Goal: Transaction & Acquisition: Purchase product/service

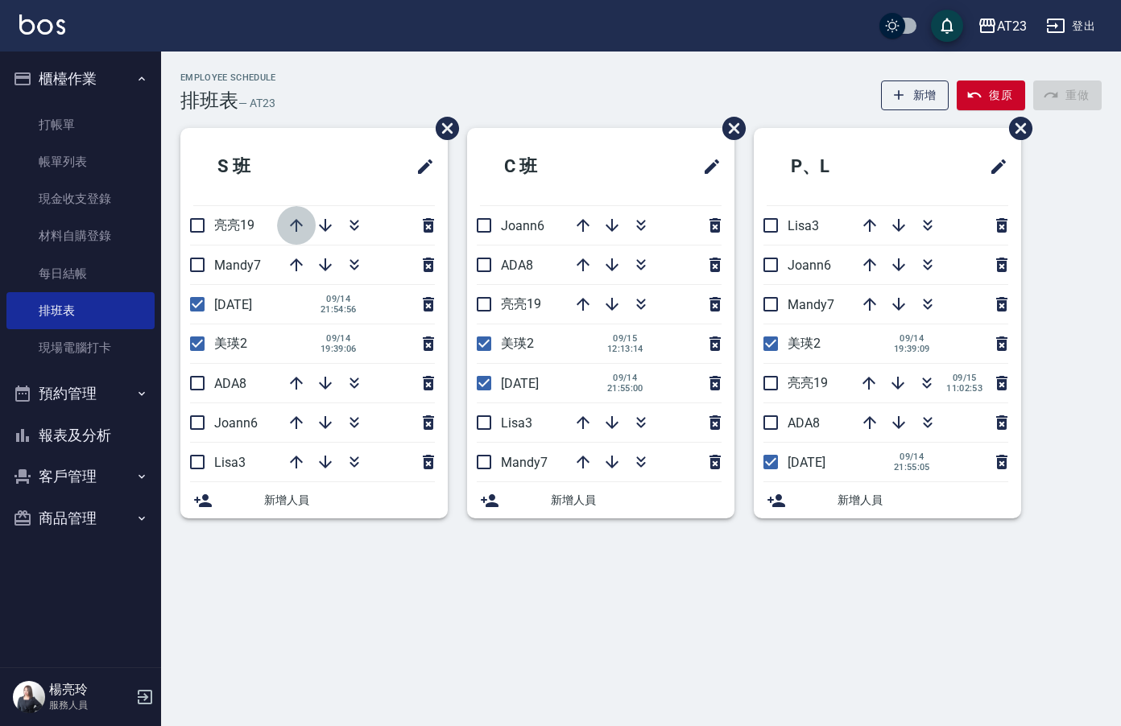
click at [295, 223] on icon "button" at bounding box center [296, 225] width 19 height 19
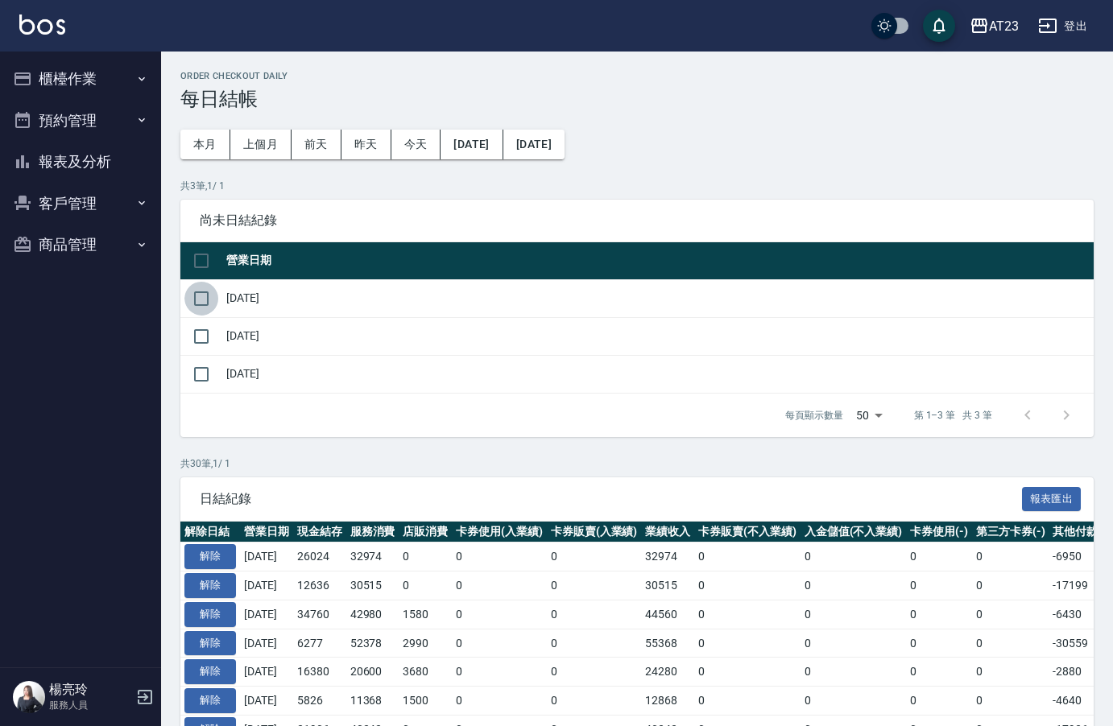
click at [188, 299] on input "checkbox" at bounding box center [201, 299] width 34 height 34
checkbox input "true"
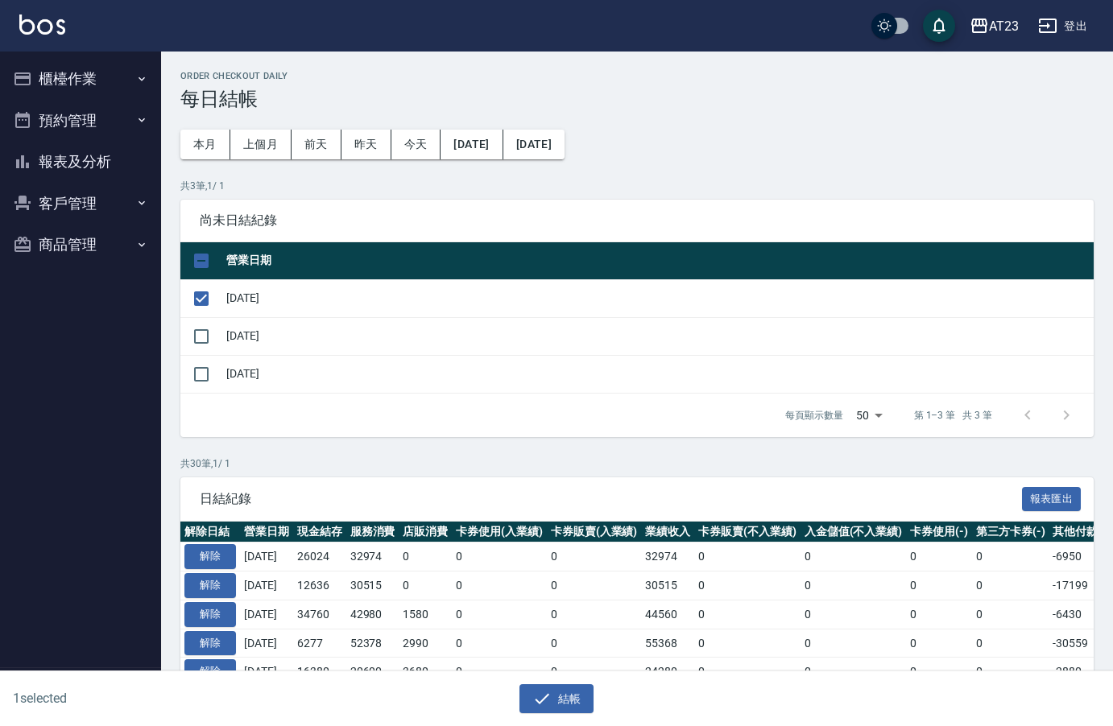
drag, startPoint x: 201, startPoint y: 342, endPoint x: 238, endPoint y: 381, distance: 53.5
click at [202, 342] on input "checkbox" at bounding box center [201, 337] width 34 height 34
checkbox input "true"
click at [569, 707] on button "結帳" at bounding box center [556, 699] width 75 height 30
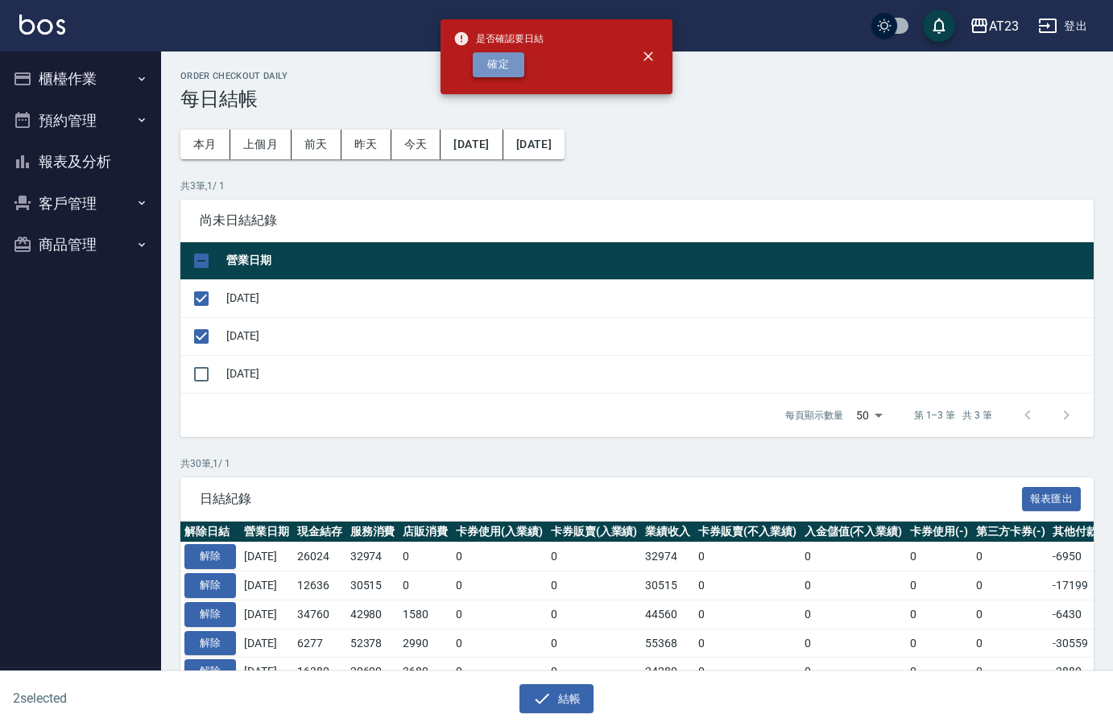
click at [473, 61] on button "確定" at bounding box center [499, 64] width 52 height 25
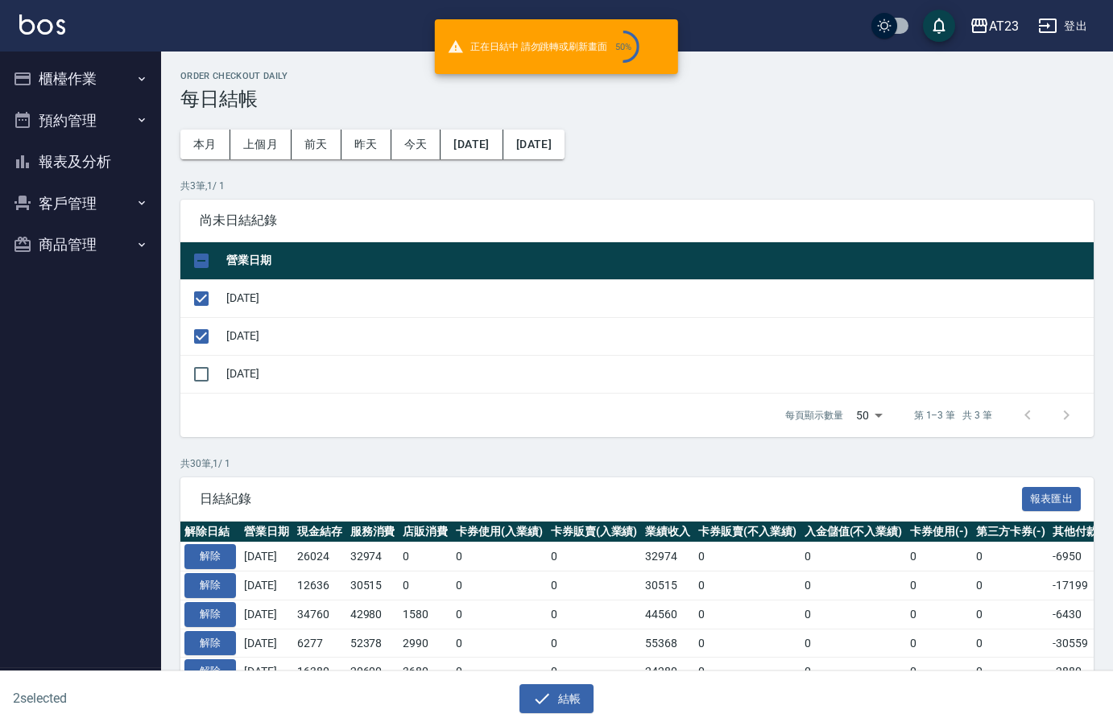
checkbox input "false"
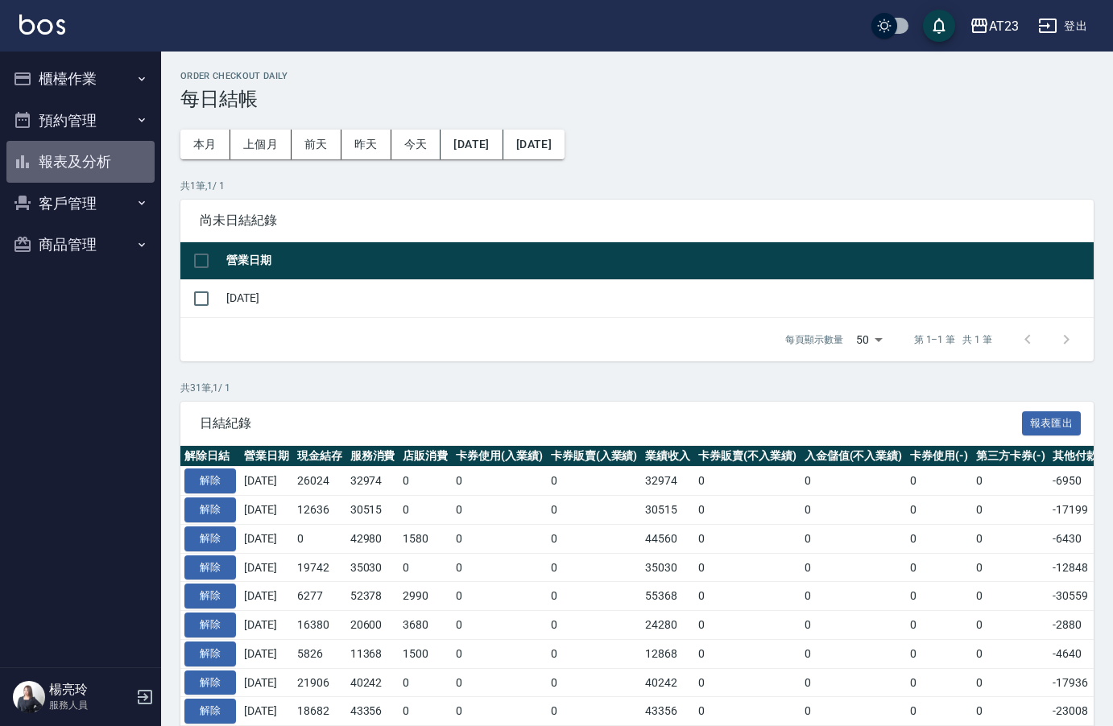
click at [87, 156] on button "報表及分析" at bounding box center [80, 162] width 148 height 42
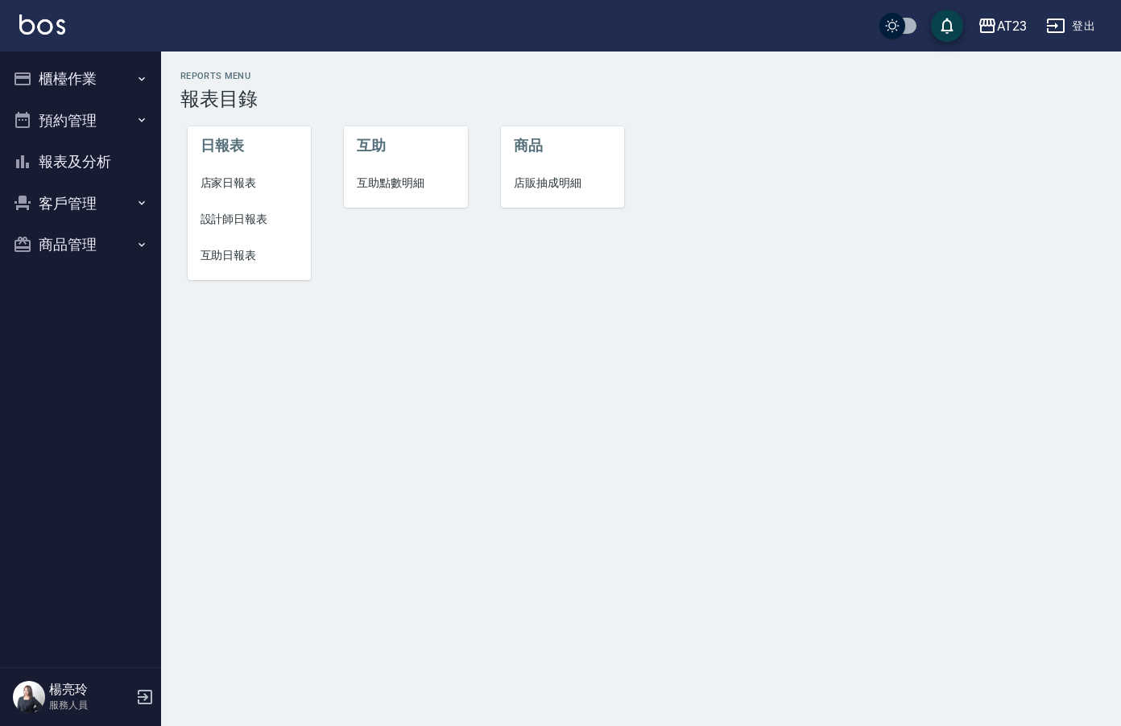
click at [65, 85] on button "櫃檯作業" at bounding box center [80, 79] width 148 height 42
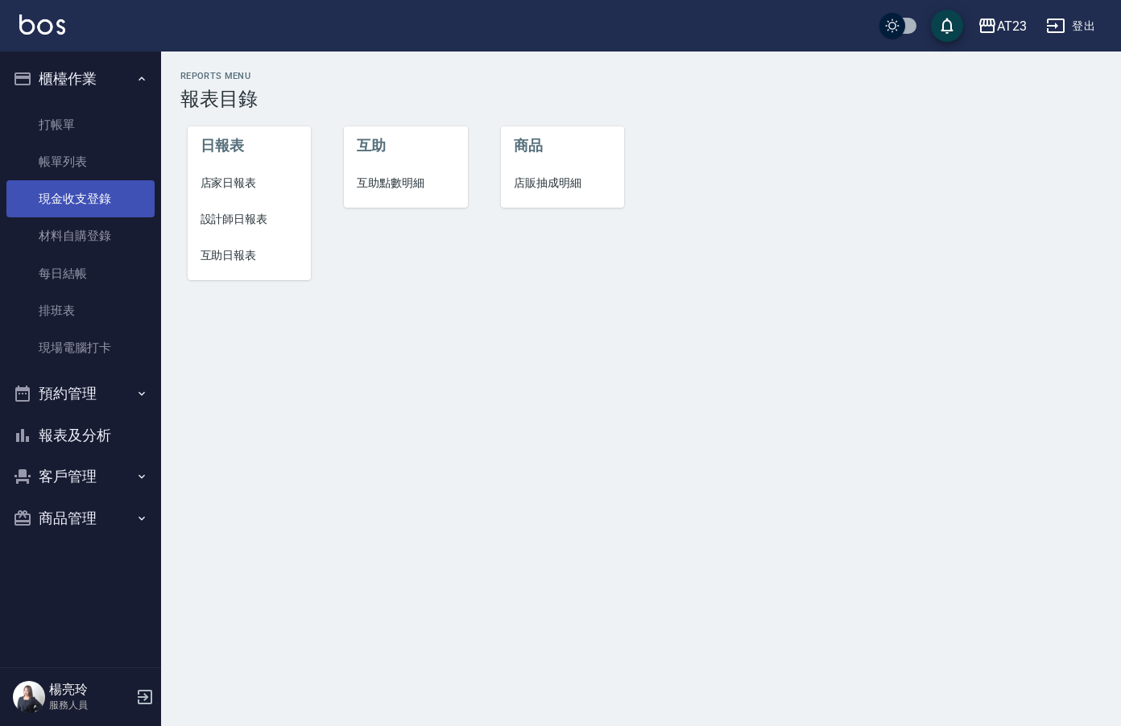
click at [52, 193] on link "現金收支登錄" at bounding box center [80, 198] width 148 height 37
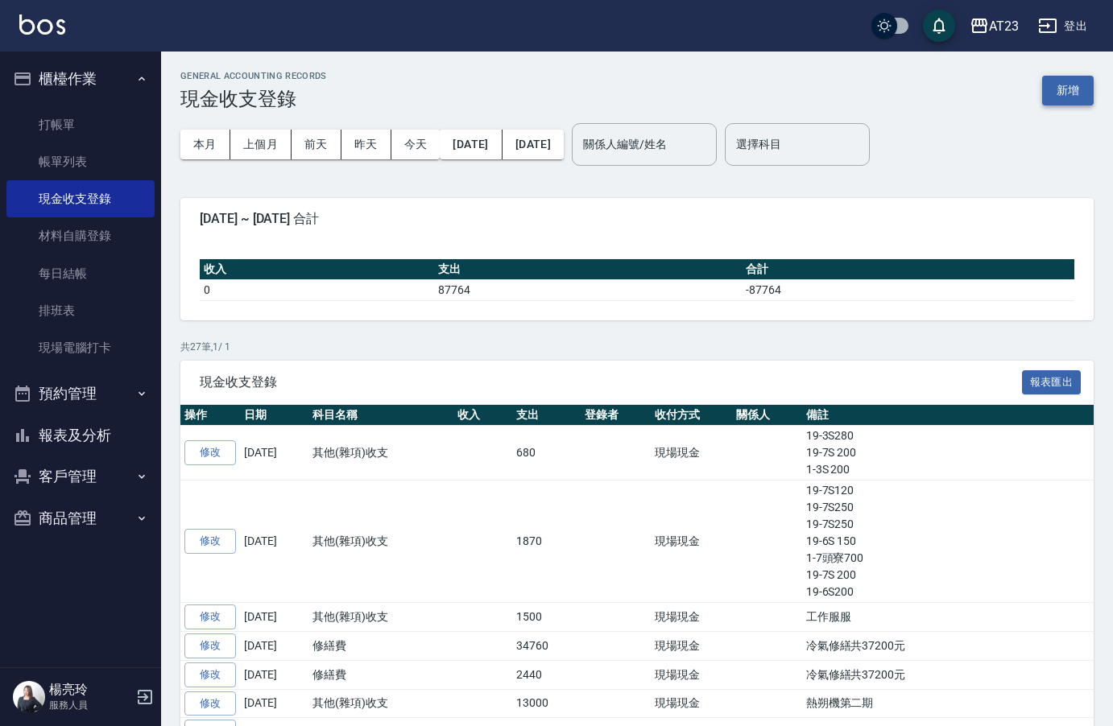
click at [1065, 98] on button "新增" at bounding box center [1068, 91] width 52 height 30
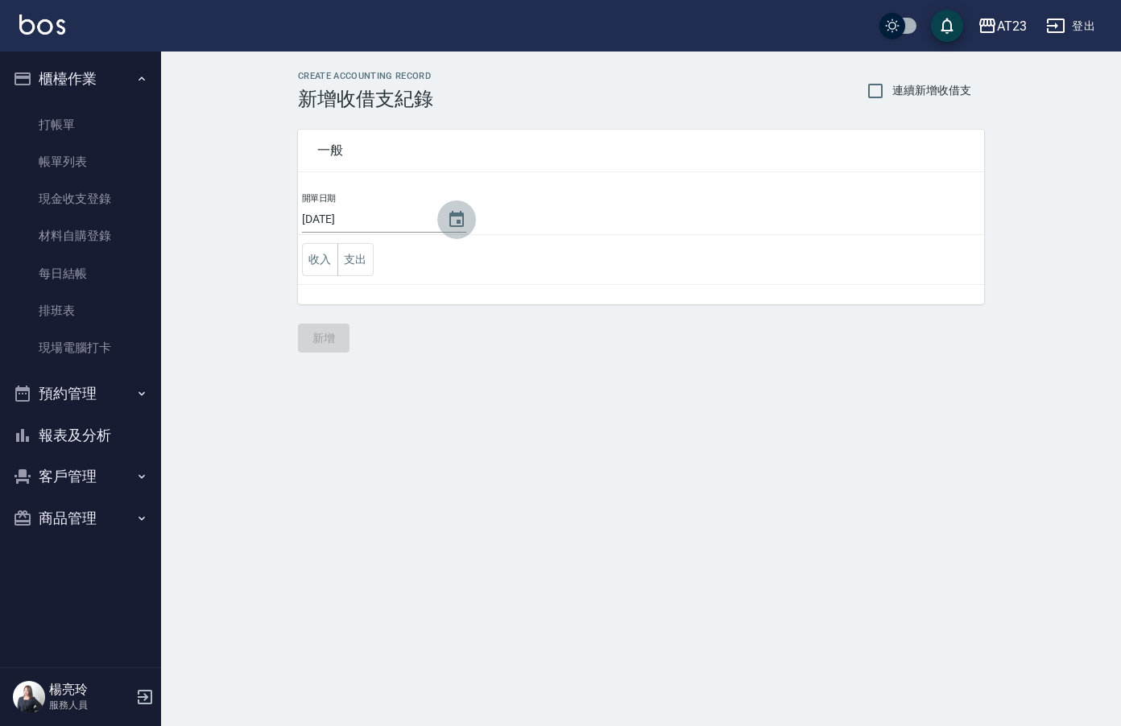
click at [450, 205] on button "Choose date, selected date is 2025-09-15" at bounding box center [456, 220] width 39 height 39
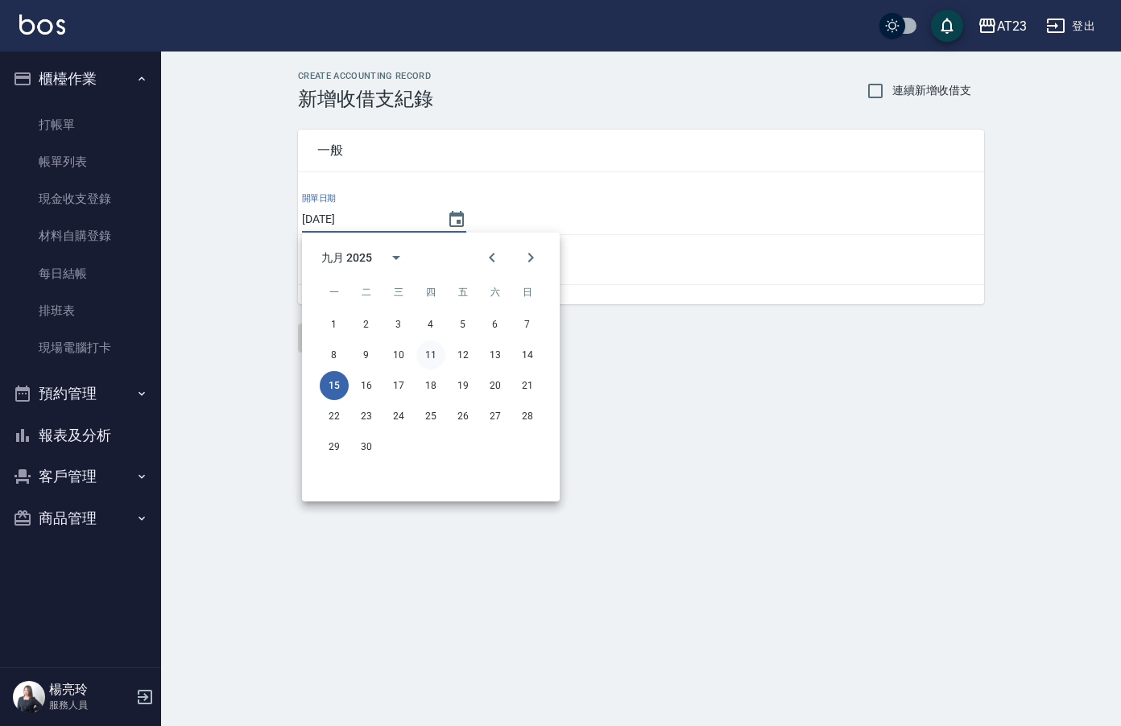
click at [430, 358] on button "11" at bounding box center [430, 355] width 29 height 29
type input "[DATE]"
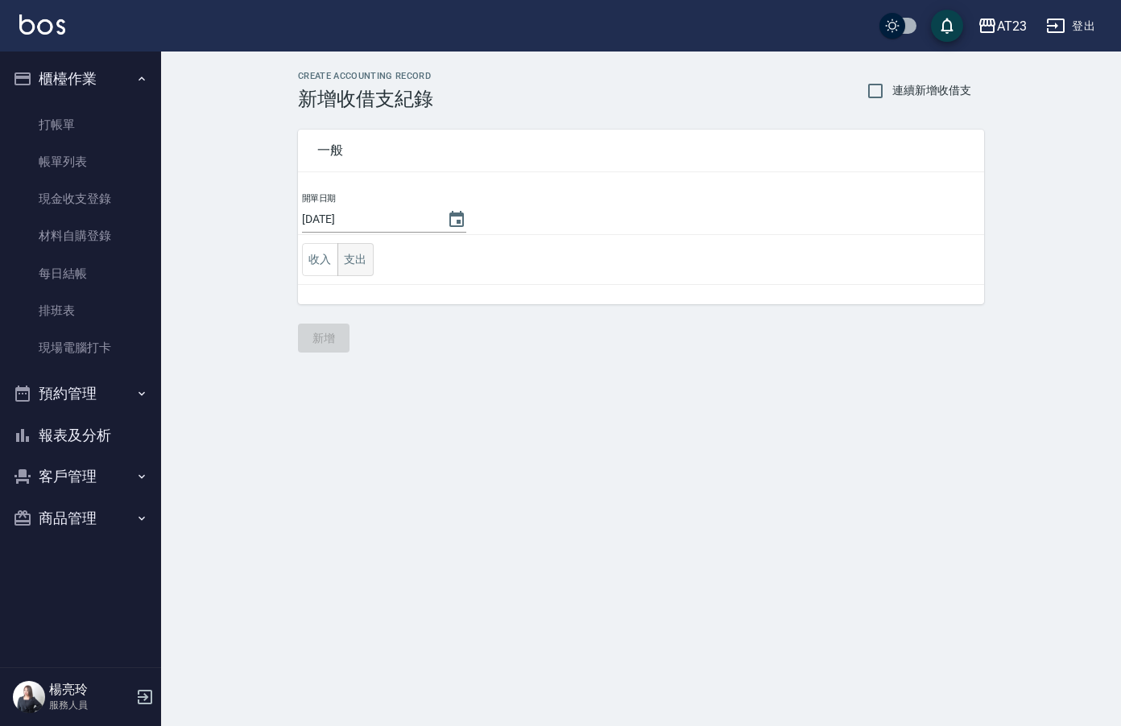
click at [360, 260] on button "支出" at bounding box center [355, 259] width 36 height 33
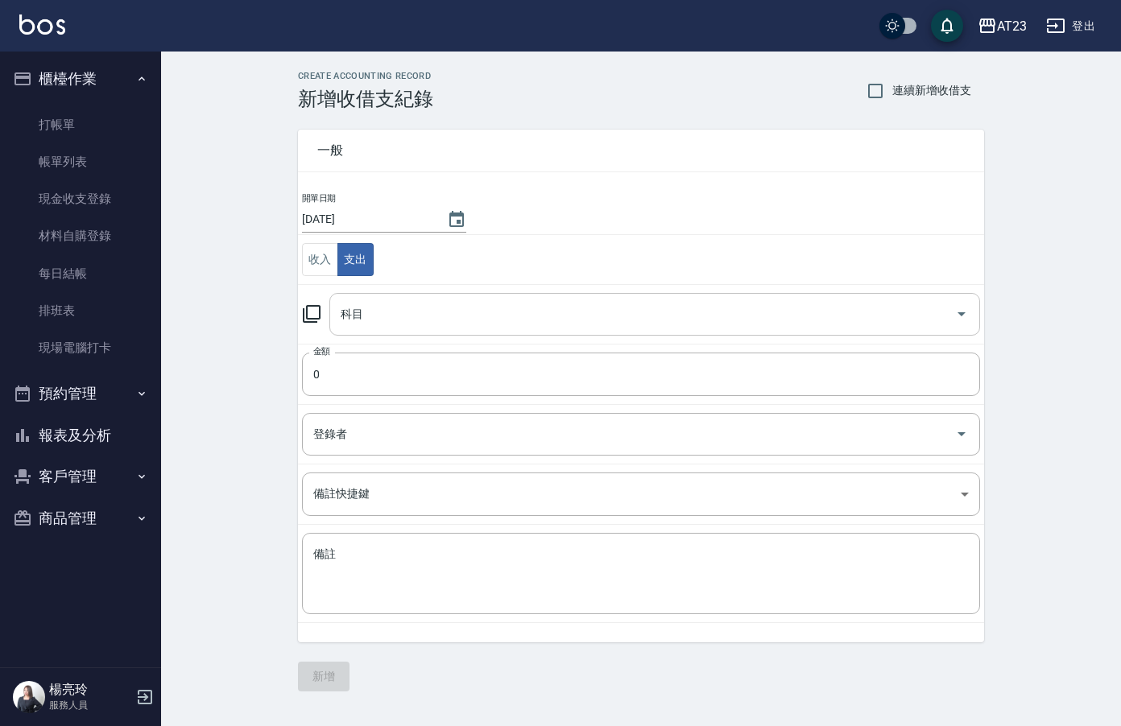
click at [389, 308] on input "科目" at bounding box center [643, 314] width 612 height 28
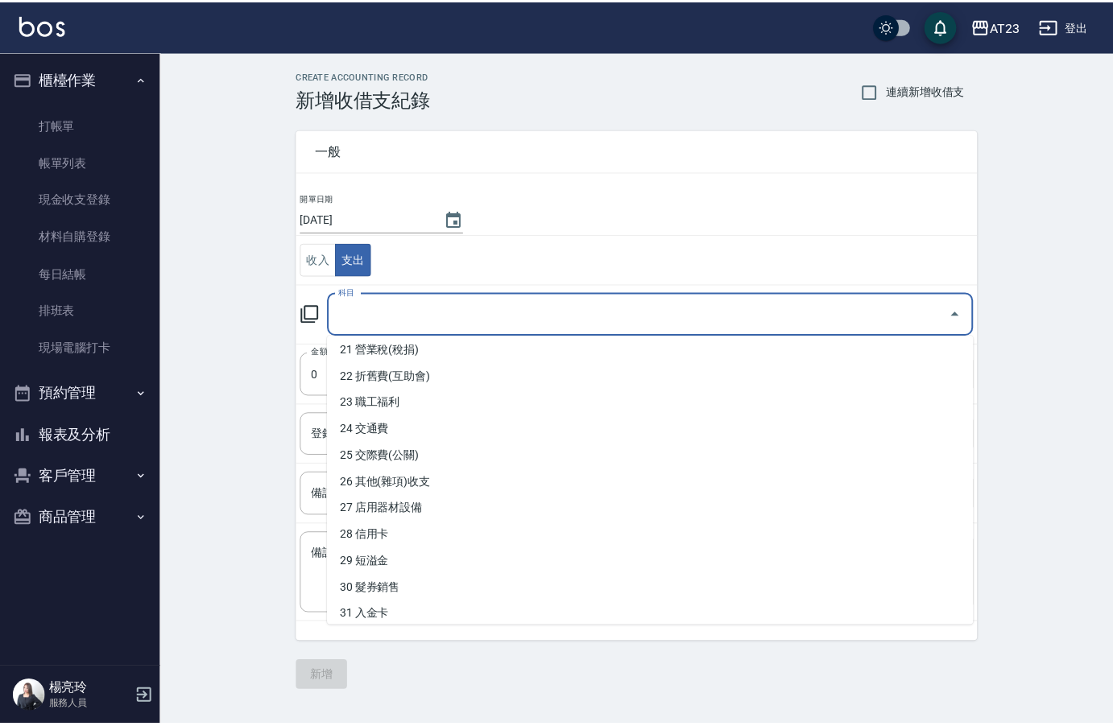
scroll to position [483, 0]
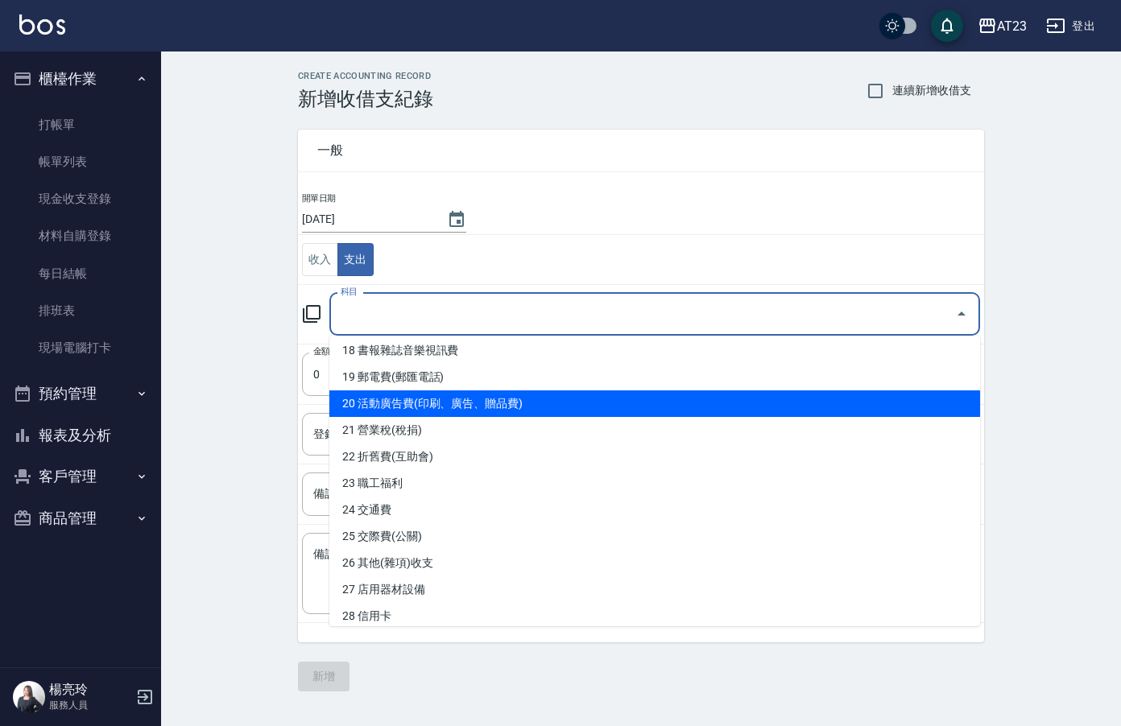
click at [464, 399] on li "20 活動廣告費(印刷、廣告、贈品費)" at bounding box center [654, 404] width 651 height 27
type input "20 活動廣告費(印刷、廣告、贈品費)"
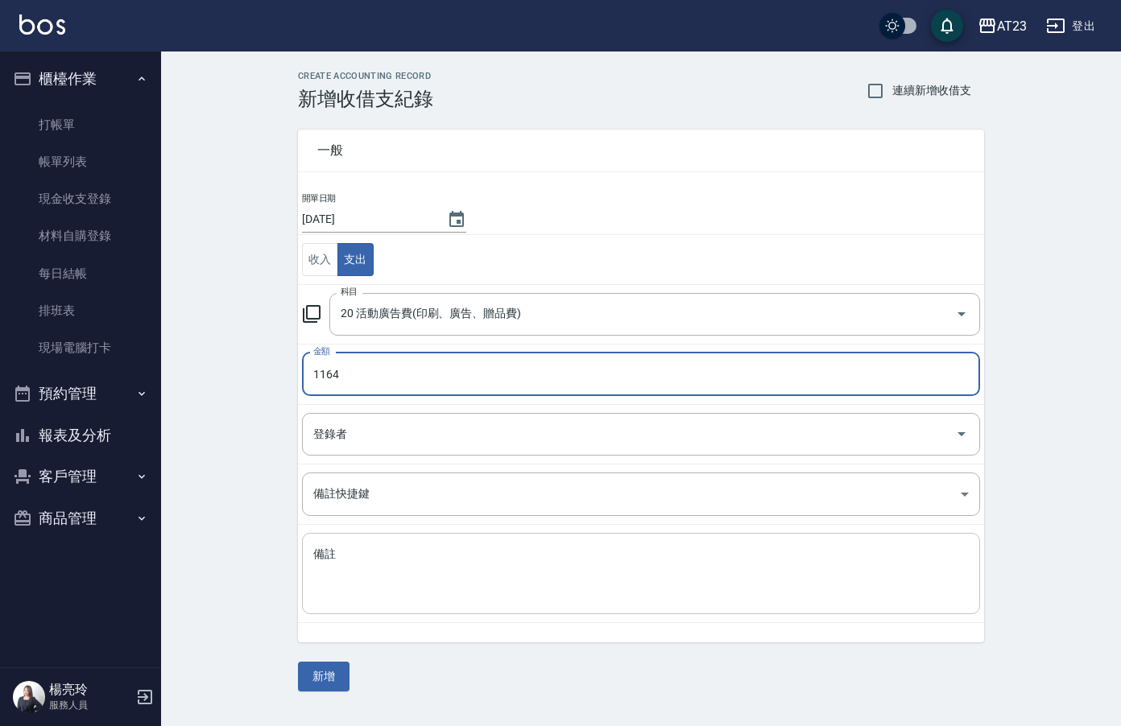
type input "1164"
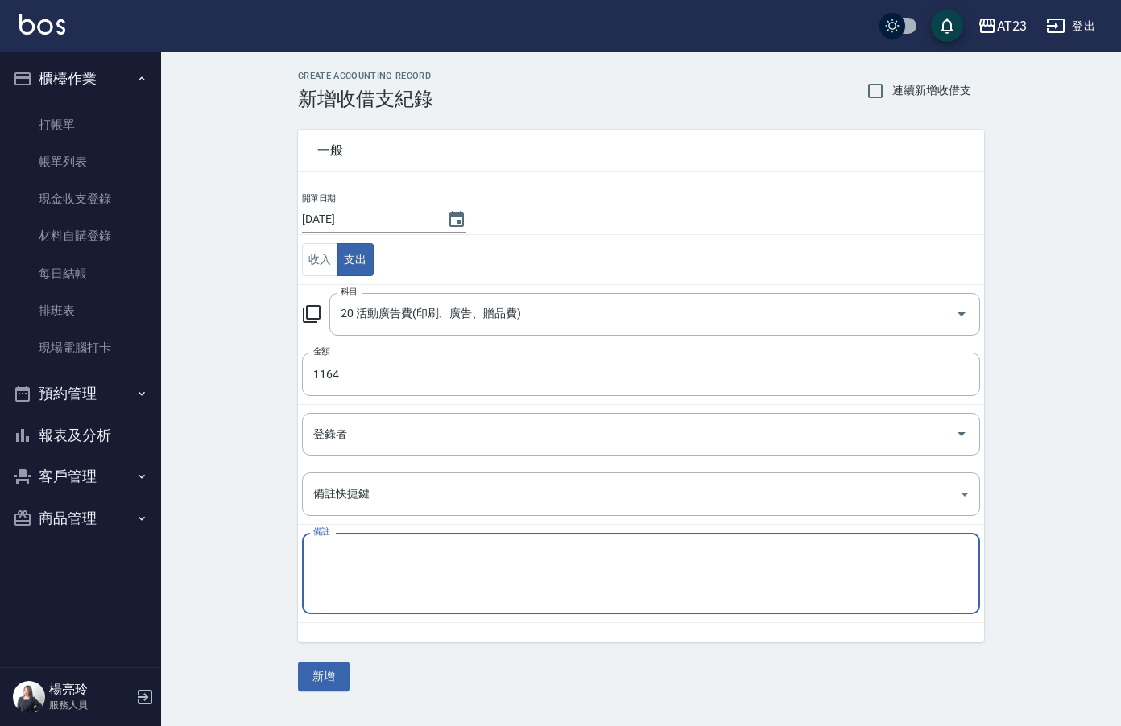
drag, startPoint x: 469, startPoint y: 579, endPoint x: 489, endPoint y: 550, distance: 35.3
click at [469, 579] on textarea "備註" at bounding box center [640, 574] width 655 height 55
type textarea "1"
type textarea "八月初已匯2600 補差額1164元 共3764元"
click at [337, 672] on button "新增" at bounding box center [324, 677] width 52 height 30
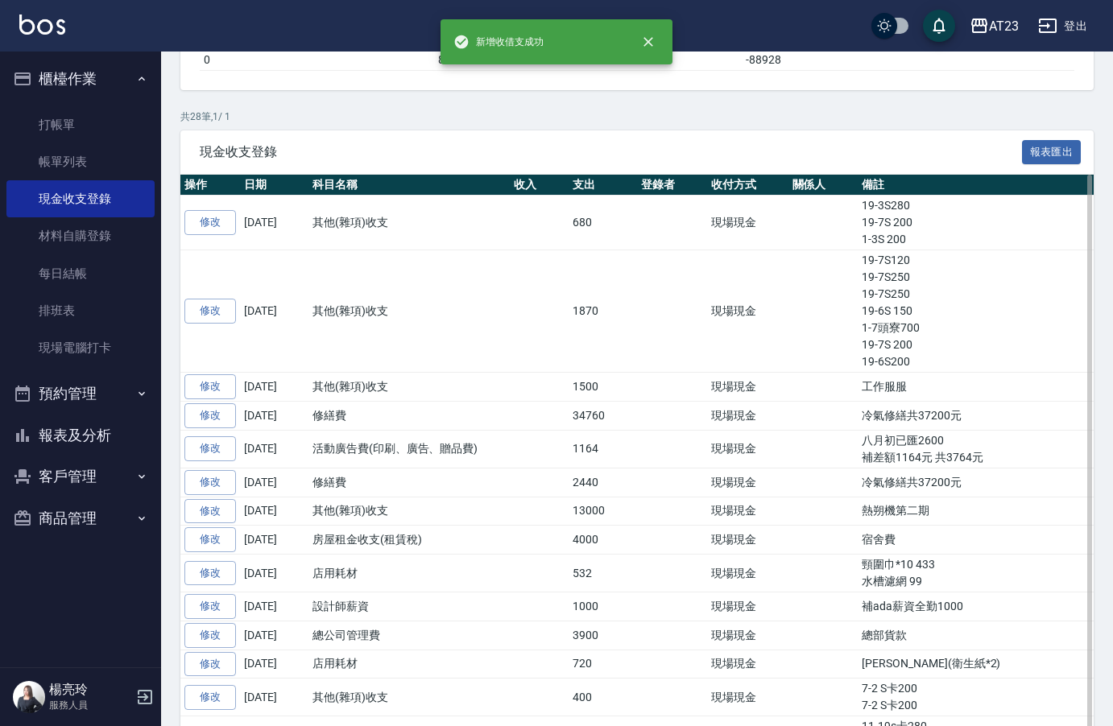
scroll to position [242, 0]
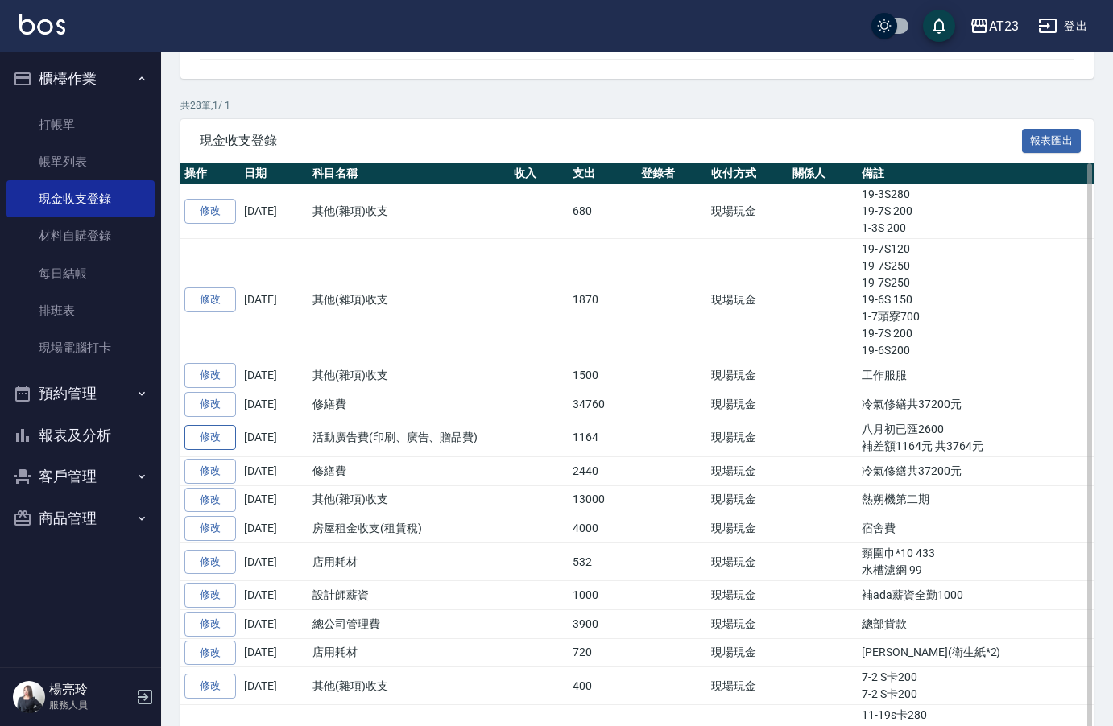
click at [225, 444] on link "修改" at bounding box center [210, 437] width 52 height 25
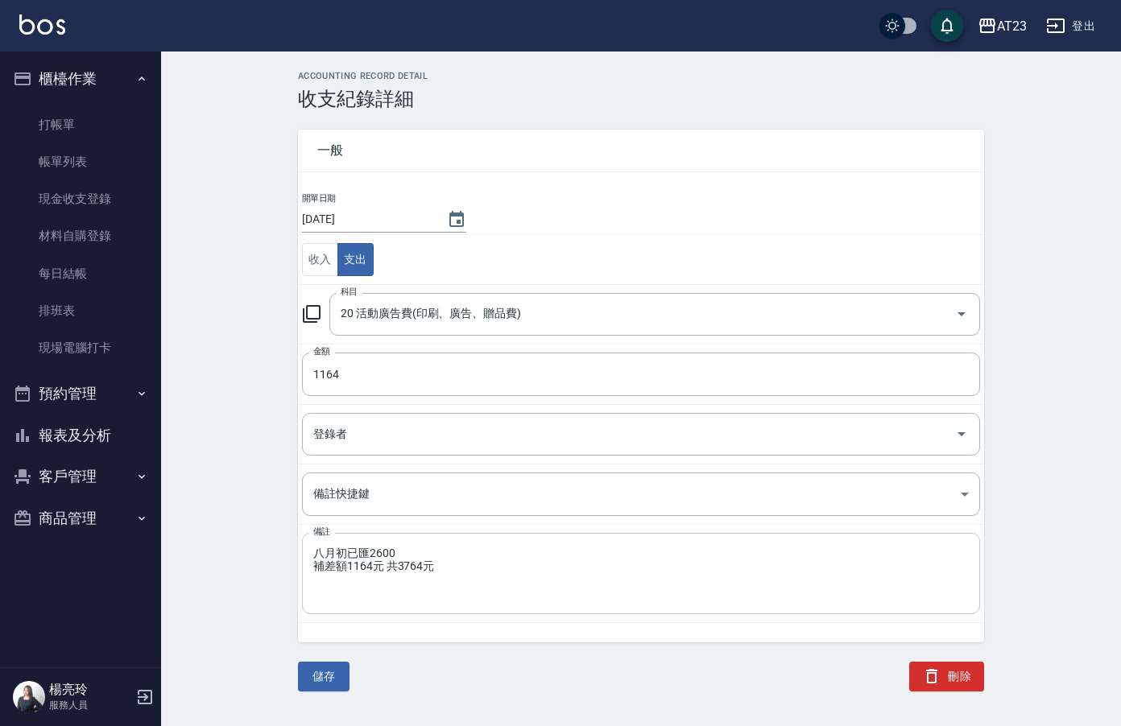
drag, startPoint x: 310, startPoint y: 548, endPoint x: 349, endPoint y: 537, distance: 41.0
click at [310, 548] on div "八月初已匯2600 補差額1164元 共3764元 x 備註" at bounding box center [641, 573] width 678 height 81
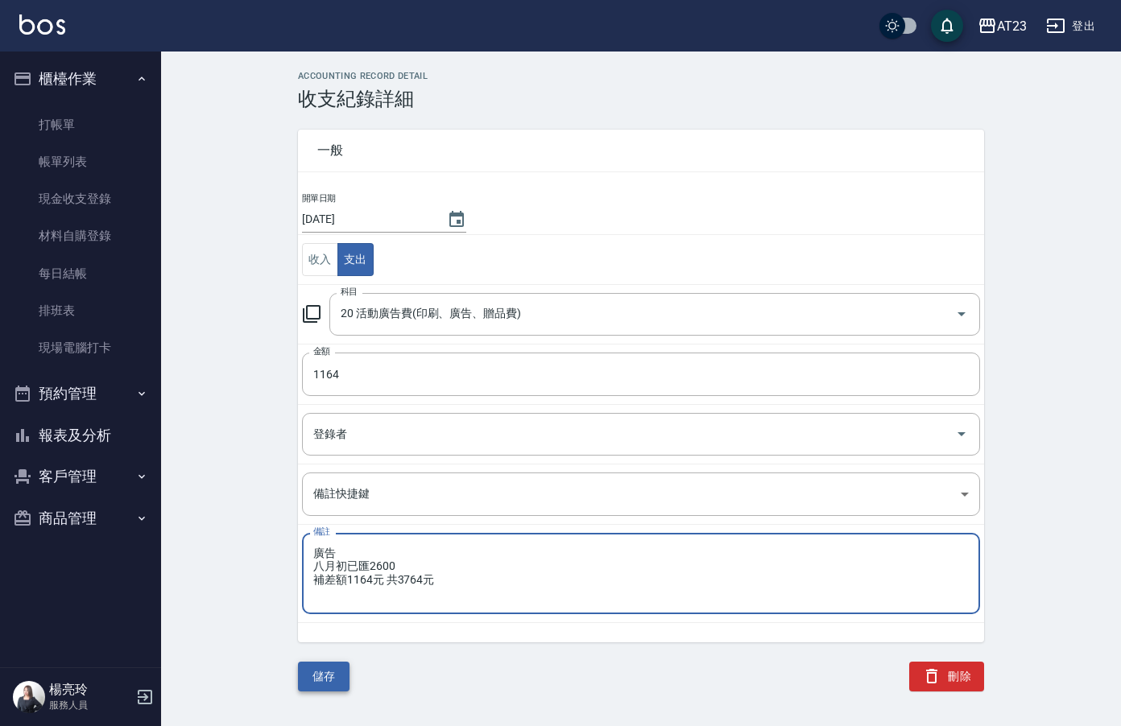
type textarea "廣告 八月初已匯2600 補差額1164元 共3764元"
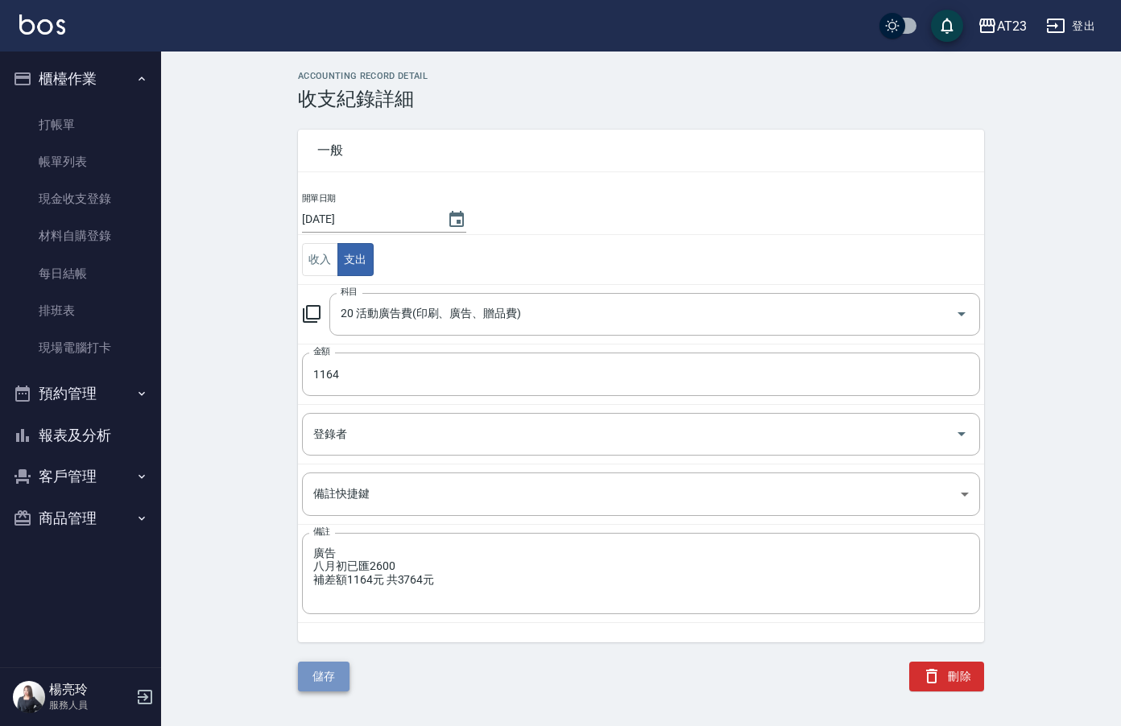
click at [323, 672] on button "儲存" at bounding box center [324, 677] width 52 height 30
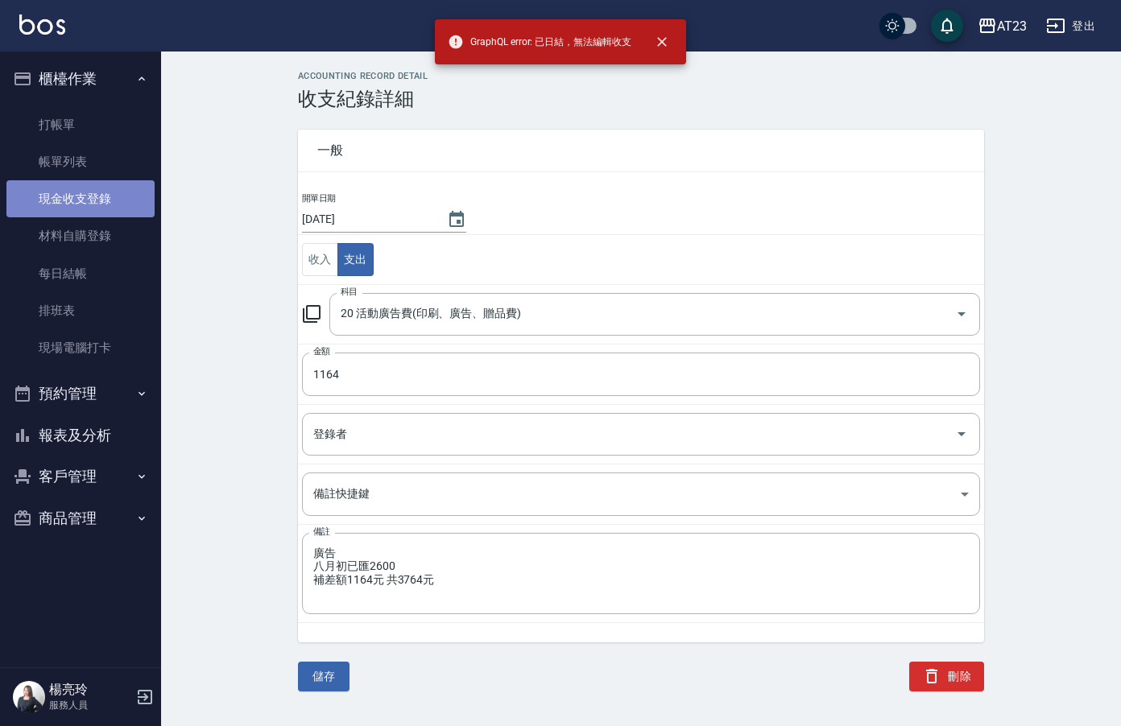
click at [83, 211] on link "現金收支登錄" at bounding box center [80, 198] width 148 height 37
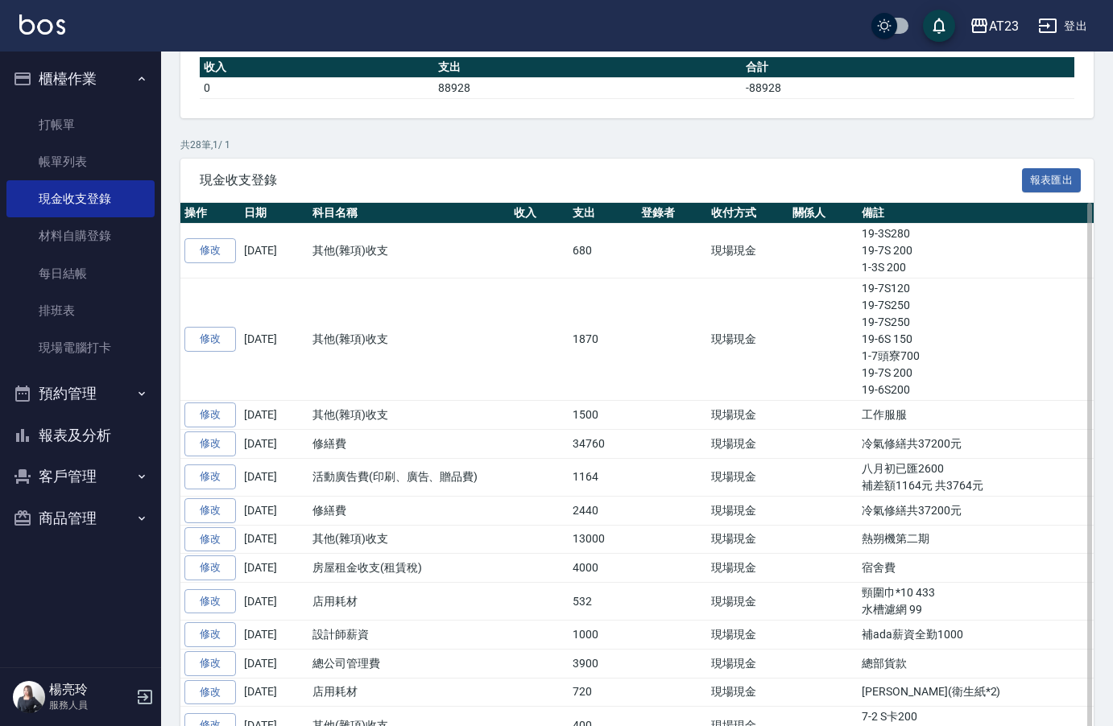
scroll to position [322, 0]
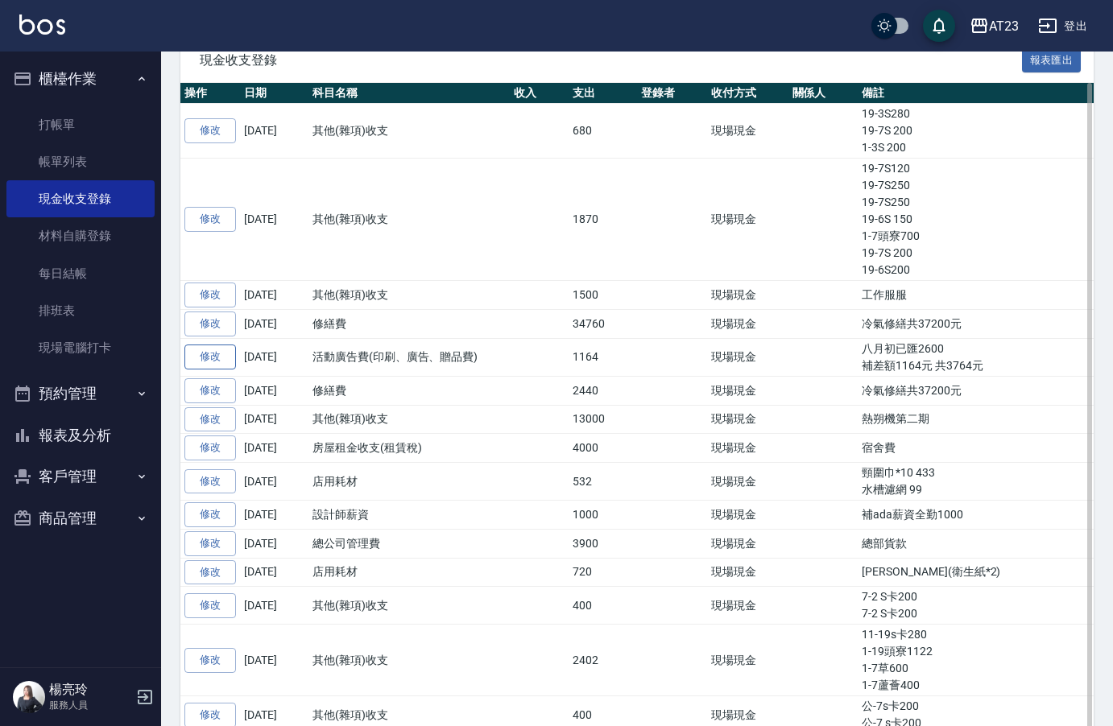
click at [198, 360] on link "修改" at bounding box center [210, 357] width 52 height 25
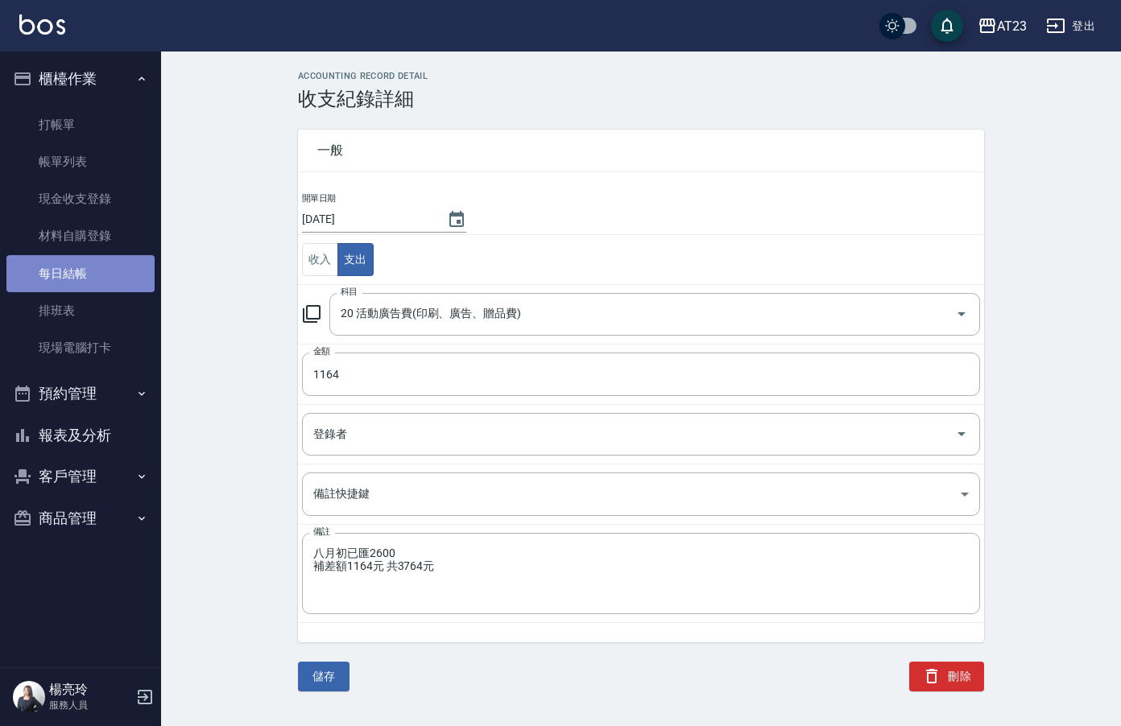
click at [91, 274] on link "每日結帳" at bounding box center [80, 273] width 148 height 37
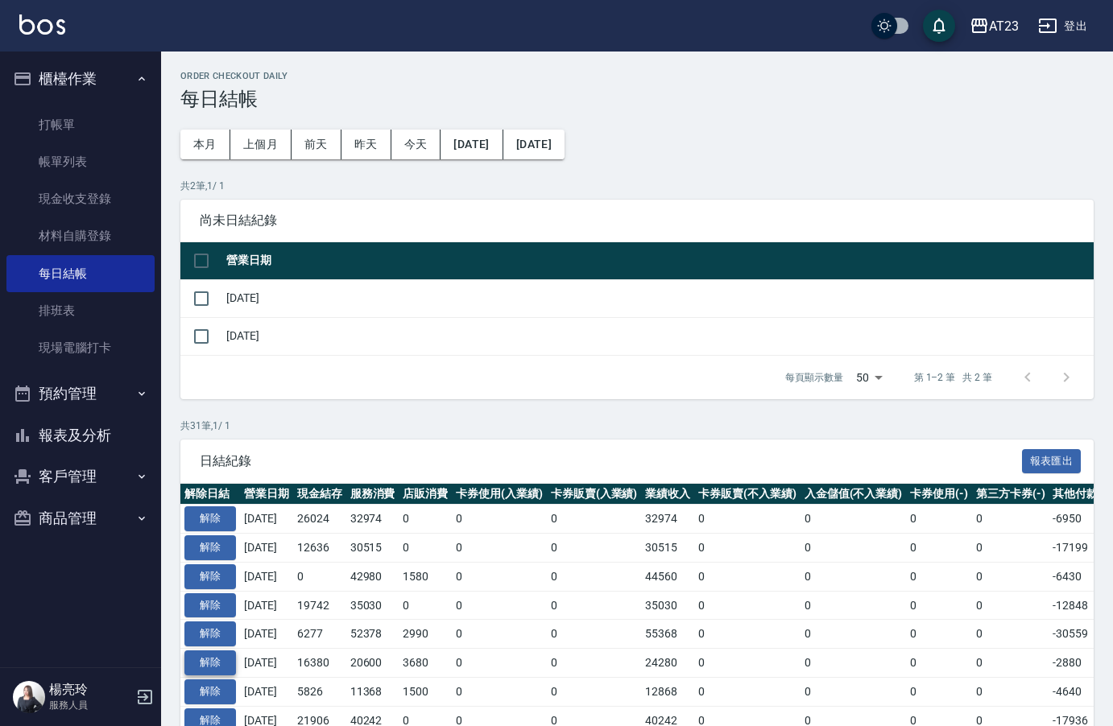
scroll to position [161, 0]
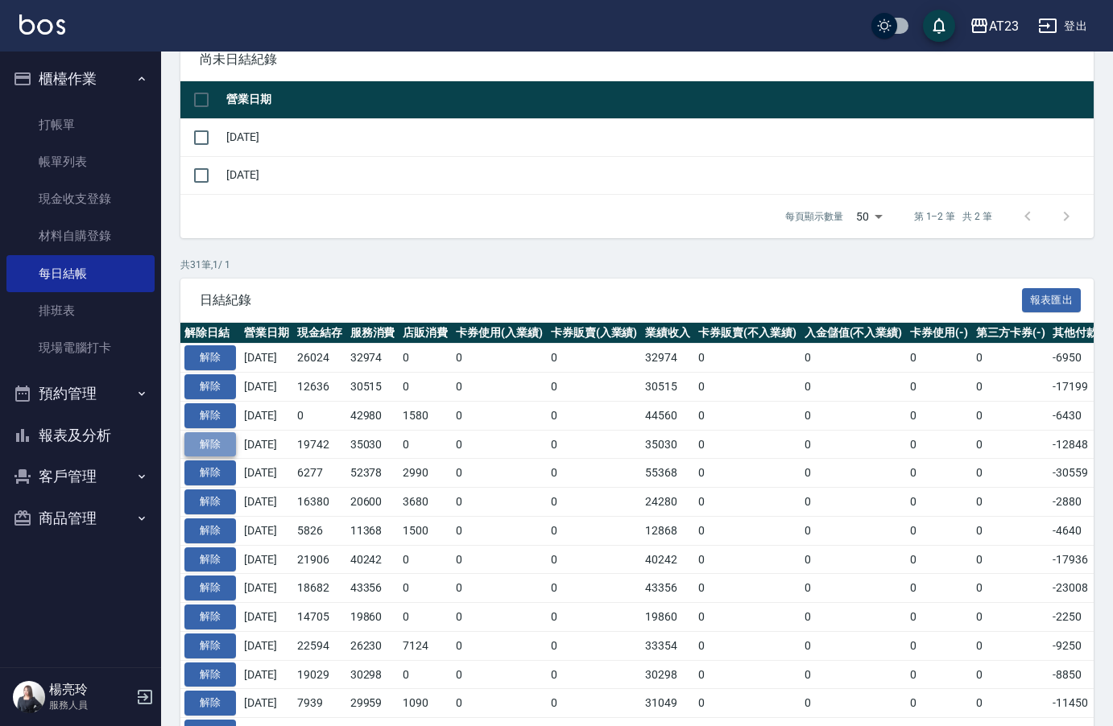
click at [205, 448] on button "解除" at bounding box center [210, 444] width 52 height 25
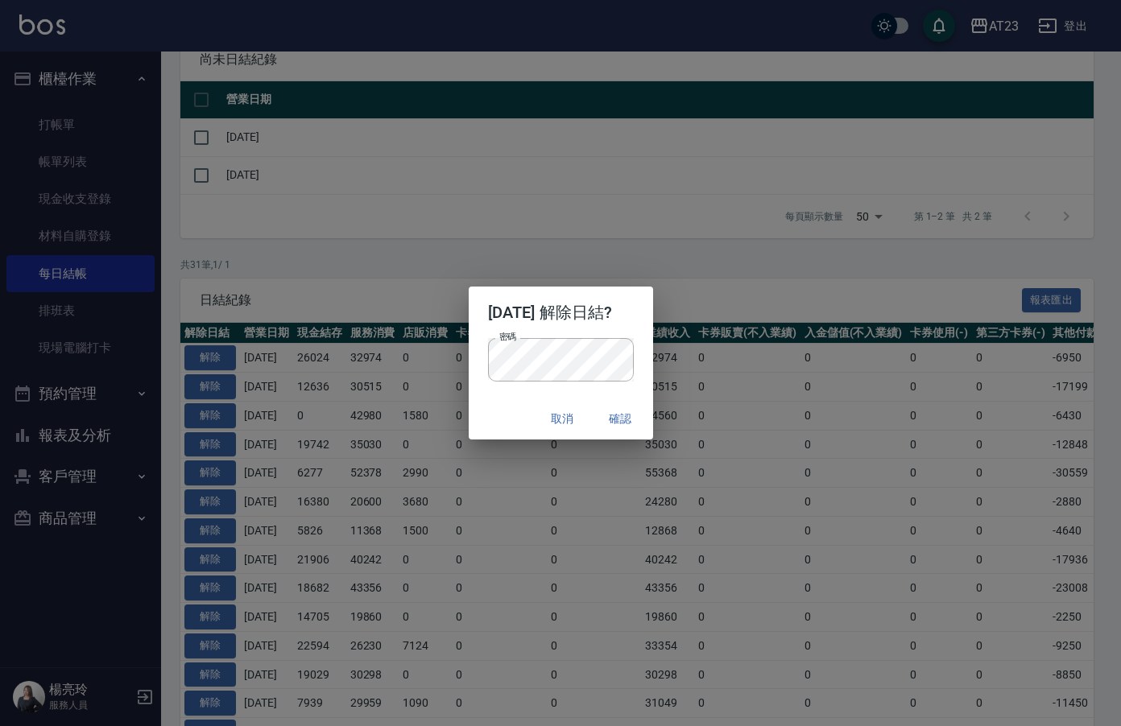
click at [649, 347] on div "密碼 密碼" at bounding box center [561, 368] width 184 height 60
click at [628, 418] on button "確認" at bounding box center [621, 419] width 52 height 30
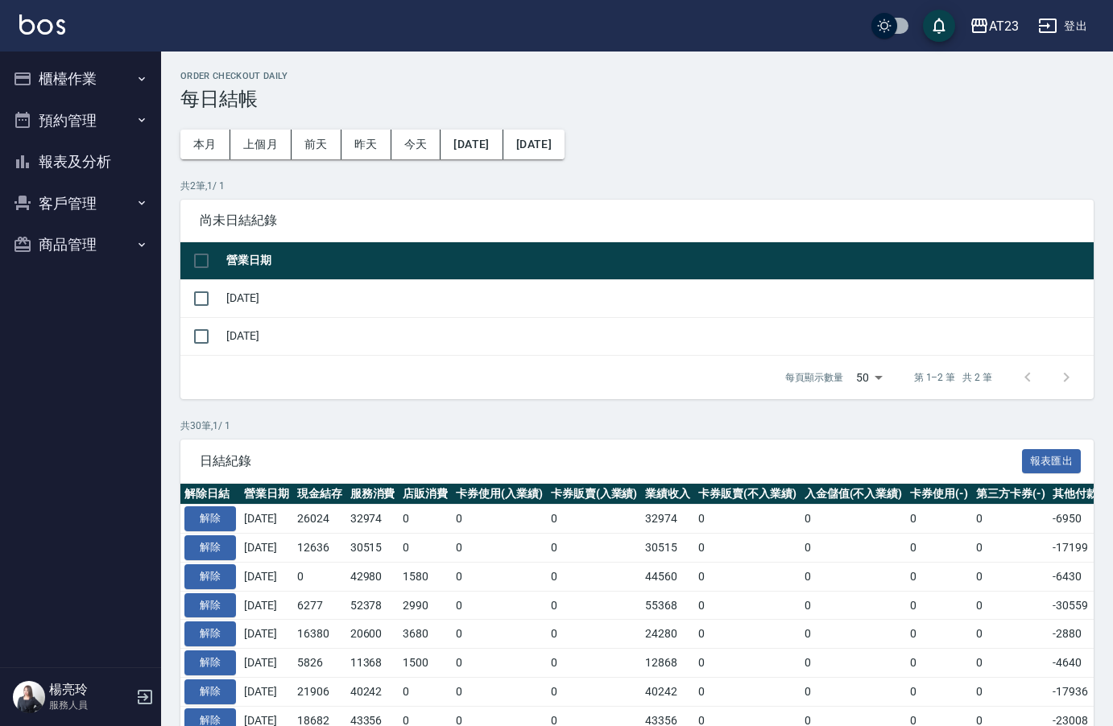
click at [52, 72] on button "櫃檯作業" at bounding box center [80, 79] width 148 height 42
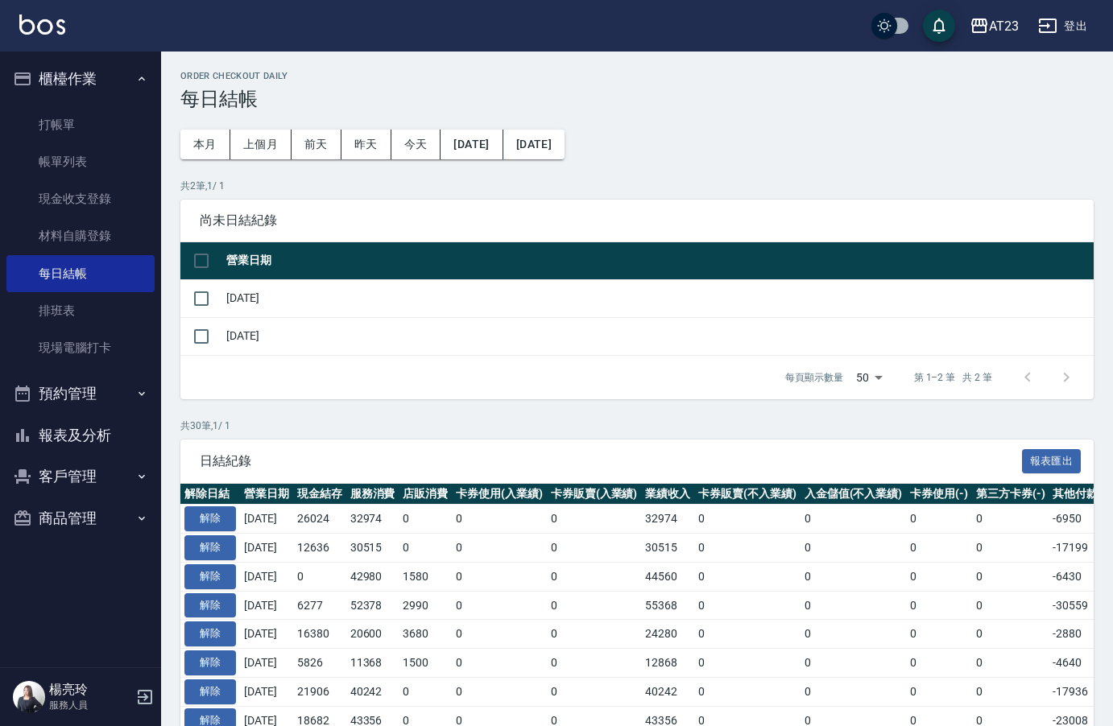
click at [95, 431] on button "報表及分析" at bounding box center [80, 436] width 148 height 42
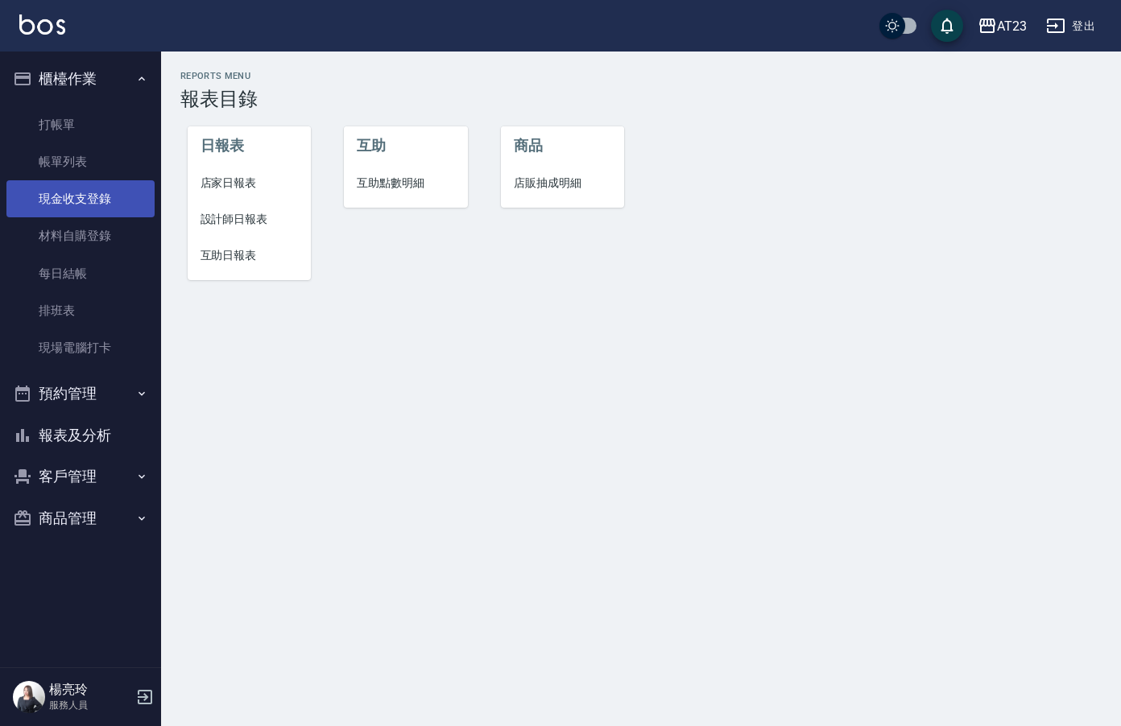
click at [82, 192] on link "現金收支登錄" at bounding box center [80, 198] width 148 height 37
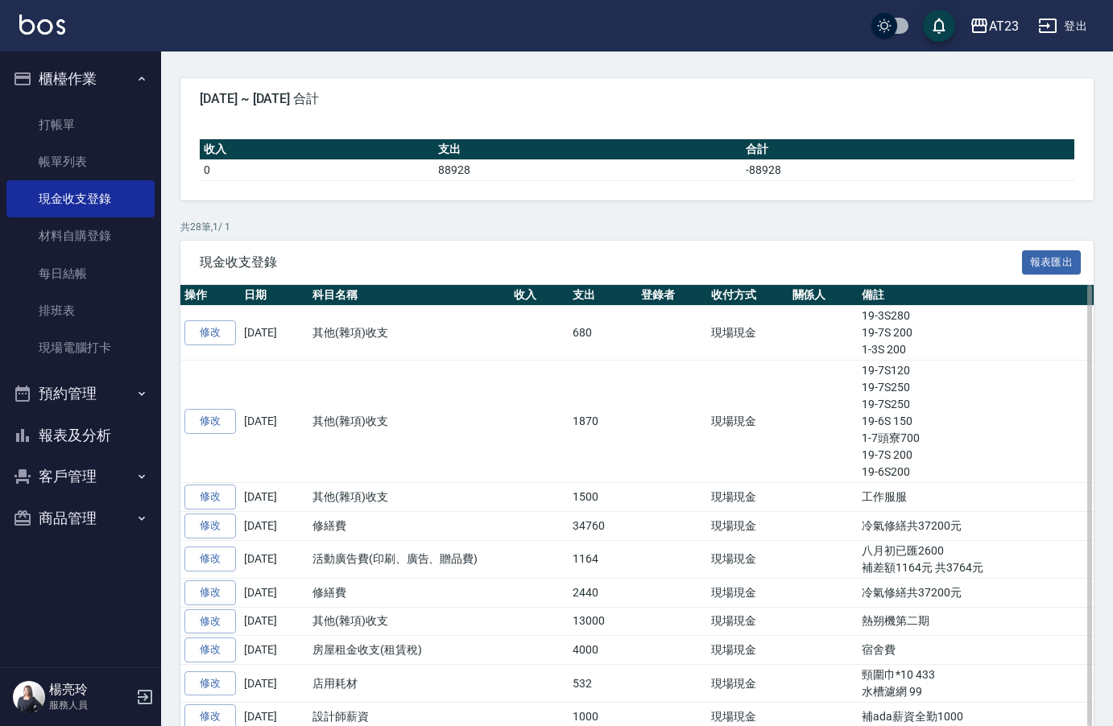
scroll to position [322, 0]
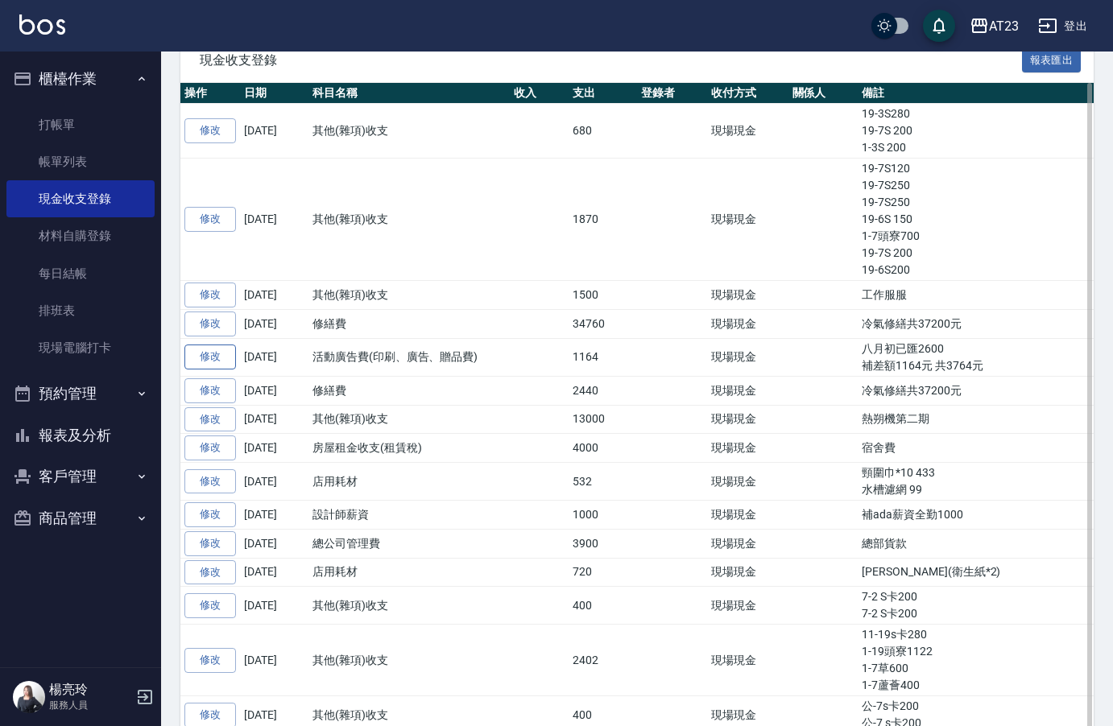
click at [216, 368] on link "修改" at bounding box center [210, 357] width 52 height 25
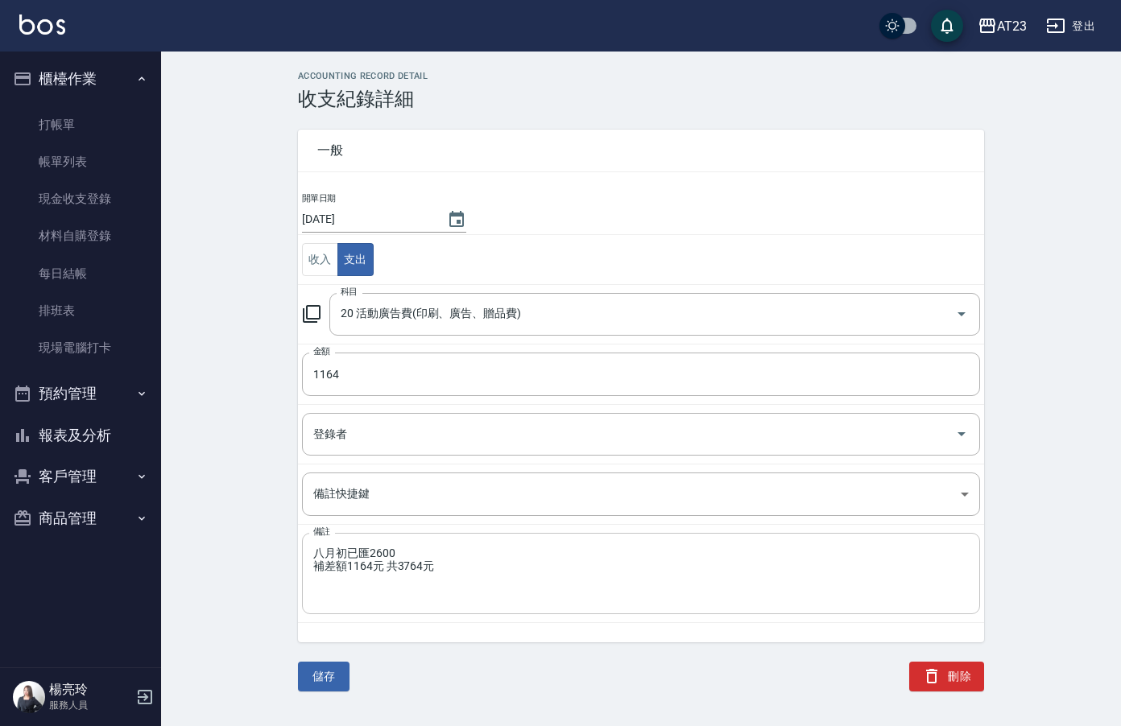
click at [309, 545] on div "八月初已匯2600 補差額1164元 共3764元 x 備註" at bounding box center [641, 573] width 678 height 81
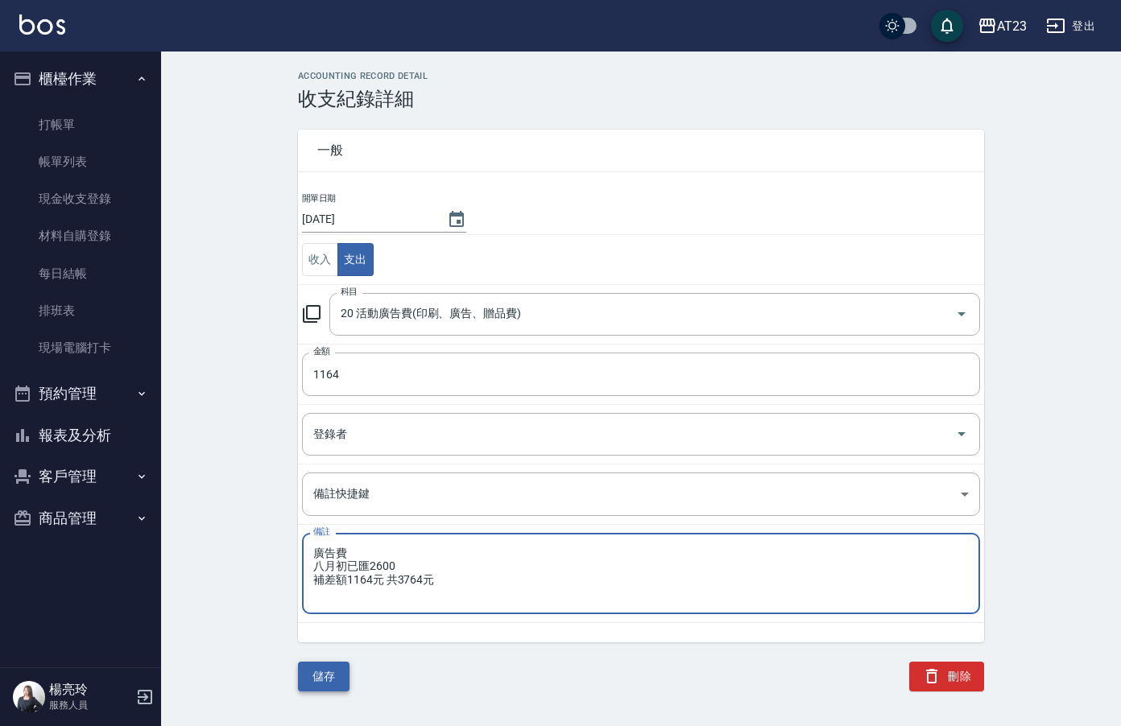
type textarea "廣告費 八月初已匯2600 補差額1164元 共3764元"
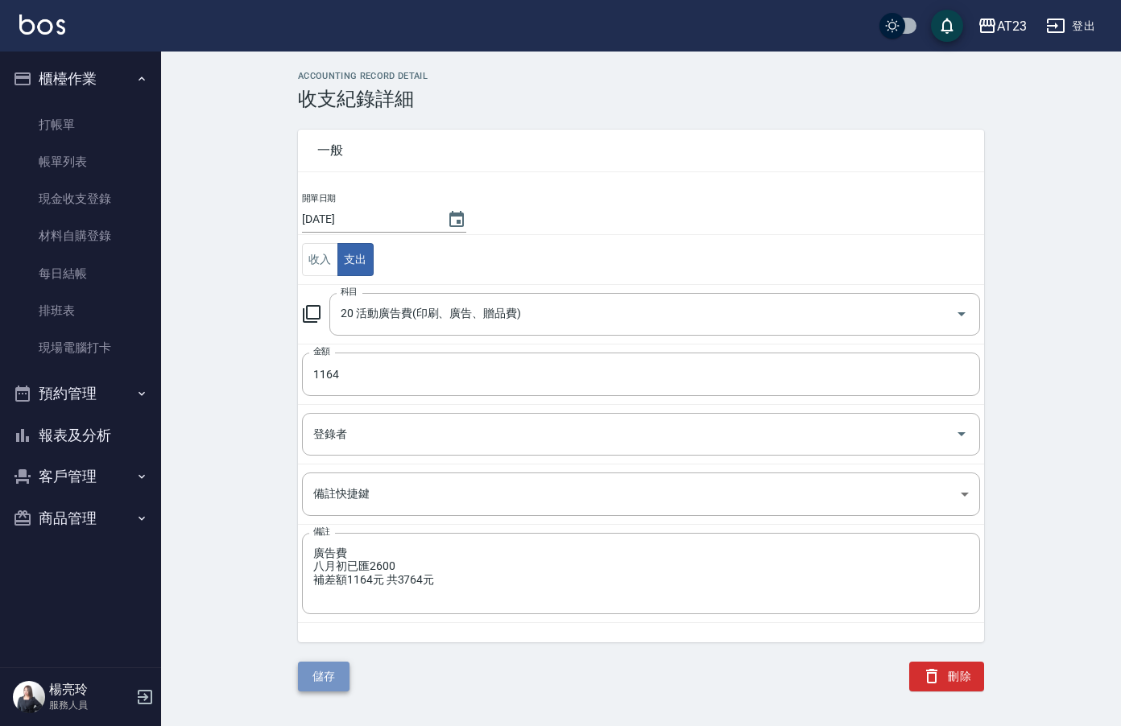
click at [313, 683] on button "儲存" at bounding box center [324, 677] width 52 height 30
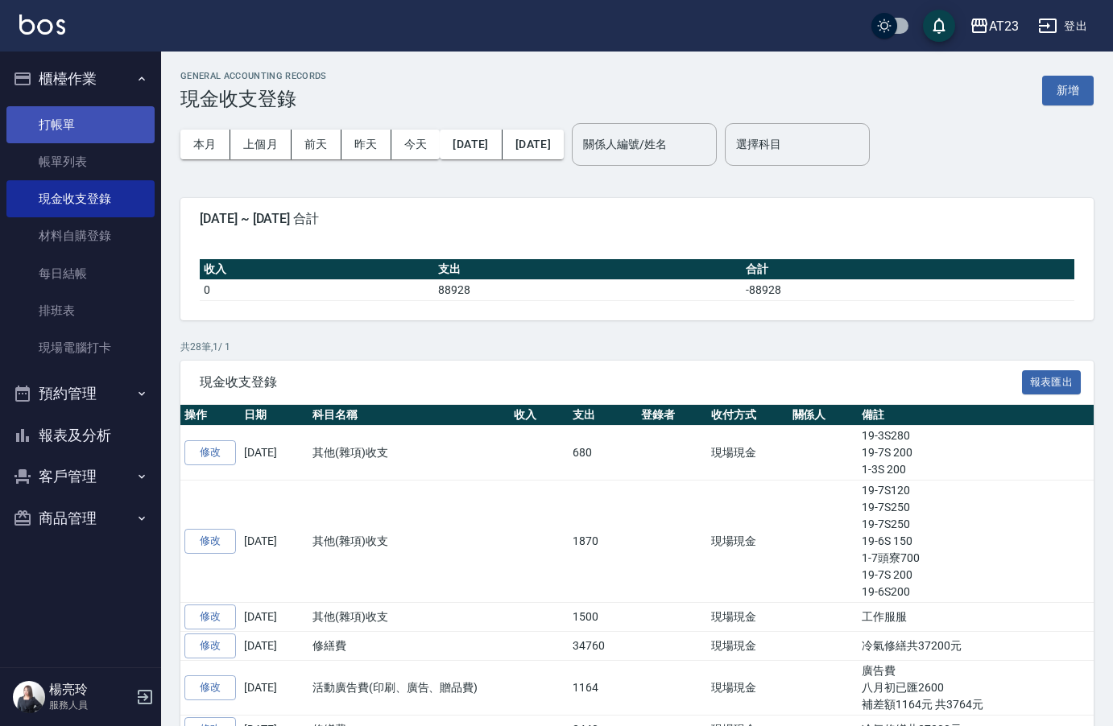
click at [54, 115] on link "打帳單" at bounding box center [80, 124] width 148 height 37
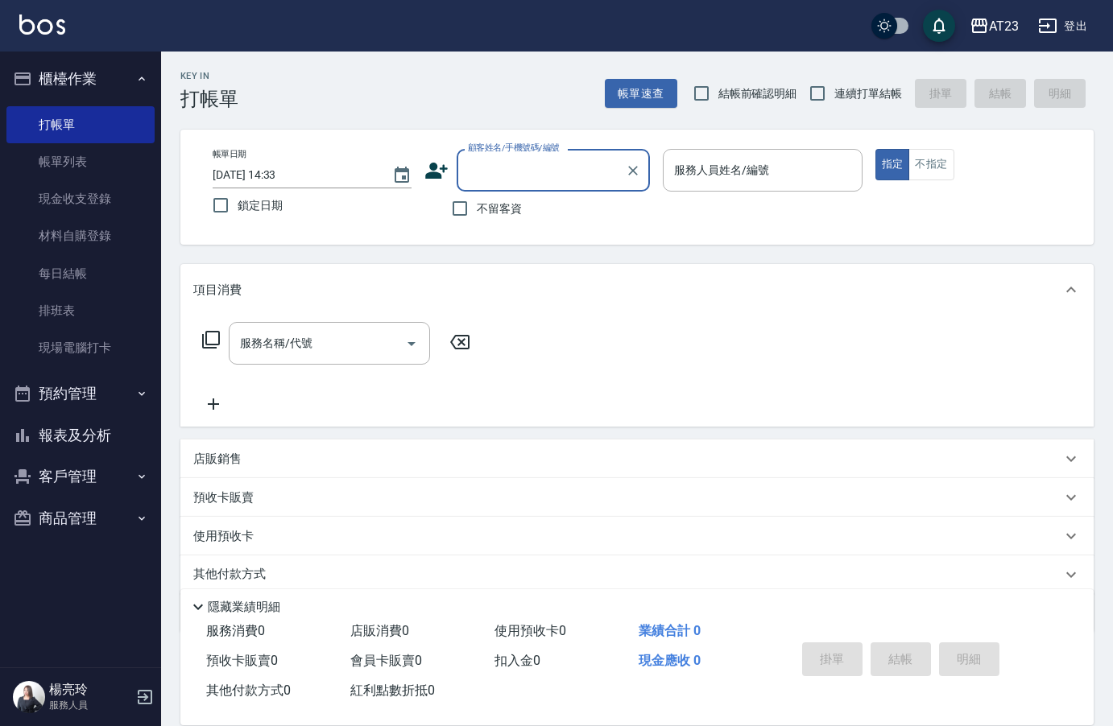
drag, startPoint x: 461, startPoint y: 212, endPoint x: 503, endPoint y: 205, distance: 43.3
click at [464, 211] on input "不留客資" at bounding box center [460, 209] width 34 height 34
checkbox input "true"
click at [211, 203] on input "鎖定日期" at bounding box center [221, 205] width 34 height 34
checkbox input "true"
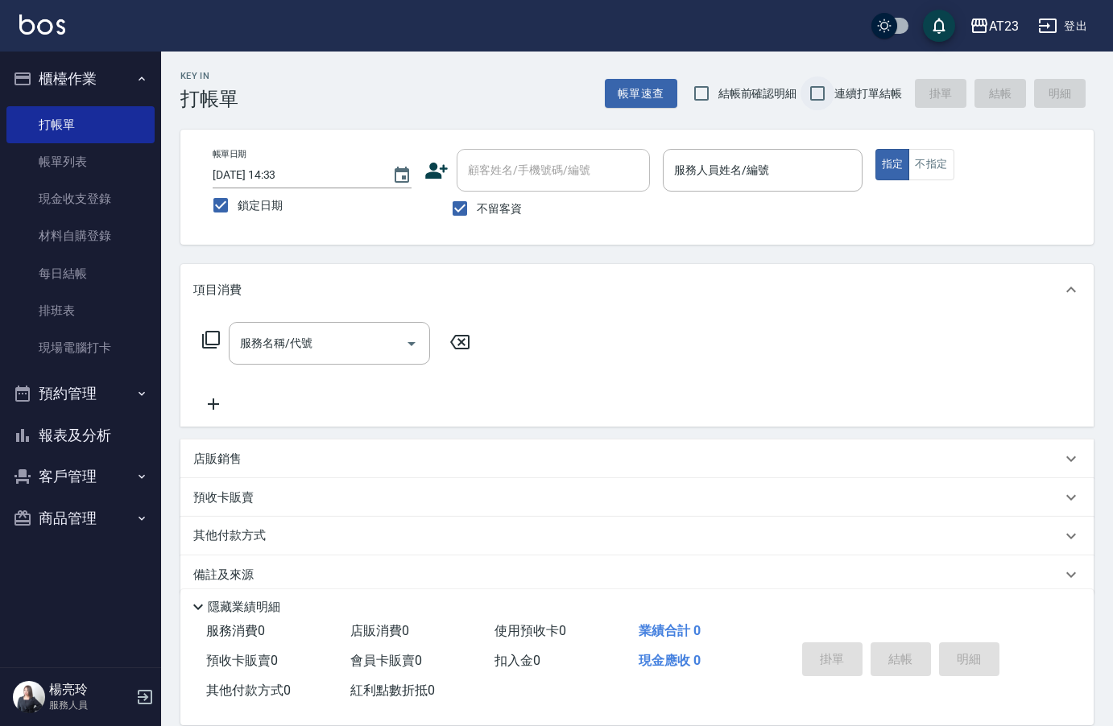
click at [817, 98] on input "連續打單結帳" at bounding box center [817, 94] width 34 height 34
checkbox input "true"
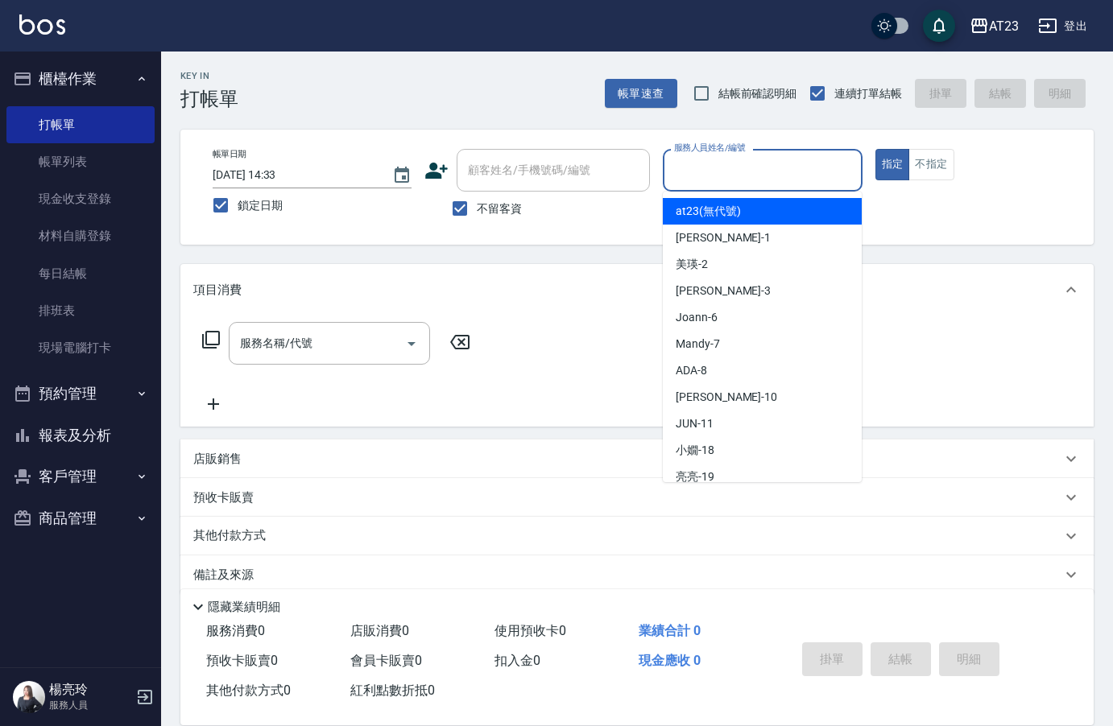
click at [806, 159] on input "服務人員姓名/編號" at bounding box center [762, 170] width 184 height 28
type input "Lisa-3"
type button "true"
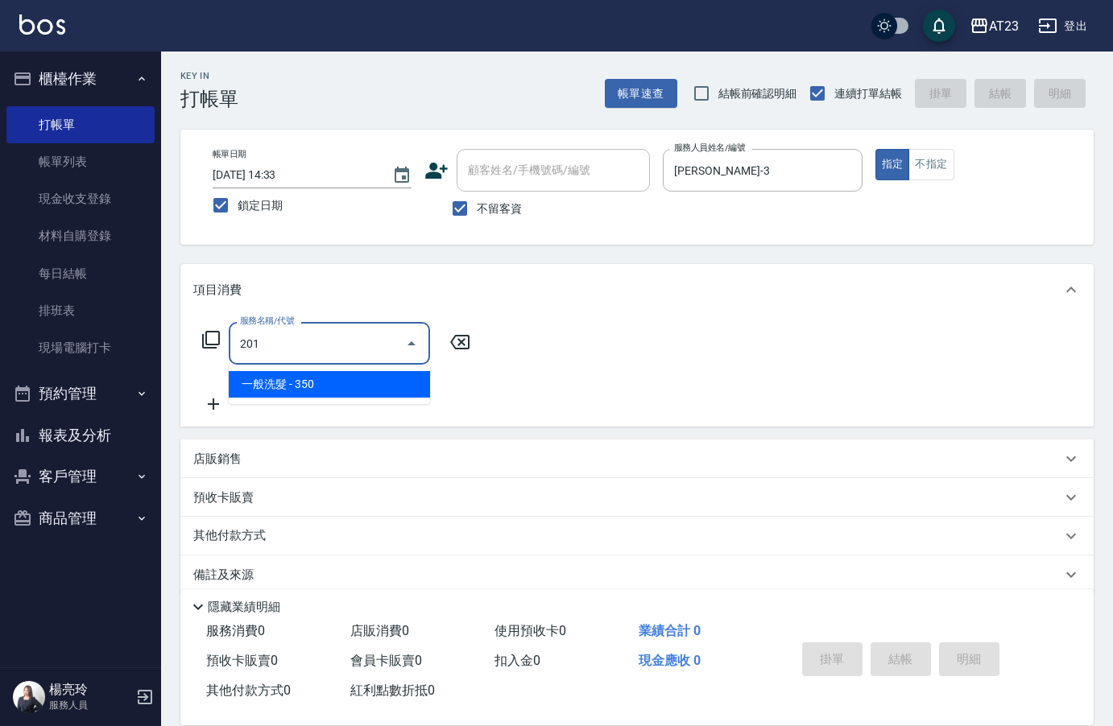
type input "一般洗髮(201)"
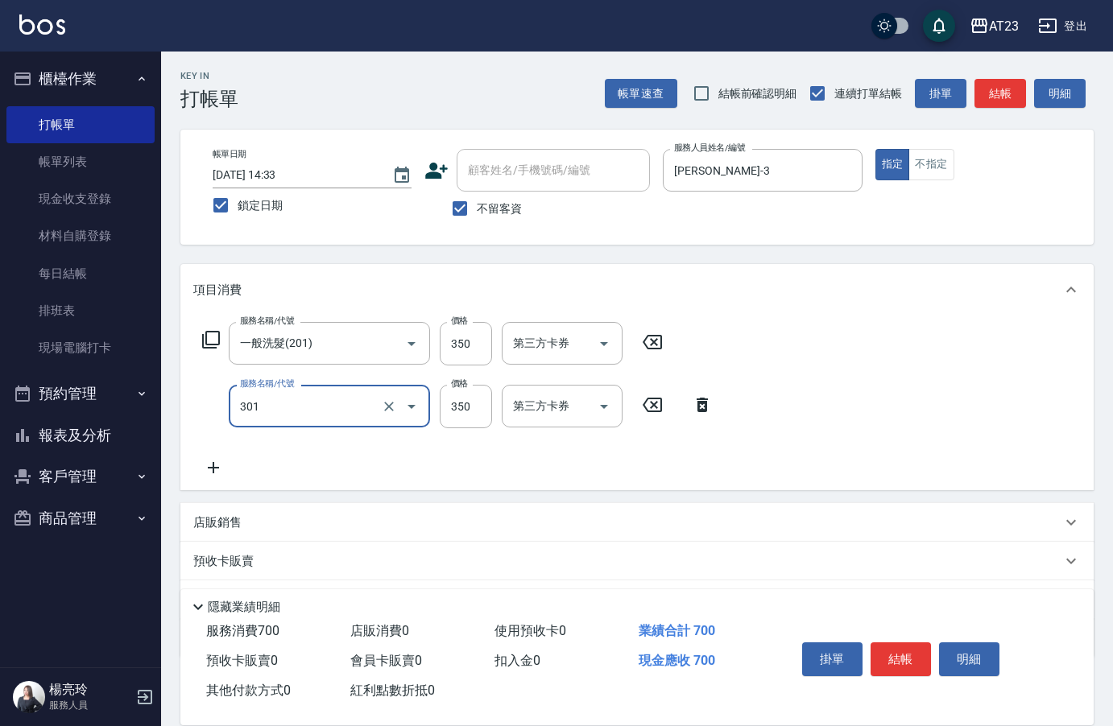
type input "造型剪髮(301)"
type input "300"
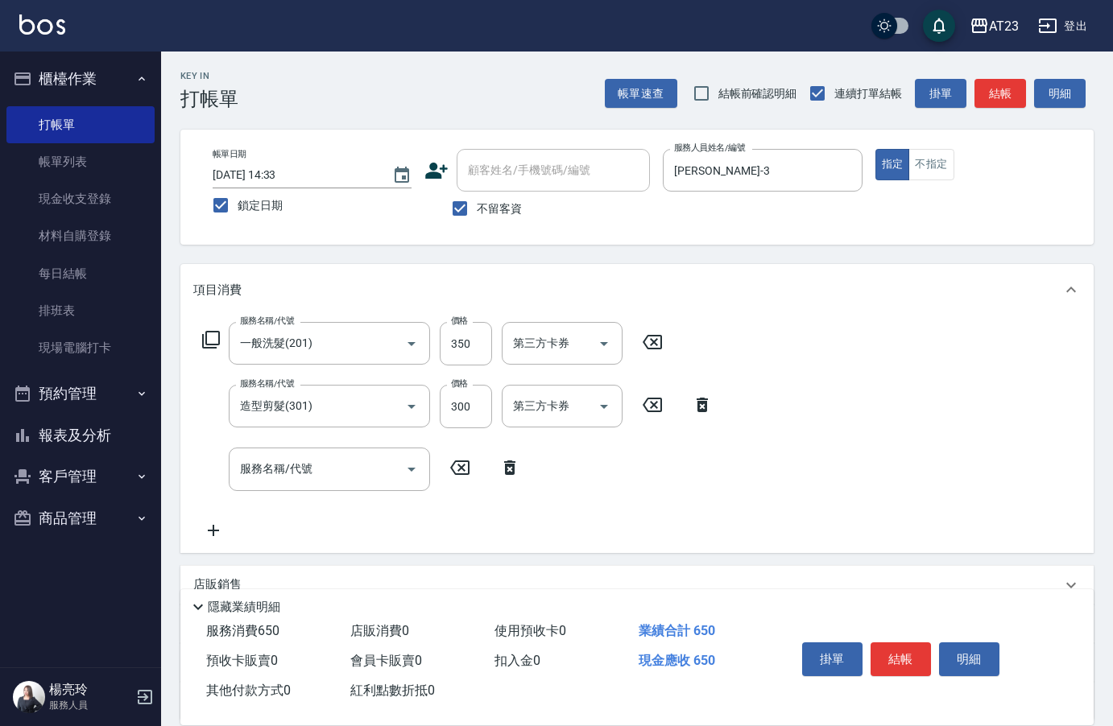
drag, startPoint x: 810, startPoint y: 761, endPoint x: 201, endPoint y: 337, distance: 741.6
click at [201, 337] on div "服務名稱/代號 一般洗髮(201) 服務名稱/代號 價格 350 價格 第三方卡券 第三方卡券" at bounding box center [432, 343] width 479 height 43
click at [219, 338] on icon at bounding box center [211, 340] width 18 height 18
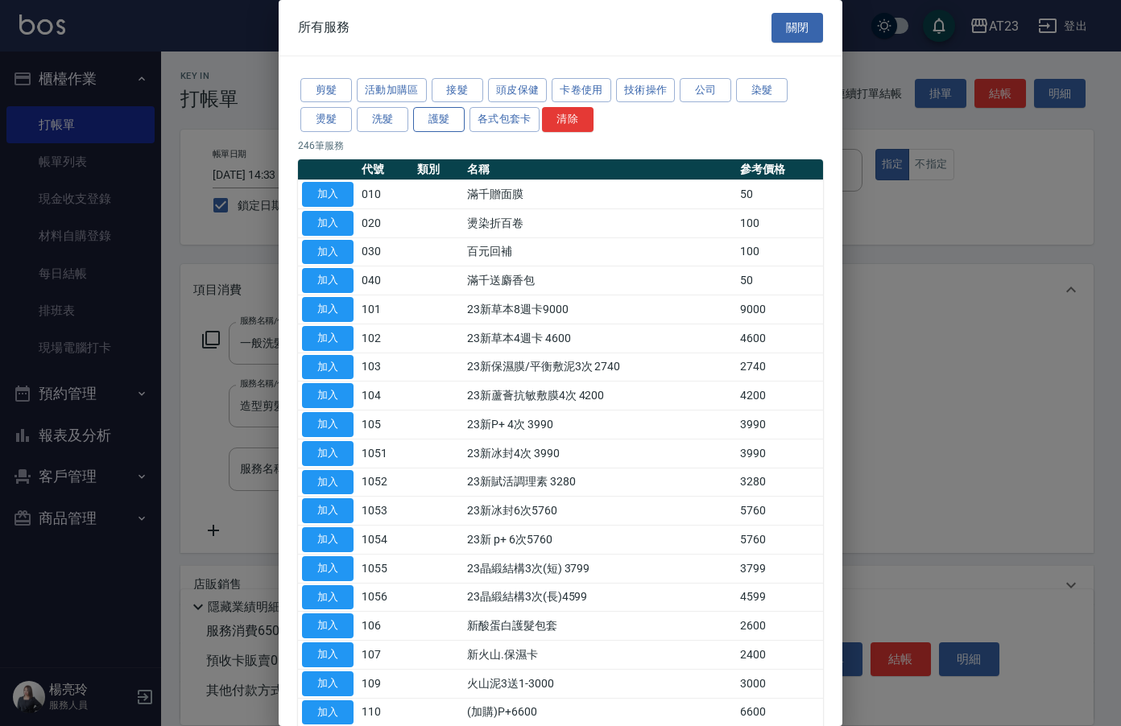
click at [432, 115] on button "護髮" at bounding box center [439, 119] width 52 height 25
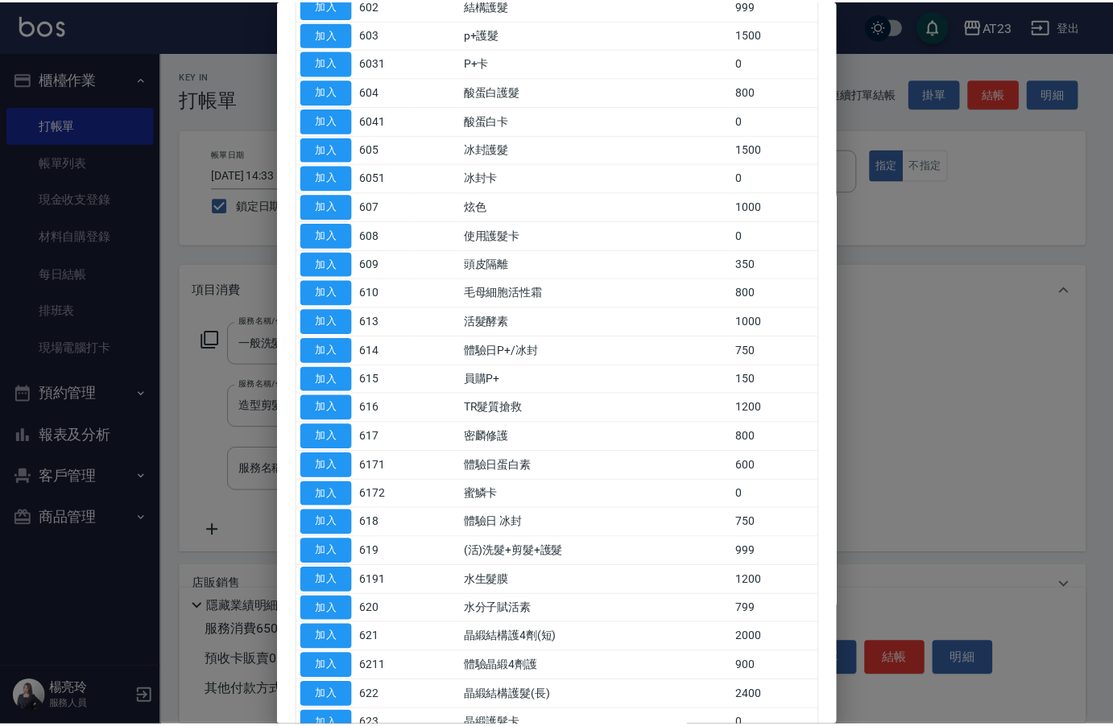
scroll to position [242, 0]
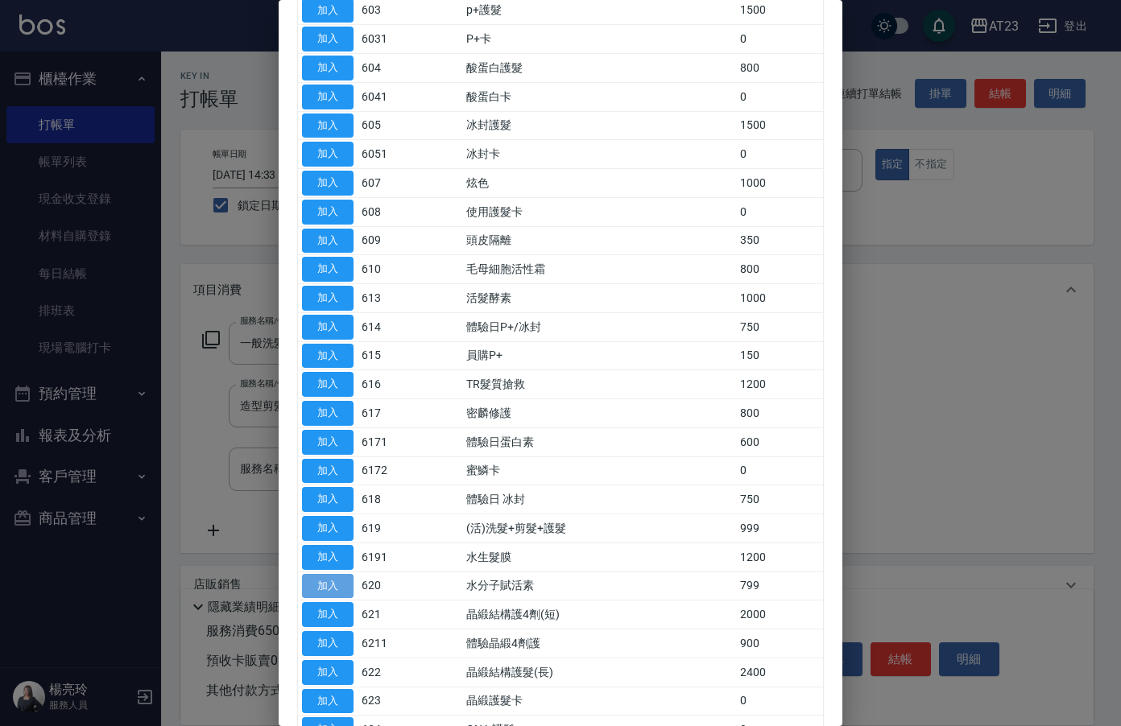
click at [335, 589] on button "加入" at bounding box center [328, 586] width 52 height 25
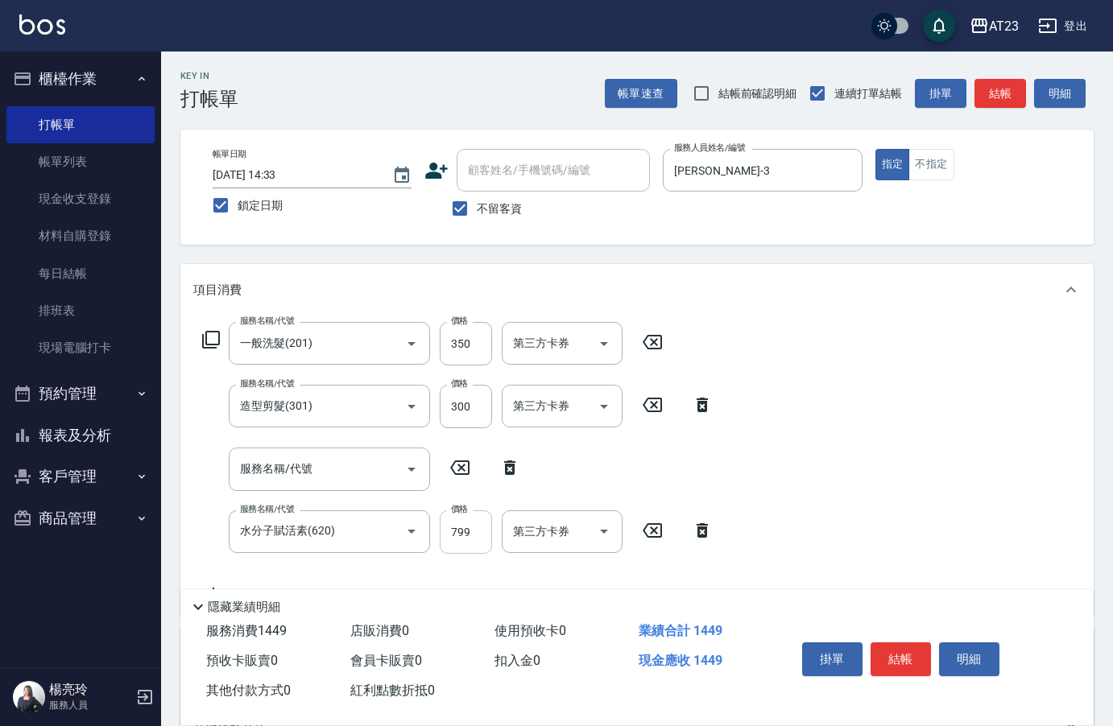
click at [455, 530] on input "799" at bounding box center [466, 532] width 52 height 43
type input "800"
drag, startPoint x: 955, startPoint y: 438, endPoint x: 958, endPoint y: 430, distance: 8.7
click at [958, 434] on div "服務名稱/代號 一般洗髮(201) 服務名稱/代號 價格 350 價格 第三方卡券 第三方卡券 服務名稱/代號 造型剪髮(301) 服務名稱/代號 價格 30…" at bounding box center [636, 466] width 913 height 300
click at [514, 471] on icon at bounding box center [509, 468] width 11 height 14
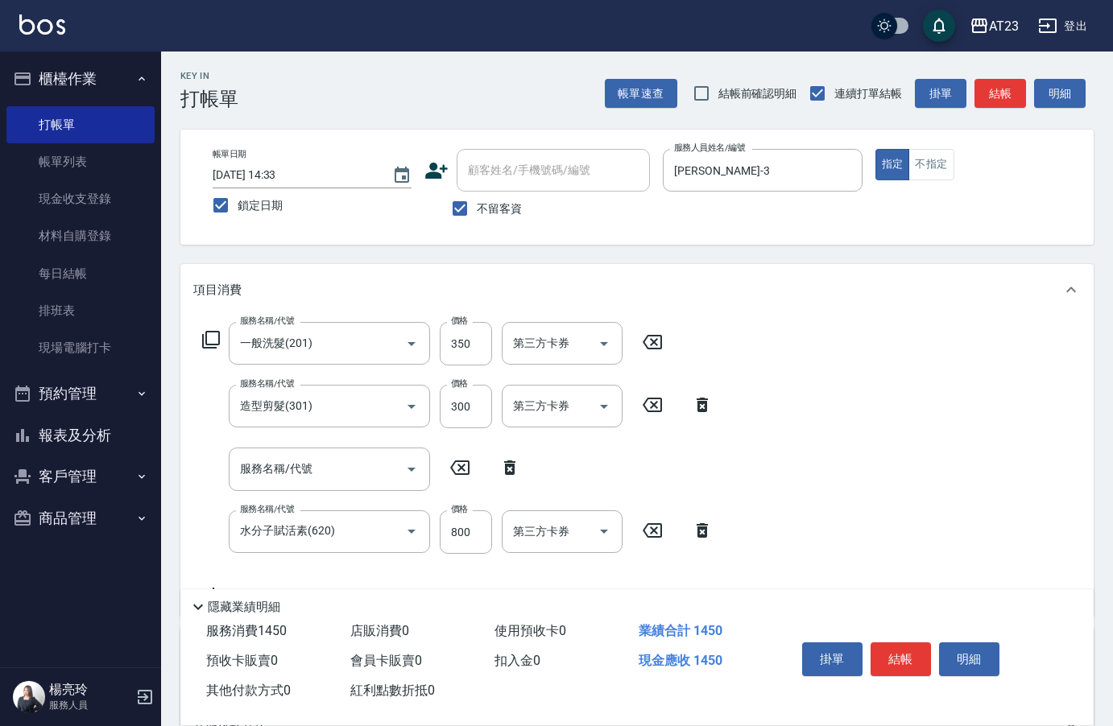
type input "水分子賦活素(620)"
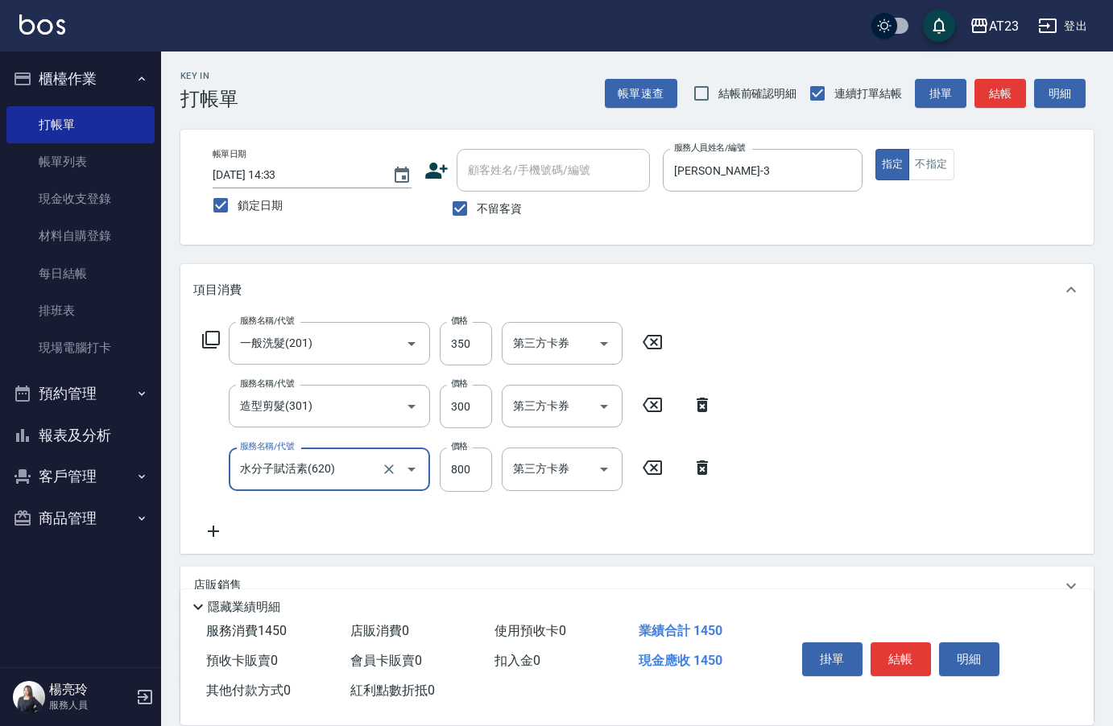
drag, startPoint x: 204, startPoint y: 545, endPoint x: 233, endPoint y: 542, distance: 29.2
click at [205, 545] on div "服務名稱/代號 一般洗髮(201) 服務名稱/代號 價格 350 價格 第三方卡券 第三方卡券 服務名稱/代號 造型剪髮(301) 服務名稱/代號 價格 30…" at bounding box center [636, 435] width 913 height 238
click at [205, 528] on icon at bounding box center [213, 531] width 40 height 19
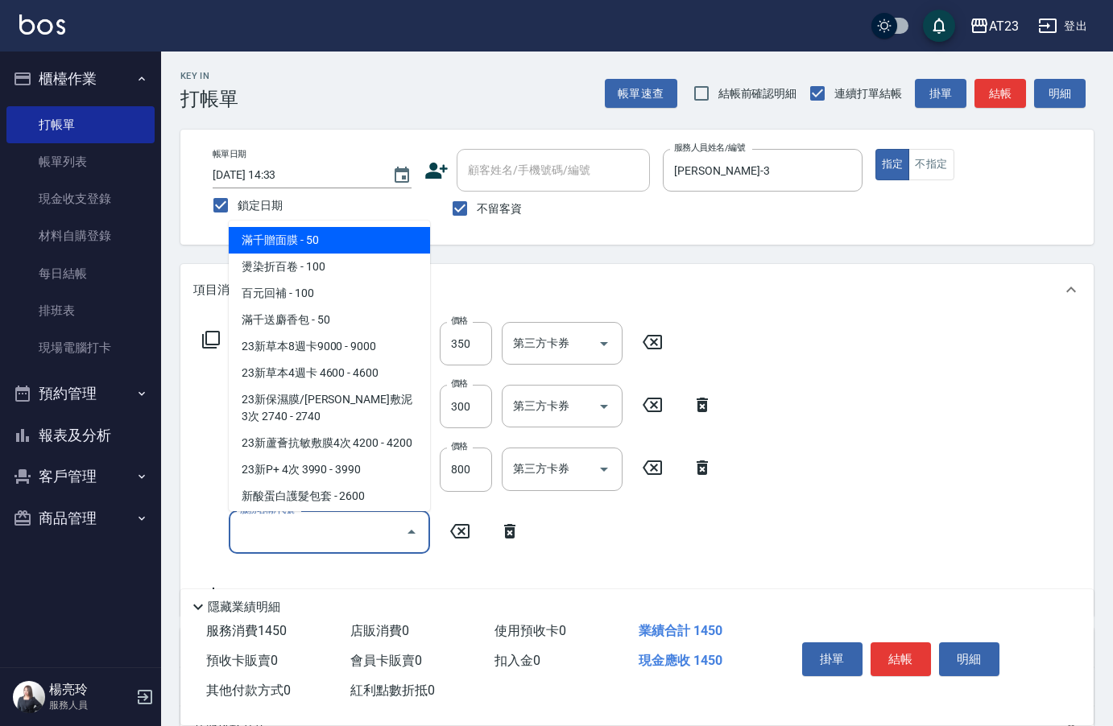
click at [345, 529] on input "服務名稱/代號" at bounding box center [317, 533] width 163 height 28
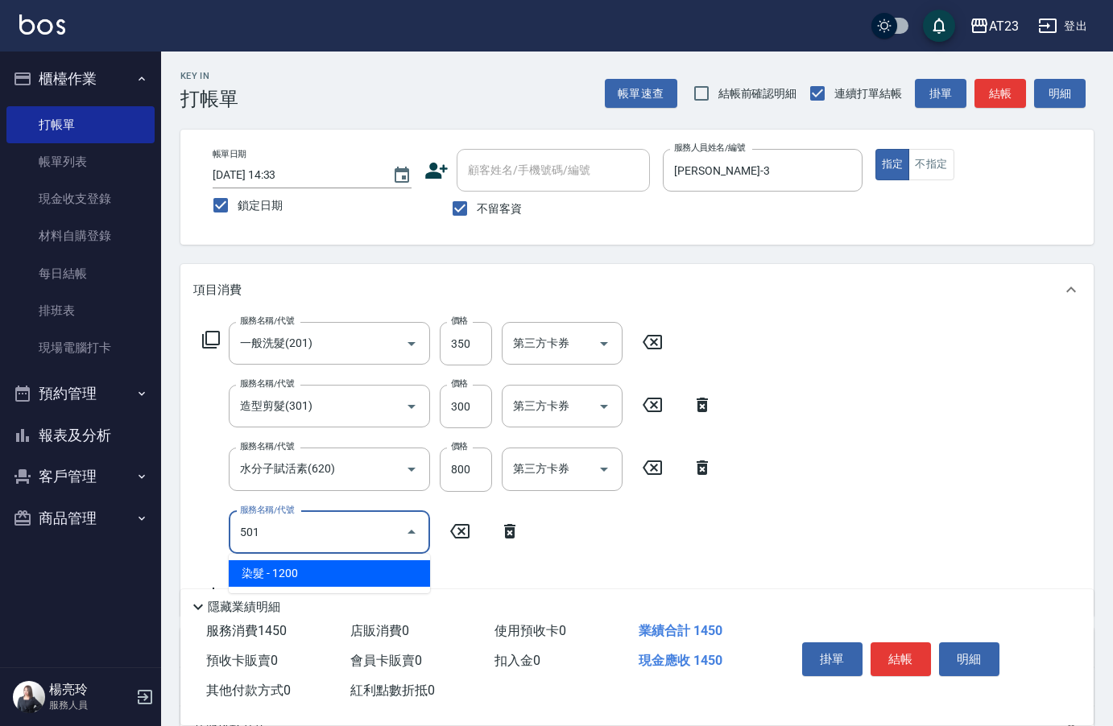
type input "染髮(501)"
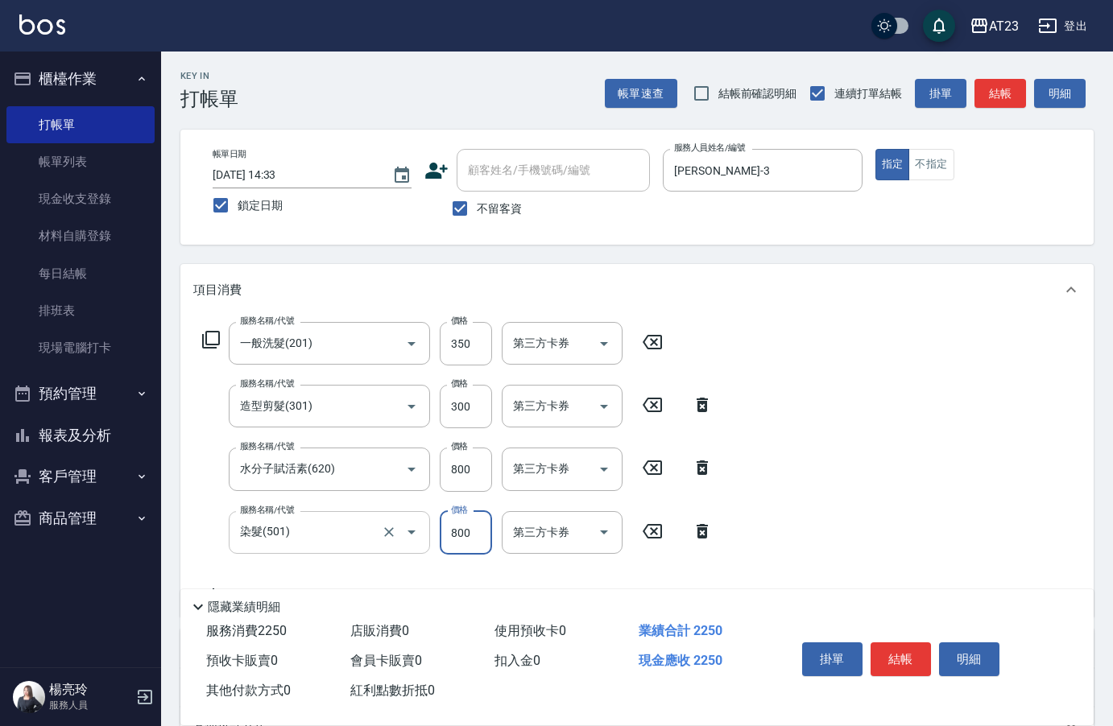
type input "800"
click at [918, 643] on button "結帳" at bounding box center [901, 660] width 60 height 34
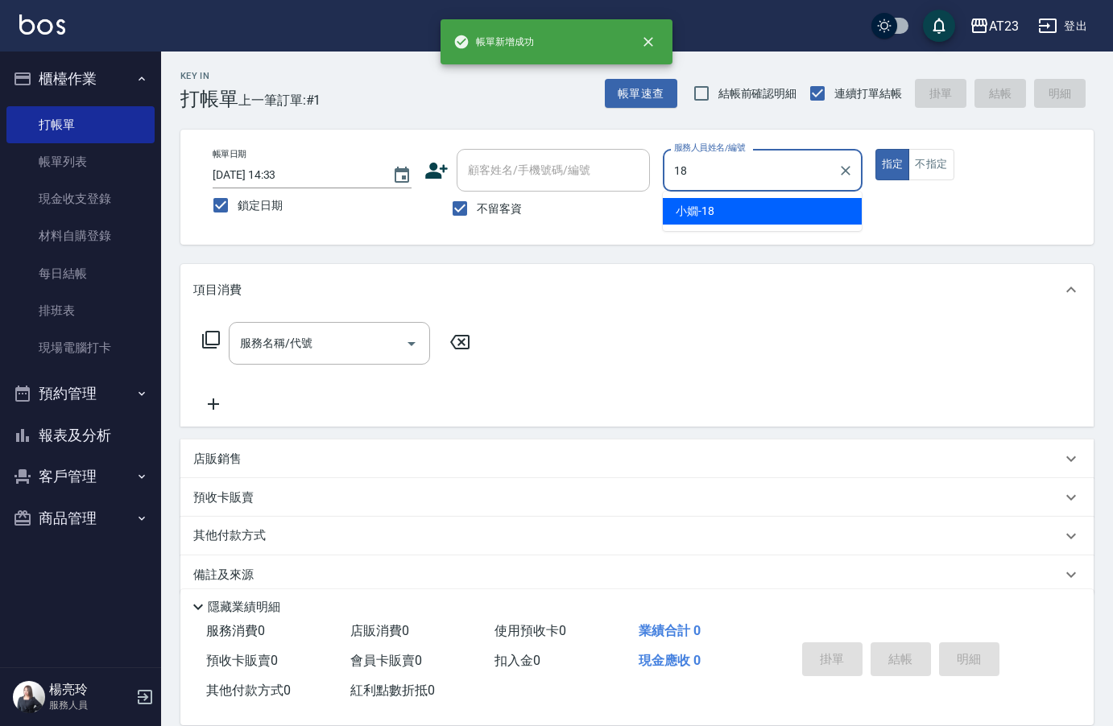
type input "[PERSON_NAME]-18"
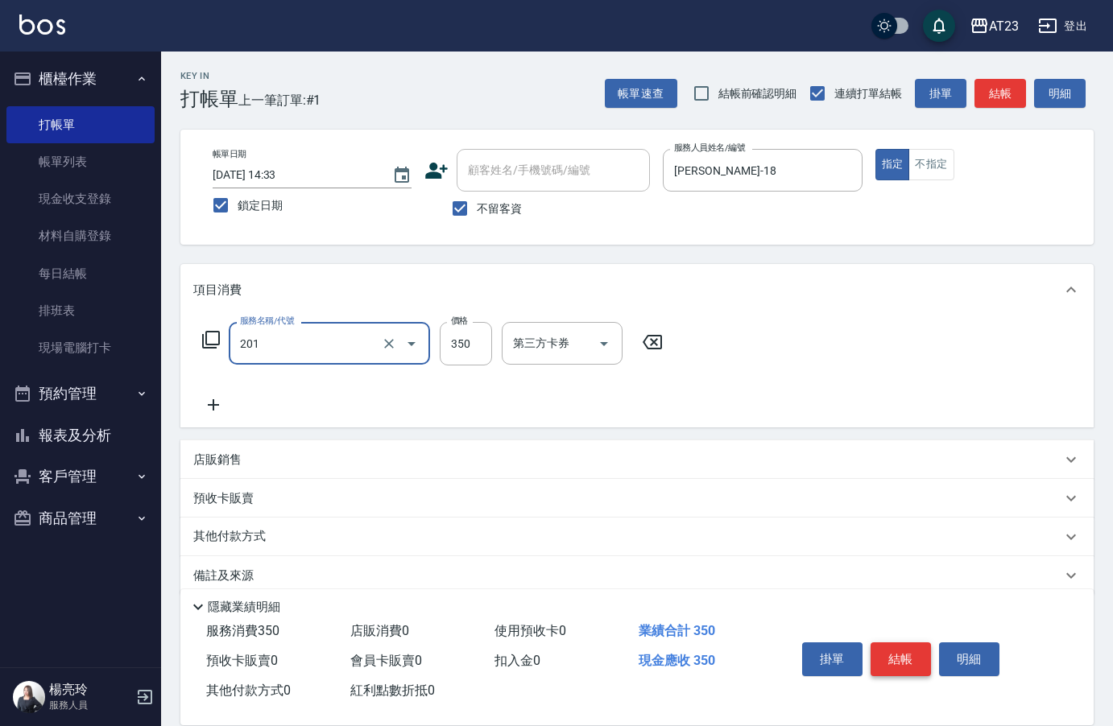
type input "一般洗髮(201)"
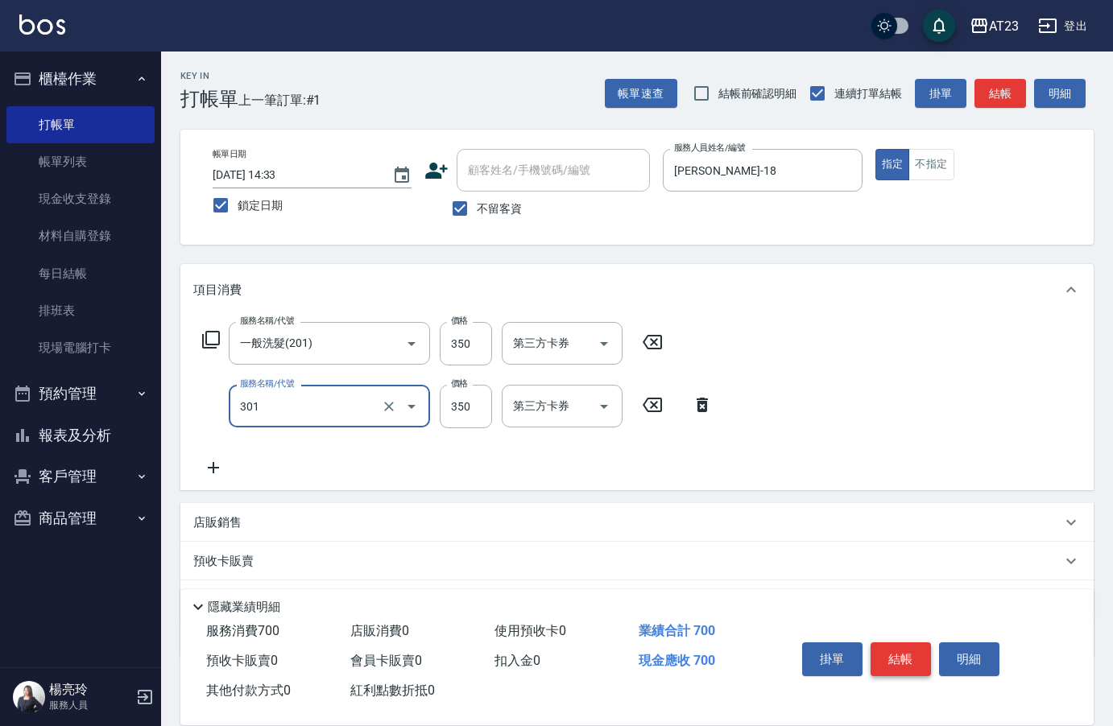
type input "造型剪髮(301)"
type input "550"
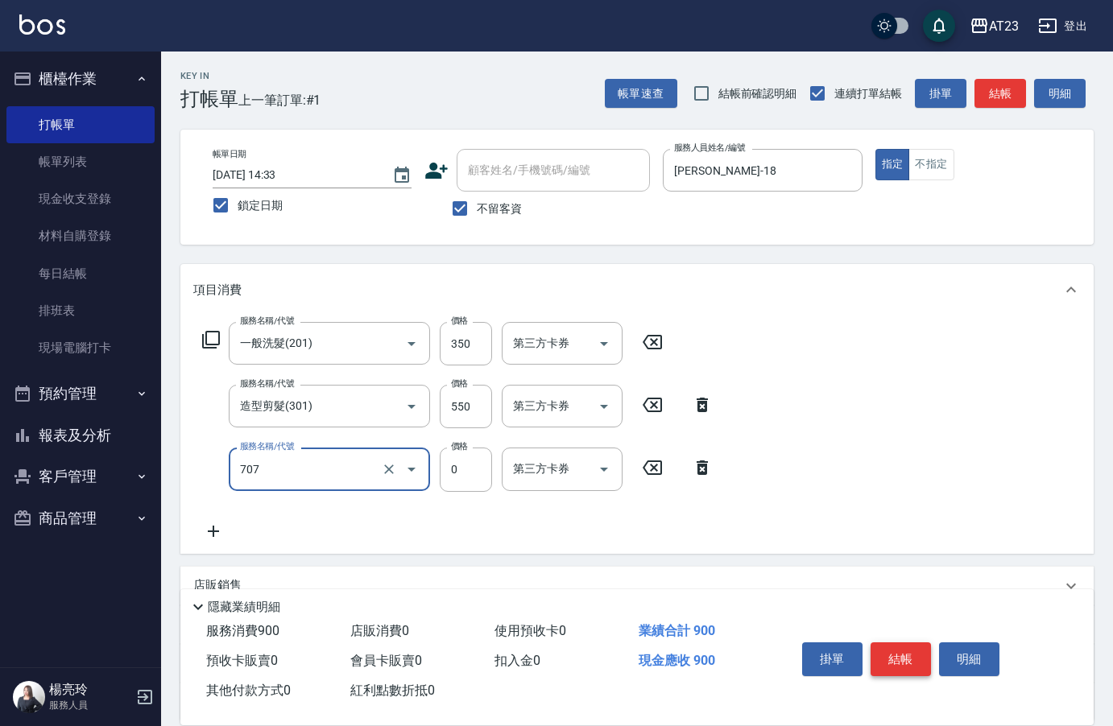
type input "互助70(707)"
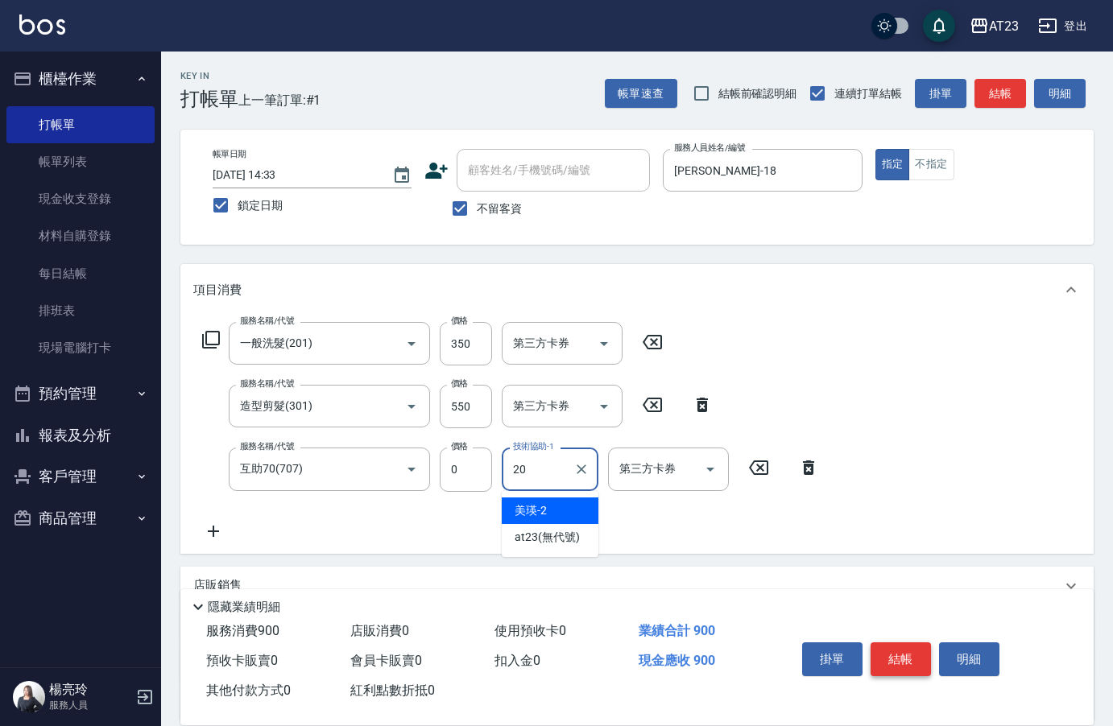
type input "棒棒-20"
click at [918, 643] on button "結帳" at bounding box center [901, 660] width 60 height 34
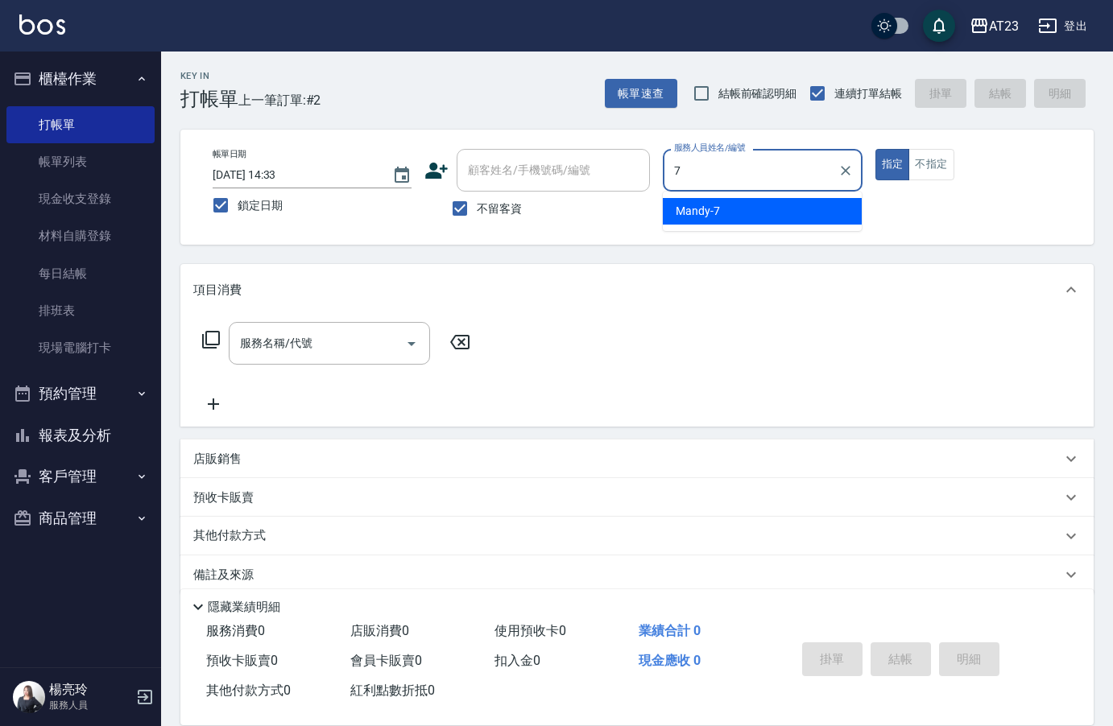
type input "Mandy-7"
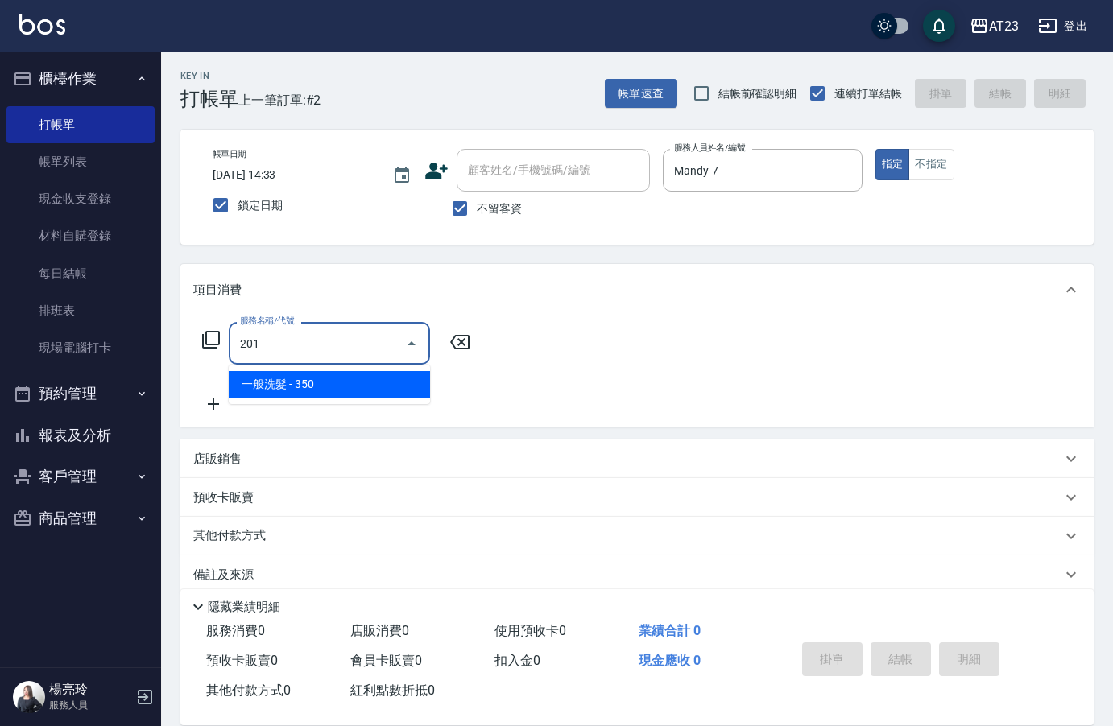
type input "一般洗髮(201)"
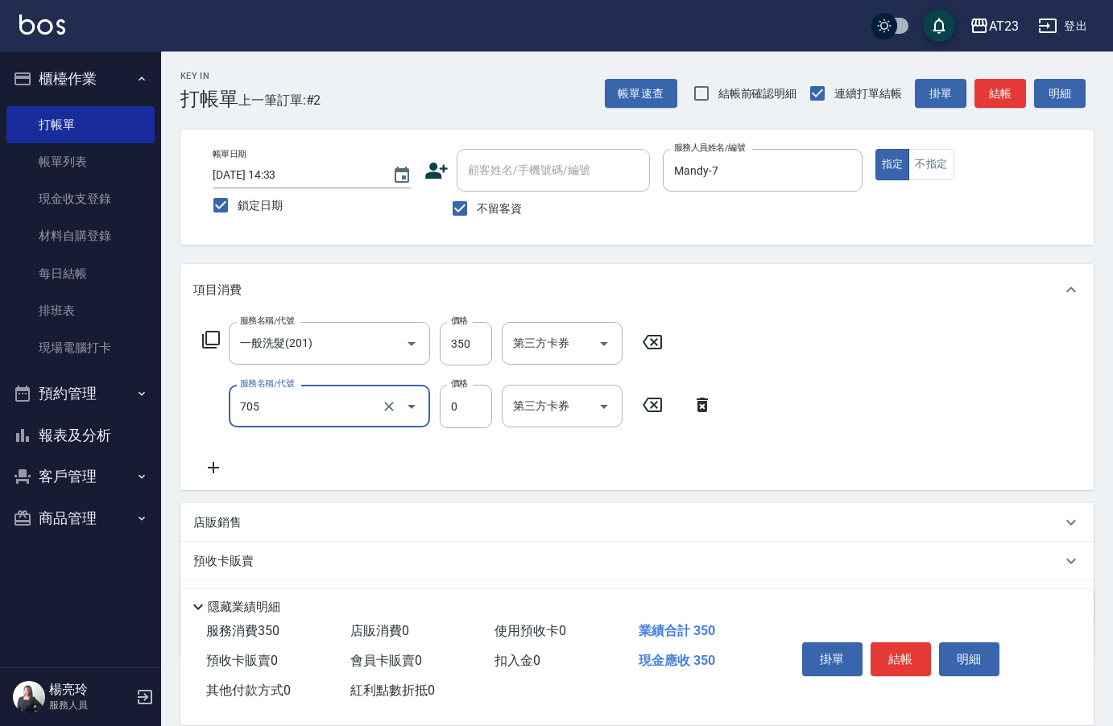
type input "互助50(705)"
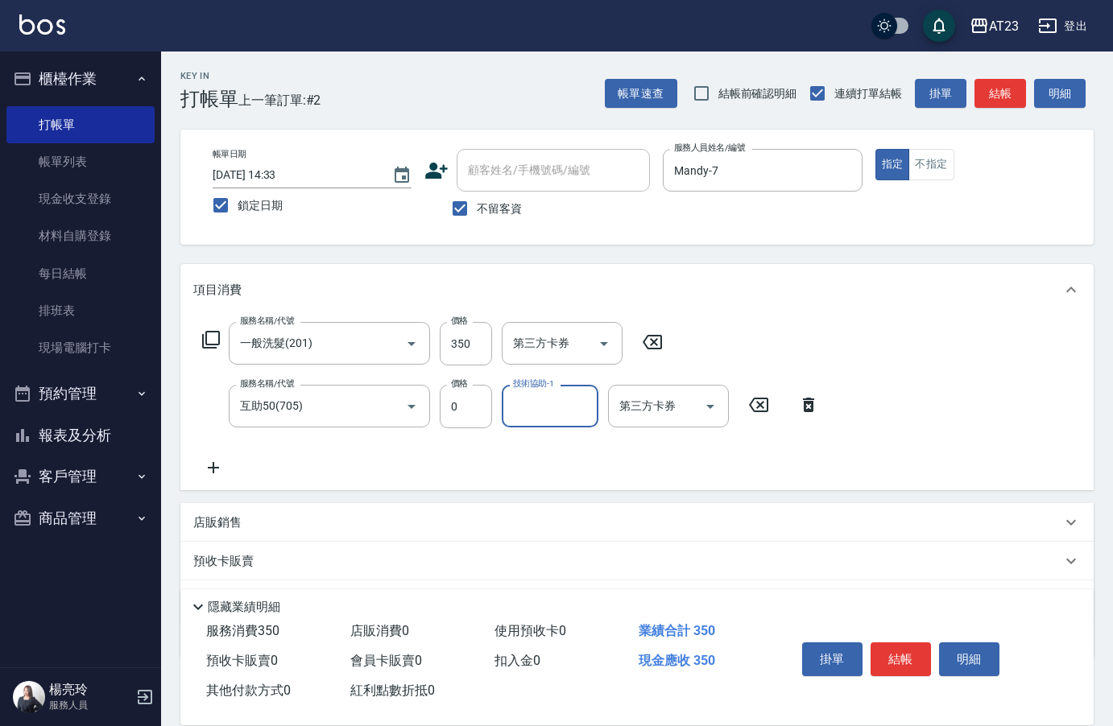
type input "3"
type input "LiLi-27"
click at [904, 636] on div "掛單 結帳 明細" at bounding box center [901, 661] width 210 height 51
click at [903, 655] on button "結帳" at bounding box center [901, 660] width 60 height 34
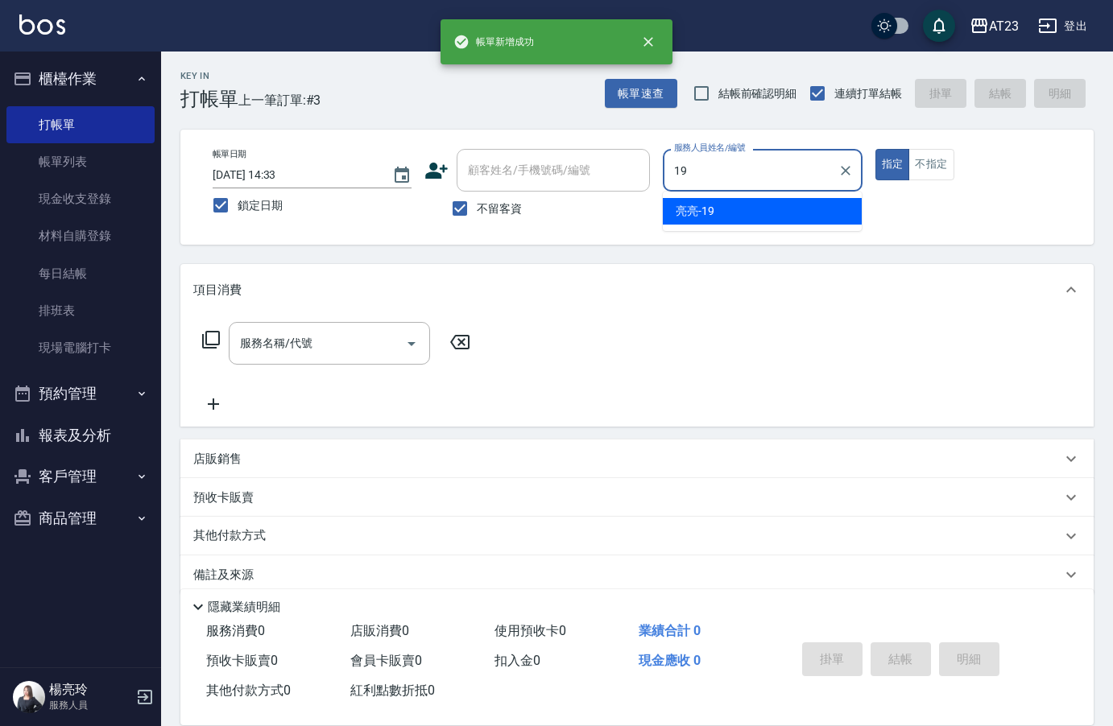
type input "亮亮-19"
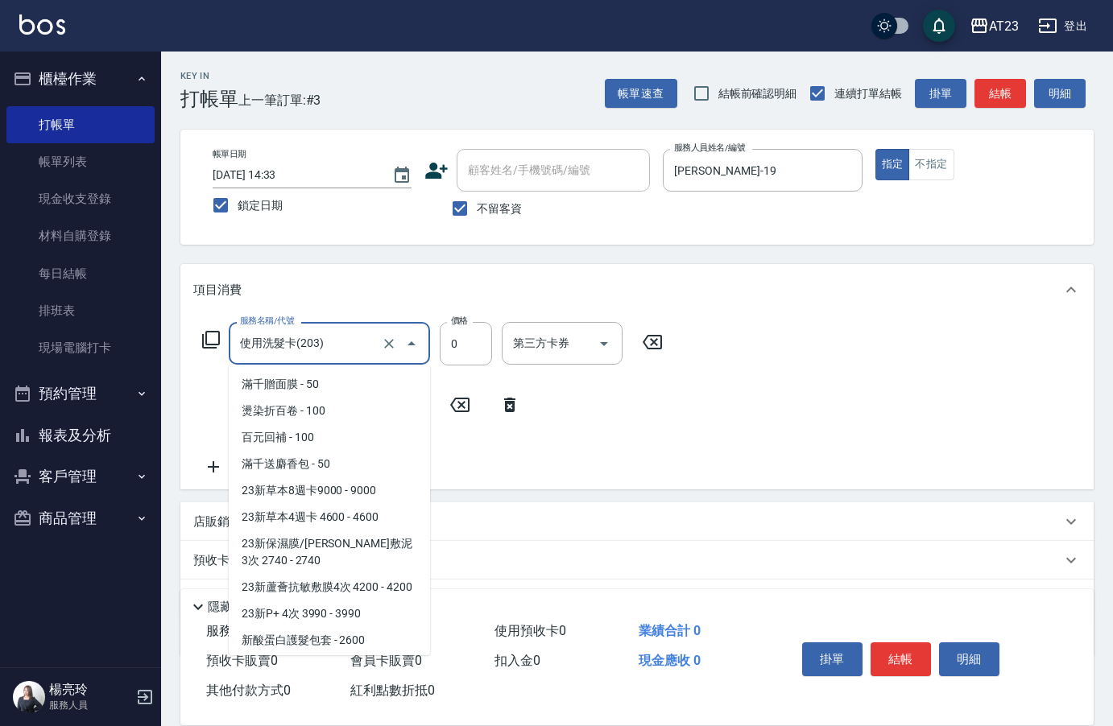
click at [340, 343] on input "使用洗髮卡(203)" at bounding box center [307, 343] width 142 height 28
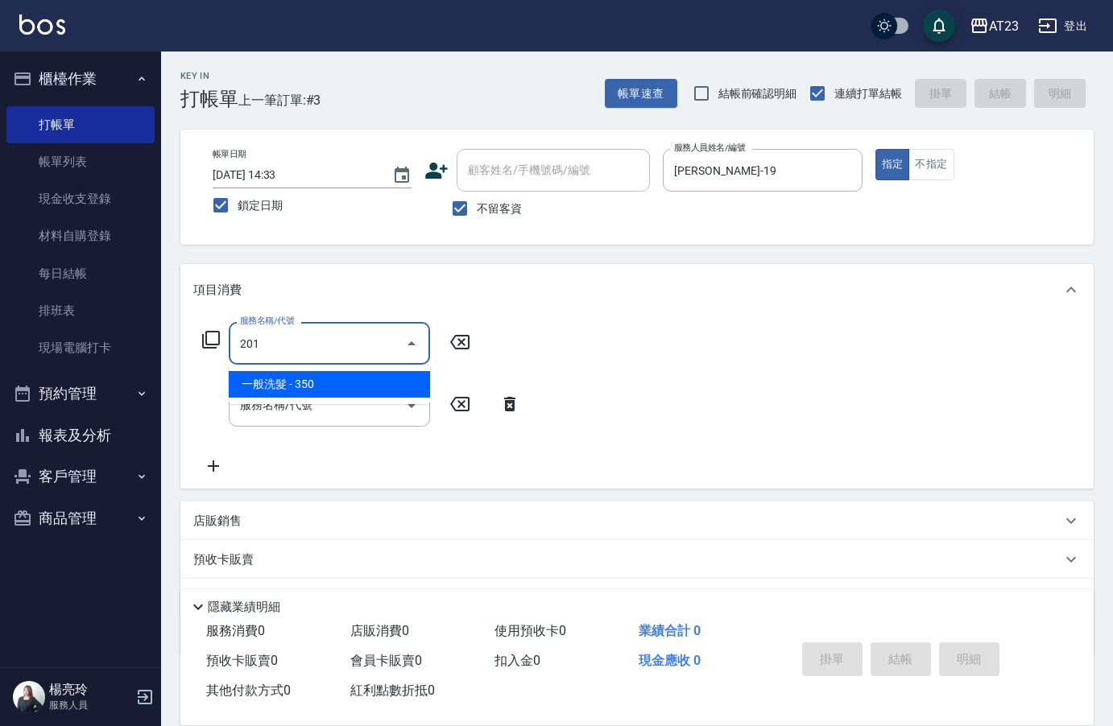
scroll to position [0, 0]
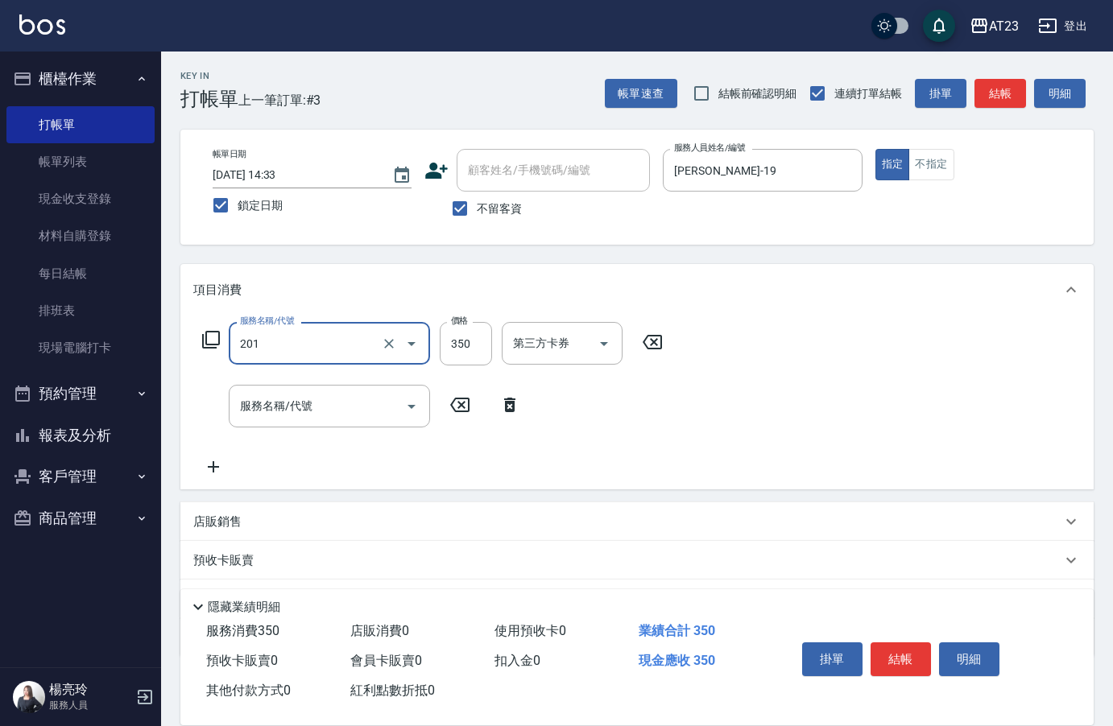
type input "一般洗髮(201)"
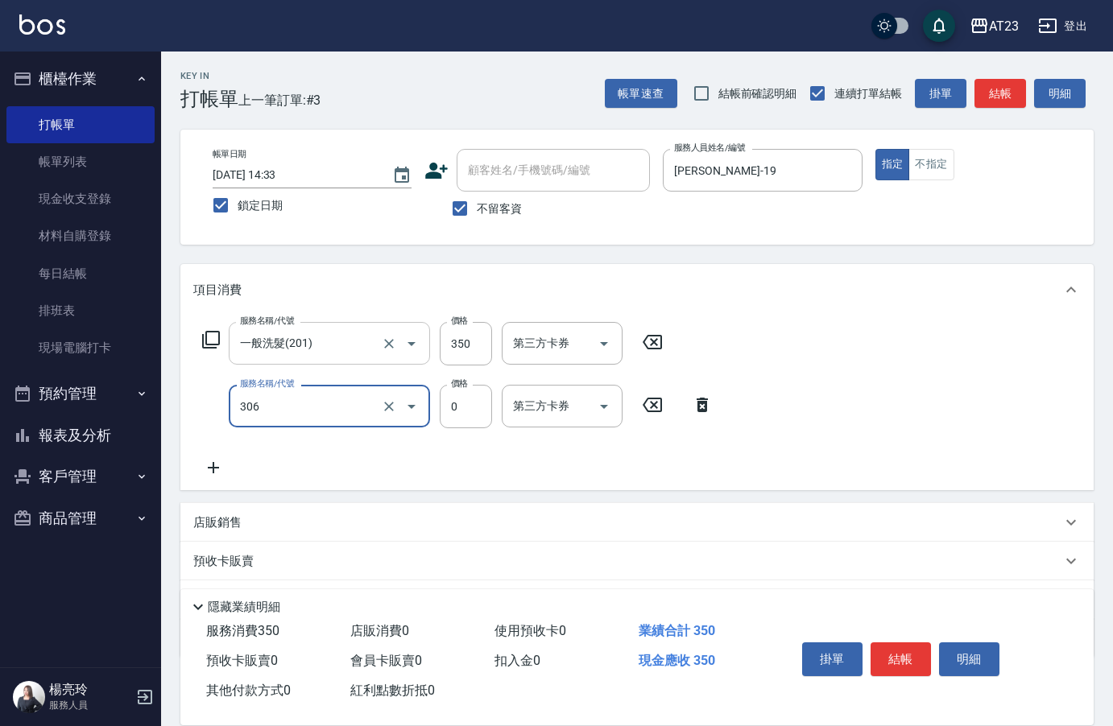
type input "剪髮卡(306)"
click at [872, 651] on button "結帳" at bounding box center [901, 660] width 60 height 34
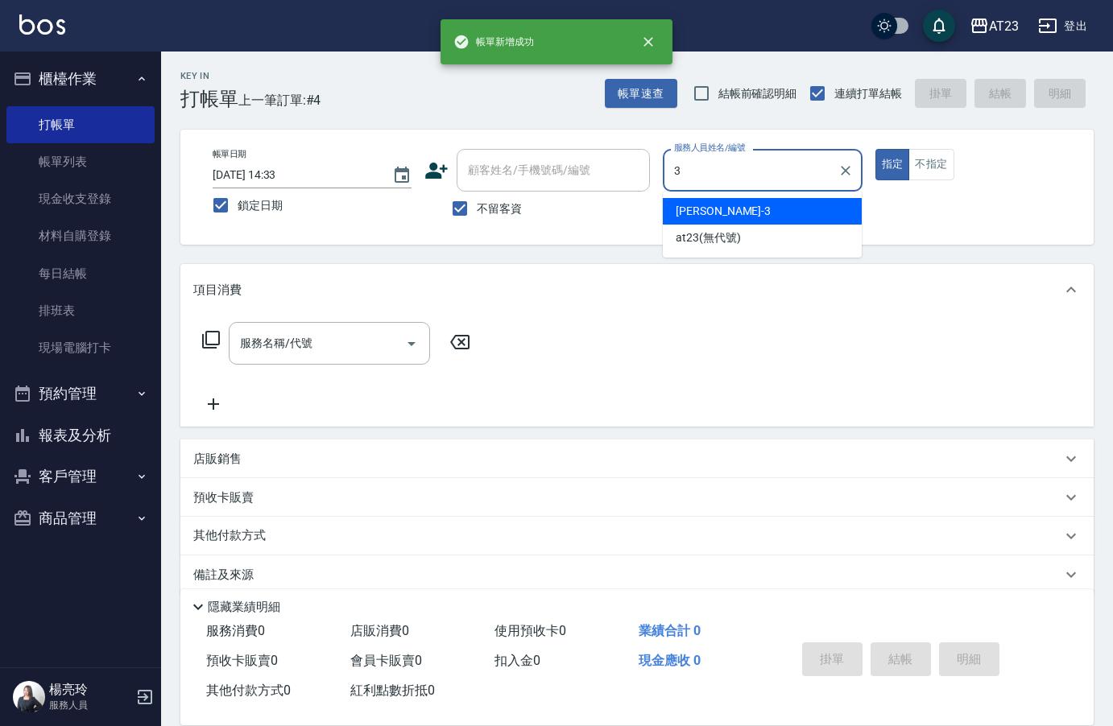
type input "Lisa-3"
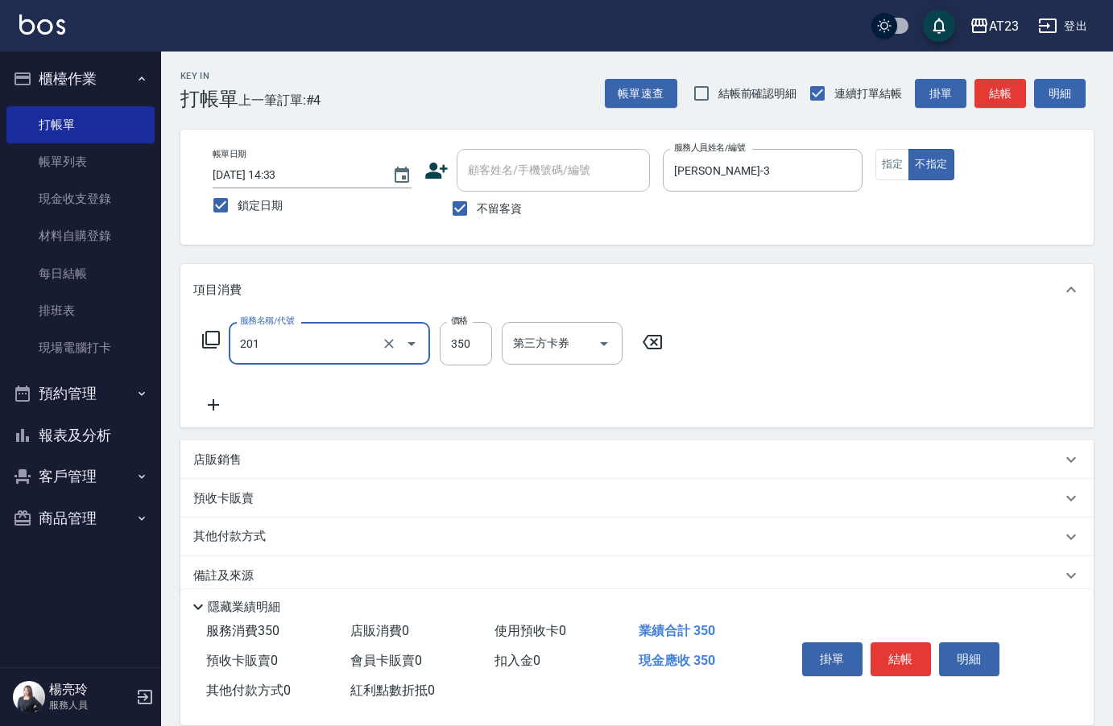
type input "一般洗髮(201)"
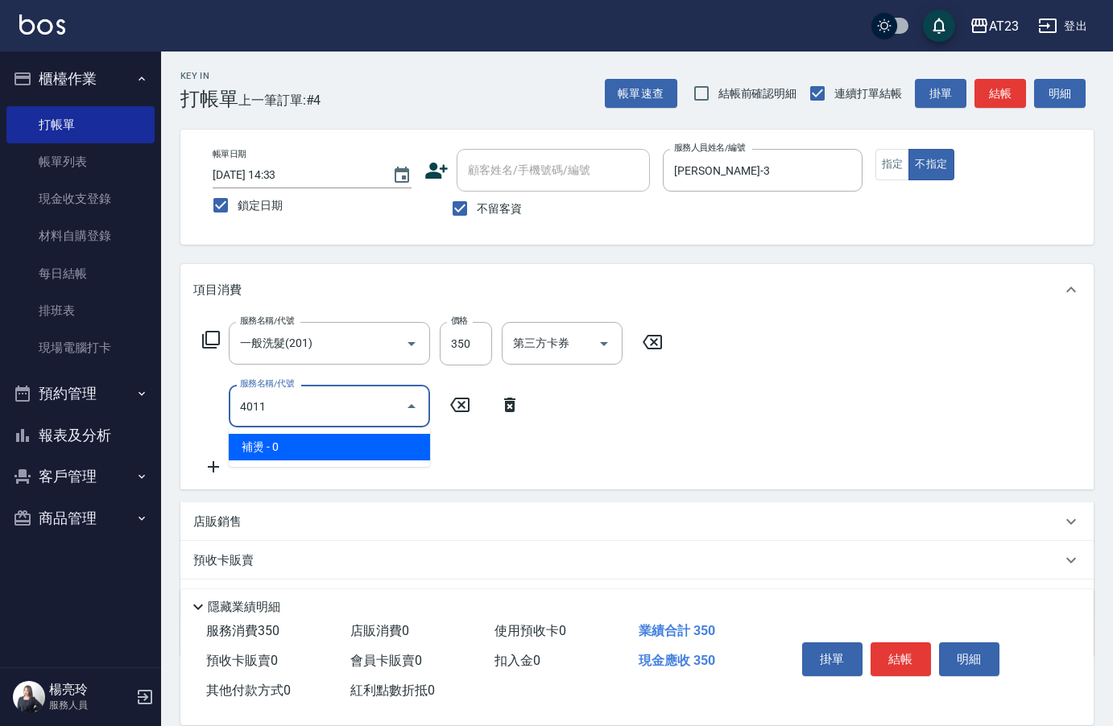
type input "補燙(4011)"
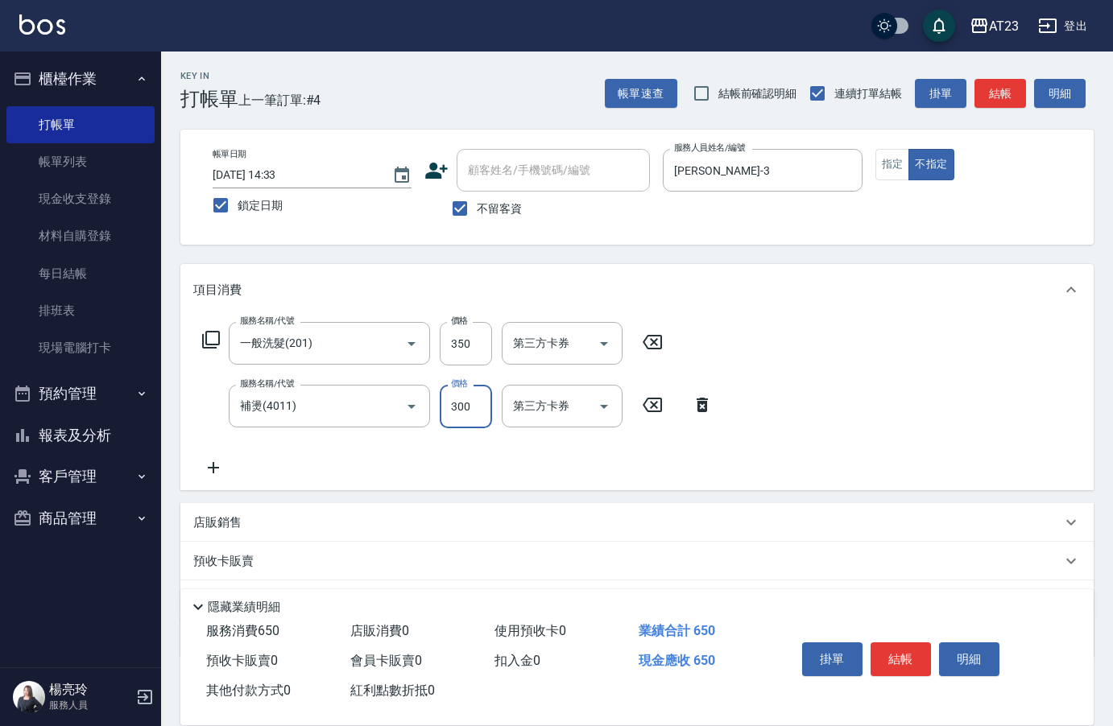
type input "300"
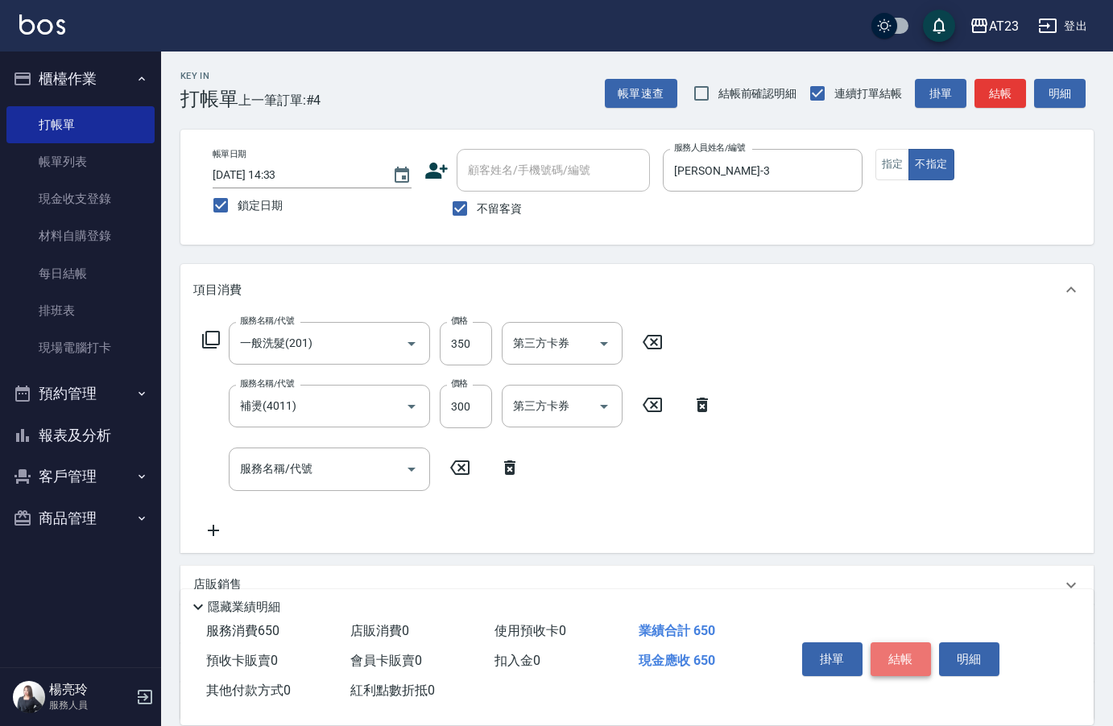
click at [913, 657] on button "結帳" at bounding box center [901, 660] width 60 height 34
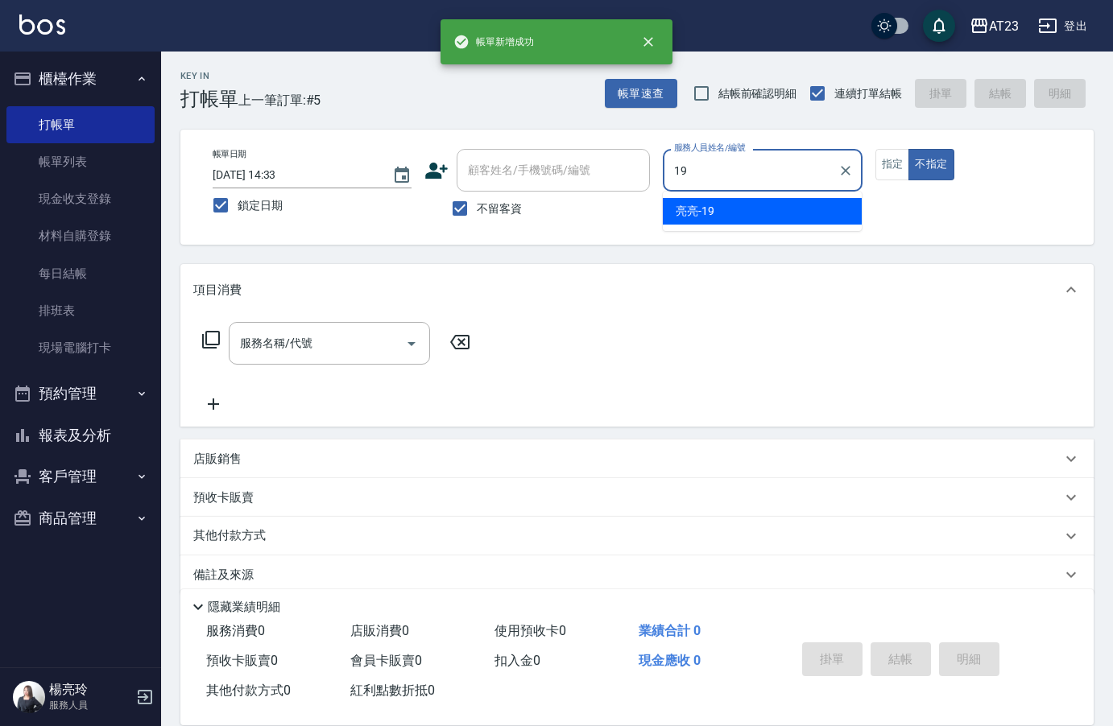
type input "亮亮-19"
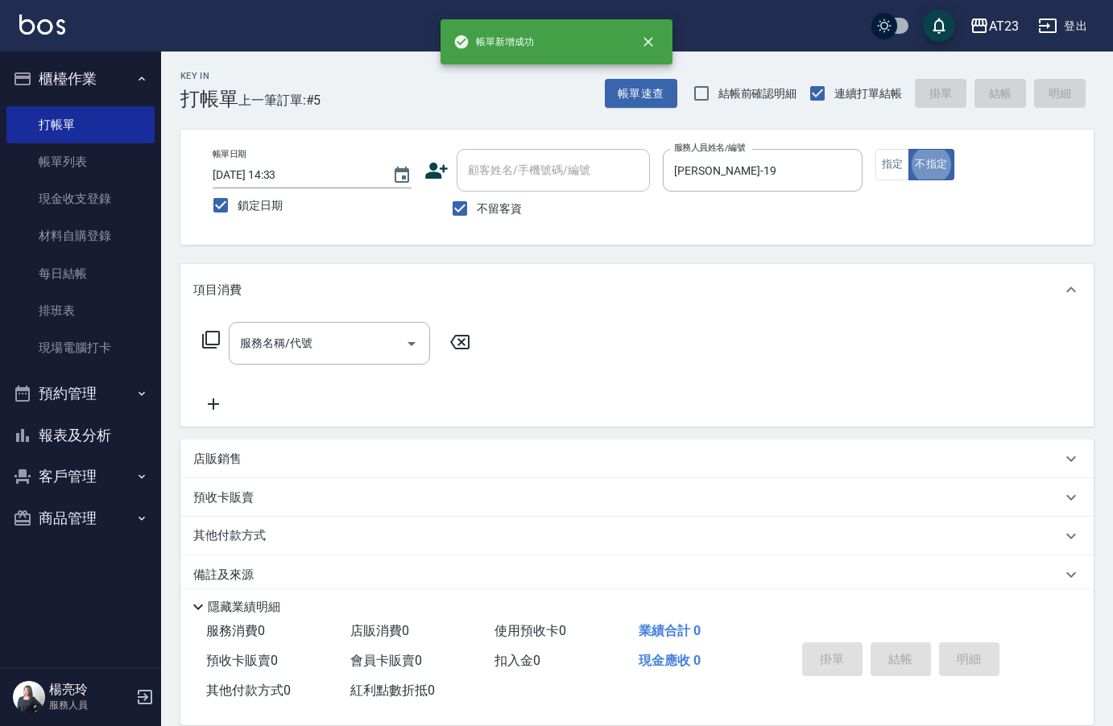
type button "false"
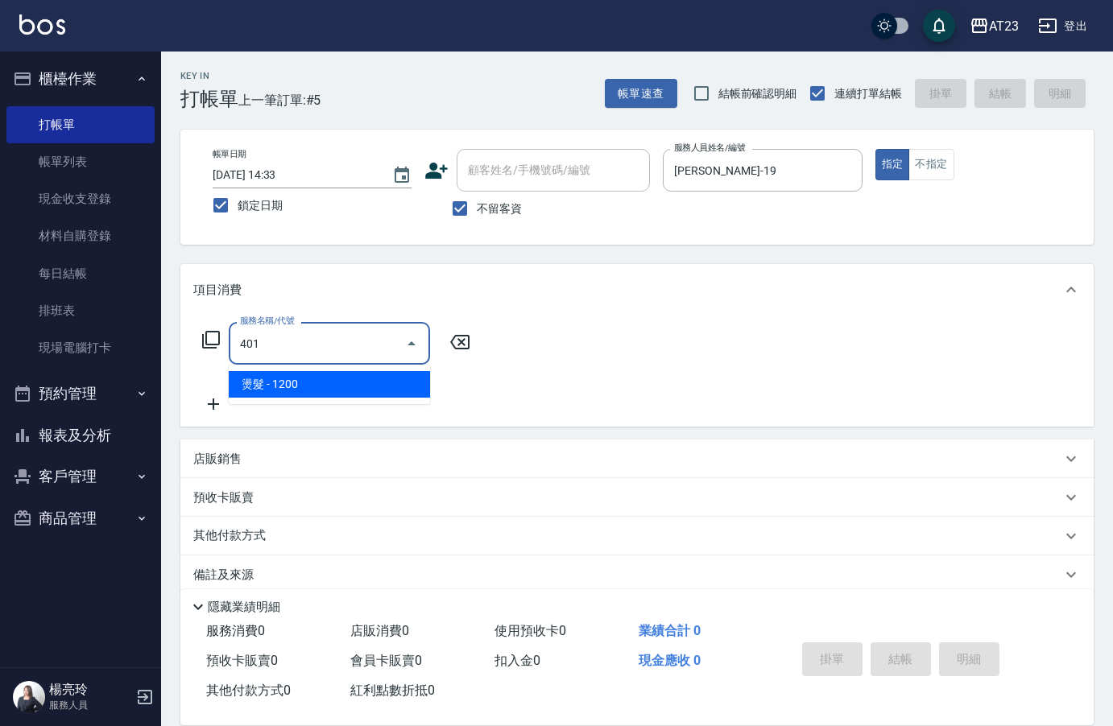
type input "燙髮(401)"
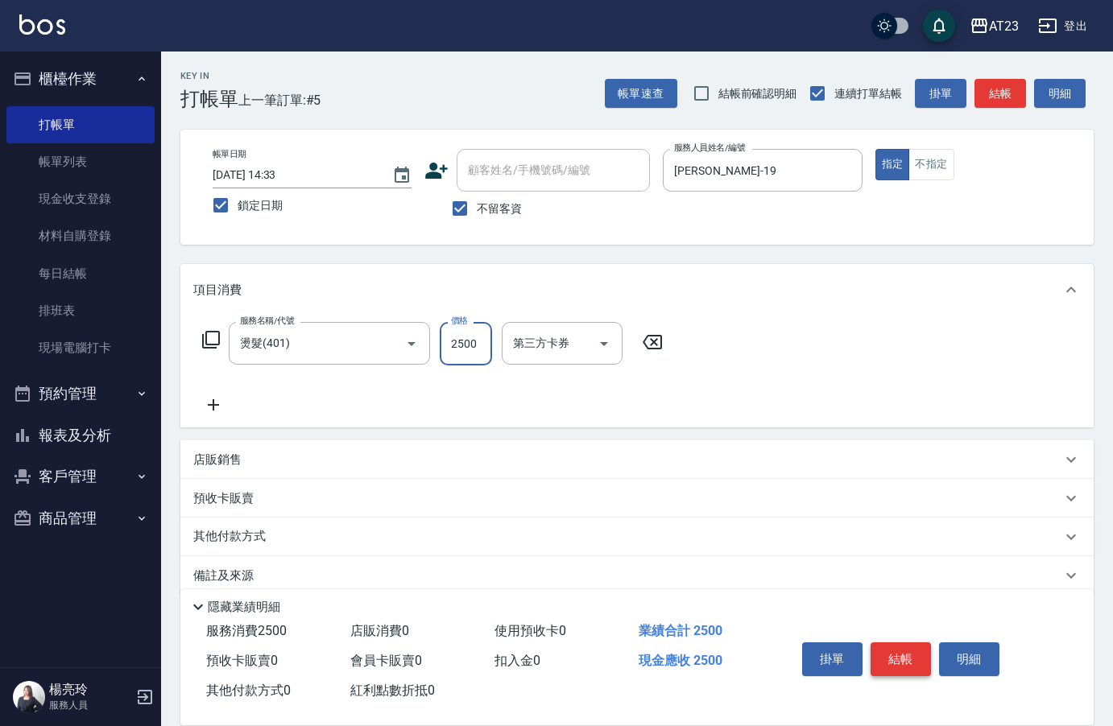
type input "2500"
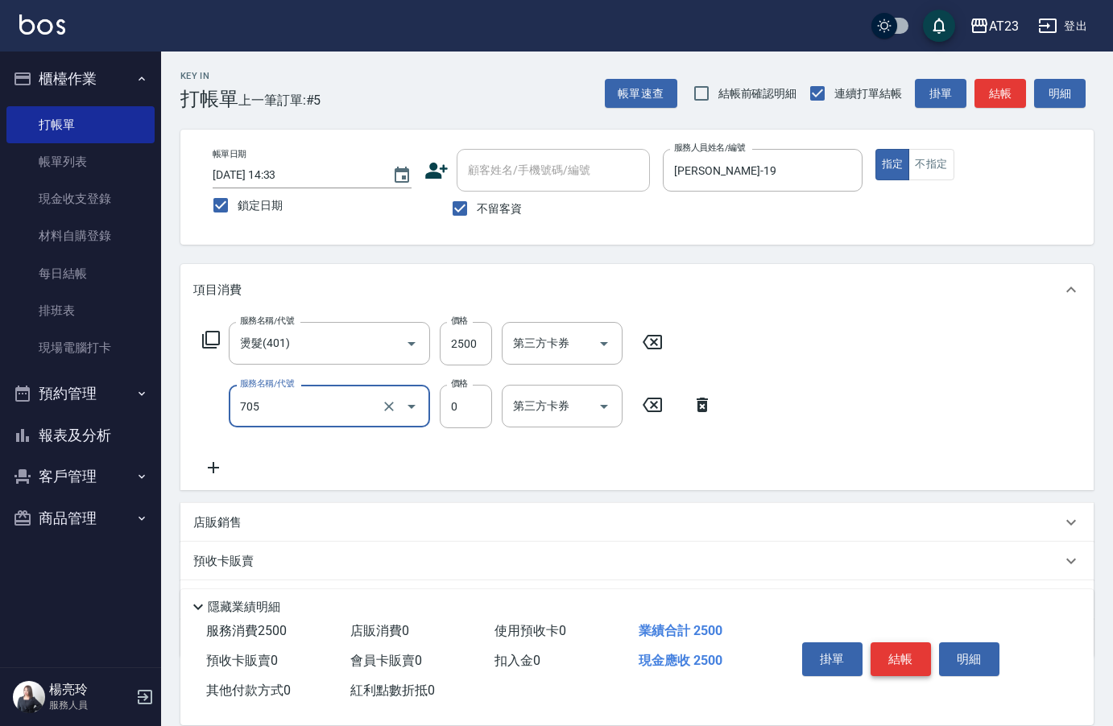
type input "互助50(705)"
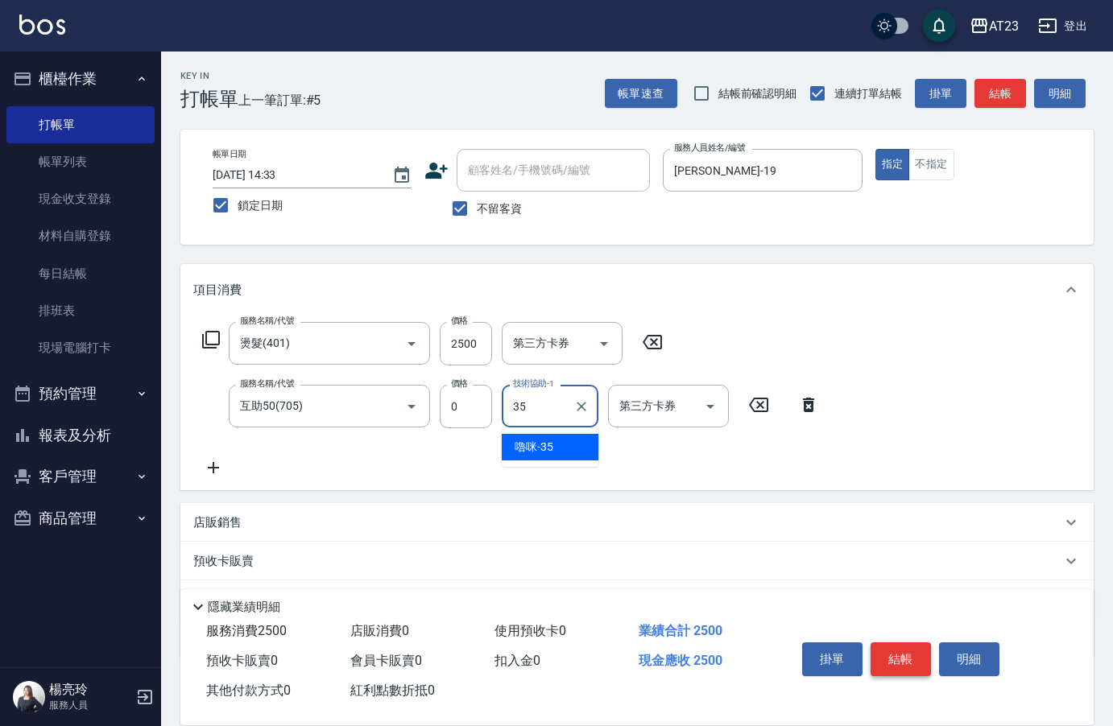
type input "嚕咪-35"
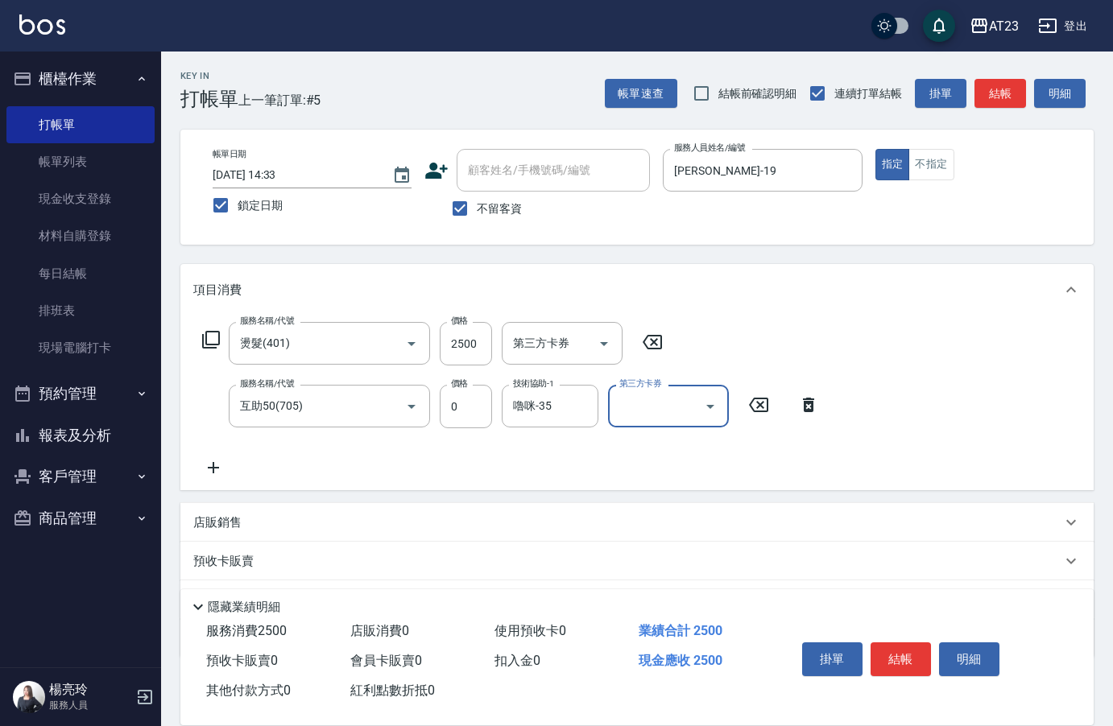
scroll to position [86, 0]
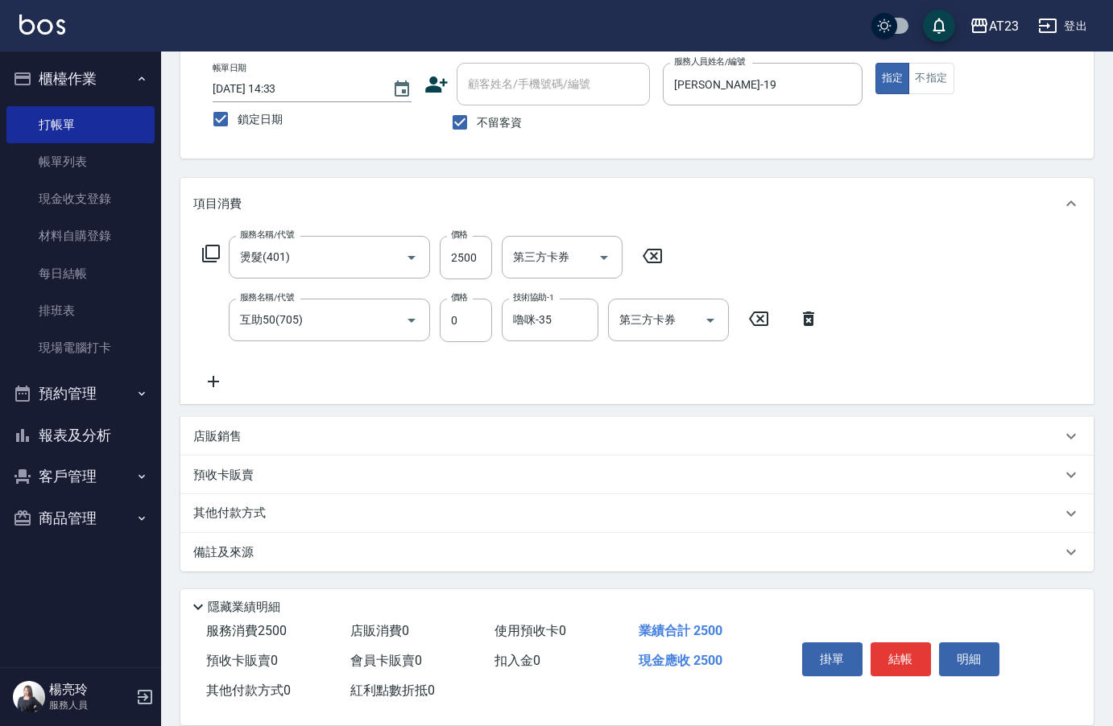
click at [283, 518] on div "其他付款方式" at bounding box center [627, 514] width 868 height 18
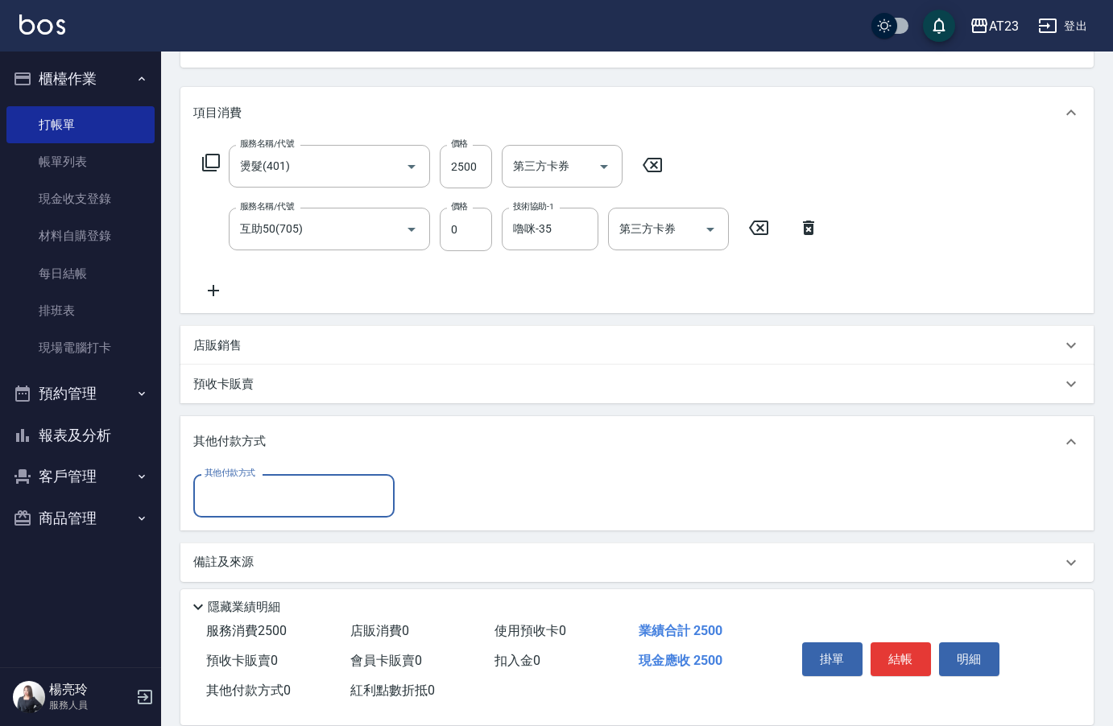
scroll to position [179, 0]
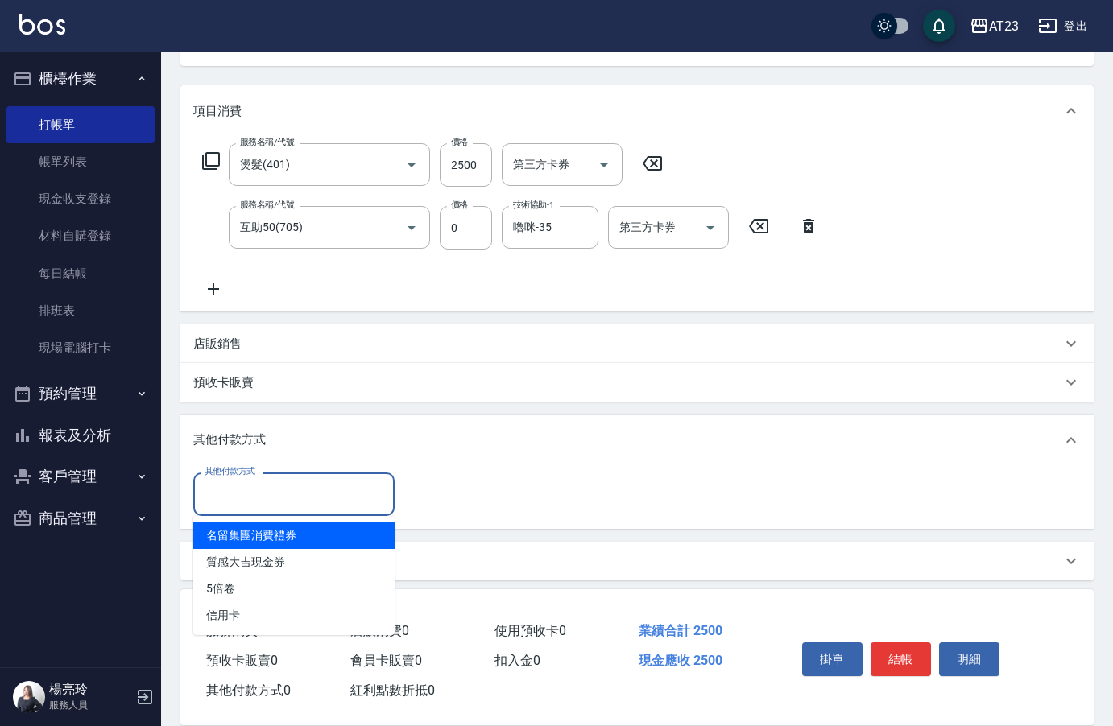
click at [208, 495] on input "其他付款方式" at bounding box center [294, 494] width 187 height 28
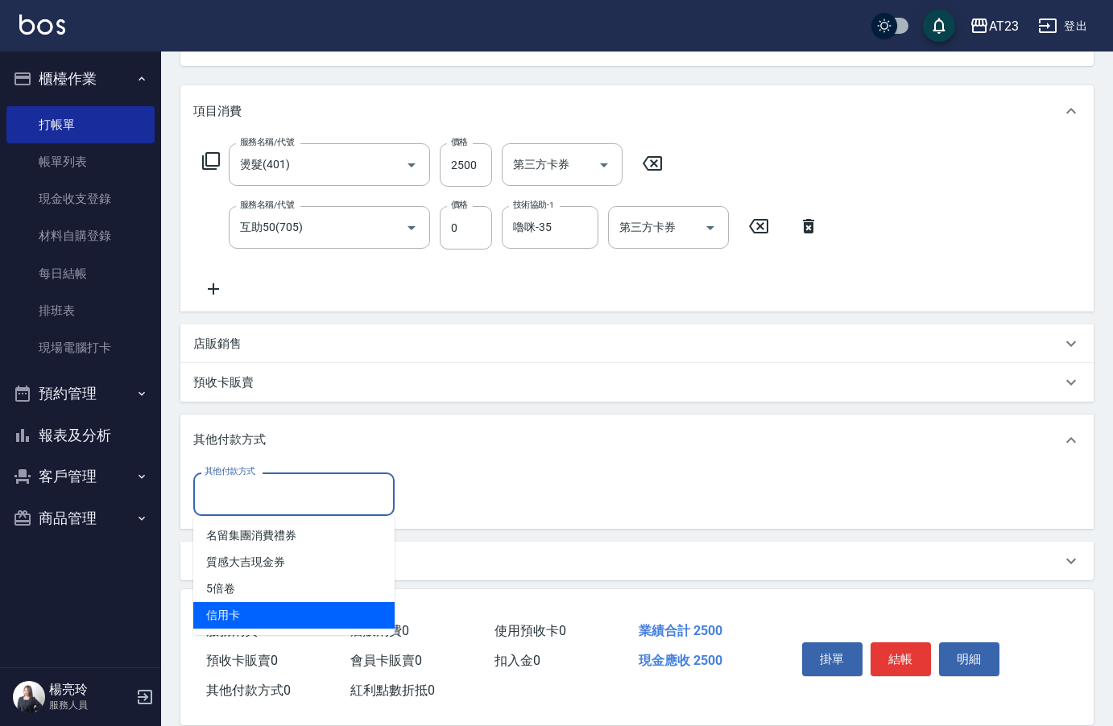
click at [226, 621] on span "信用卡" at bounding box center [293, 615] width 201 height 27
type input "信用卡"
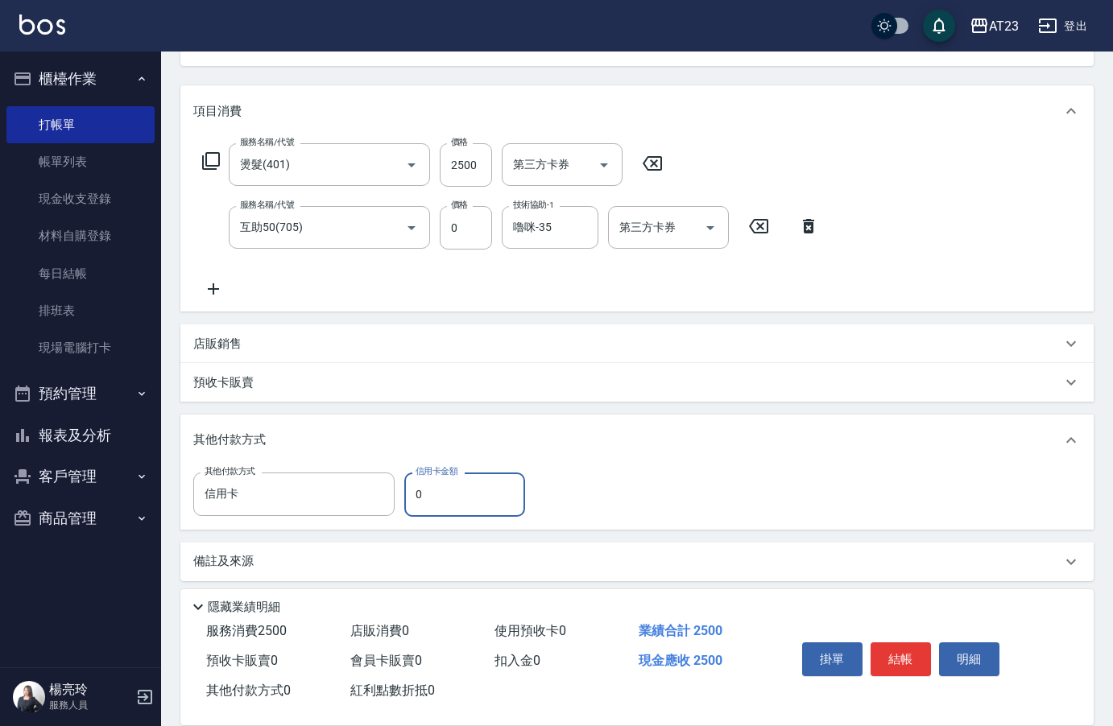
click at [403, 490] on div "其他付款方式 信用卡 其他付款方式 信用卡金額 0 信用卡金額" at bounding box center [363, 494] width 341 height 43
type input "2500"
click at [883, 647] on button "結帳" at bounding box center [901, 660] width 60 height 34
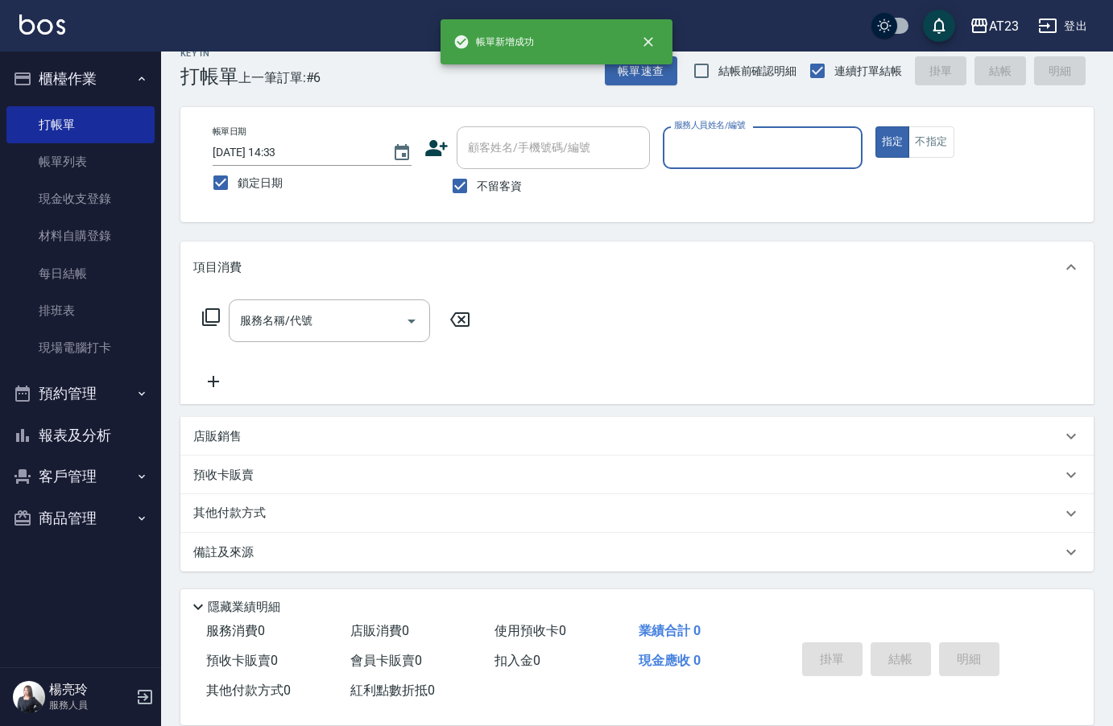
scroll to position [23, 0]
type input "[PERSON_NAME]-18"
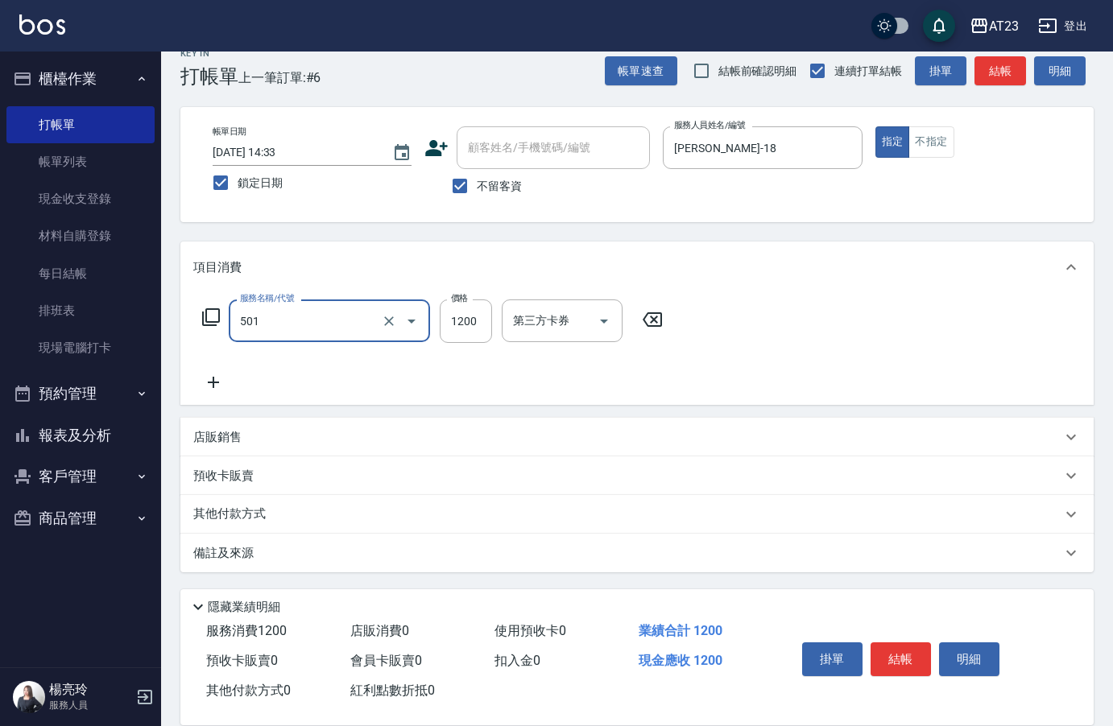
type input "染髮(501)"
type input "1500"
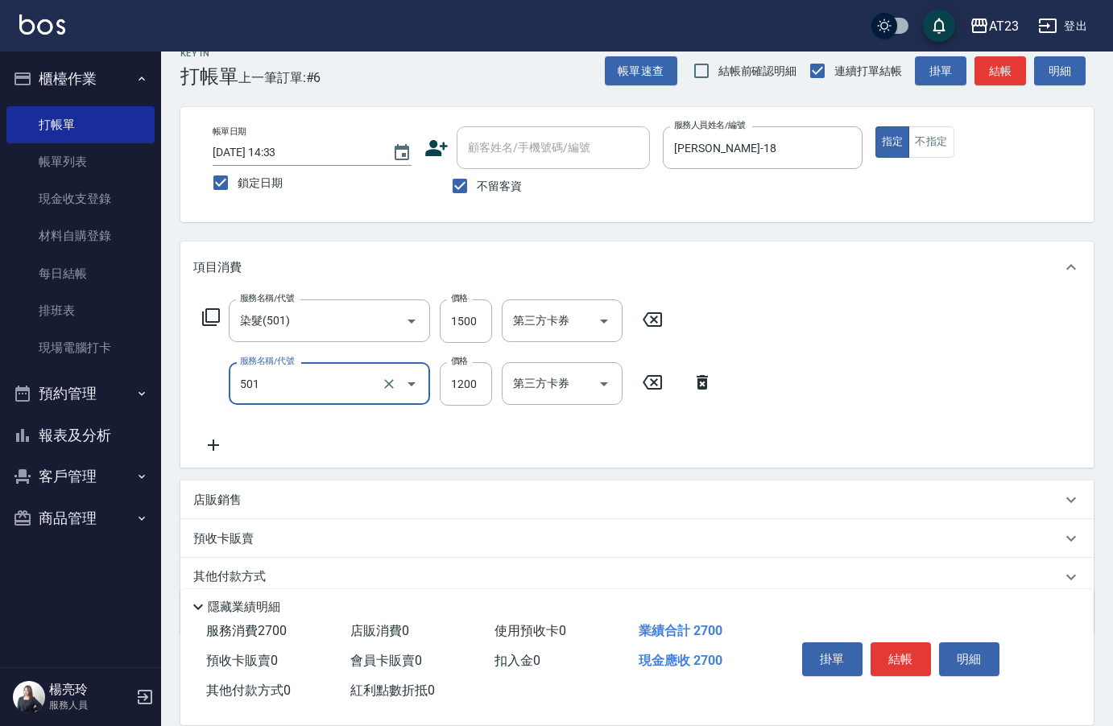
type input "染髮(501)"
type input "2000"
click at [210, 325] on icon at bounding box center [211, 317] width 18 height 18
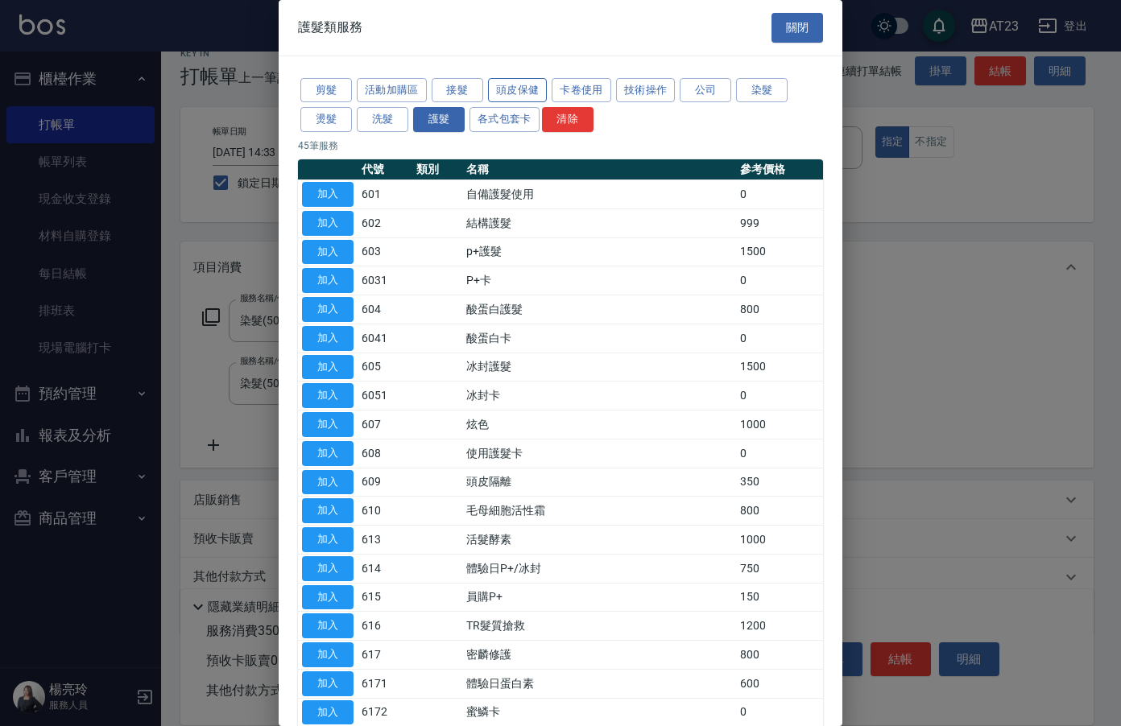
click at [492, 91] on button "頭皮保健" at bounding box center [518, 90] width 60 height 25
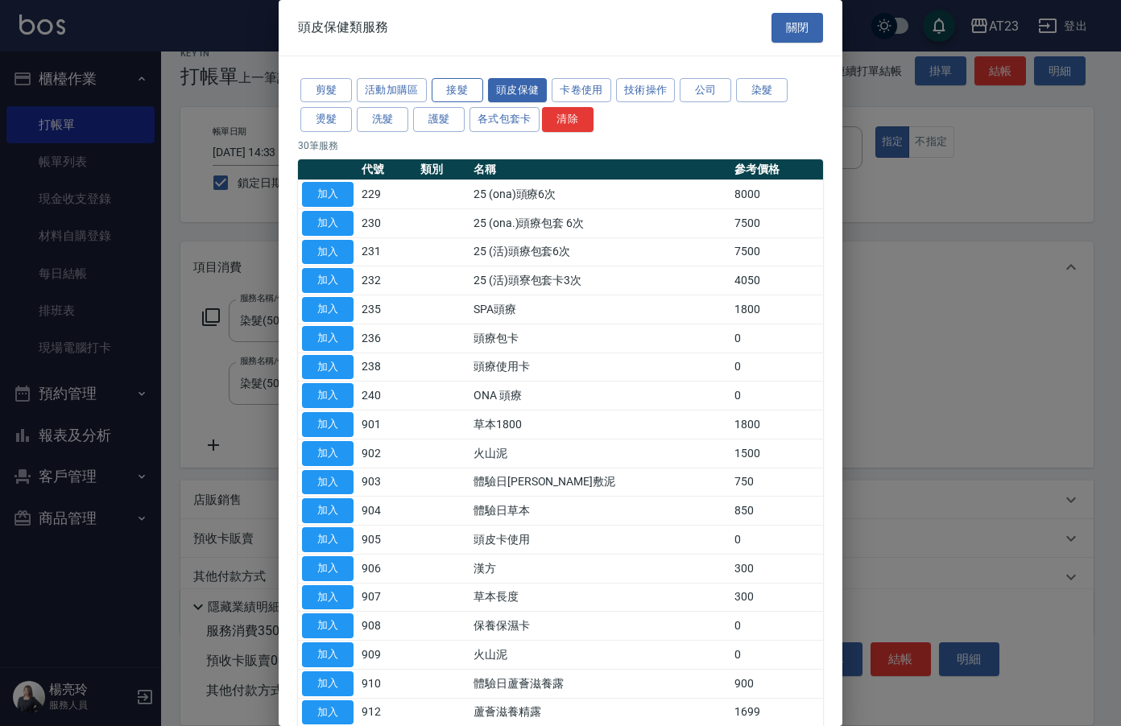
click at [436, 92] on button "接髮" at bounding box center [458, 90] width 52 height 25
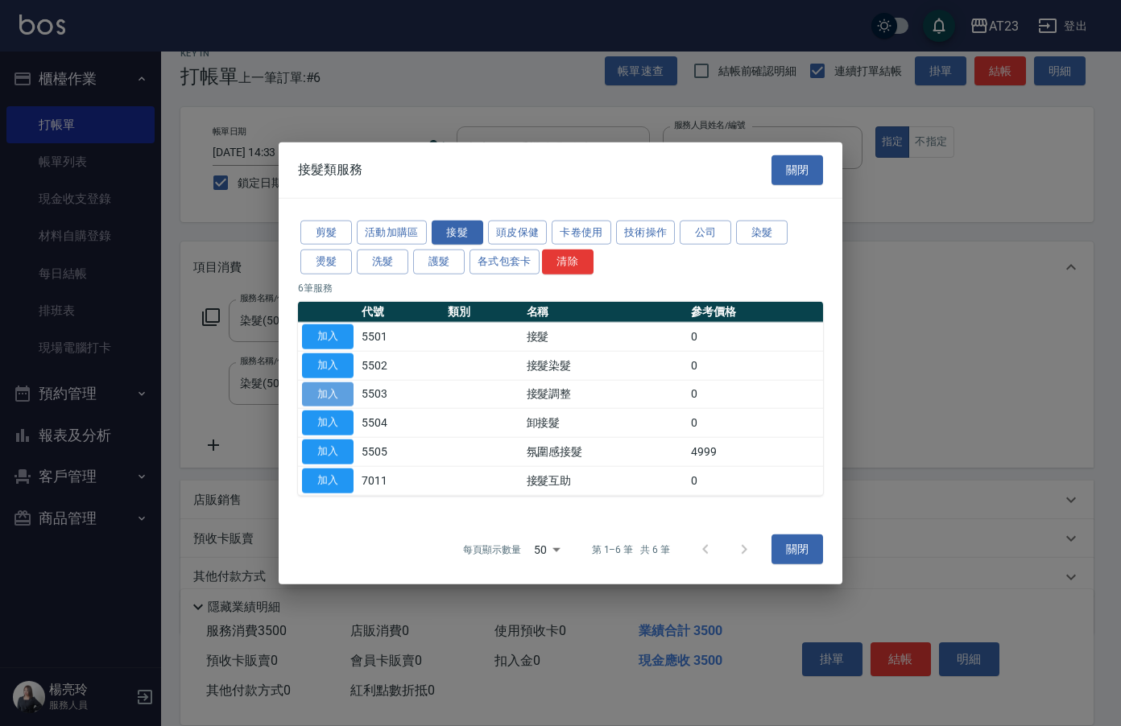
click at [328, 401] on button "加入" at bounding box center [328, 394] width 52 height 25
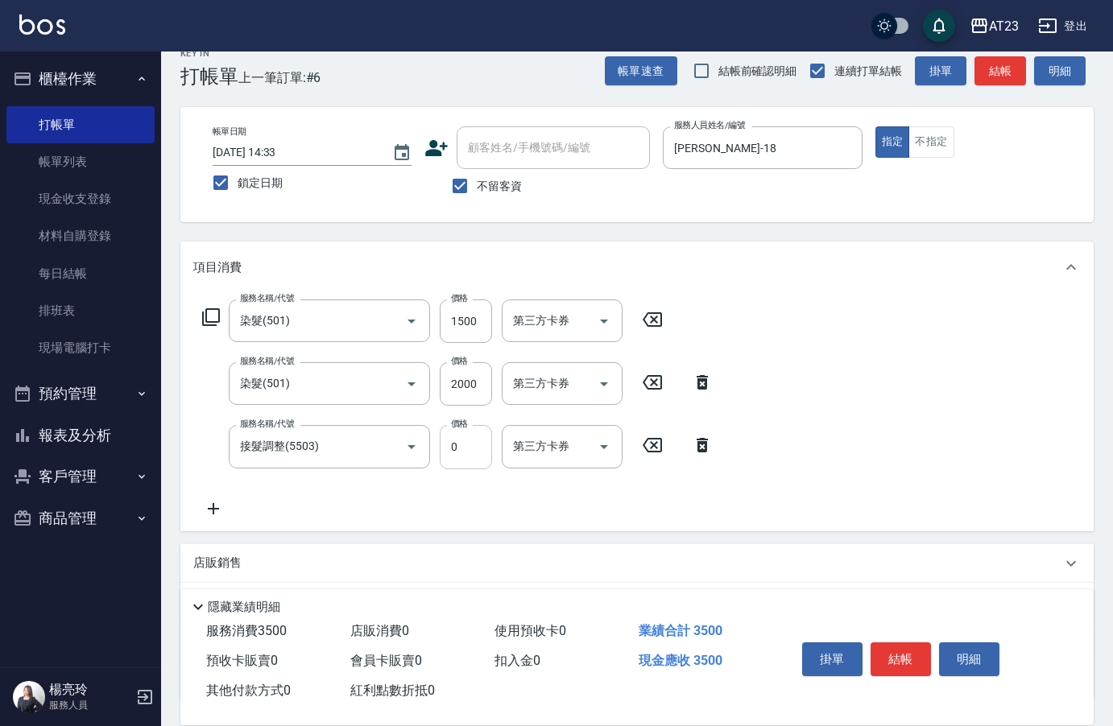
click at [460, 453] on input "0" at bounding box center [466, 446] width 52 height 43
type input "3200"
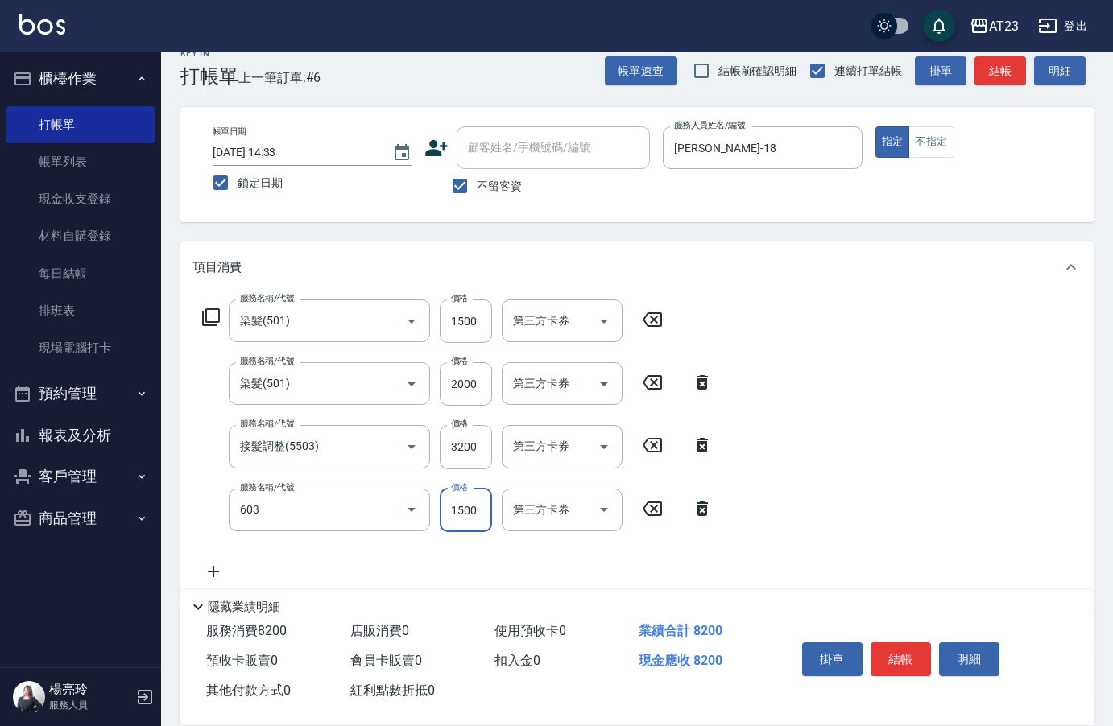
type input "p+護髮(603)"
type input "1200"
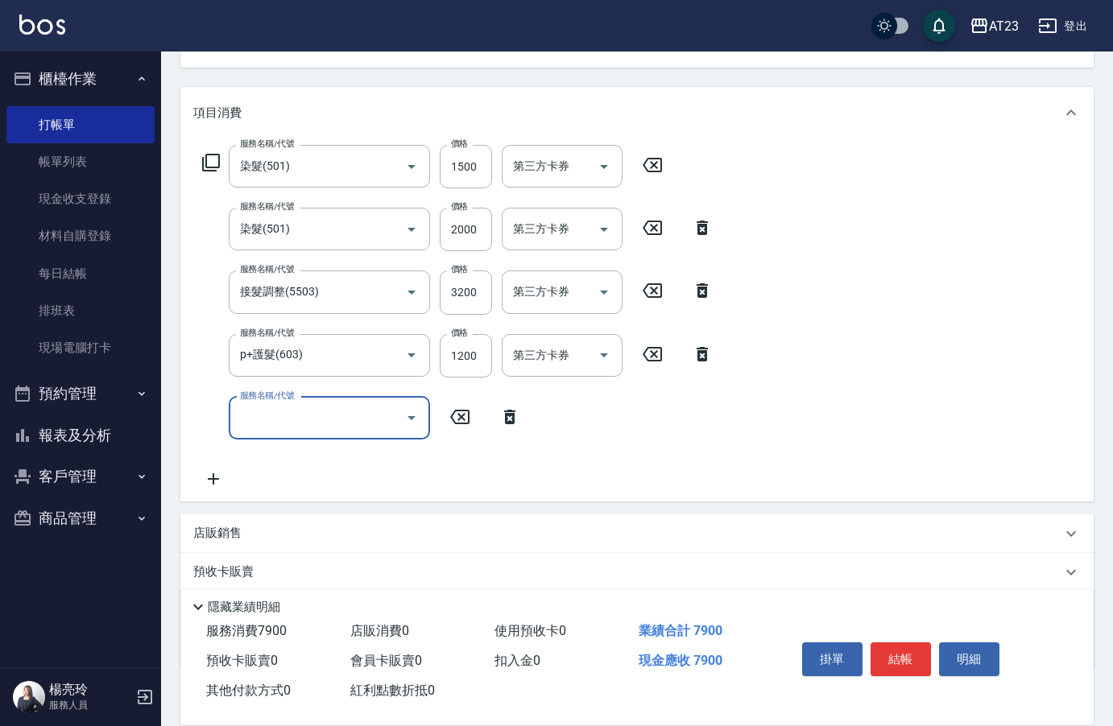
scroll to position [275, 0]
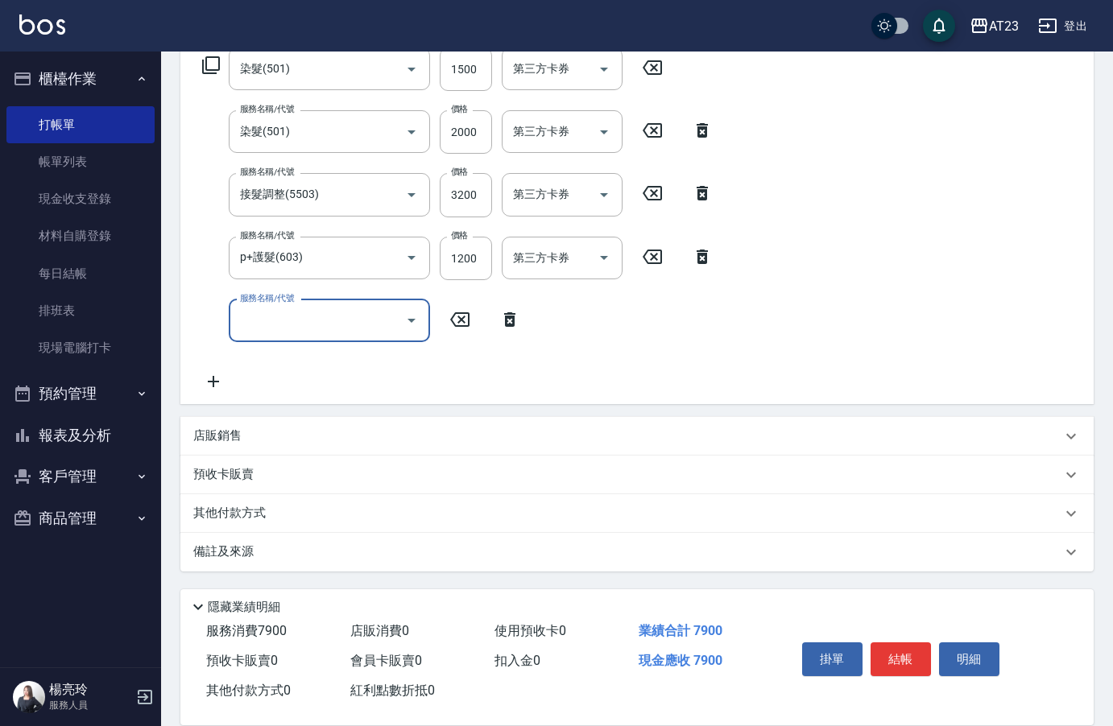
click at [221, 446] on div "店販銷售" at bounding box center [636, 436] width 913 height 39
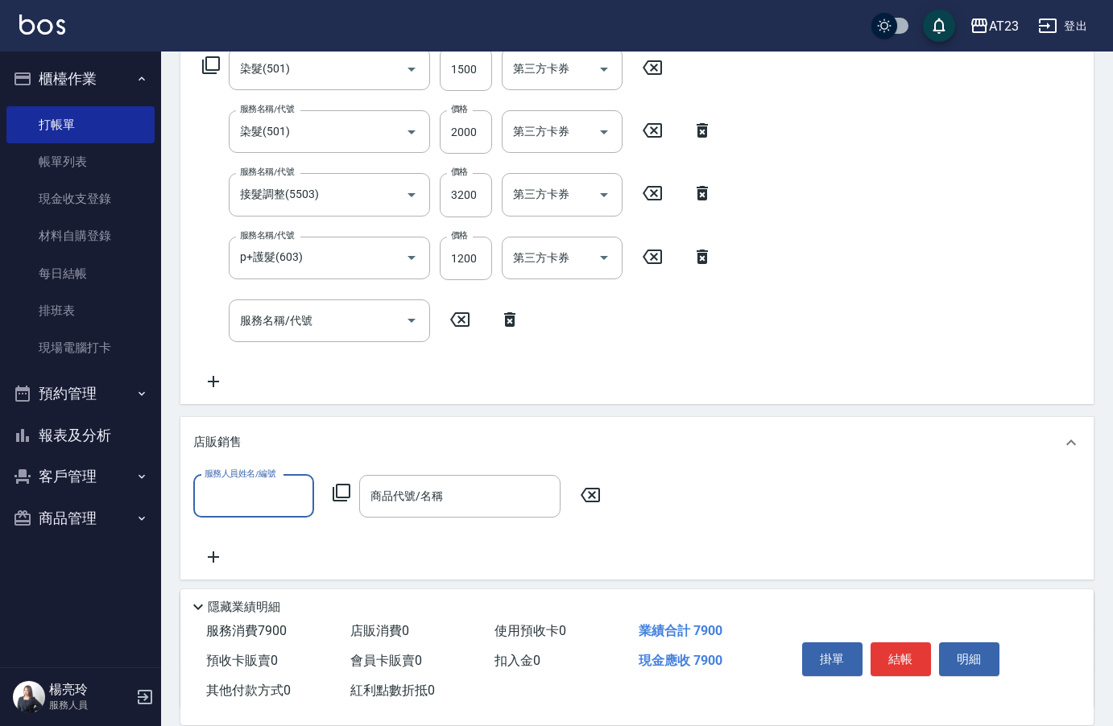
scroll to position [0, 0]
click at [256, 501] on input "服務人員姓名/編號" at bounding box center [254, 496] width 106 height 28
type input "[PERSON_NAME]-18"
click at [337, 494] on icon at bounding box center [342, 493] width 18 height 18
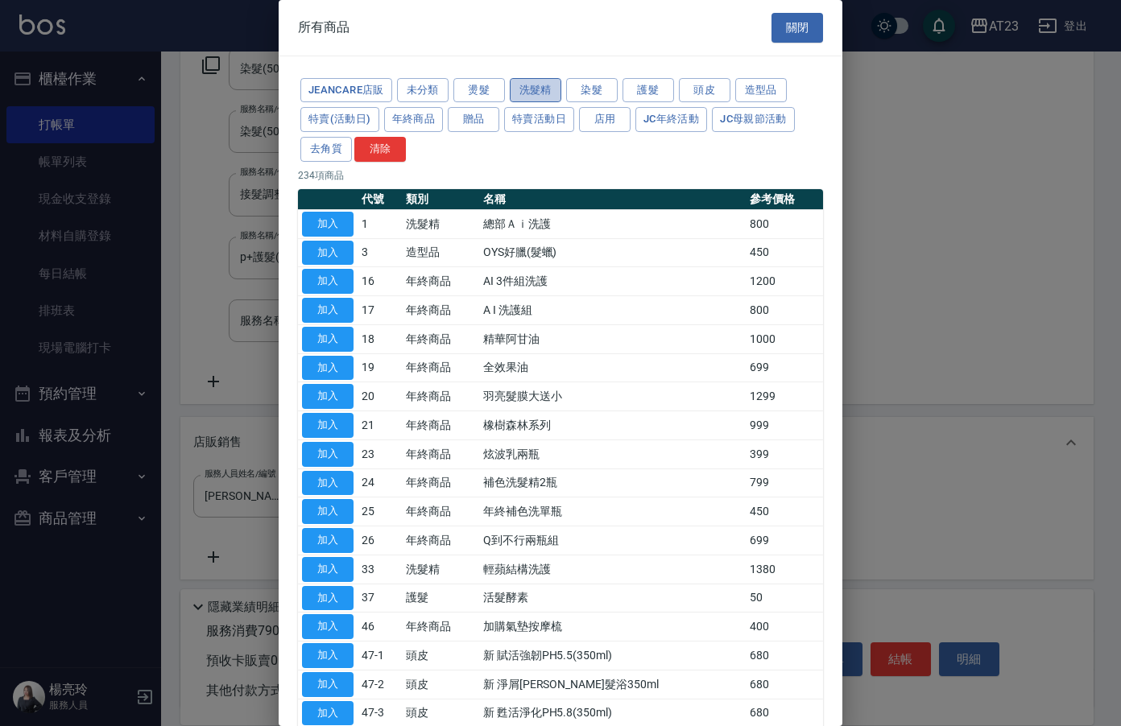
click at [544, 95] on button "洗髮精" at bounding box center [536, 90] width 52 height 25
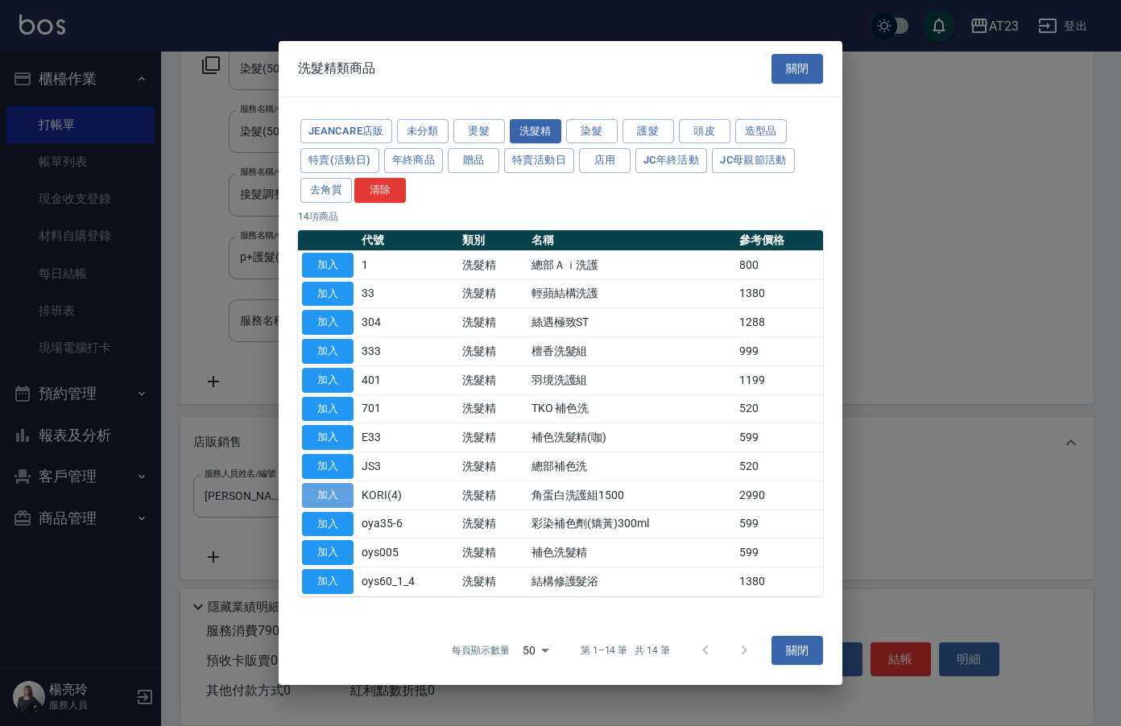
click at [337, 500] on button "加入" at bounding box center [328, 495] width 52 height 25
type input "角蛋白洗護組1500"
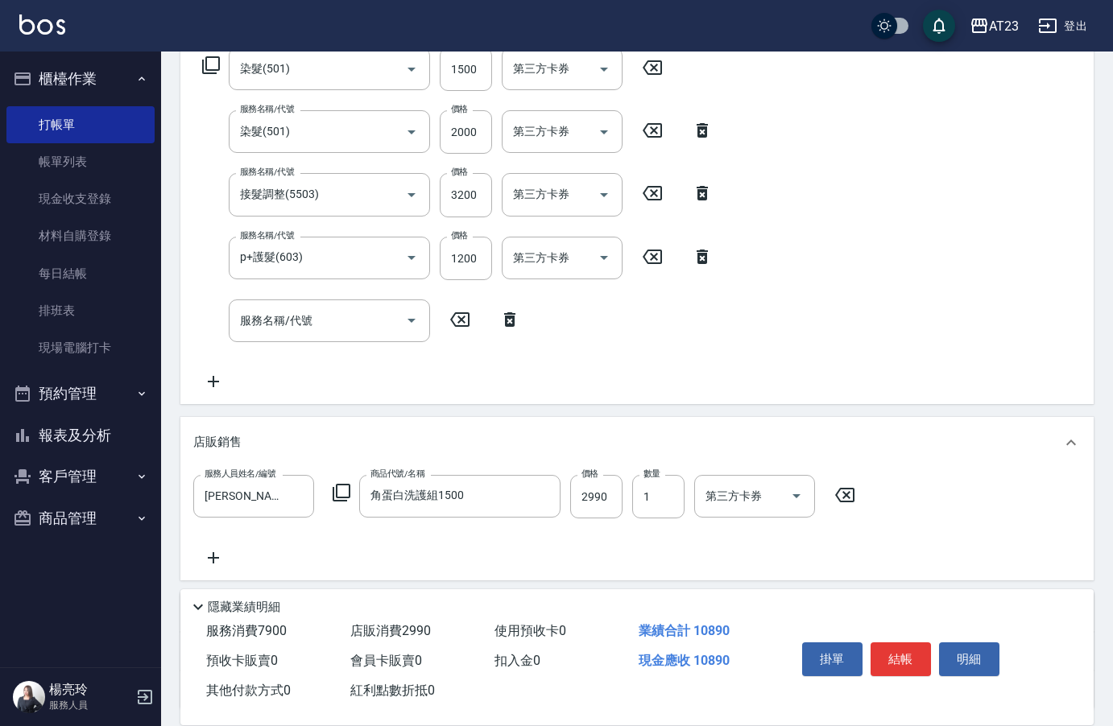
drag, startPoint x: 895, startPoint y: 650, endPoint x: 879, endPoint y: 523, distance: 127.5
click at [879, 523] on div "Key In 打帳單 上一筆訂單:#6 帳單速查 結帳前確認明細 連續打單結帳 掛單 結帳 明細 帳單日期 2025/09/15 14:33 鎖定日期 顧客姓…" at bounding box center [637, 320] width 952 height 1087
click at [279, 329] on div "服務名稱/代號 服務名稱/代號" at bounding box center [329, 321] width 201 height 43
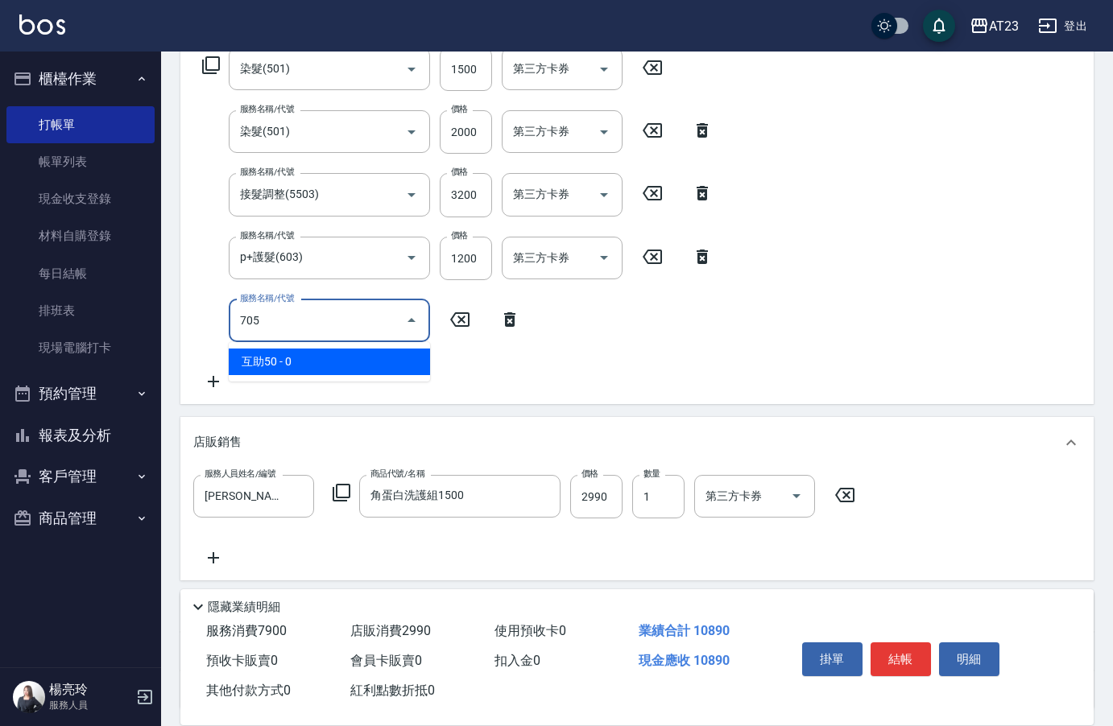
type input "互助50(705)"
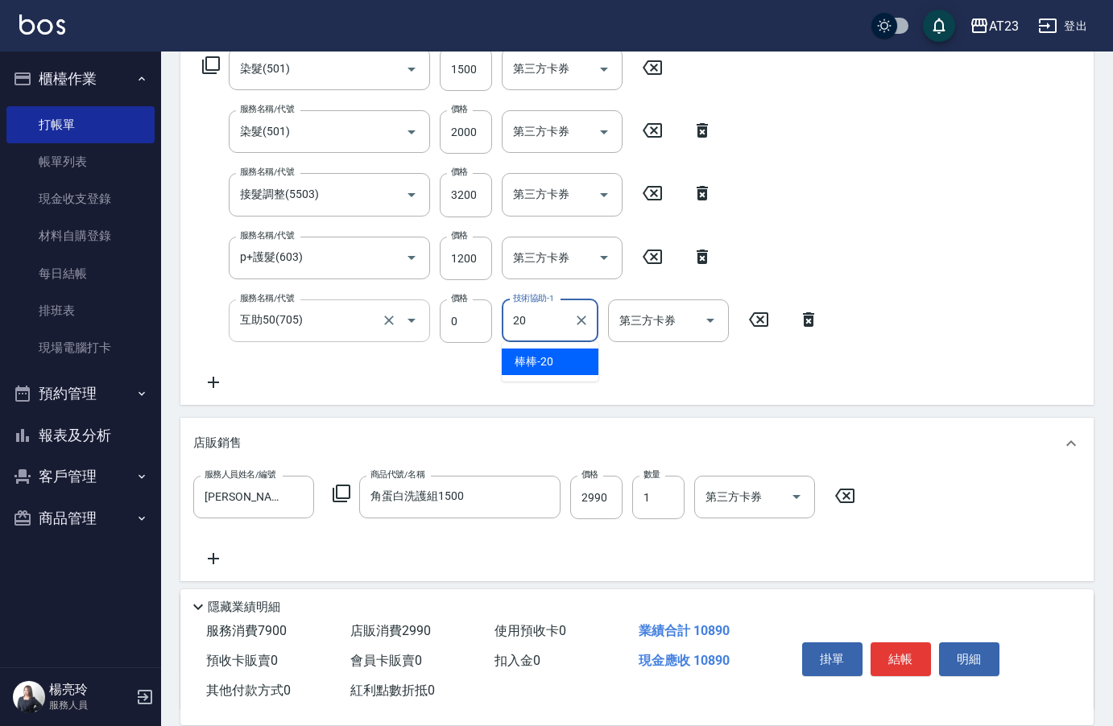
type input "棒棒-20"
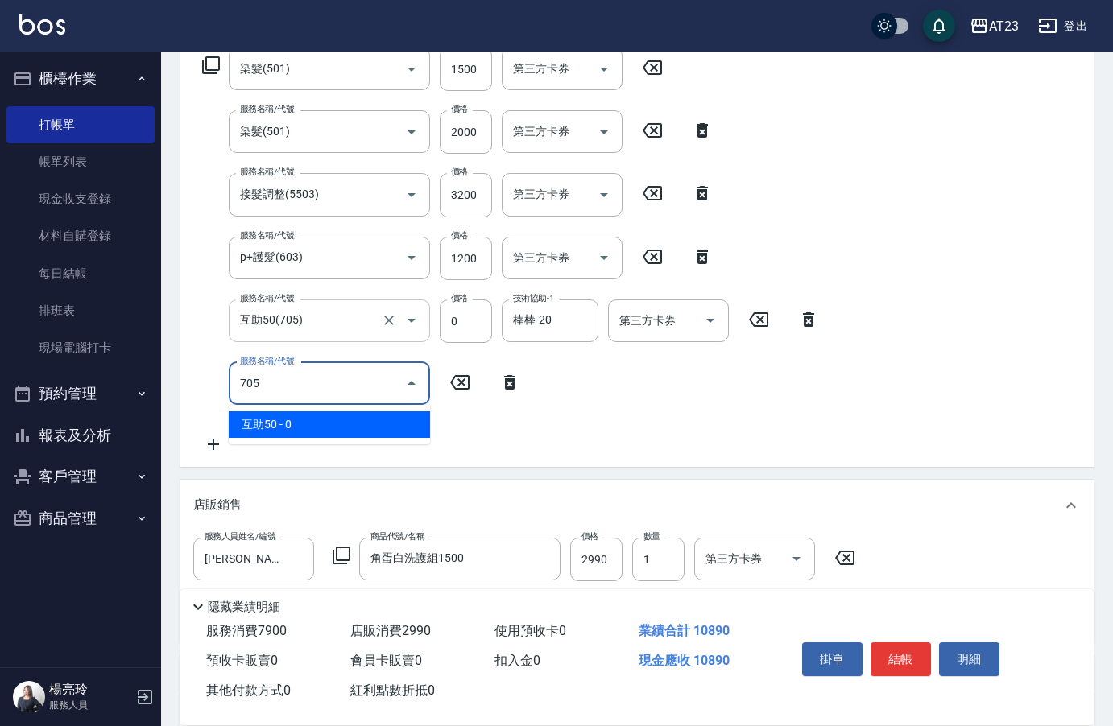
type input "互助50(705)"
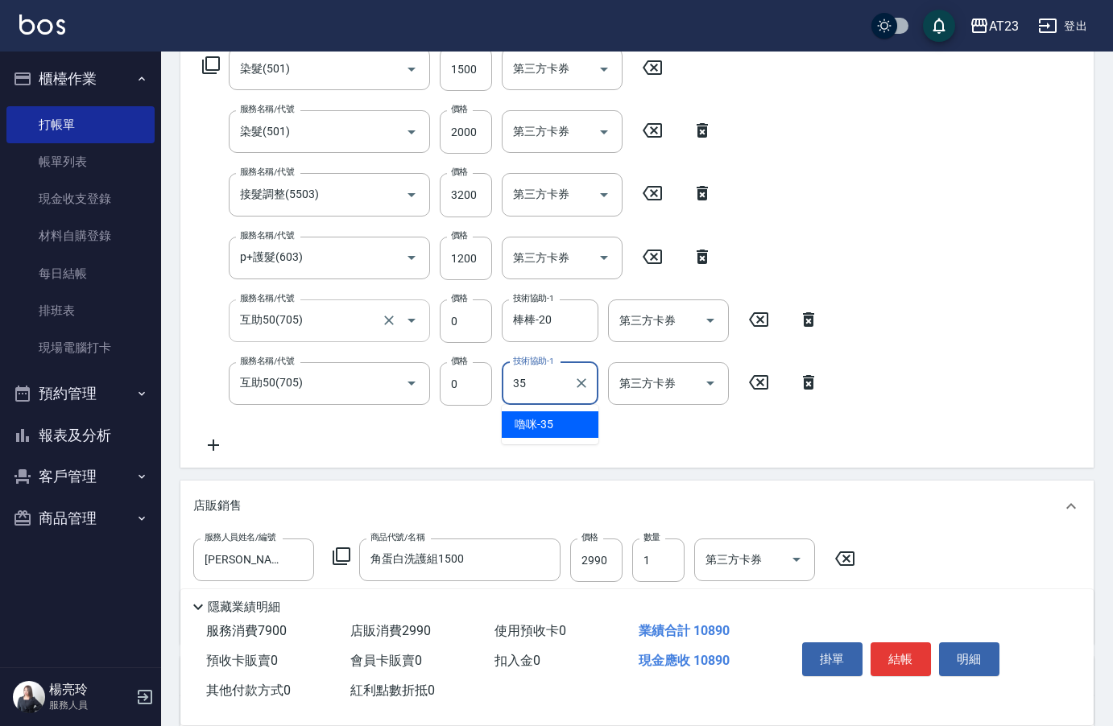
type input "嚕咪-35"
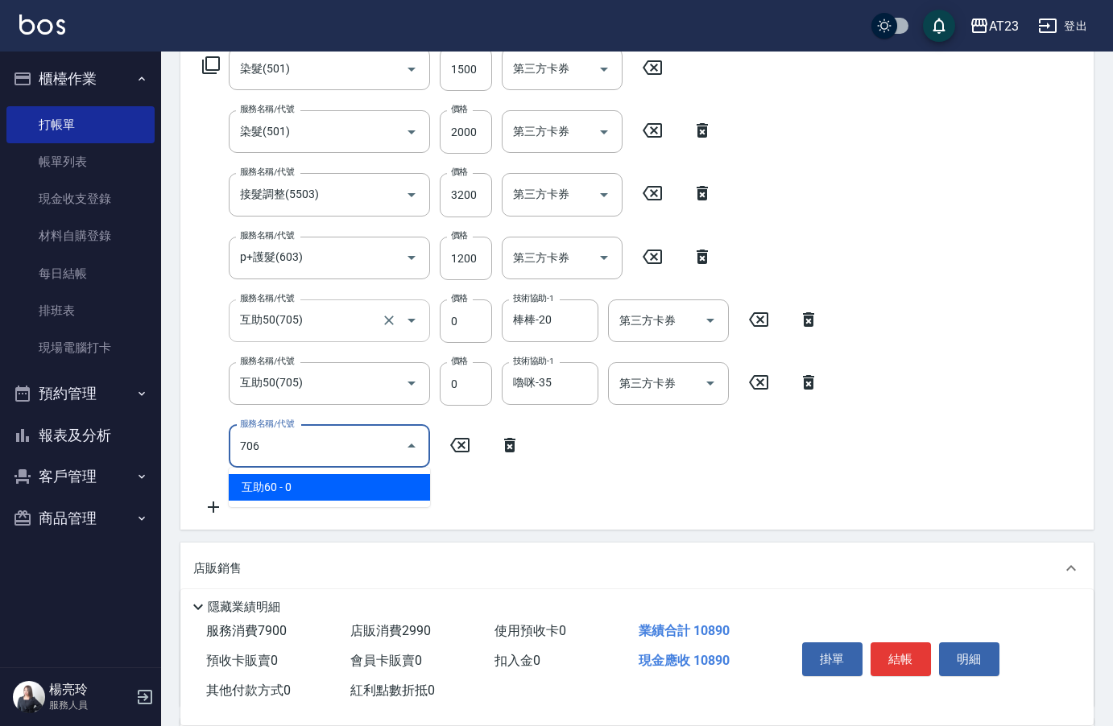
type input "互助60(706)"
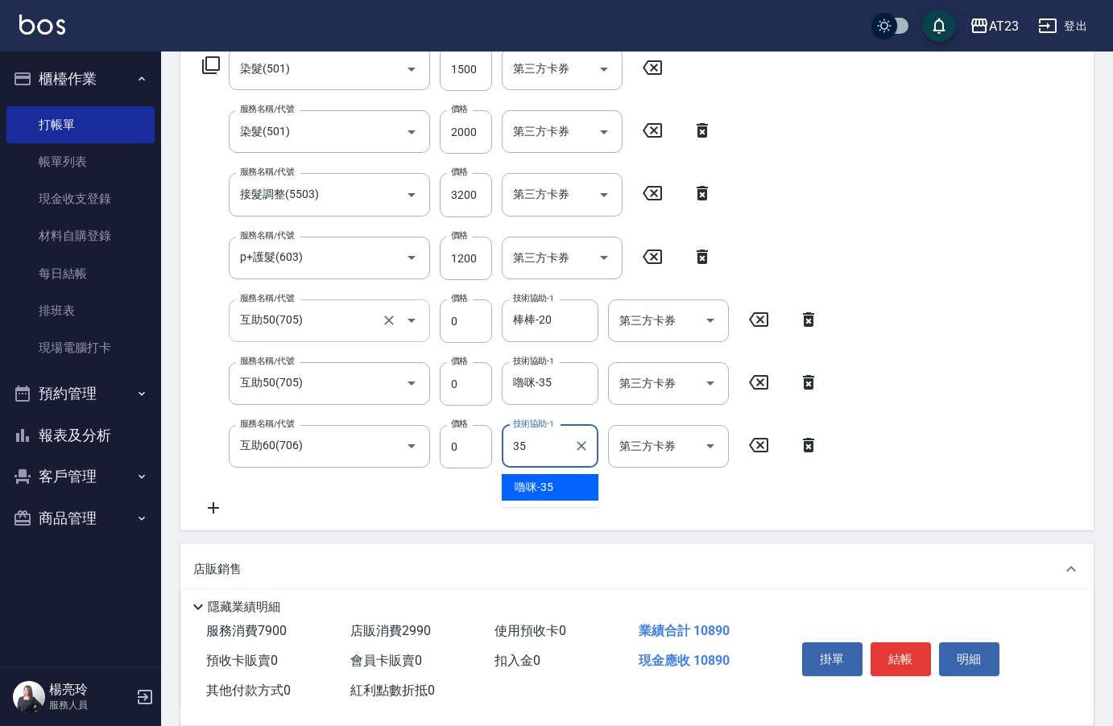
type input "嚕咪-35"
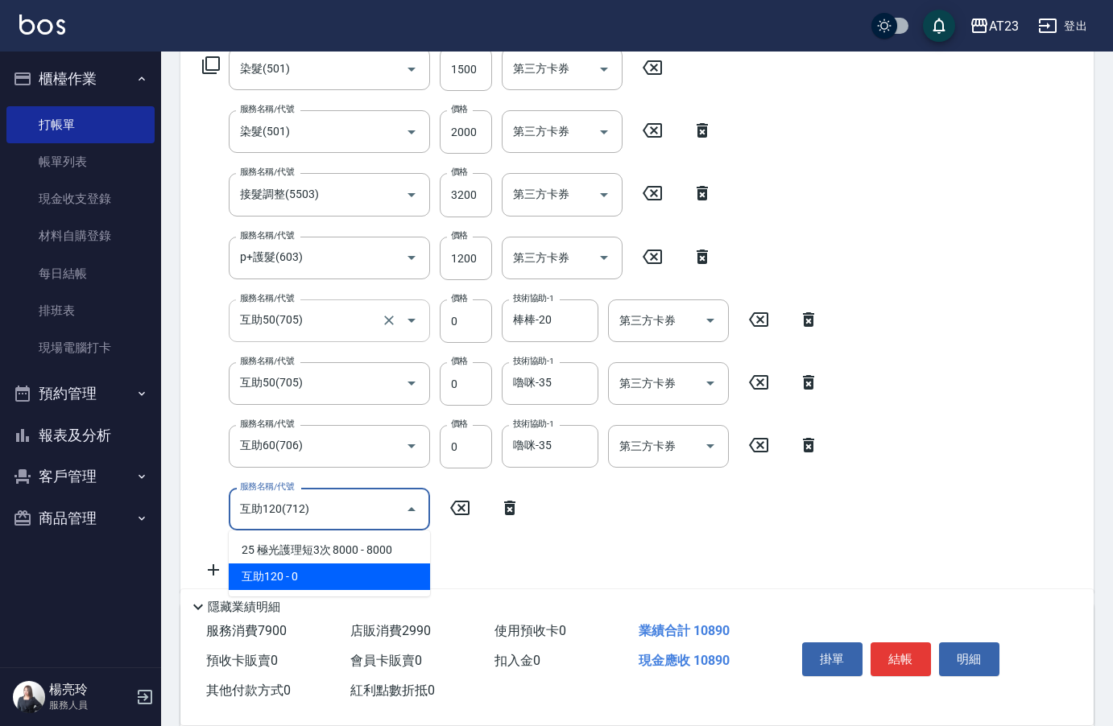
type input "互助120(712)"
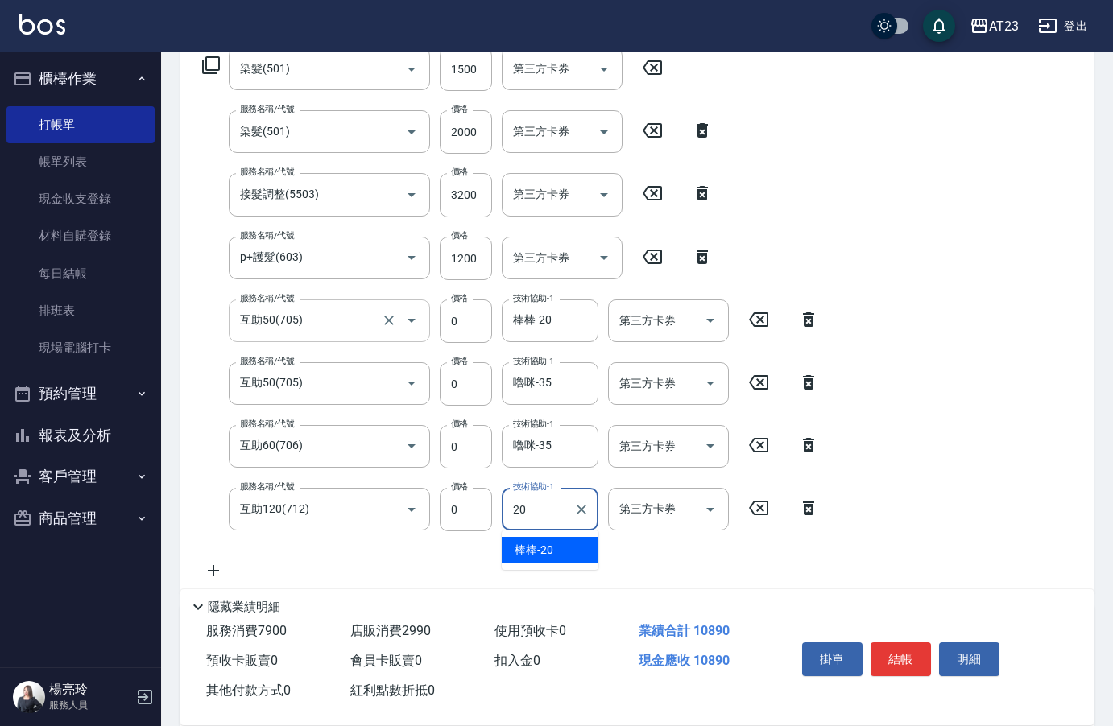
type input "棒棒-20"
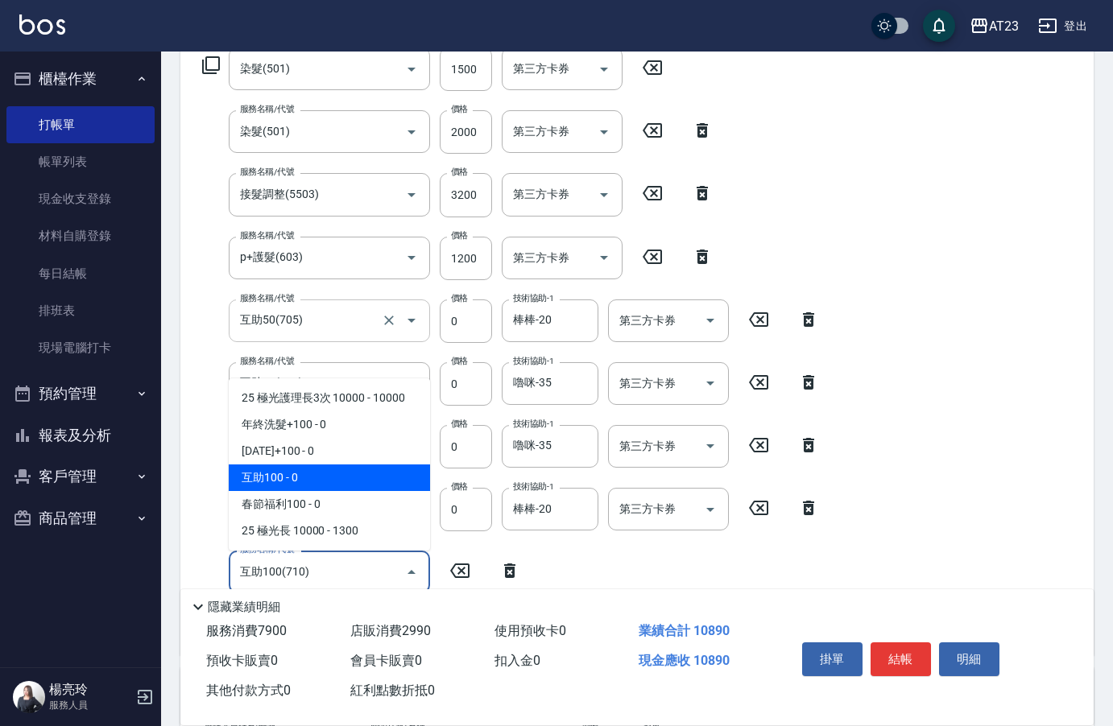
type input "互助100(710)"
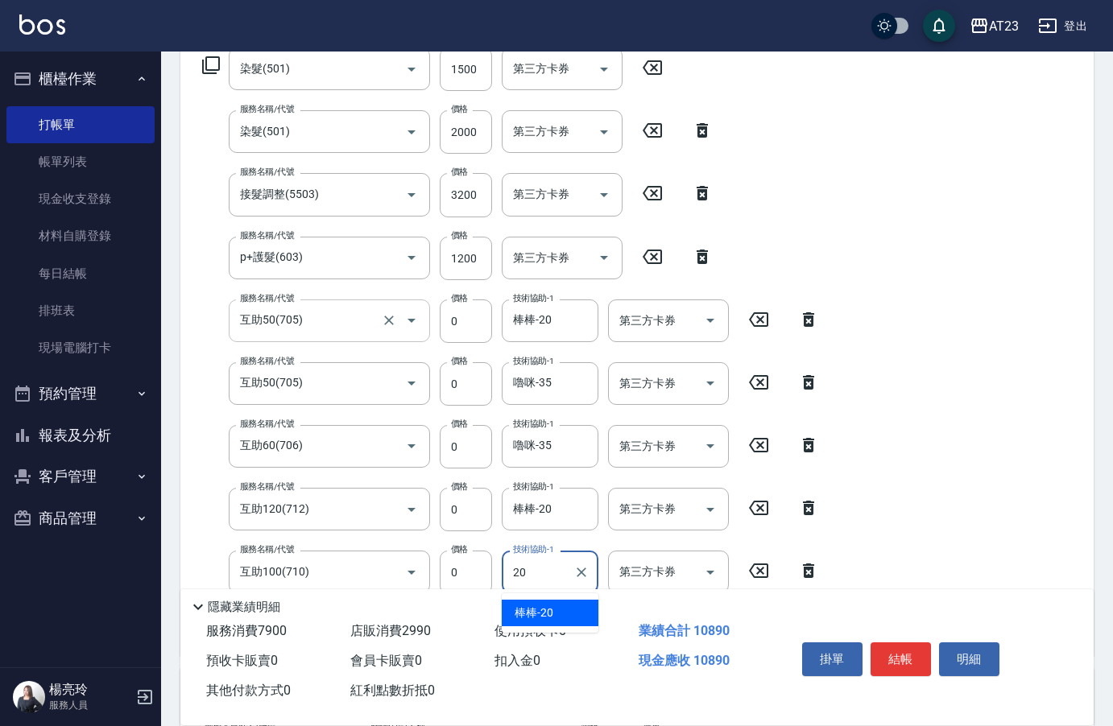
type input "棒棒-20"
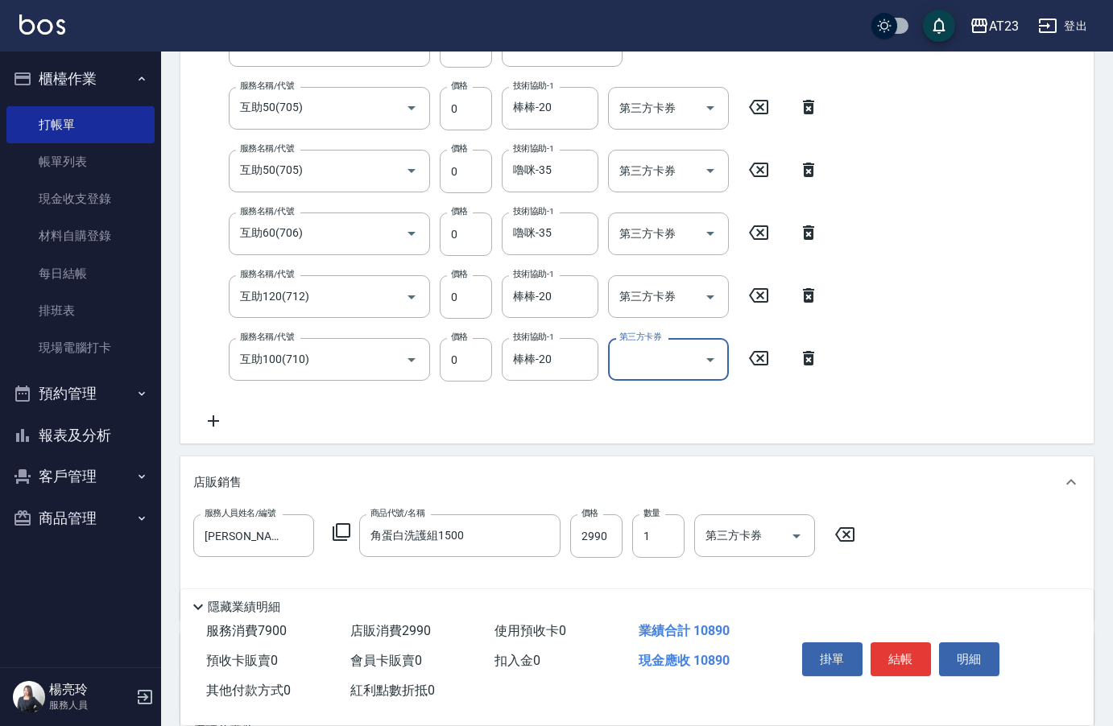
scroll to position [516, 0]
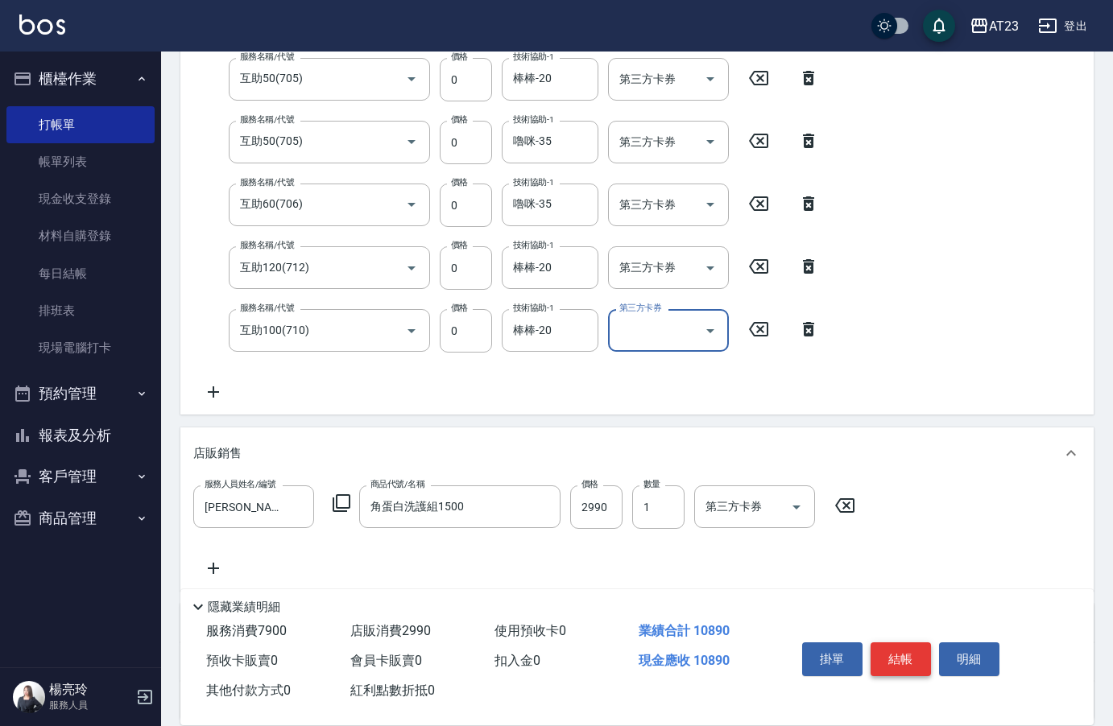
click at [883, 654] on button "結帳" at bounding box center [901, 660] width 60 height 34
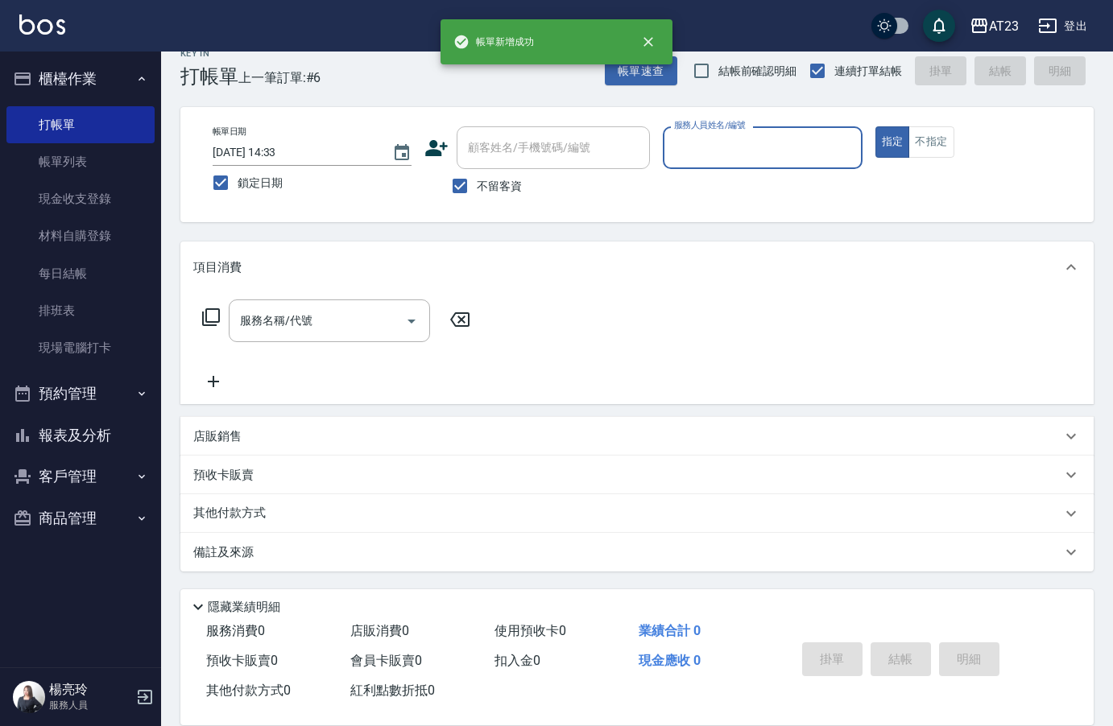
scroll to position [23, 0]
click at [108, 527] on button "商品管理" at bounding box center [80, 519] width 148 height 42
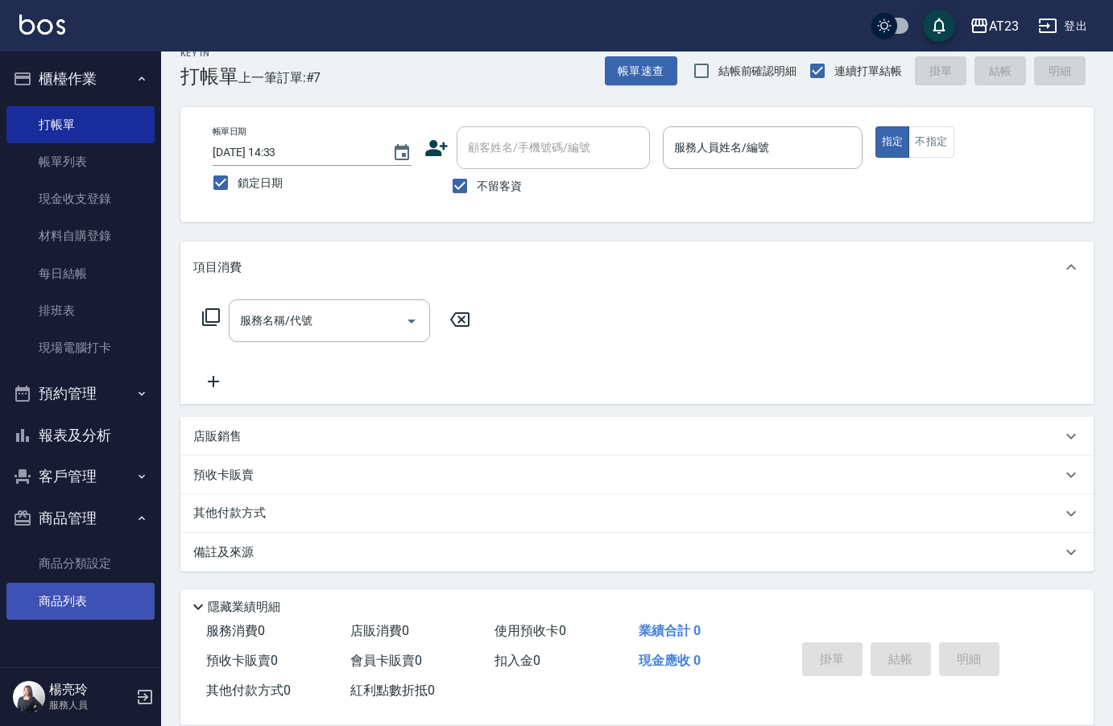
click at [96, 599] on link "商品列表" at bounding box center [80, 601] width 148 height 37
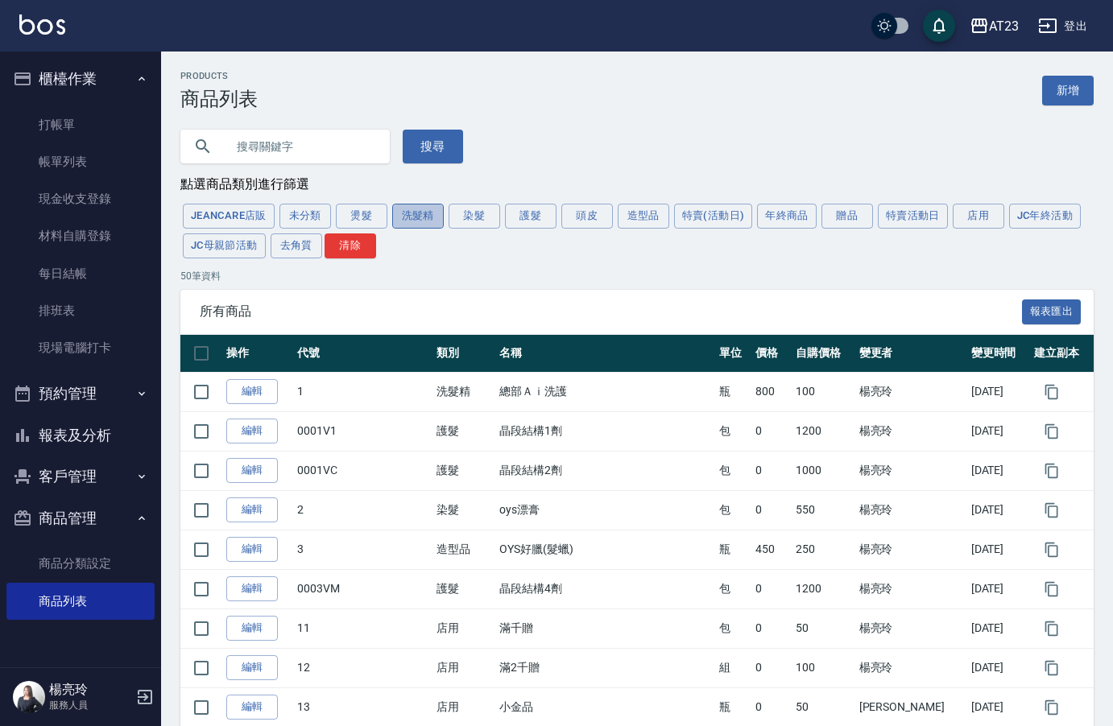
click at [411, 223] on button "洗髮精" at bounding box center [418, 216] width 52 height 25
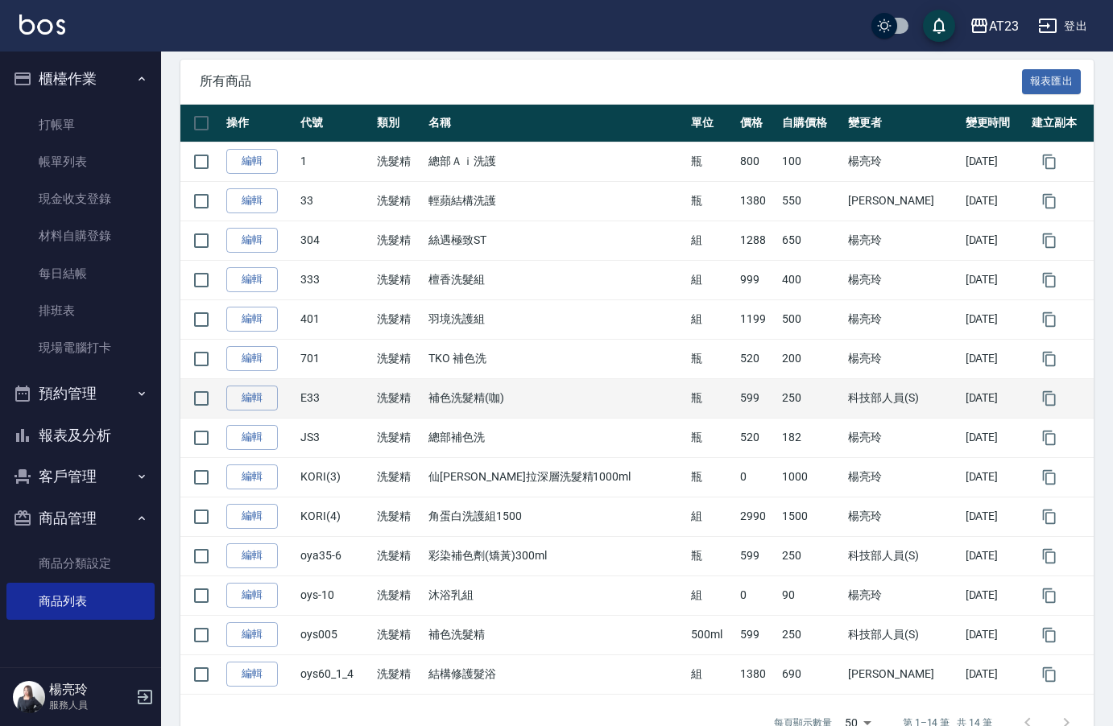
scroll to position [277, 0]
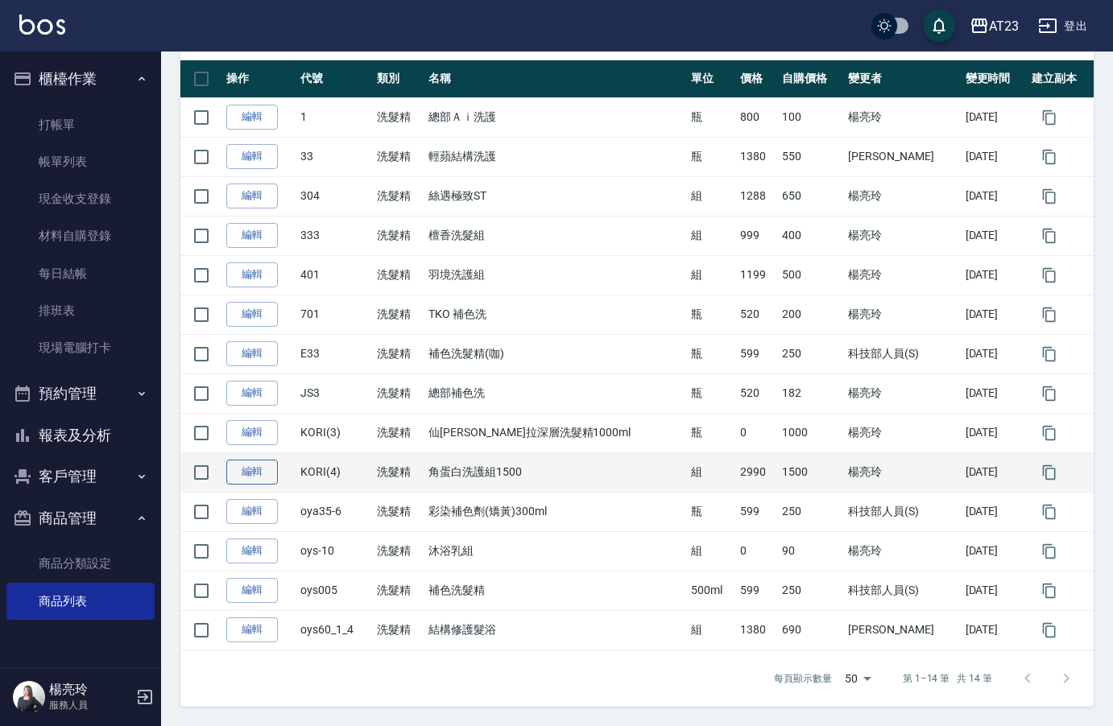
click at [258, 474] on link "編輯" at bounding box center [252, 472] width 52 height 25
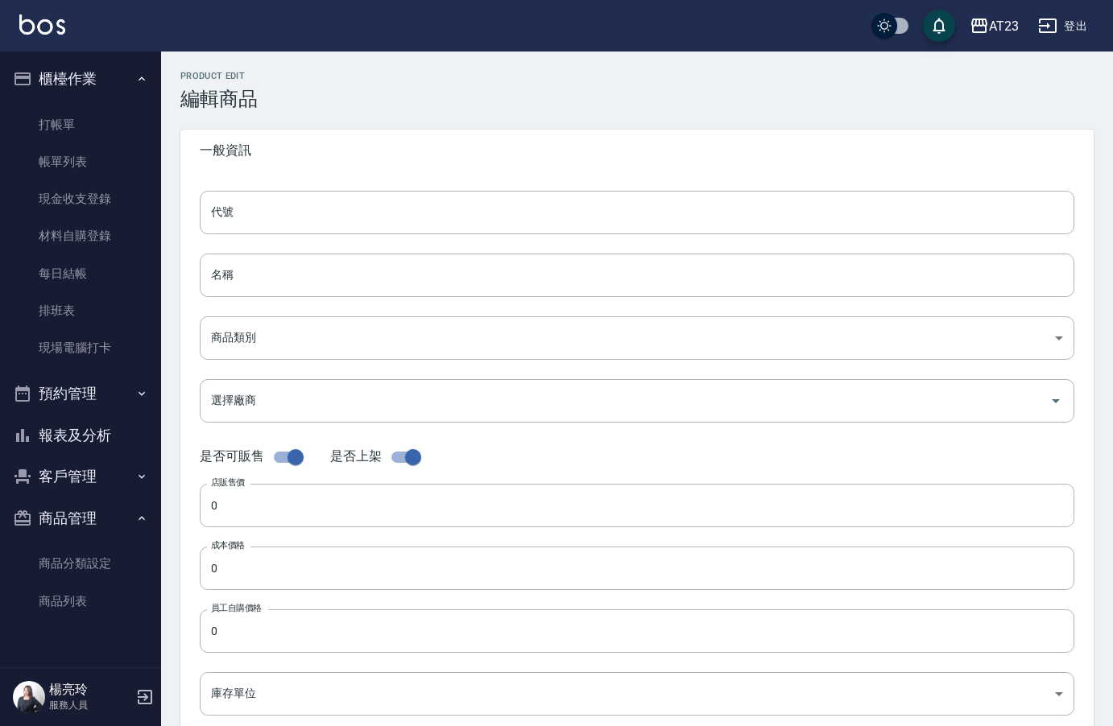
type input "KORI(4)"
type input "角蛋白洗護組1500"
type input "384cad26-81ce-42cd-8d3a-ddb78d6646e1"
type input "2990"
type input "1500"
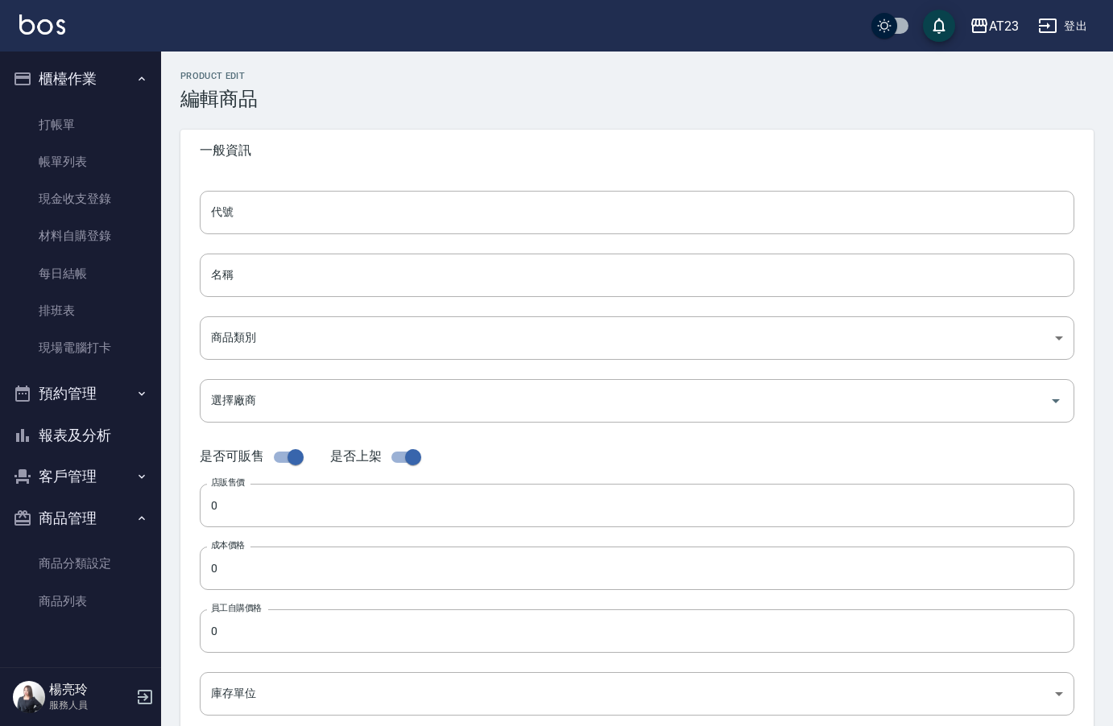
type input "1500"
type input "組"
type input "UNSET"
click at [356, 283] on input "角蛋白洗護組1500" at bounding box center [637, 275] width 875 height 43
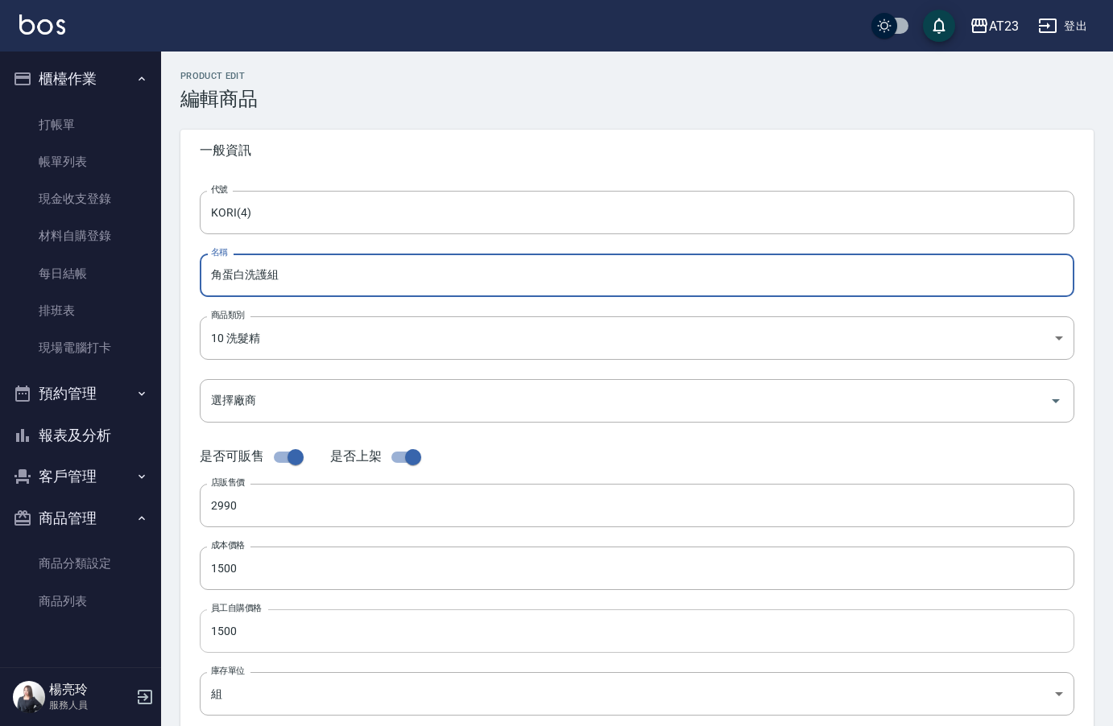
type input "角蛋白洗護組"
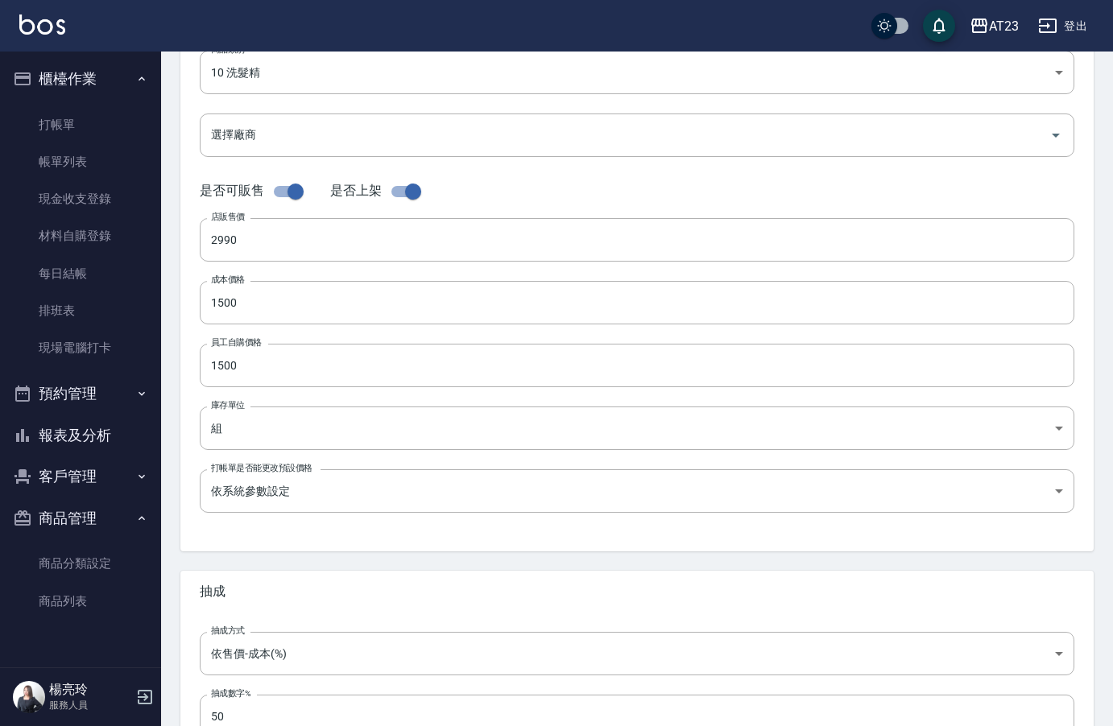
scroll to position [385, 0]
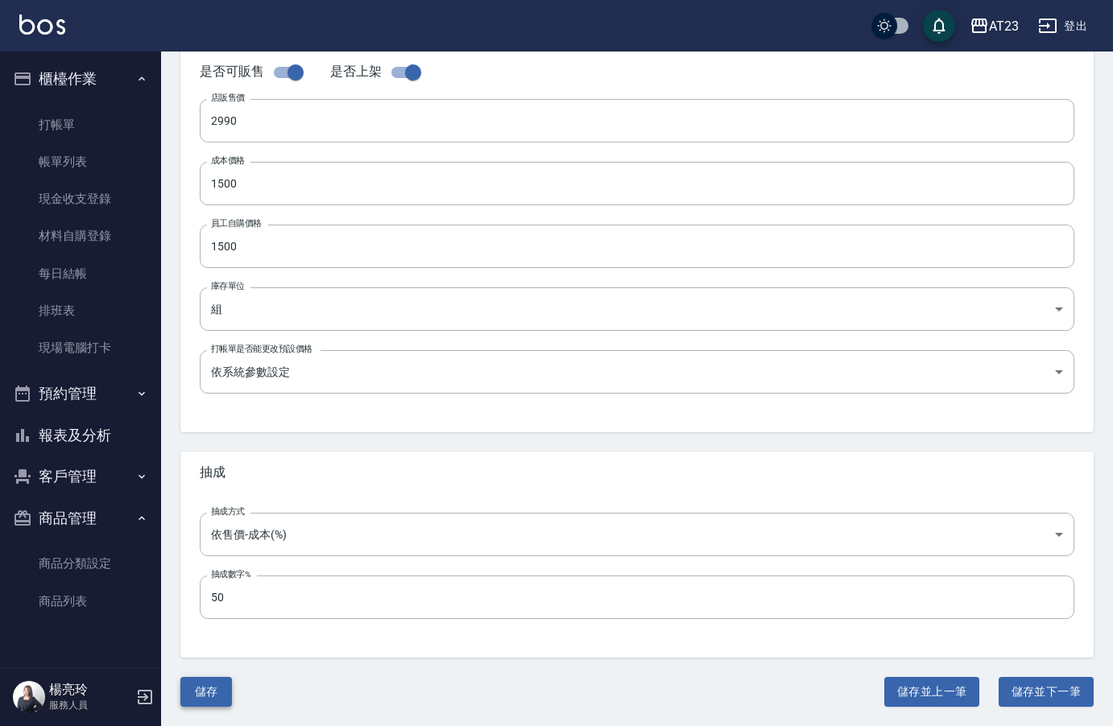
click at [203, 700] on button "儲存" at bounding box center [206, 692] width 52 height 30
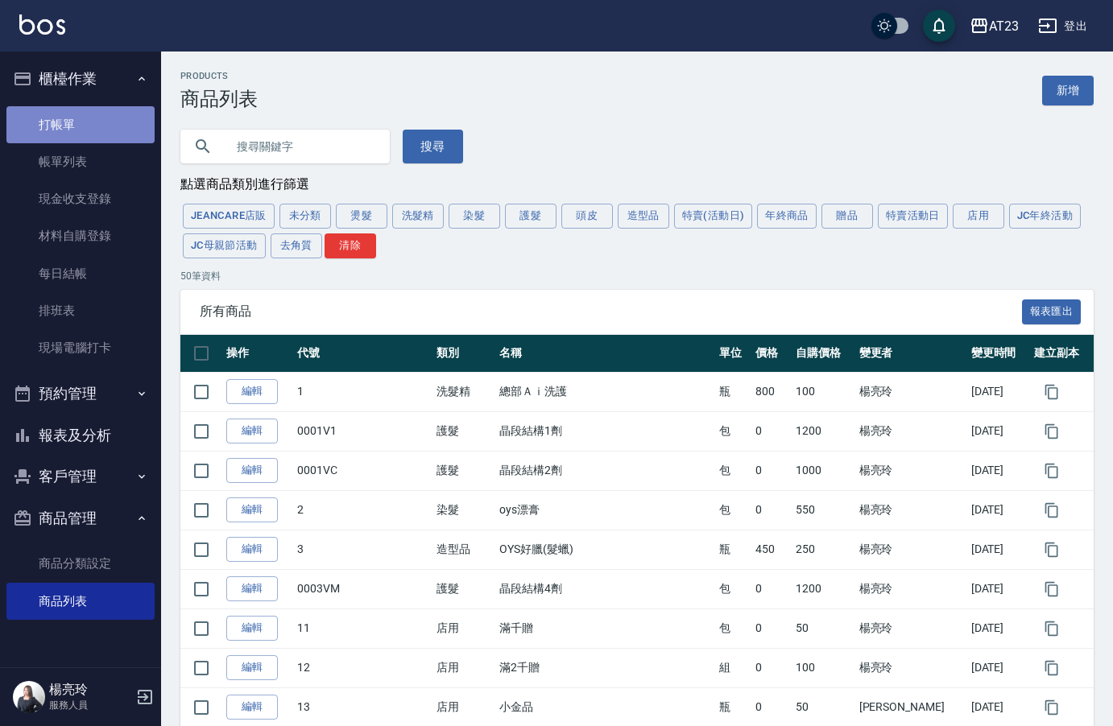
click at [72, 126] on link "打帳單" at bounding box center [80, 124] width 148 height 37
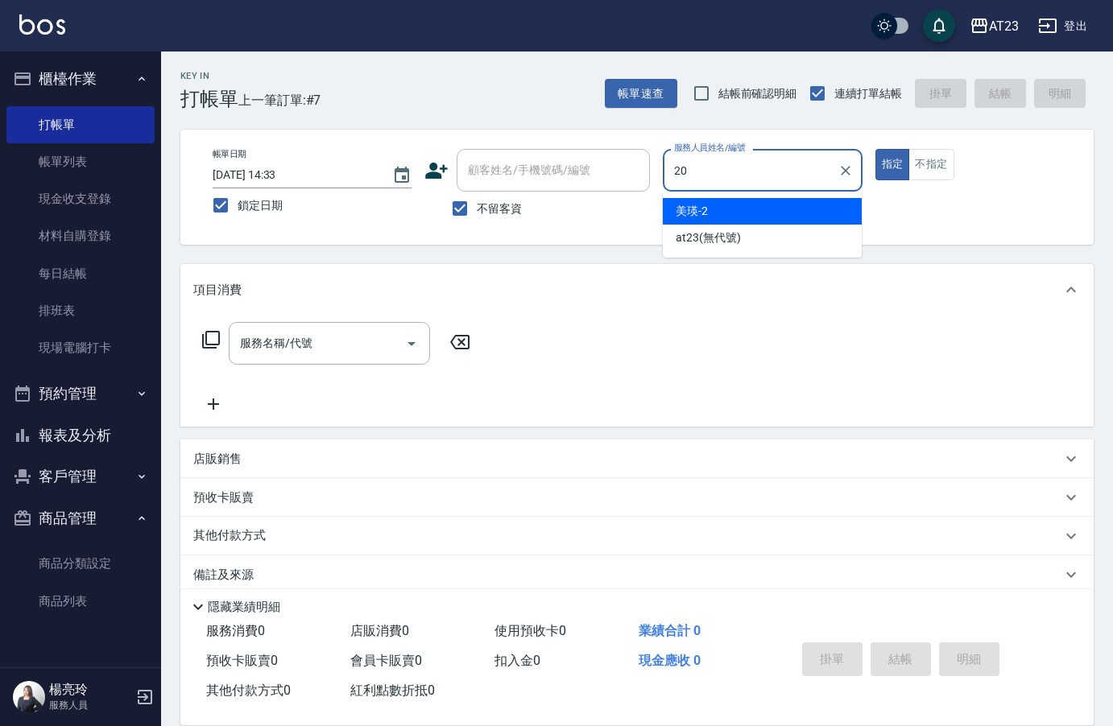
type input "棒棒-20"
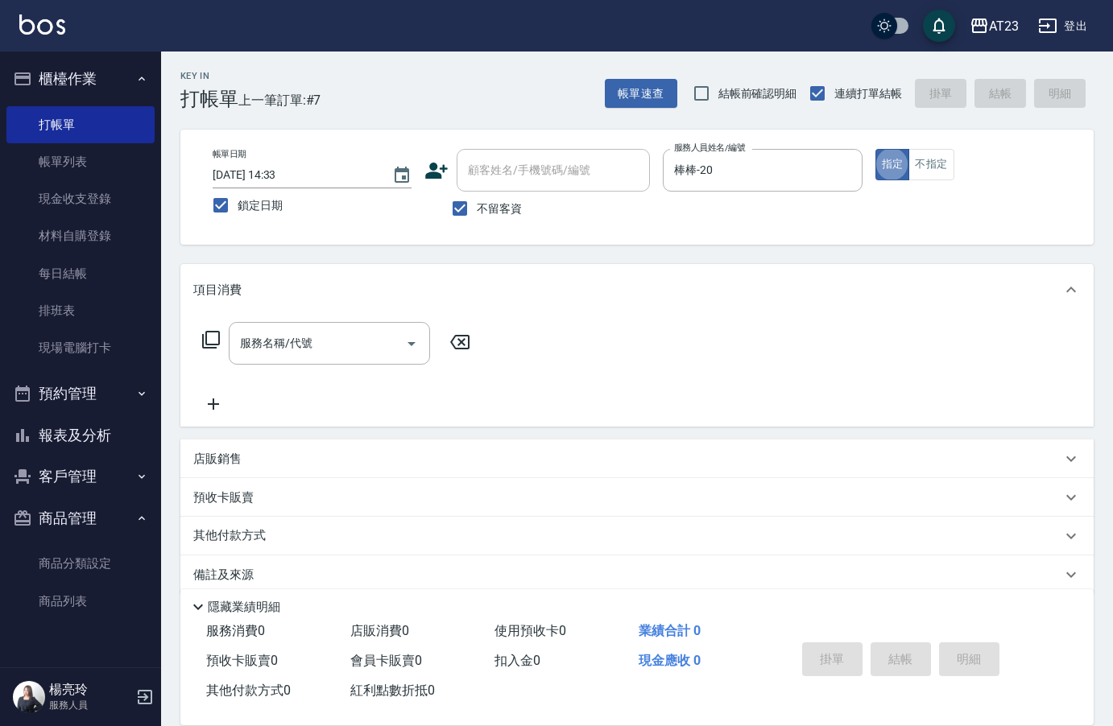
type button "true"
click at [203, 334] on icon at bounding box center [210, 339] width 19 height 19
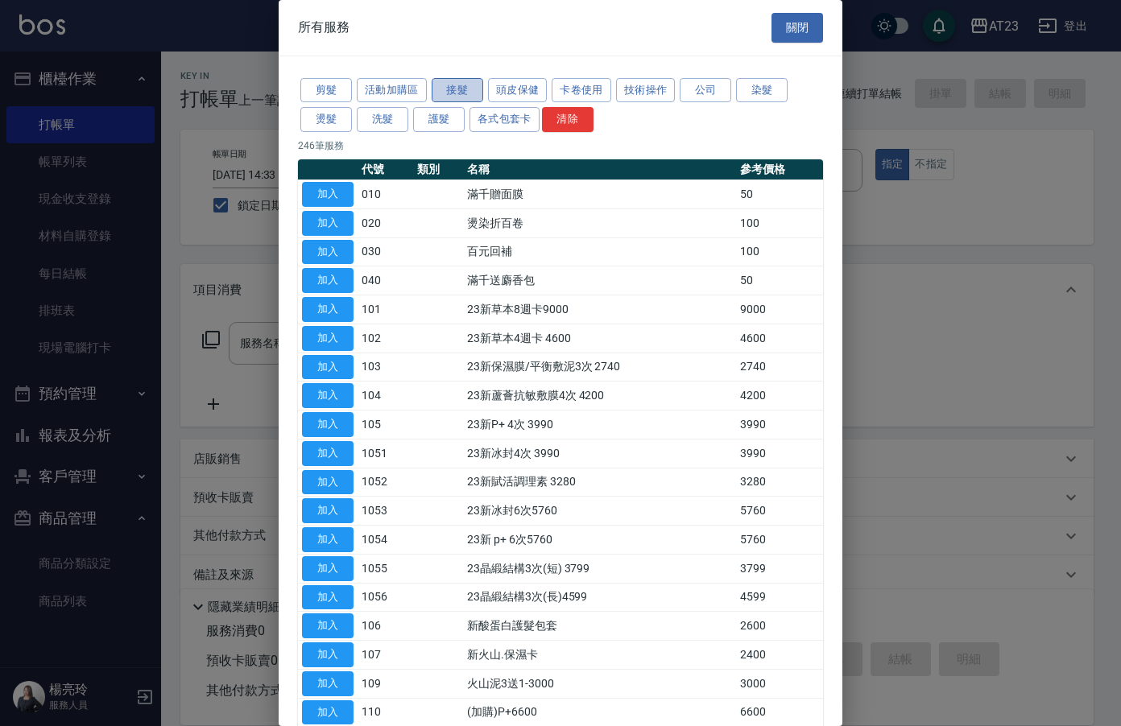
click at [468, 93] on button "接髮" at bounding box center [458, 90] width 52 height 25
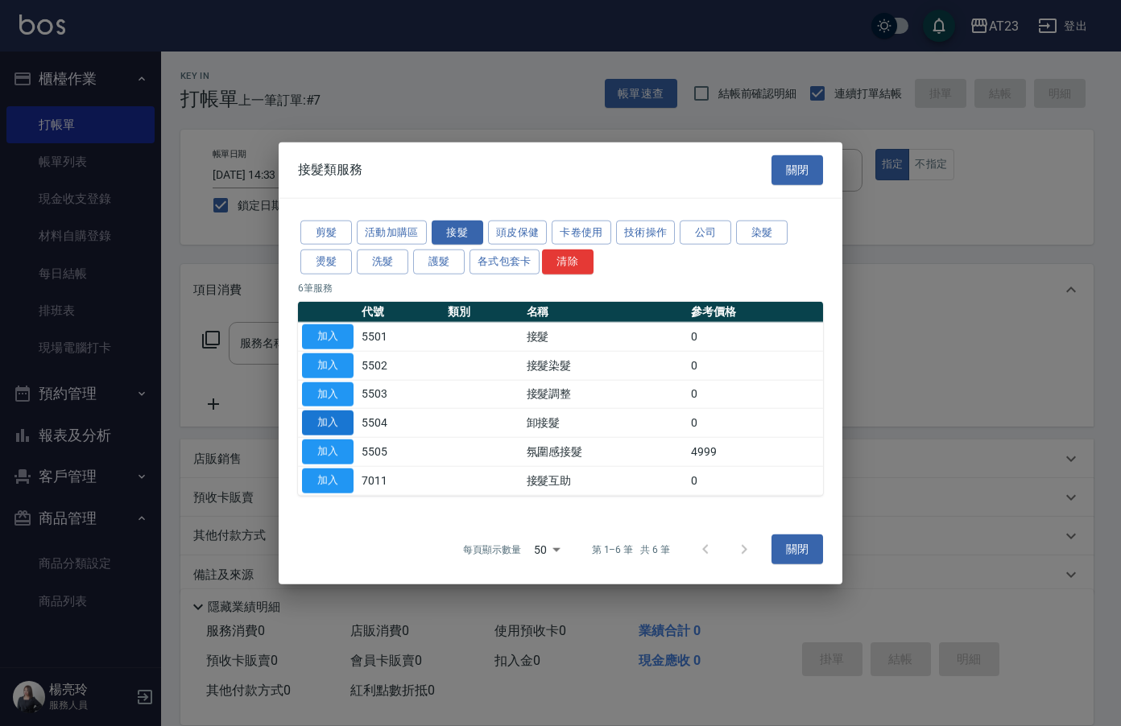
click at [342, 420] on button "加入" at bounding box center [328, 423] width 52 height 25
type input "卸接髮(5504)"
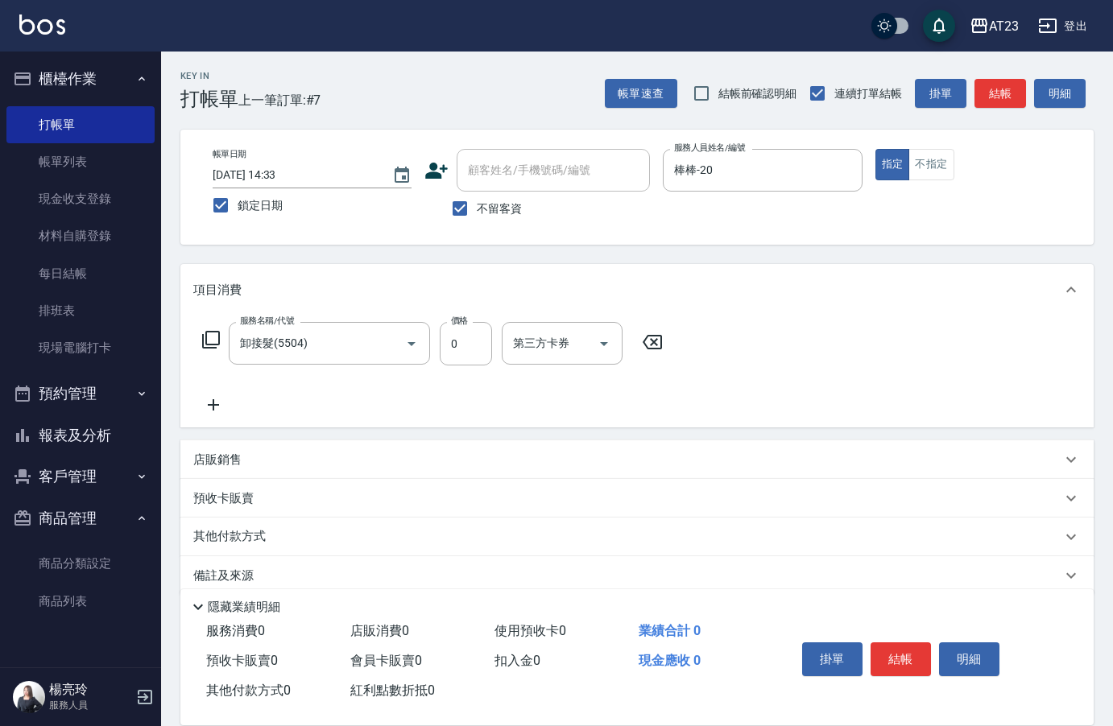
click at [492, 358] on div "服務名稱/代號 卸接髮(5504) 服務名稱/代號 價格 0 價格 第三方卡券 第三方卡券" at bounding box center [432, 343] width 479 height 43
click at [475, 349] on input "0" at bounding box center [466, 343] width 52 height 43
type input "200"
click at [911, 659] on button "結帳" at bounding box center [901, 660] width 60 height 34
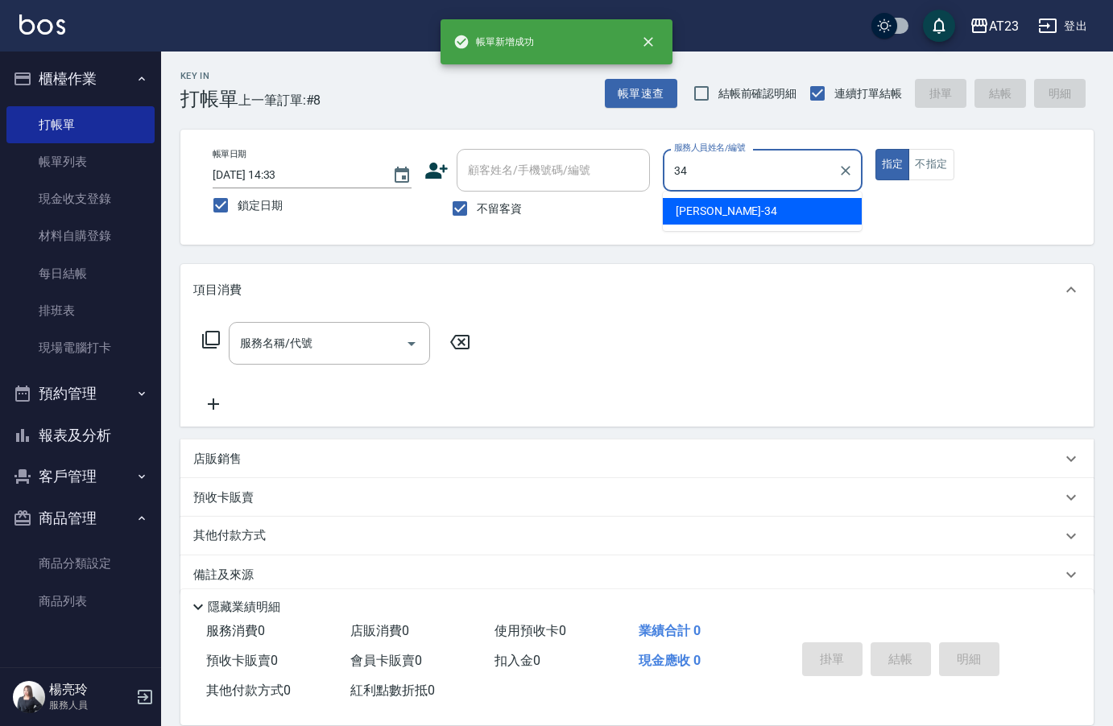
type input "Amy-34"
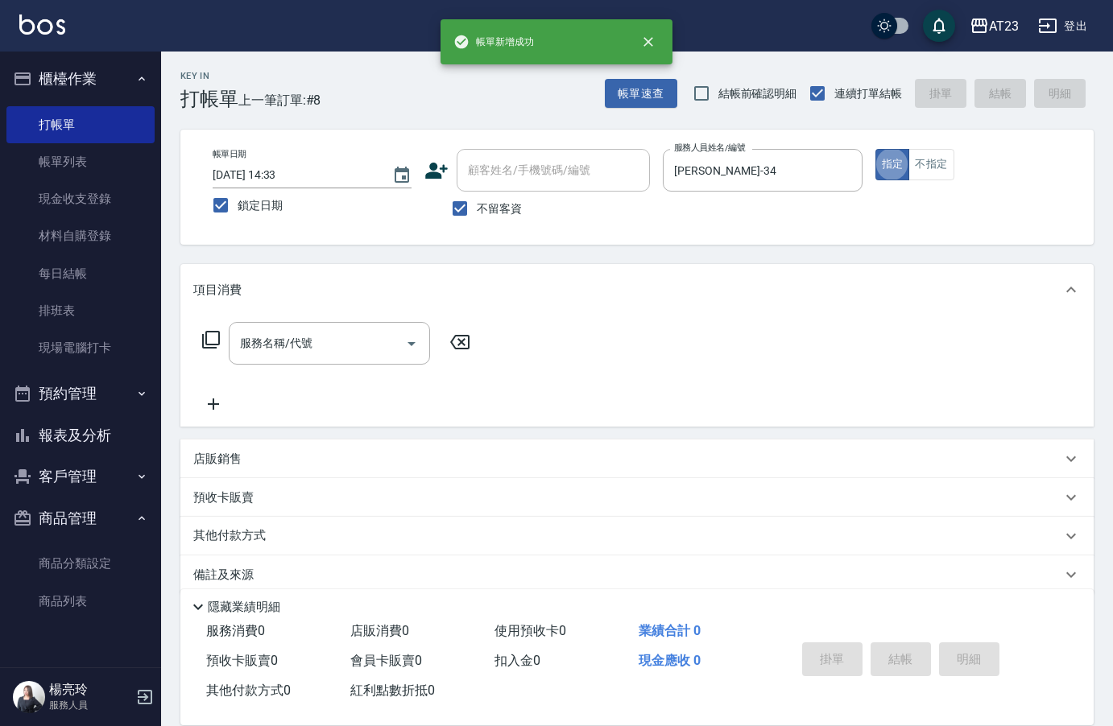
click at [203, 343] on icon at bounding box center [211, 340] width 18 height 18
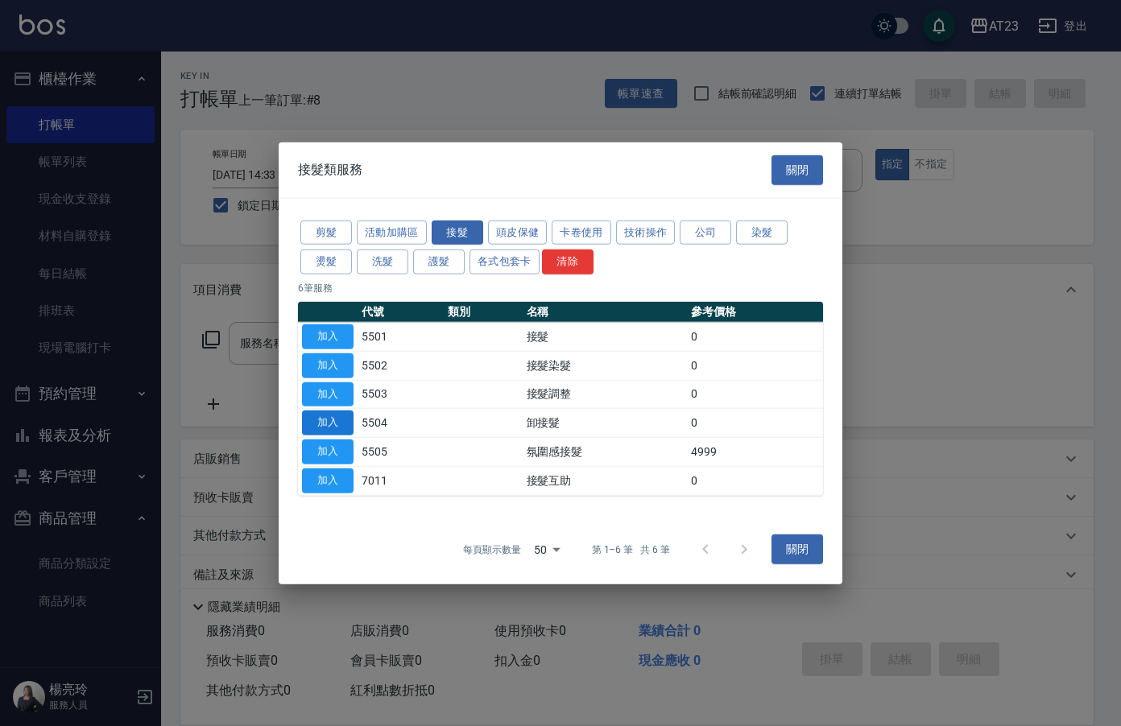
click at [321, 416] on button "加入" at bounding box center [328, 423] width 52 height 25
type input "卸接髮(5504)"
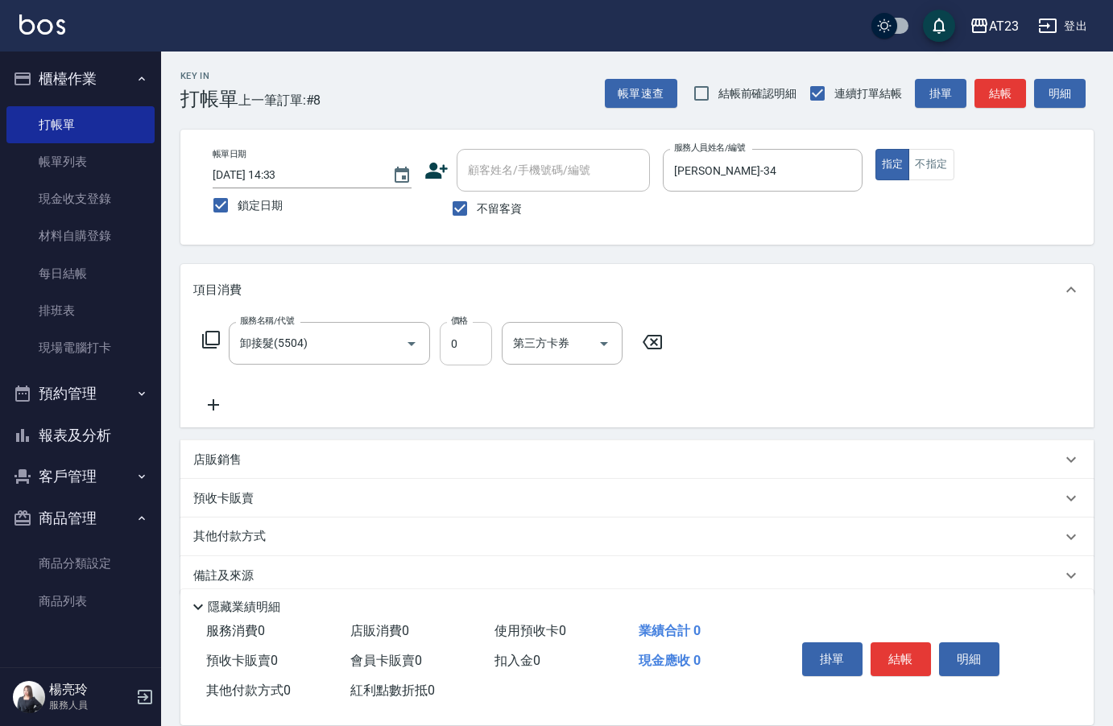
click at [450, 345] on input "0" at bounding box center [466, 343] width 52 height 43
type input "200"
click at [898, 652] on button "結帳" at bounding box center [901, 660] width 60 height 34
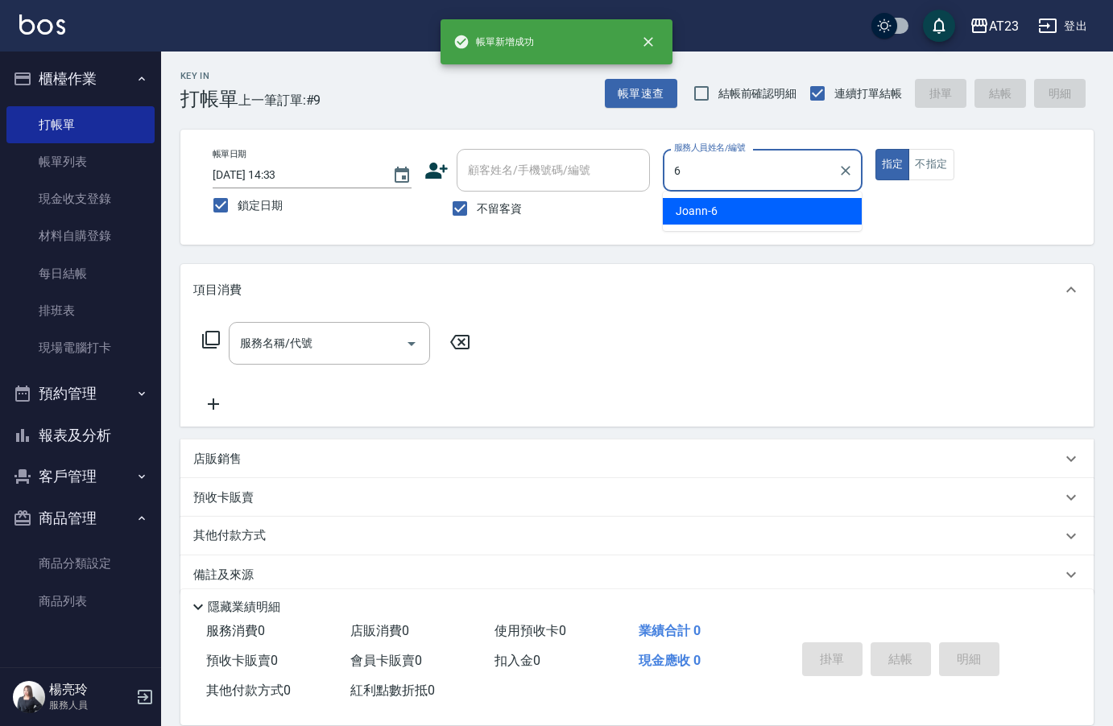
type input "Joann-6"
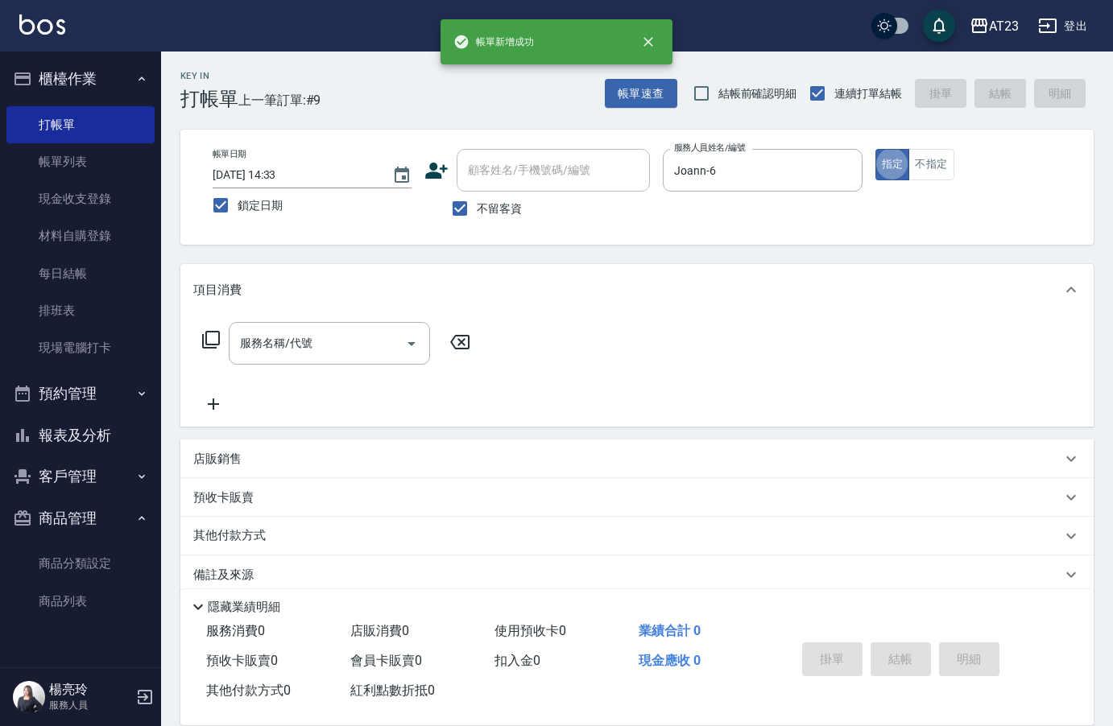
click at [212, 329] on div "服務名稱/代號 服務名稱/代號" at bounding box center [336, 343] width 287 height 43
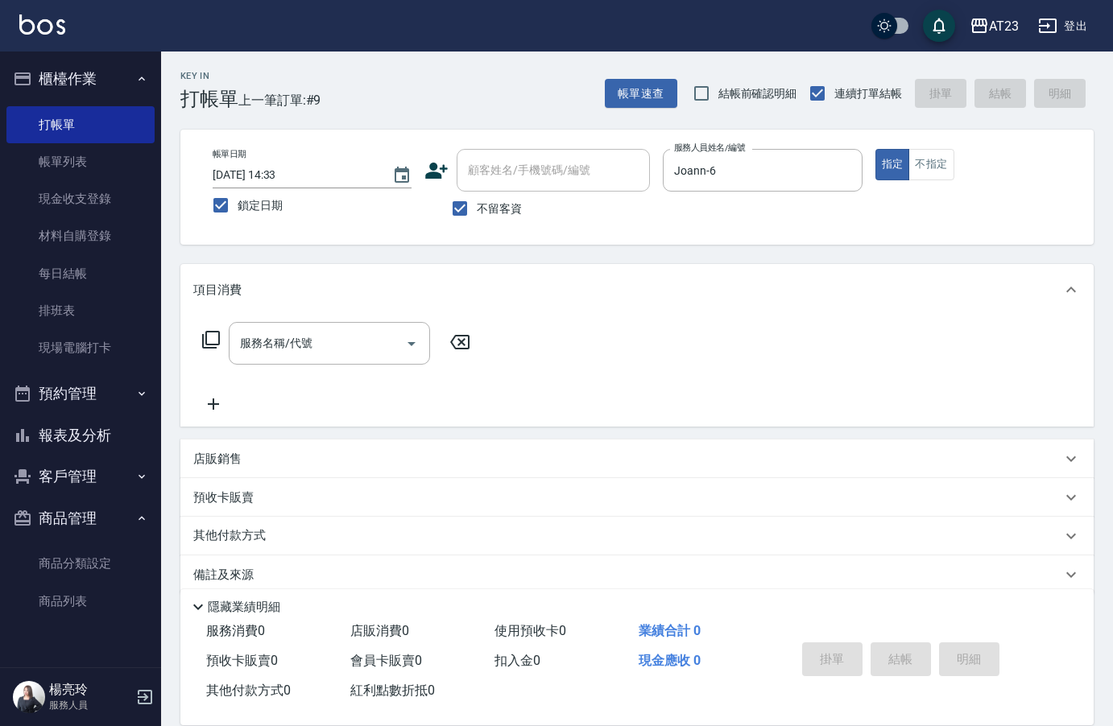
click at [212, 336] on icon at bounding box center [210, 339] width 19 height 19
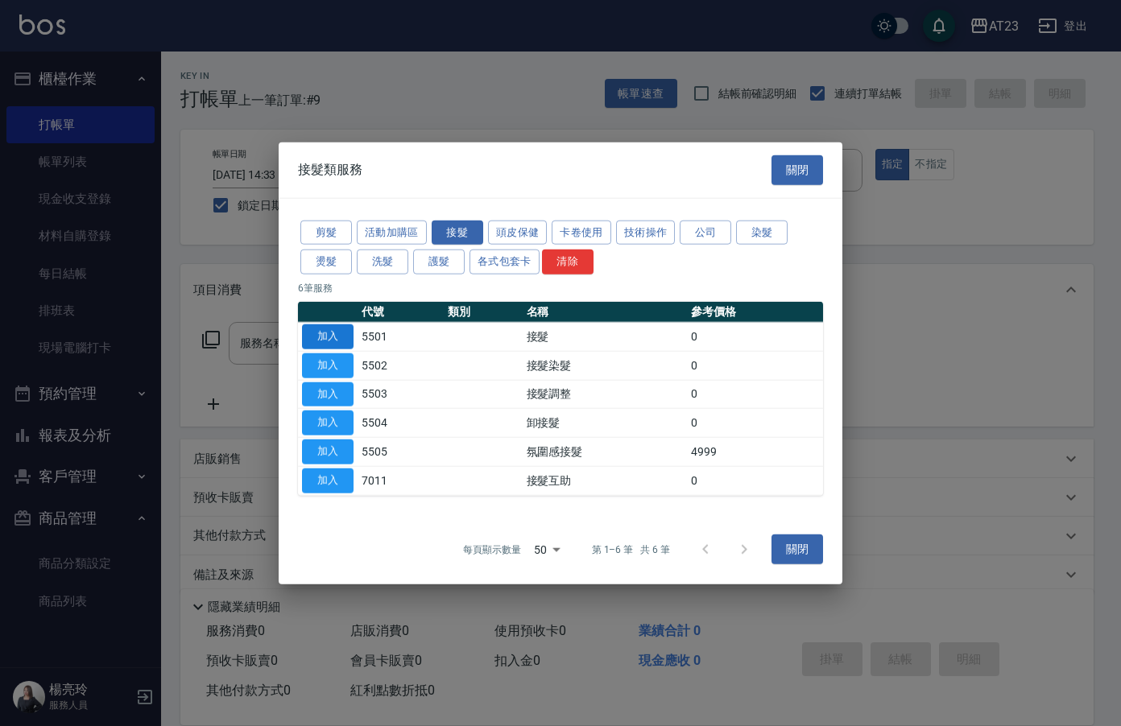
click at [326, 345] on button "加入" at bounding box center [328, 337] width 52 height 25
type input "接髮(5501)"
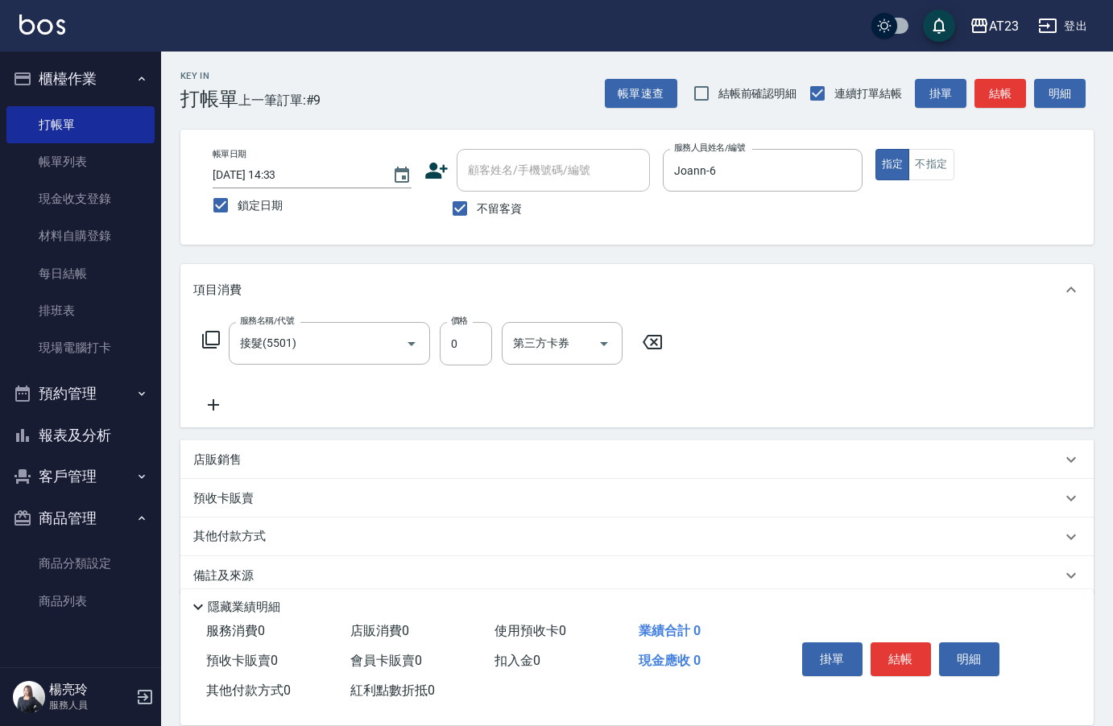
click at [495, 353] on div "服務名稱/代號 接髮(5501) 服務名稱/代號 價格 0 價格 第三方卡券 第三方卡券" at bounding box center [432, 343] width 479 height 43
click at [475, 348] on input "0" at bounding box center [466, 343] width 52 height 43
type input "400"
click at [907, 655] on button "結帳" at bounding box center [901, 660] width 60 height 34
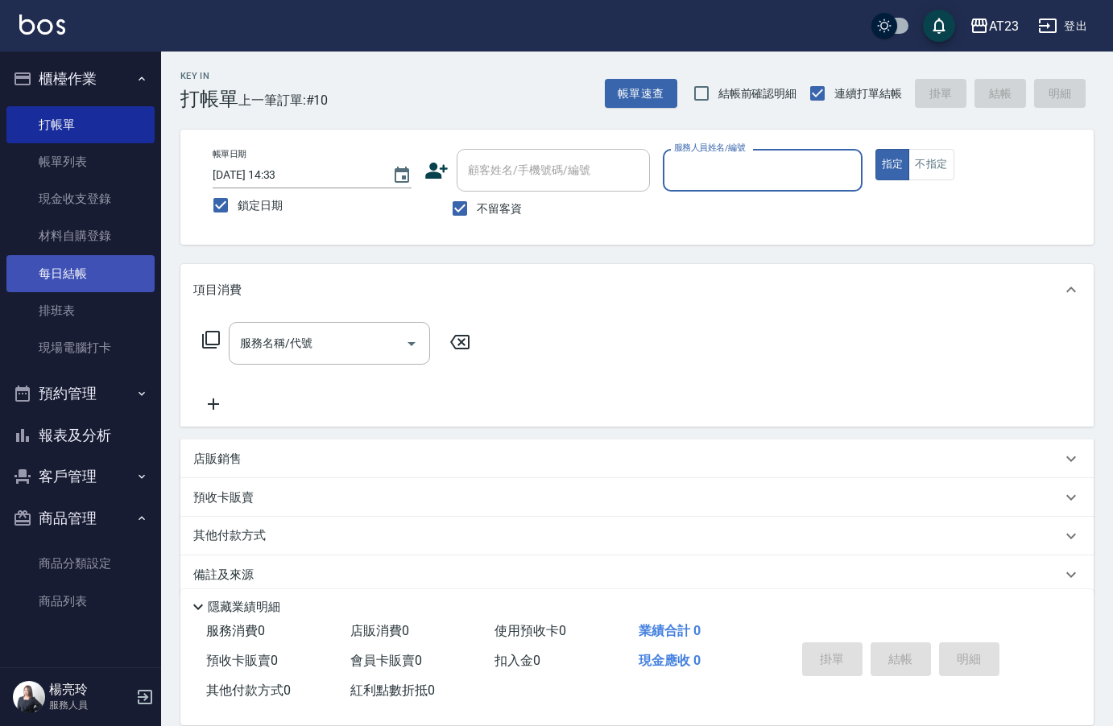
drag, startPoint x: 84, startPoint y: 274, endPoint x: 66, endPoint y: 267, distance: 18.9
click at [84, 274] on link "每日結帳" at bounding box center [80, 273] width 148 height 37
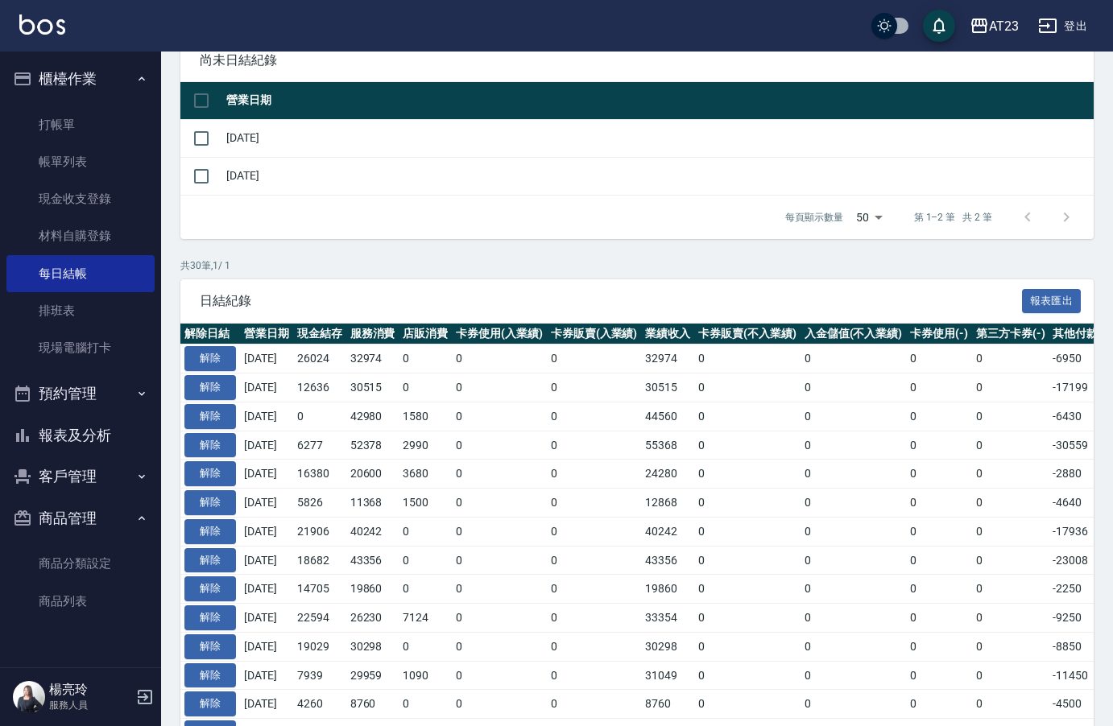
scroll to position [161, 0]
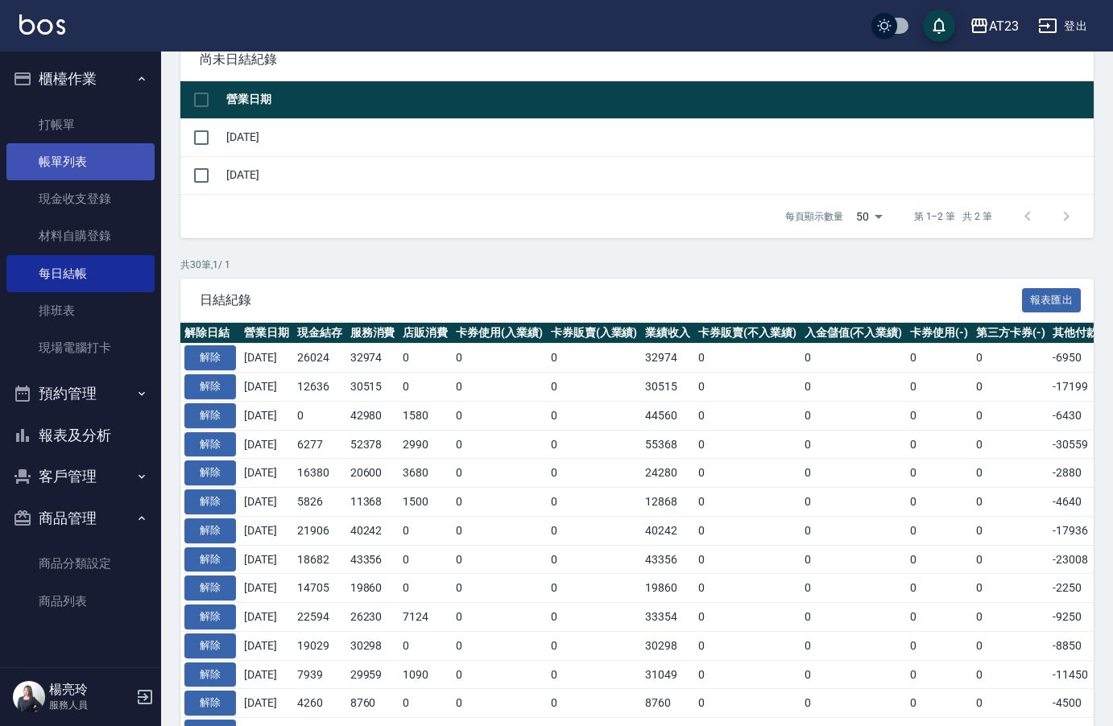
click at [71, 162] on link "帳單列表" at bounding box center [80, 161] width 148 height 37
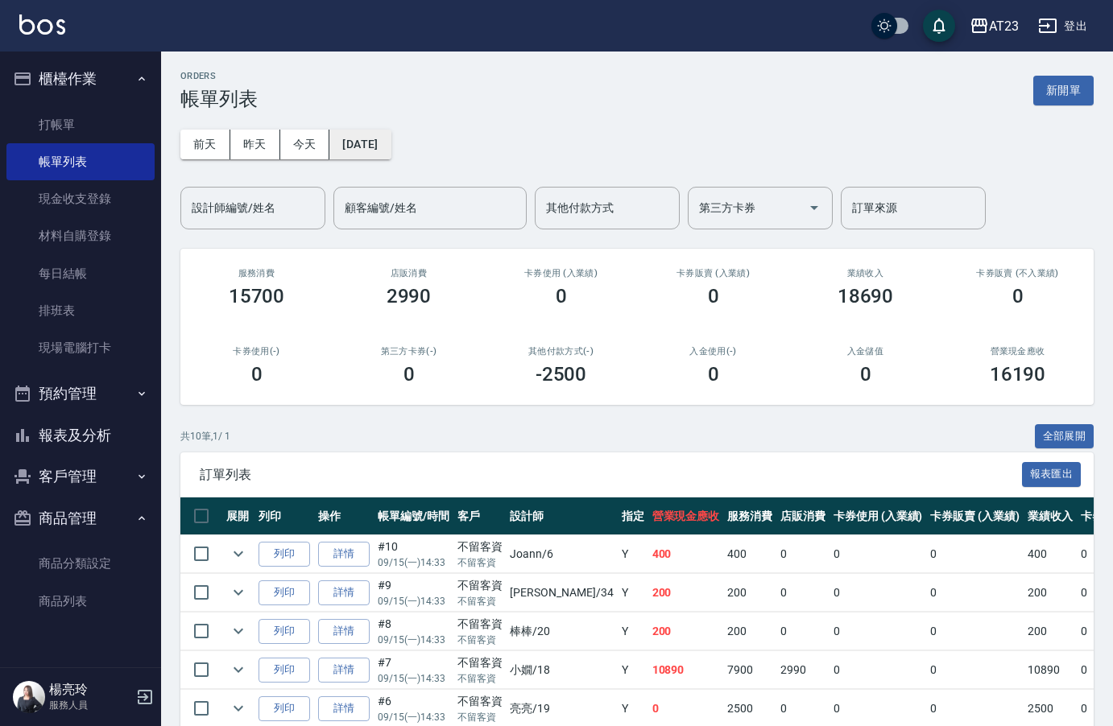
click at [361, 147] on button "[DATE]" at bounding box center [359, 145] width 61 height 30
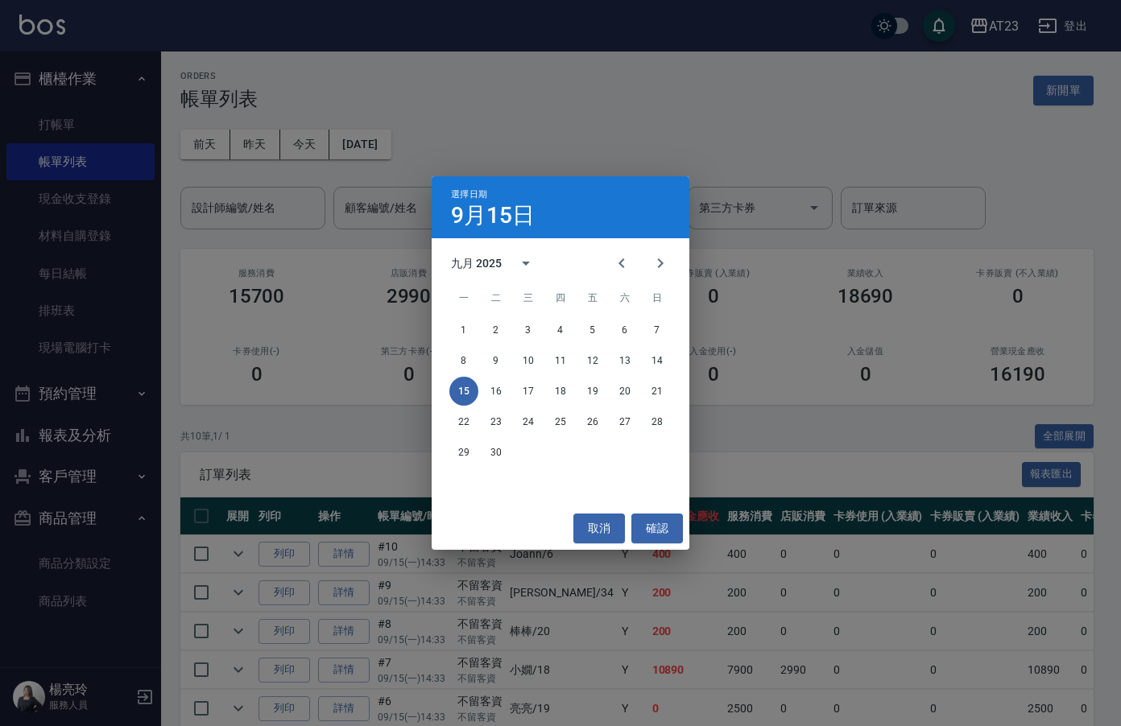
click at [521, 99] on div "選擇日期 [DATE] 九月 2025 一 二 三 四 五 六 日 1 2 3 4 5 6 7 8 9 10 11 12 13 14 15 16 17 18 …" at bounding box center [560, 363] width 1121 height 726
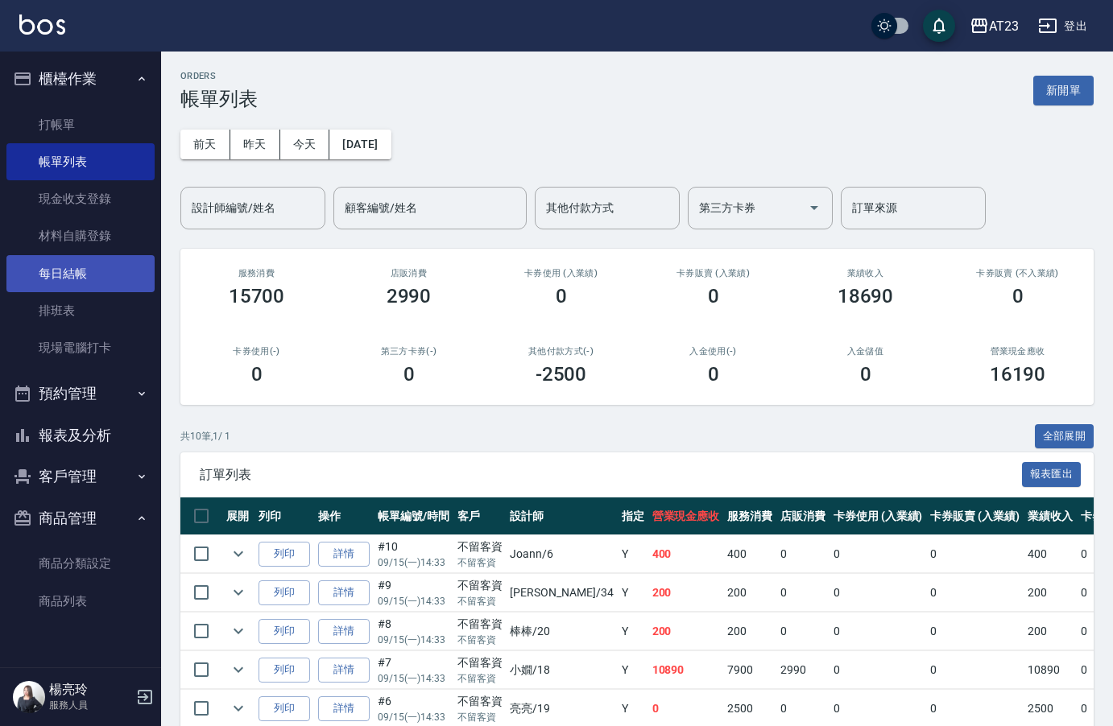
click at [73, 272] on link "每日結帳" at bounding box center [80, 273] width 148 height 37
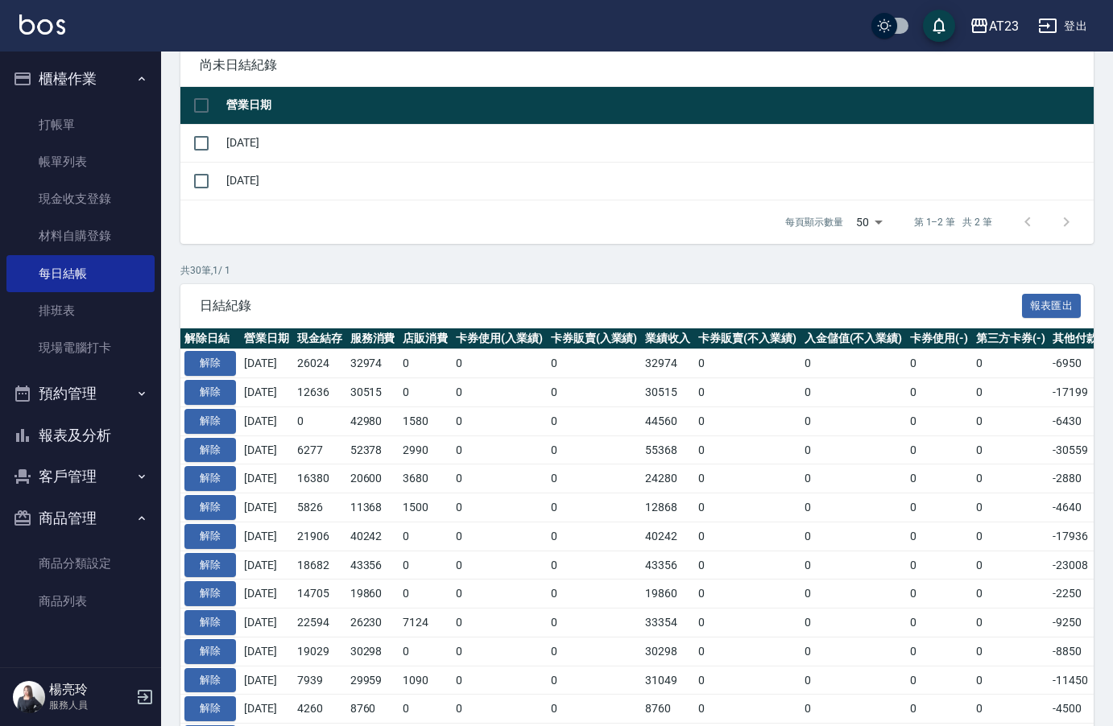
scroll to position [161, 0]
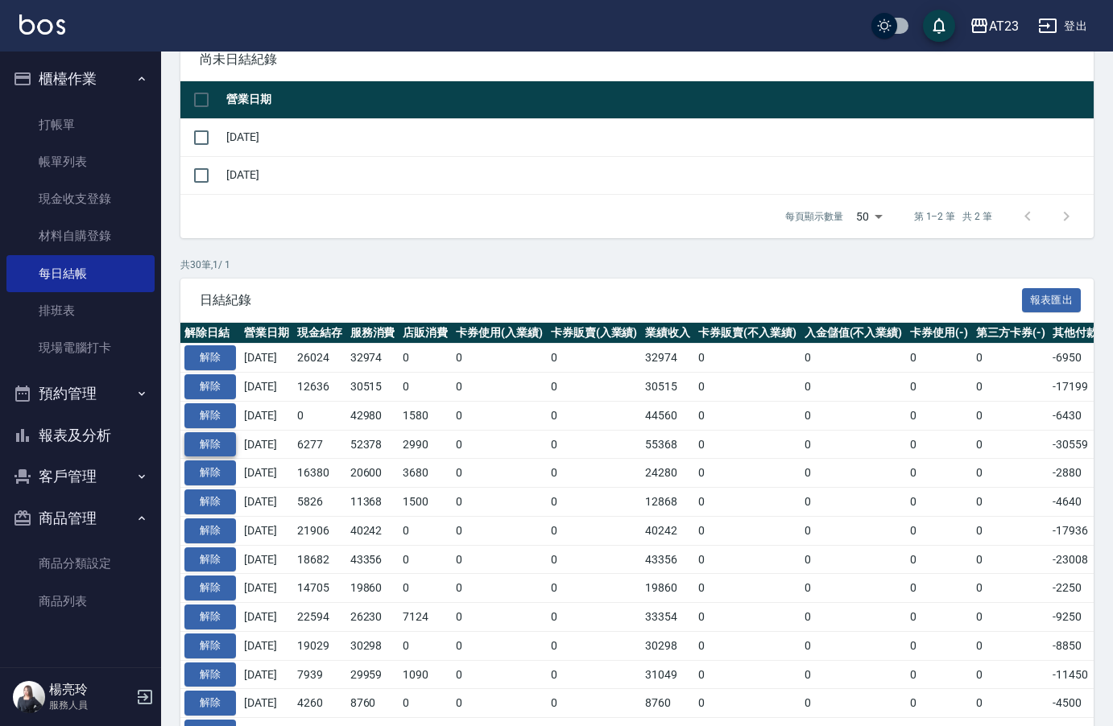
click at [224, 453] on button "解除" at bounding box center [210, 444] width 52 height 25
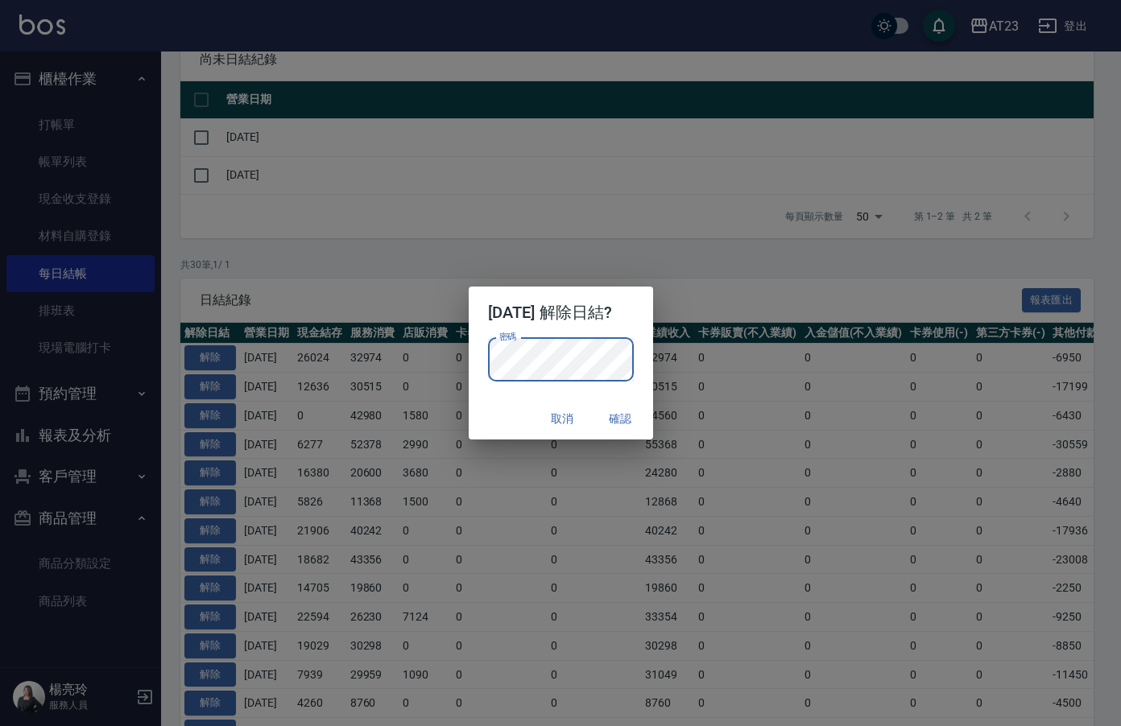
click at [736, 260] on div "2025/09/10 解除日結? 密碼 密碼 取消 確認" at bounding box center [560, 363] width 1121 height 726
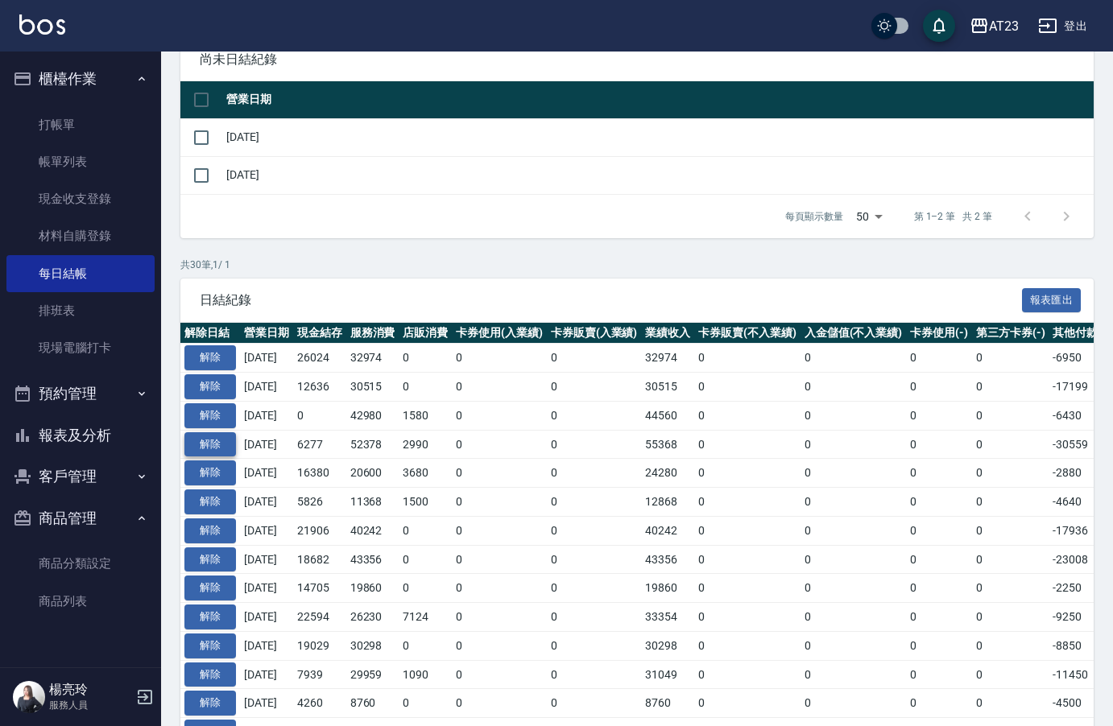
click at [201, 446] on button "解除" at bounding box center [210, 444] width 52 height 25
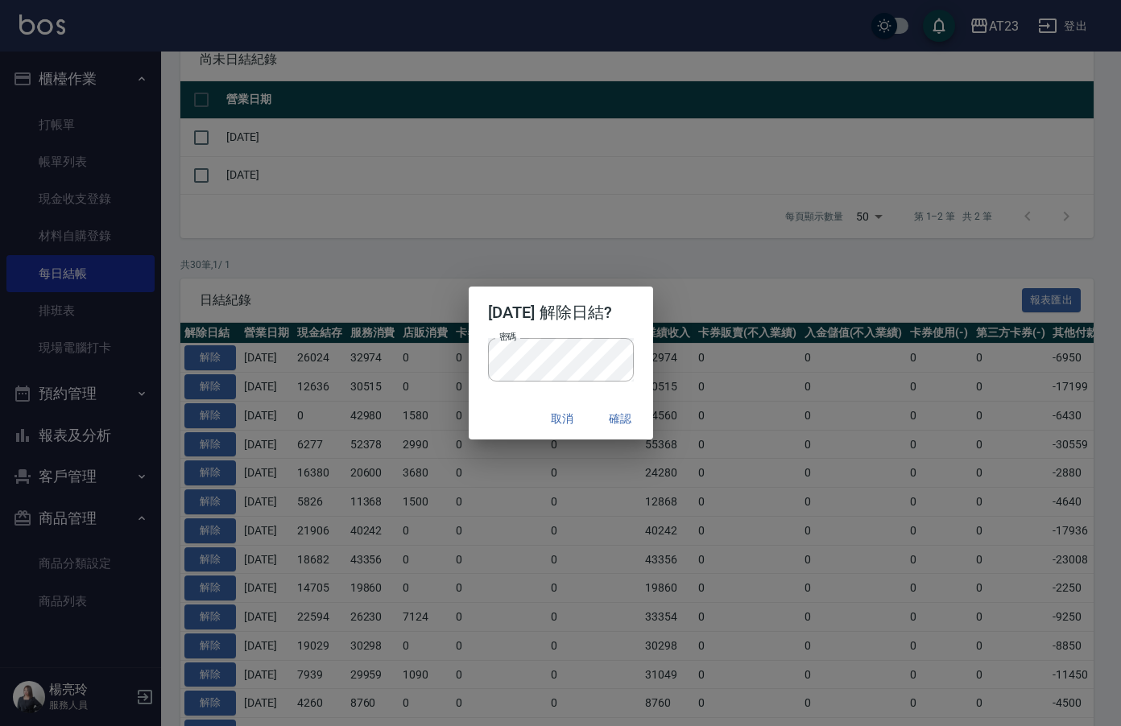
click at [631, 330] on h2 "2025/09/10 解除日結?" at bounding box center [561, 313] width 184 height 52
click at [630, 425] on button "確認" at bounding box center [621, 419] width 52 height 30
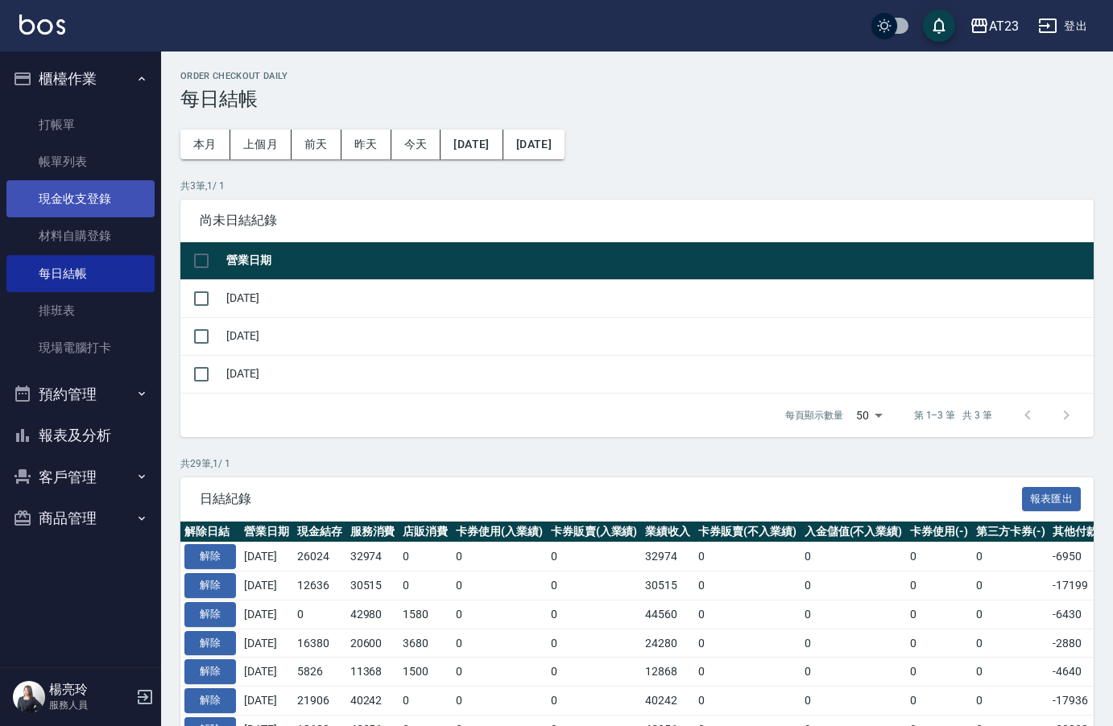
scroll to position [161, 0]
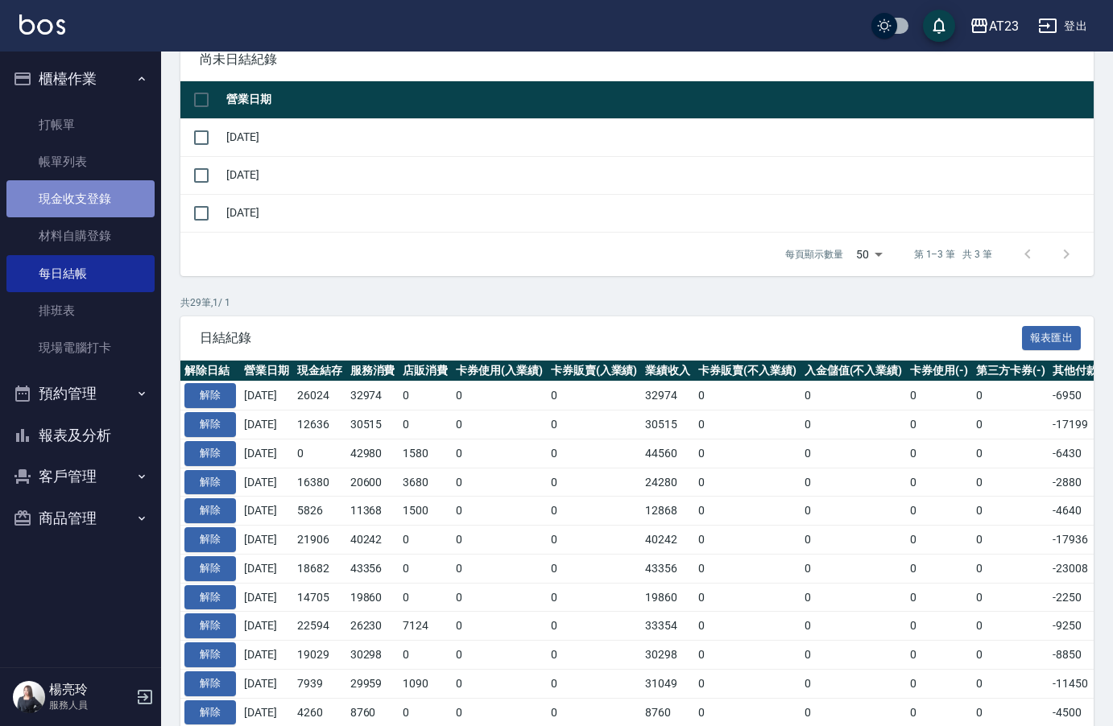
click at [70, 200] on link "現金收支登錄" at bounding box center [80, 198] width 148 height 37
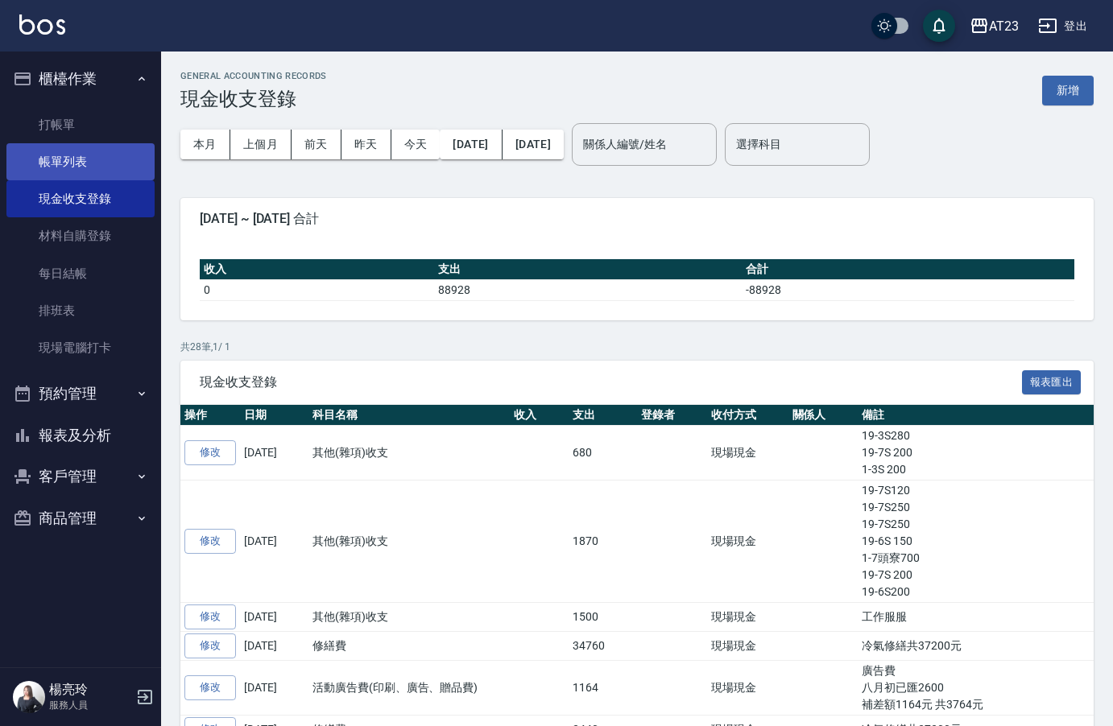
click at [117, 160] on link "帳單列表" at bounding box center [80, 161] width 148 height 37
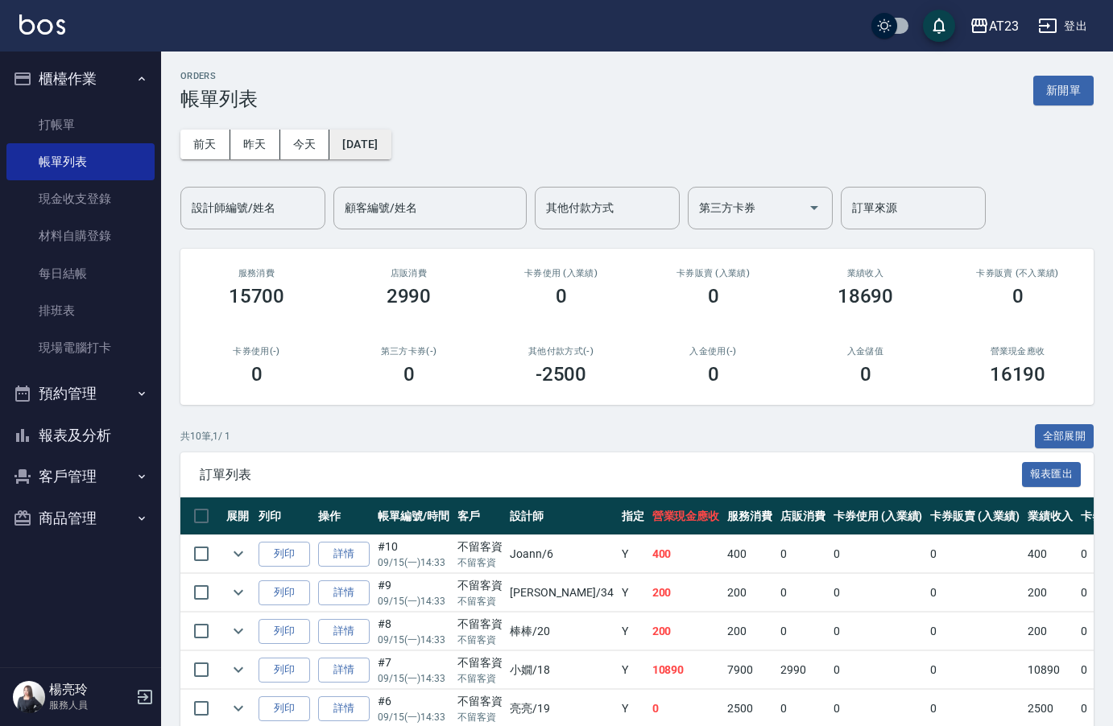
click at [391, 143] on button "[DATE]" at bounding box center [359, 145] width 61 height 30
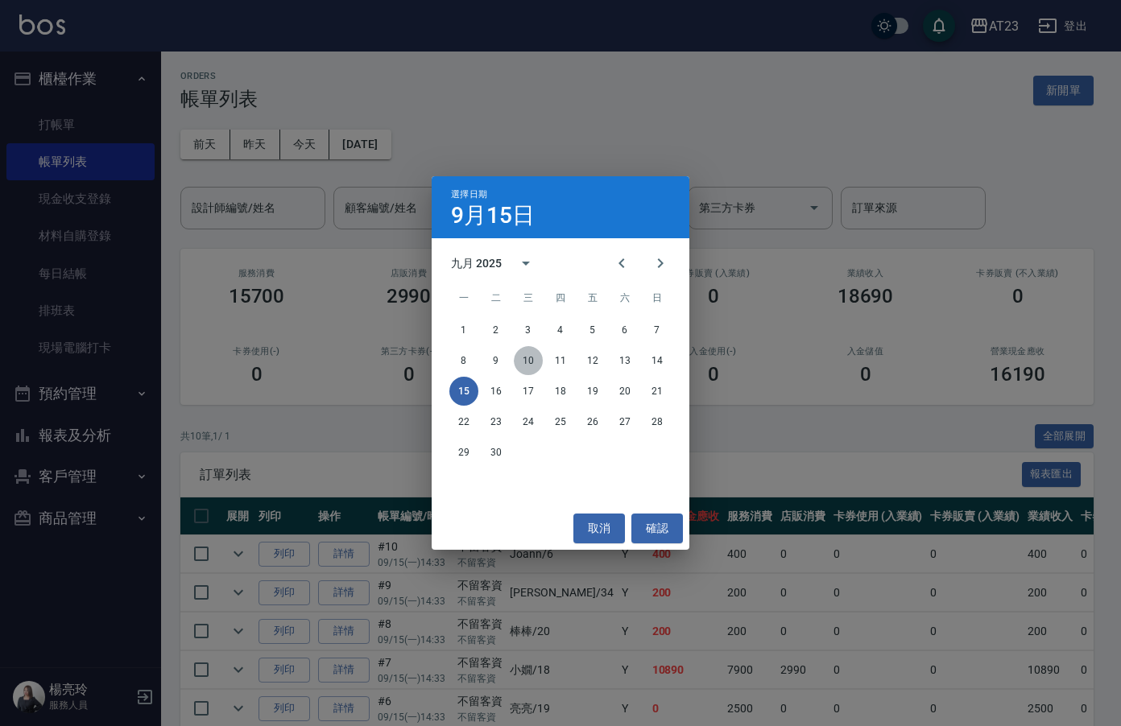
click at [531, 362] on button "10" at bounding box center [528, 360] width 29 height 29
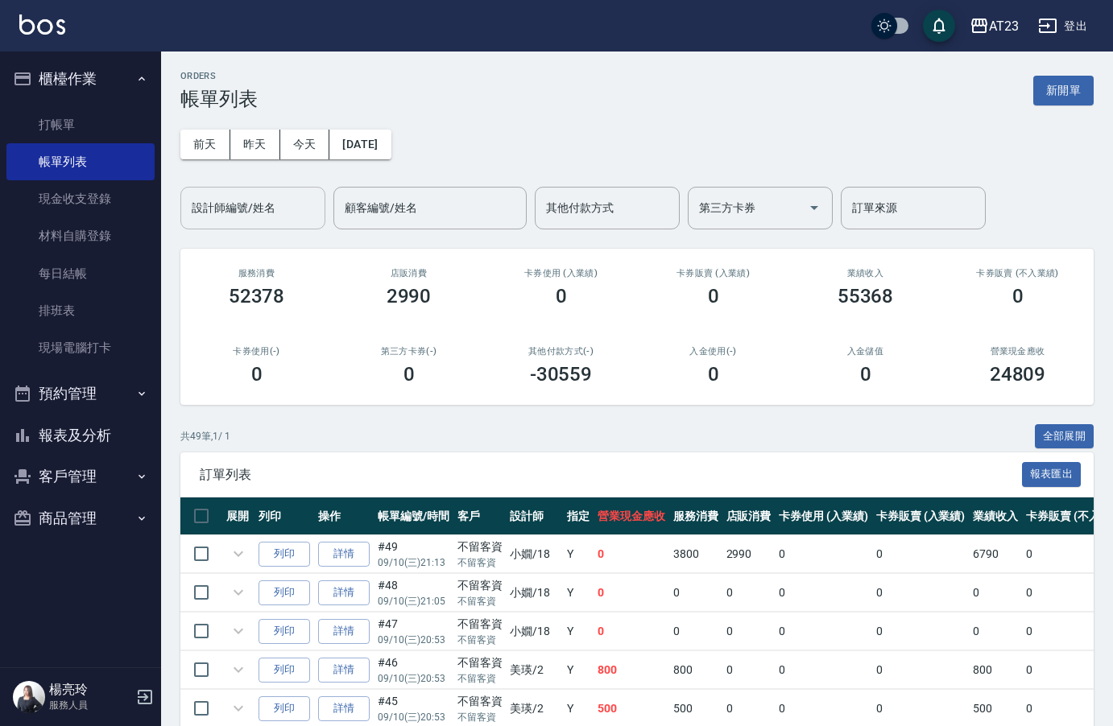
click at [234, 205] on div "設計師編號/姓名 設計師編號/姓名" at bounding box center [252, 208] width 145 height 43
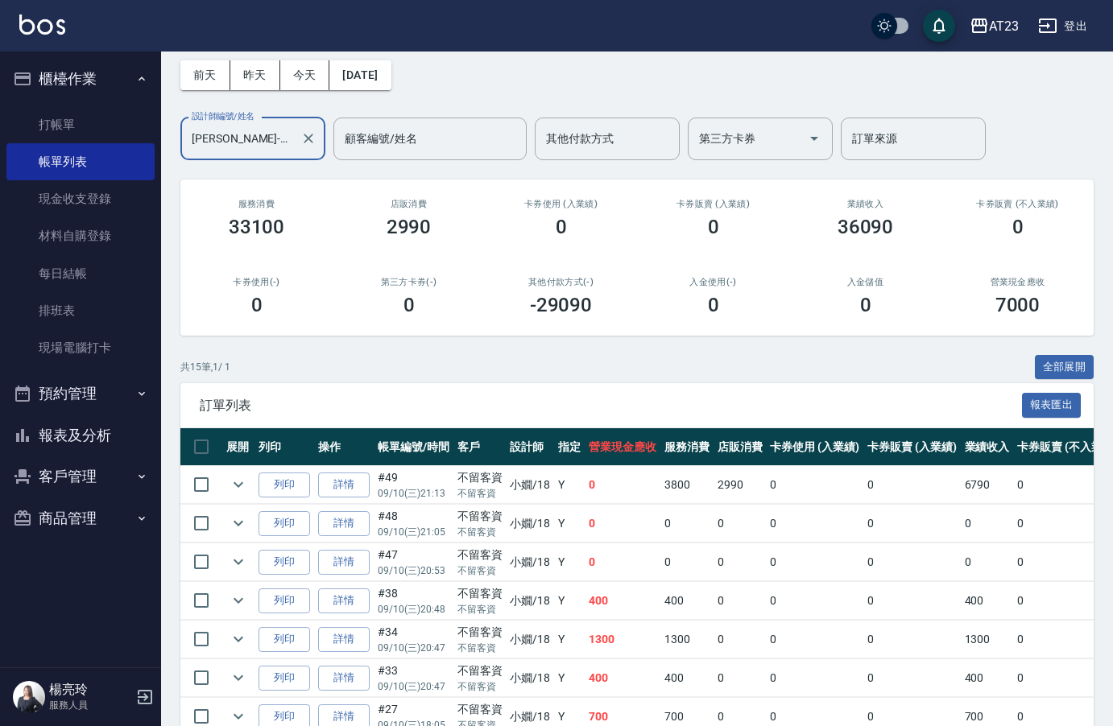
scroll to position [161, 0]
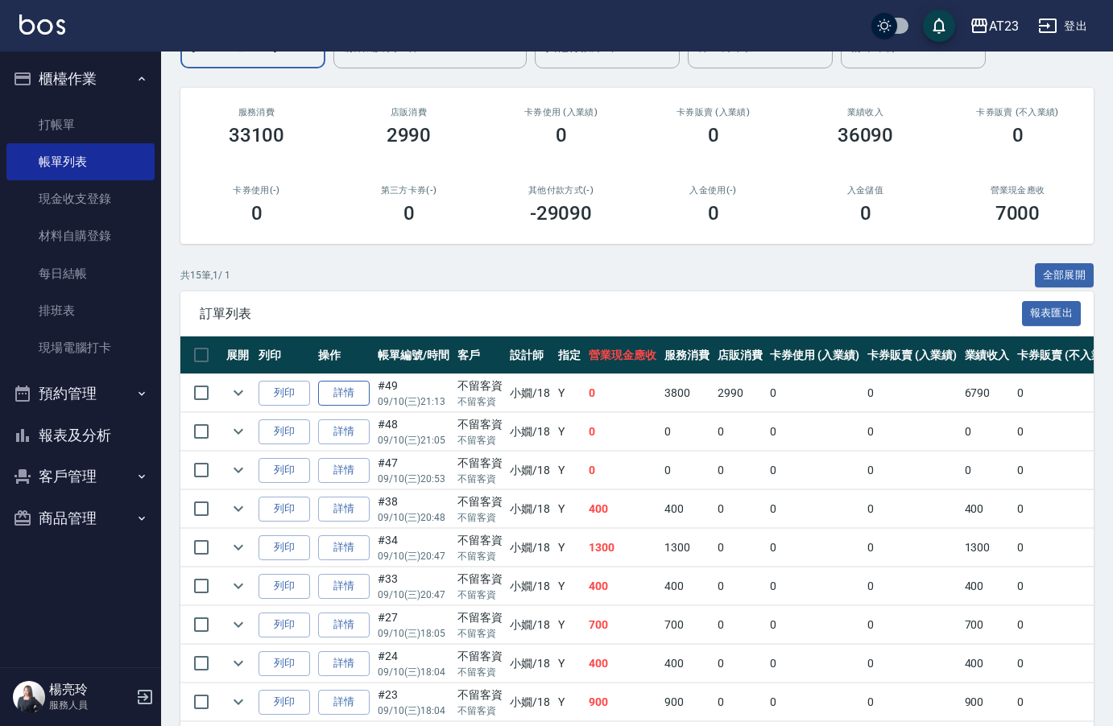
type input "[PERSON_NAME]-18"
click at [343, 396] on link "詳情" at bounding box center [344, 393] width 52 height 25
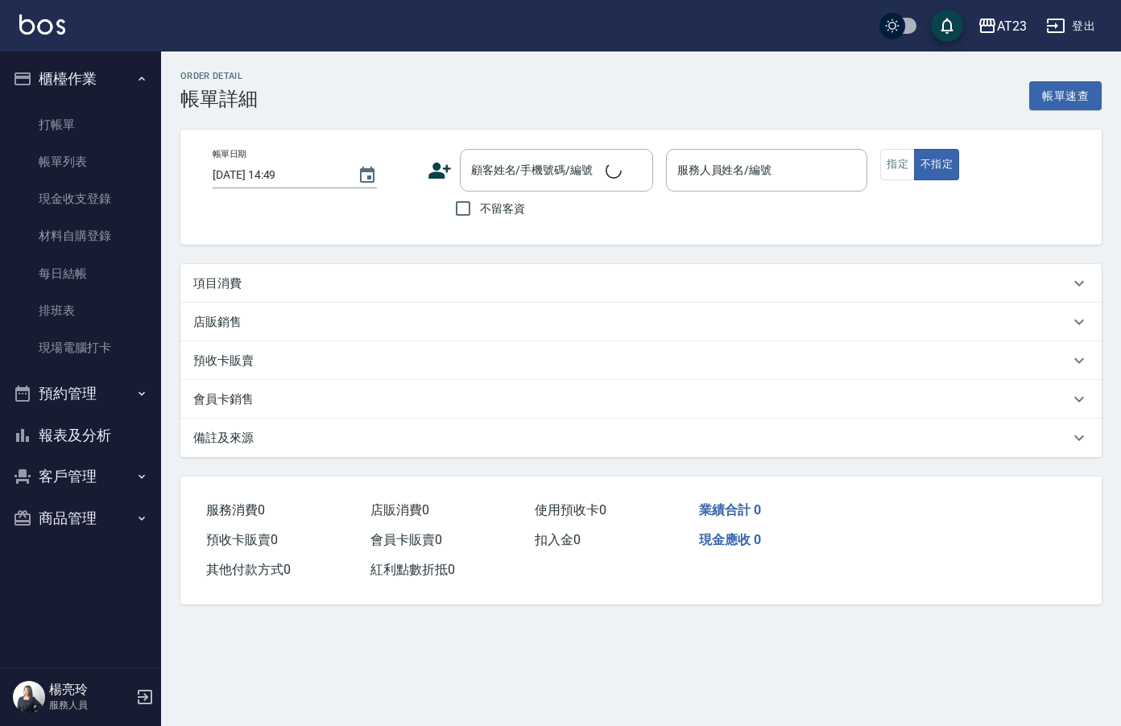
type input "[DATE] 21:13"
checkbox input "true"
type input "[PERSON_NAME]-18"
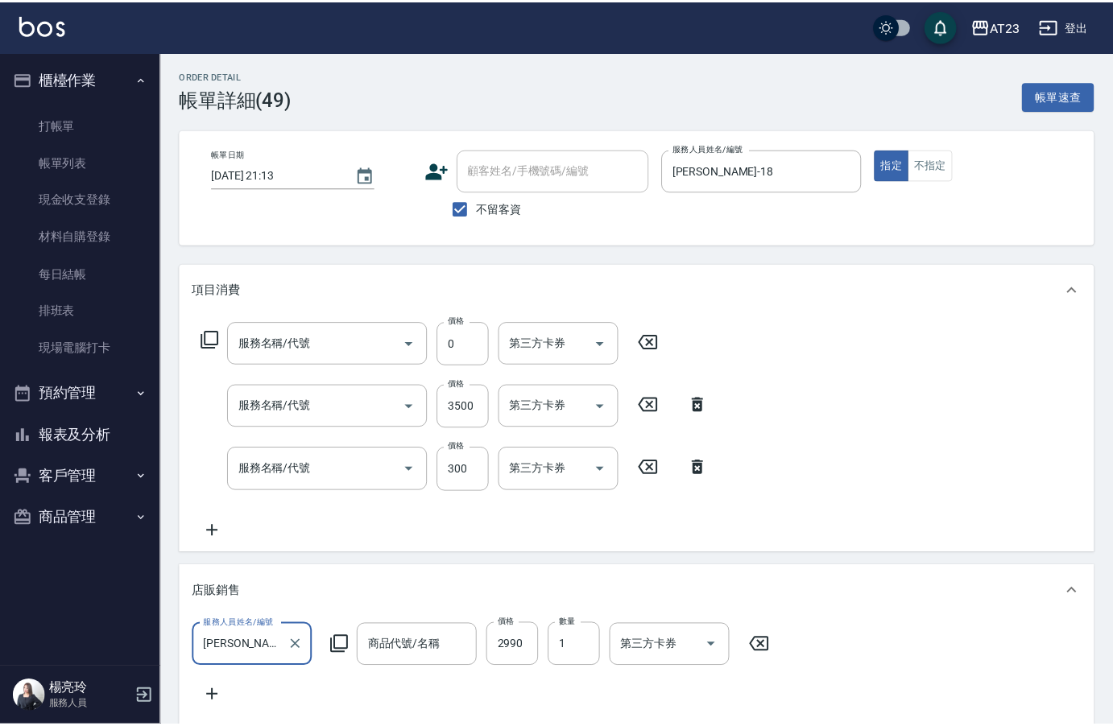
scroll to position [35, 0]
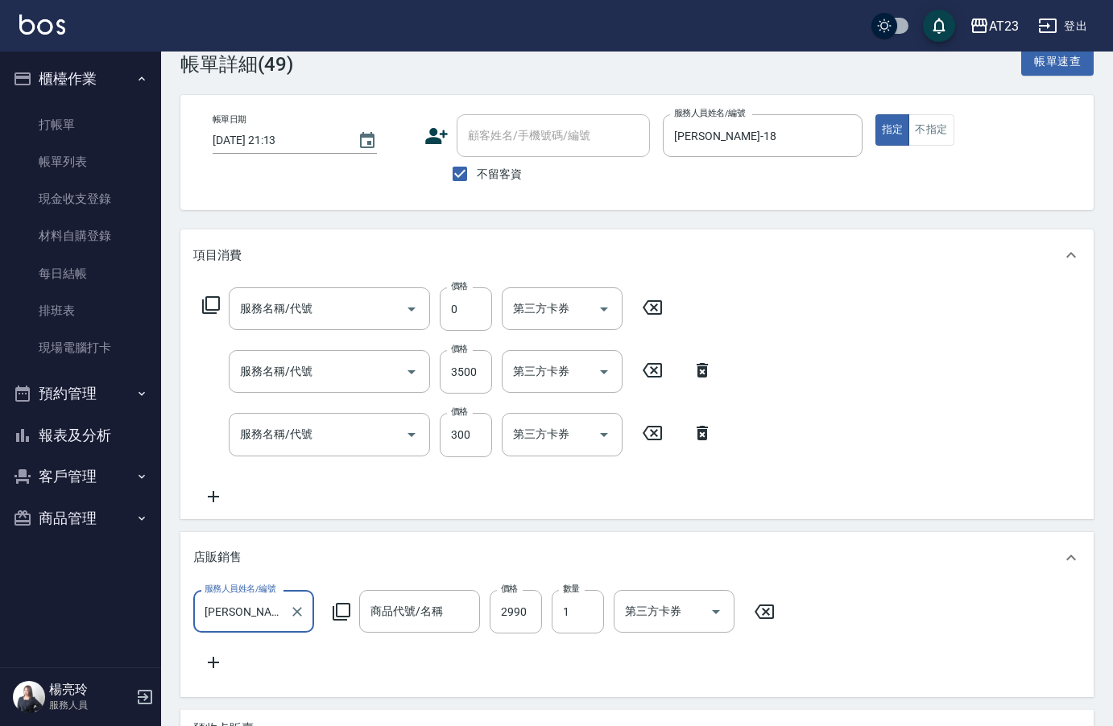
type input "互助200(720)"
type input "25 仙[PERSON_NAME]拉鍍膜 短 (628)"
type input "一般洗髮(201)"
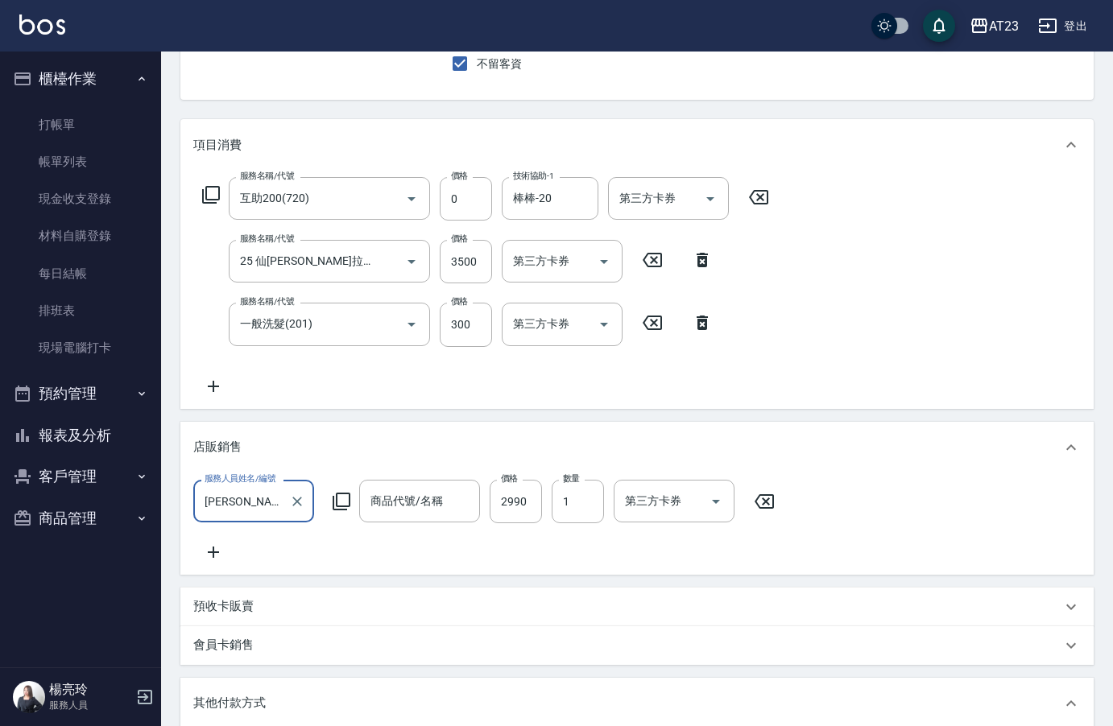
type input "仙[PERSON_NAME]拉 洗護組1000大瓶"
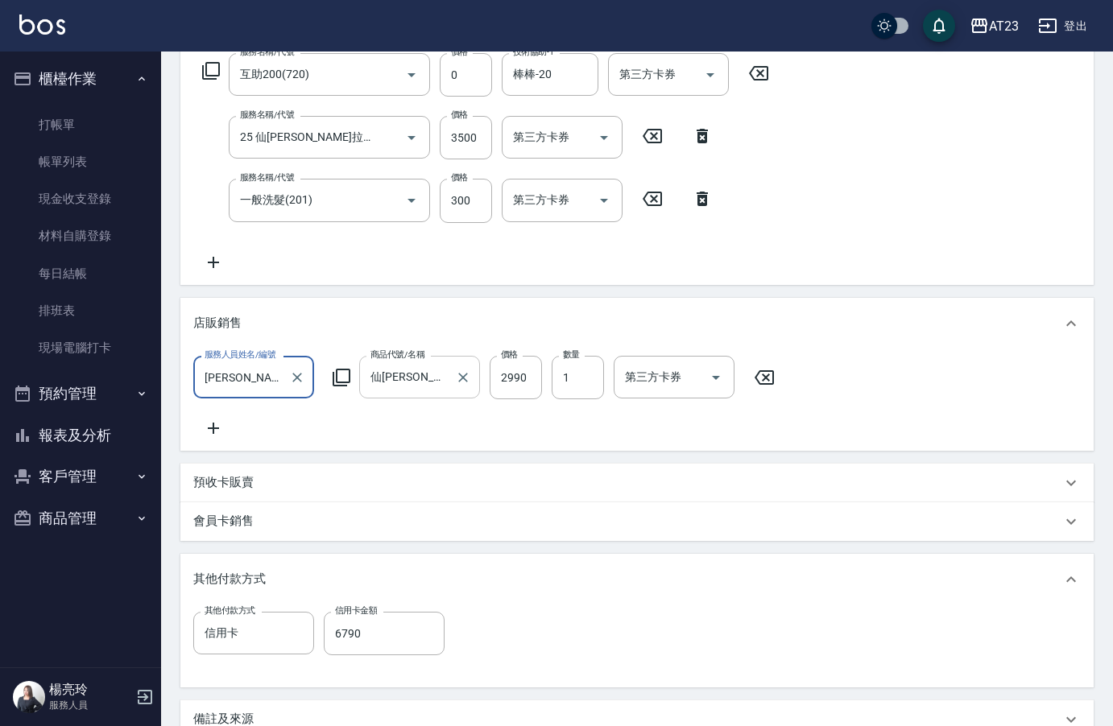
scroll to position [306, 0]
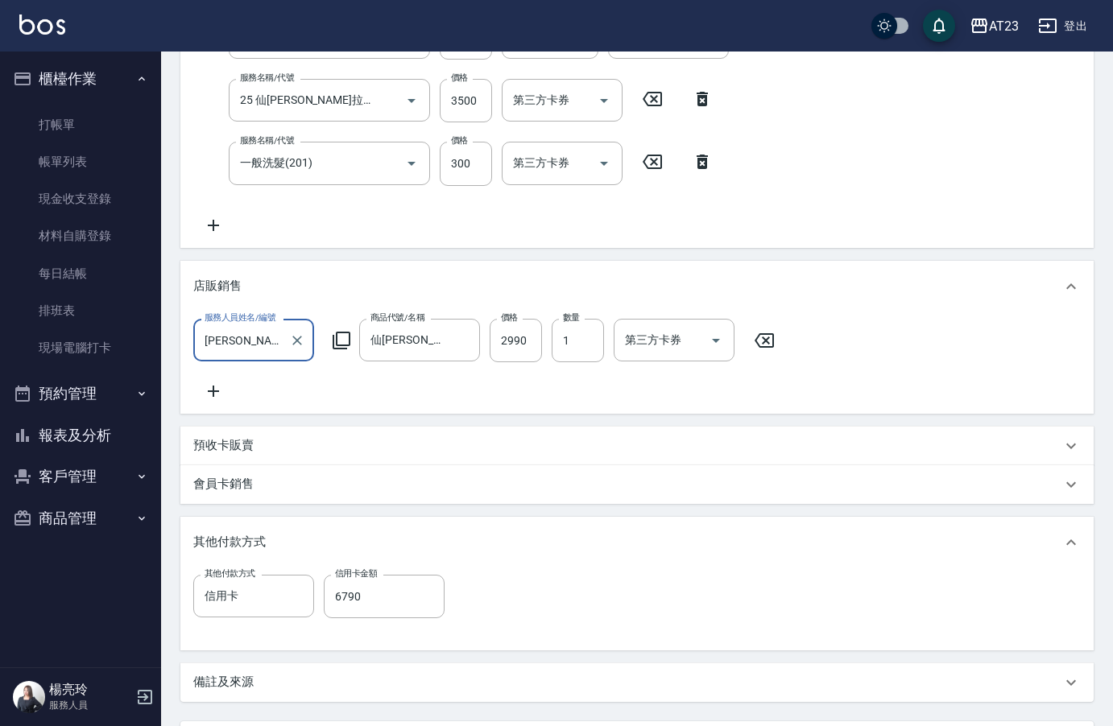
click at [212, 384] on icon at bounding box center [213, 391] width 40 height 19
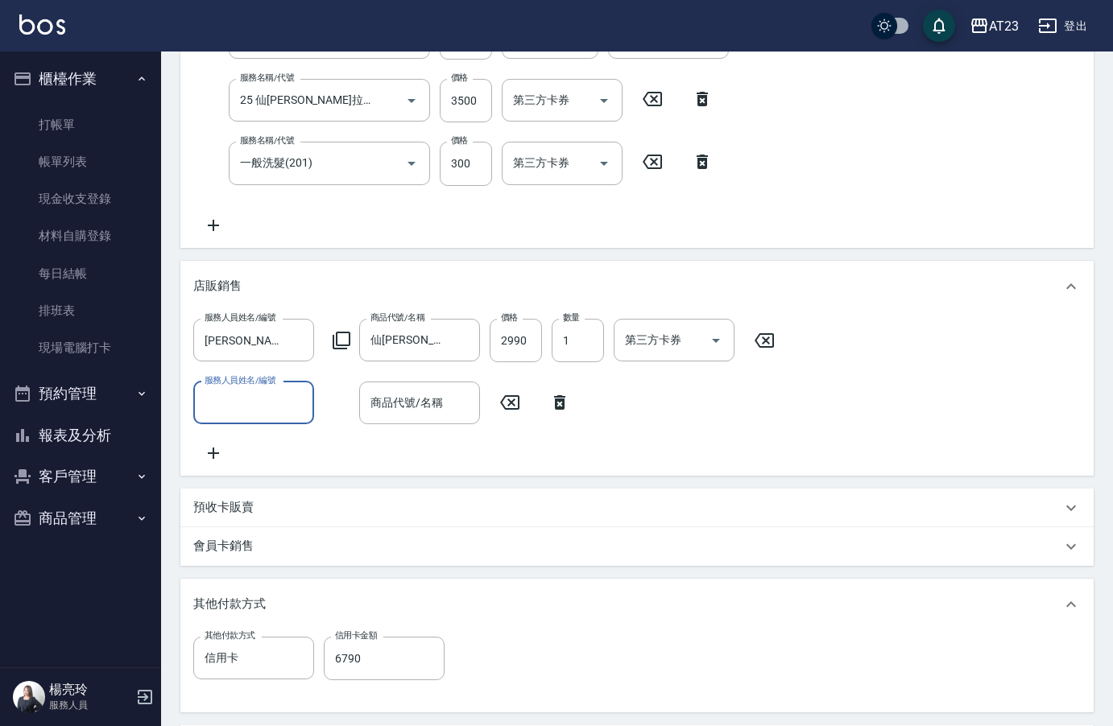
click at [341, 341] on icon at bounding box center [341, 340] width 19 height 19
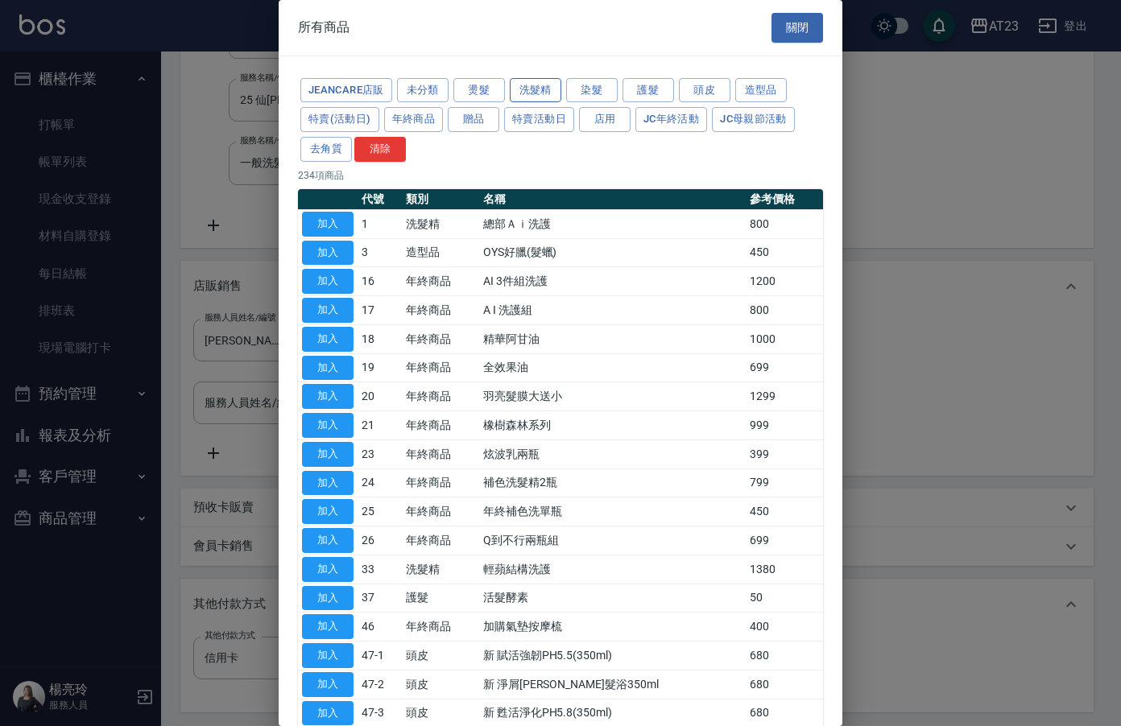
click at [546, 83] on button "洗髮精" at bounding box center [536, 90] width 52 height 25
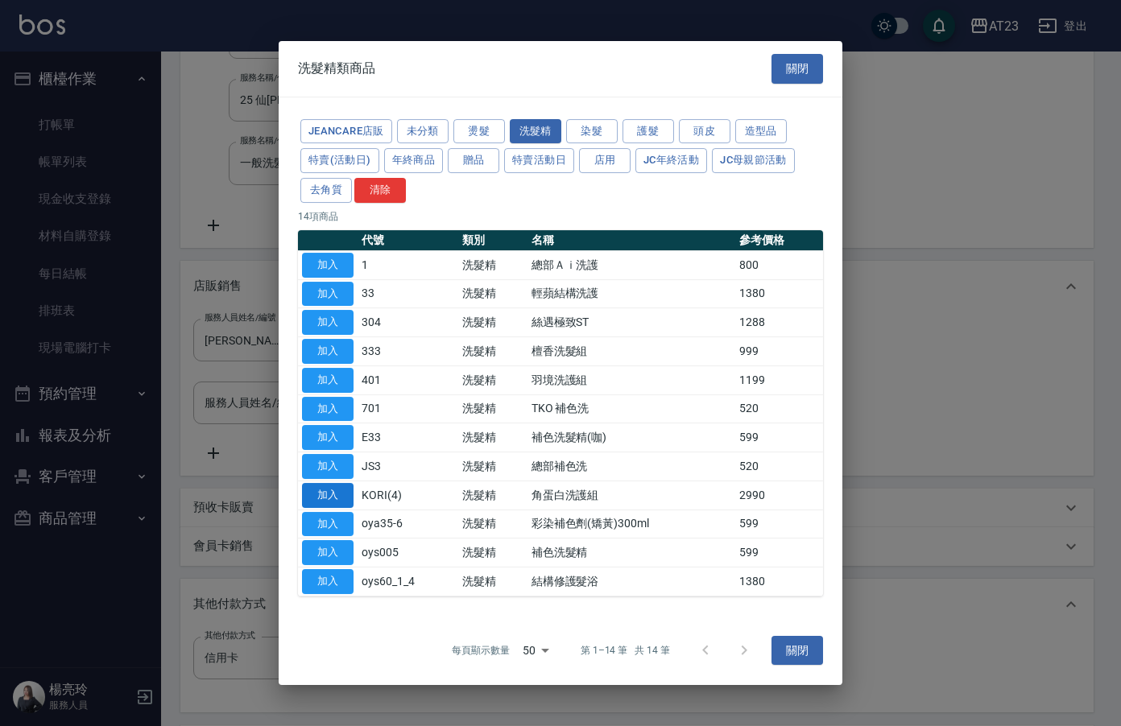
click at [330, 498] on button "加入" at bounding box center [328, 495] width 52 height 25
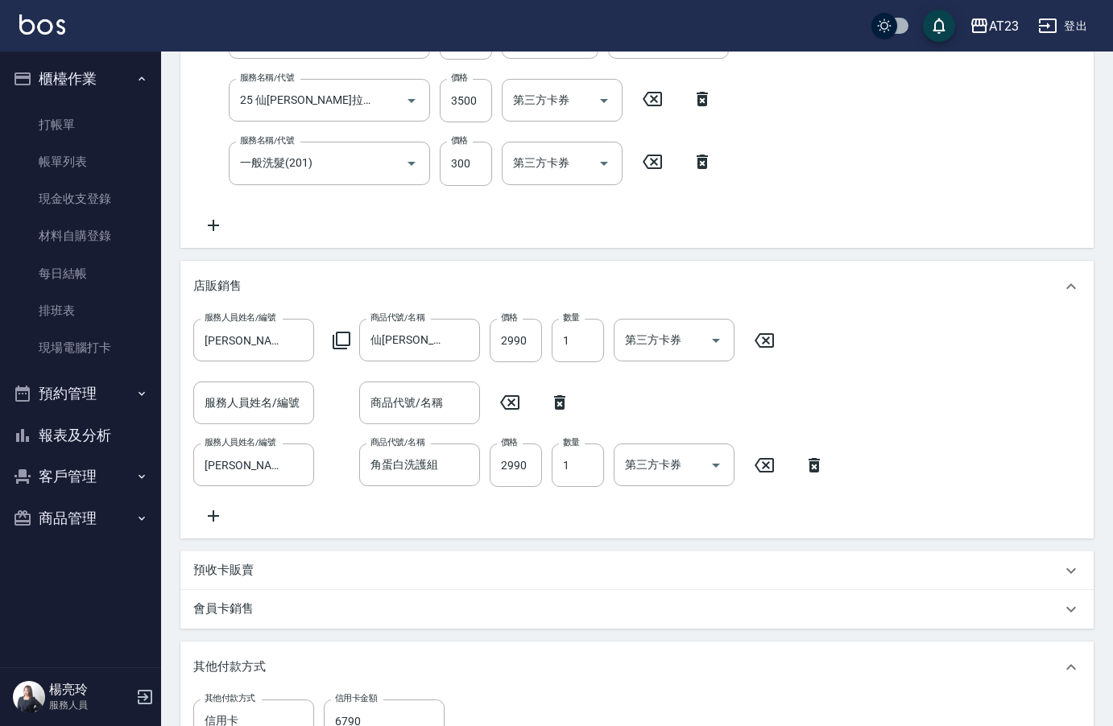
click at [561, 407] on icon at bounding box center [559, 402] width 11 height 14
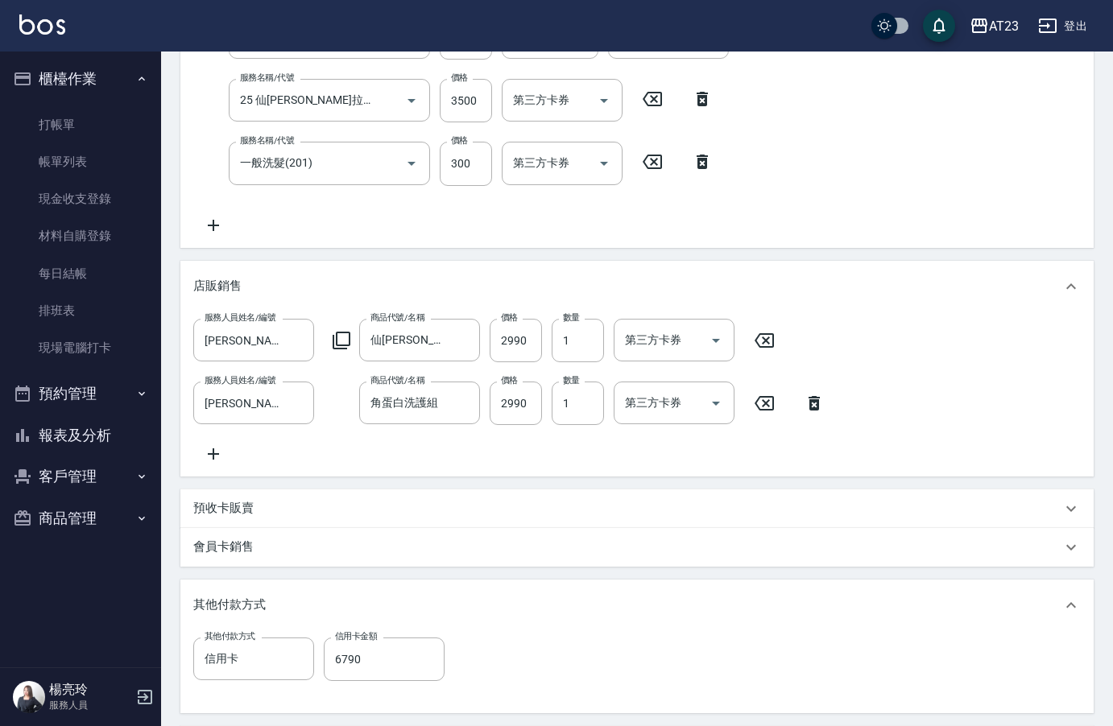
click at [767, 342] on icon at bounding box center [764, 340] width 19 height 14
click at [509, 343] on icon at bounding box center [509, 340] width 19 height 14
click at [517, 341] on icon at bounding box center [510, 339] width 40 height 19
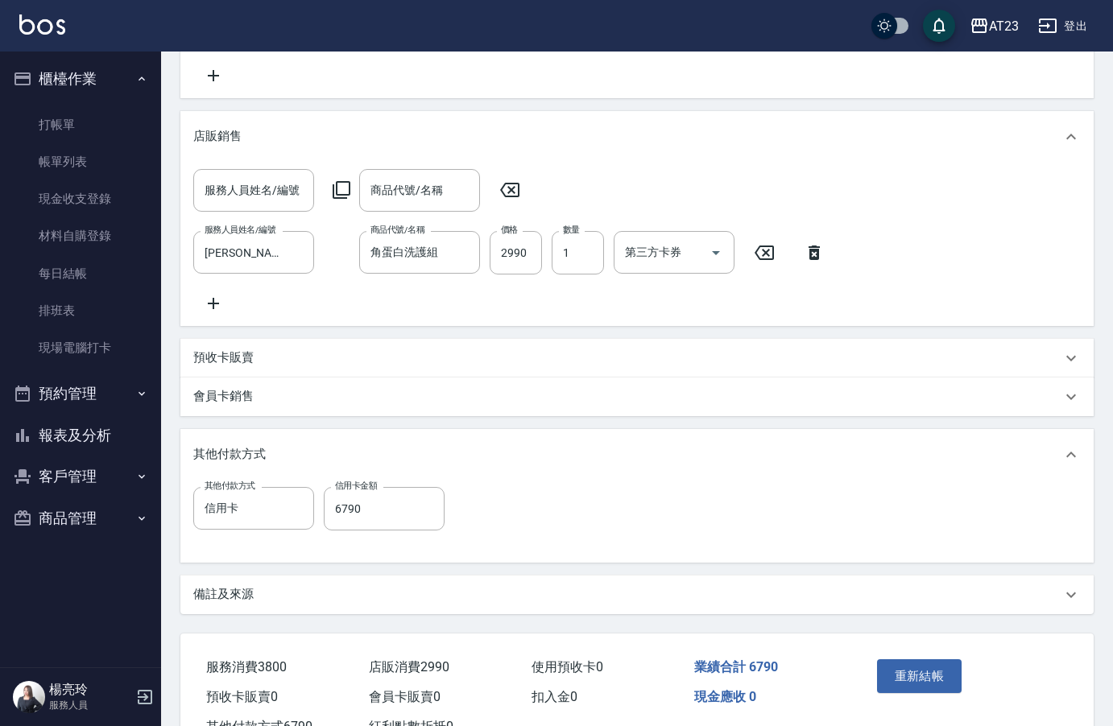
scroll to position [467, 0]
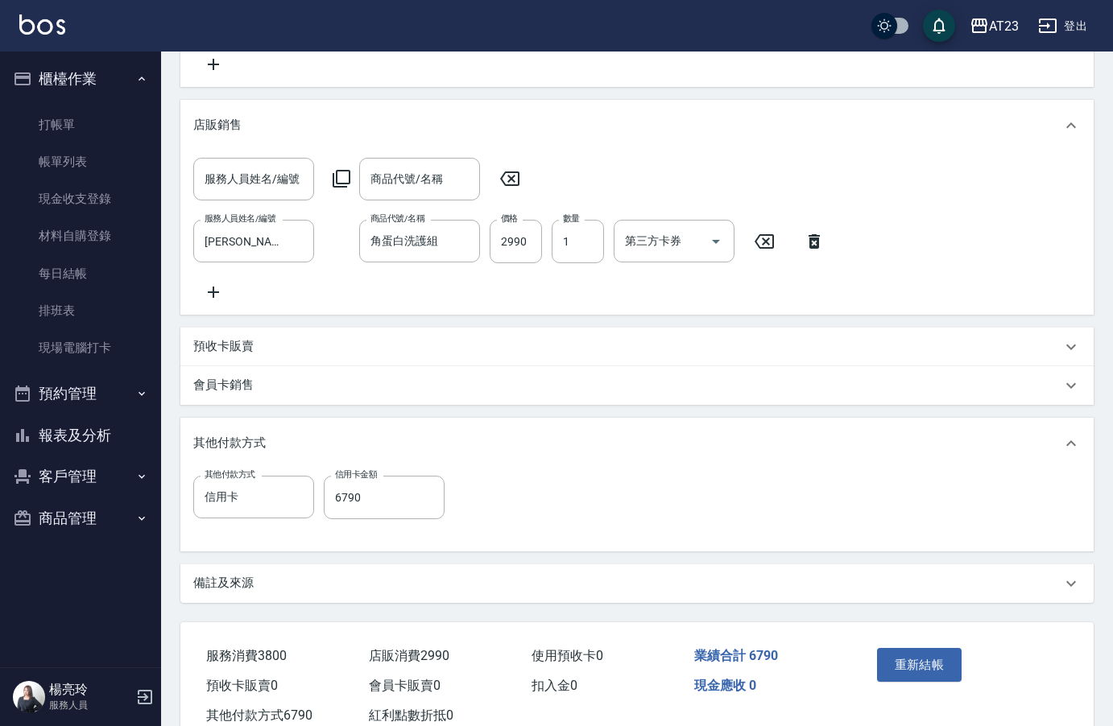
click at [919, 676] on button "重新結帳" at bounding box center [919, 665] width 85 height 34
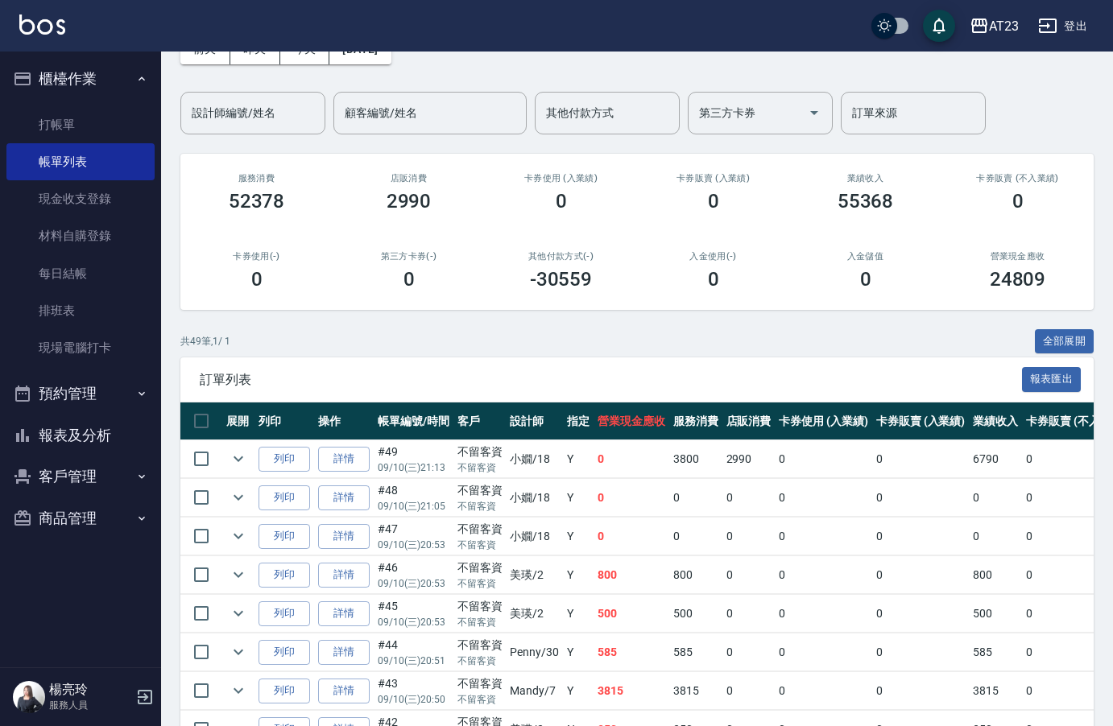
scroll to position [242, 0]
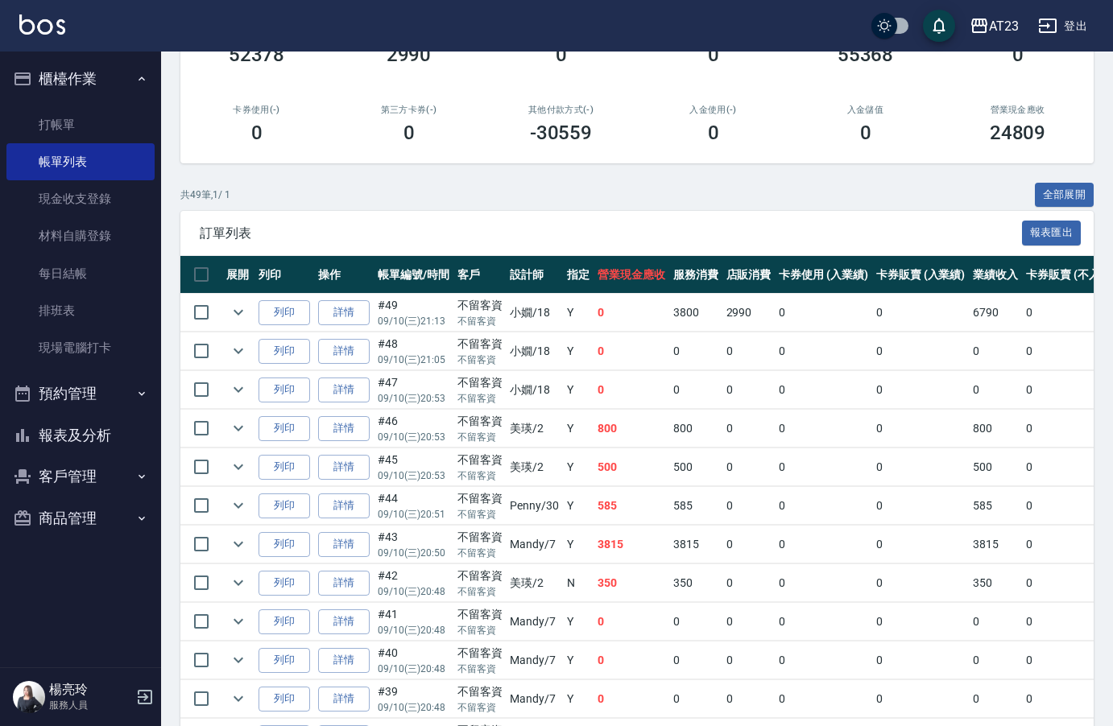
drag, startPoint x: 130, startPoint y: 440, endPoint x: 119, endPoint y: 437, distance: 11.0
click at [130, 440] on button "報表及分析" at bounding box center [80, 436] width 148 height 42
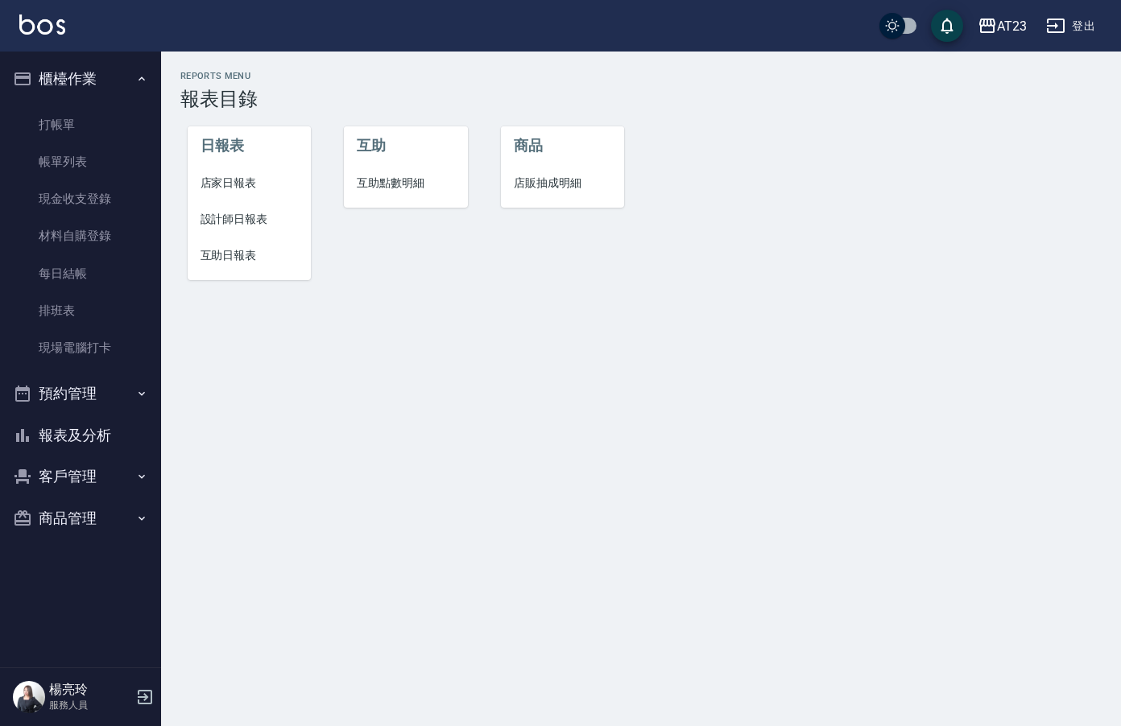
click at [228, 224] on span "設計師日報表" at bounding box center [250, 219] width 98 height 17
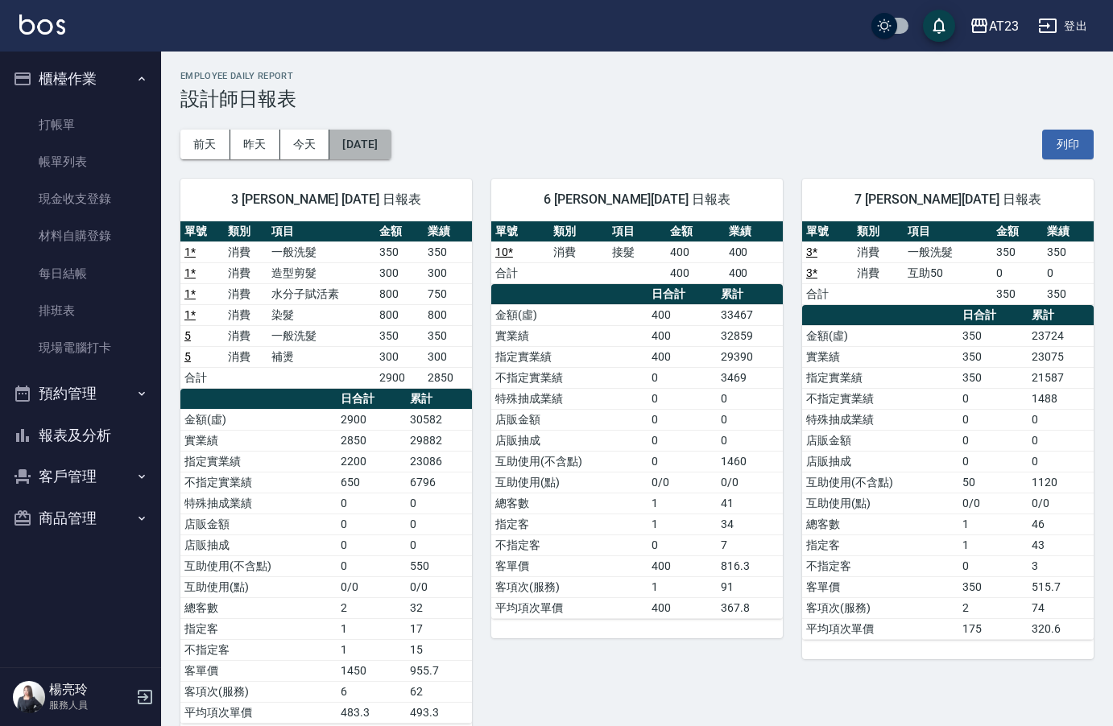
click at [390, 145] on button "[DATE]" at bounding box center [359, 145] width 61 height 30
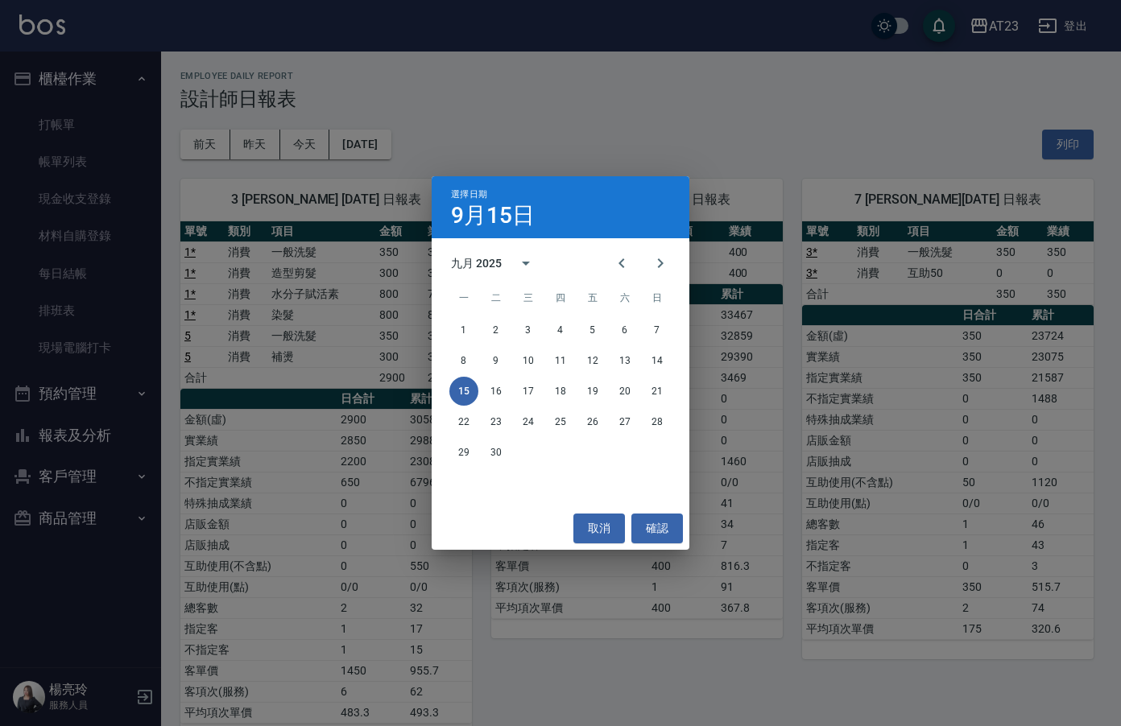
click at [818, 159] on div "選擇日期 [DATE] 九月 2025 一 二 三 四 五 六 日 1 2 3 4 5 6 7 8 9 10 11 12 13 14 15 16 17 18 …" at bounding box center [560, 363] width 1121 height 726
